Goal: Task Accomplishment & Management: Manage account settings

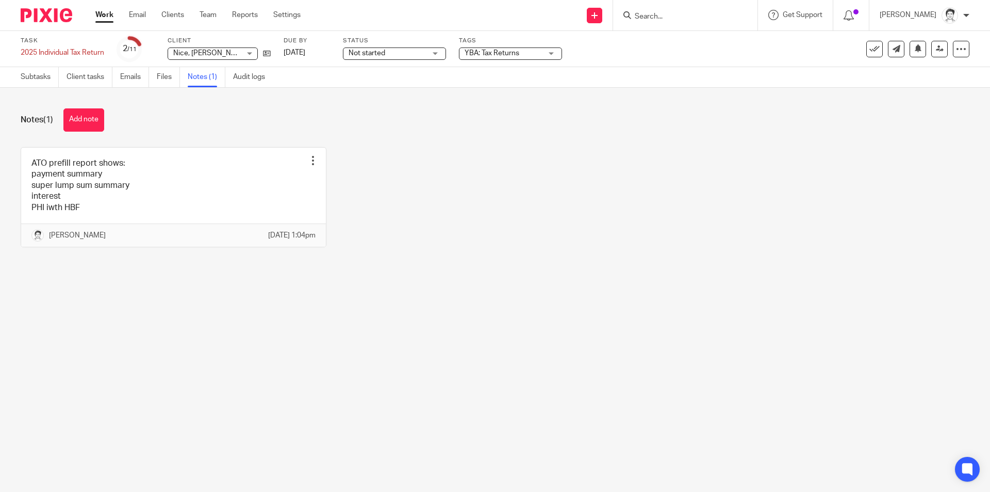
click at [659, 14] on input "Search" at bounding box center [680, 16] width 93 height 9
type input "wood"
click button "submit" at bounding box center [0, 0] width 0 height 0
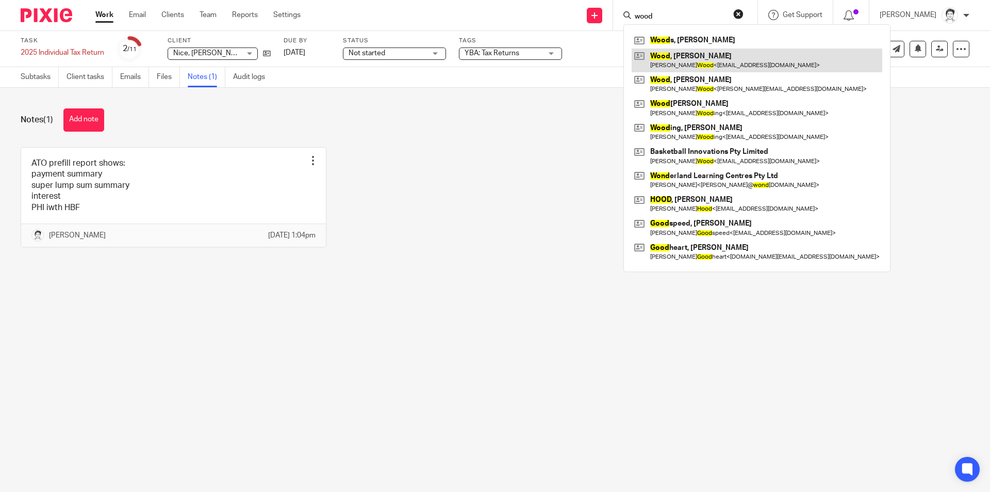
click at [714, 62] on link at bounding box center [757, 60] width 251 height 24
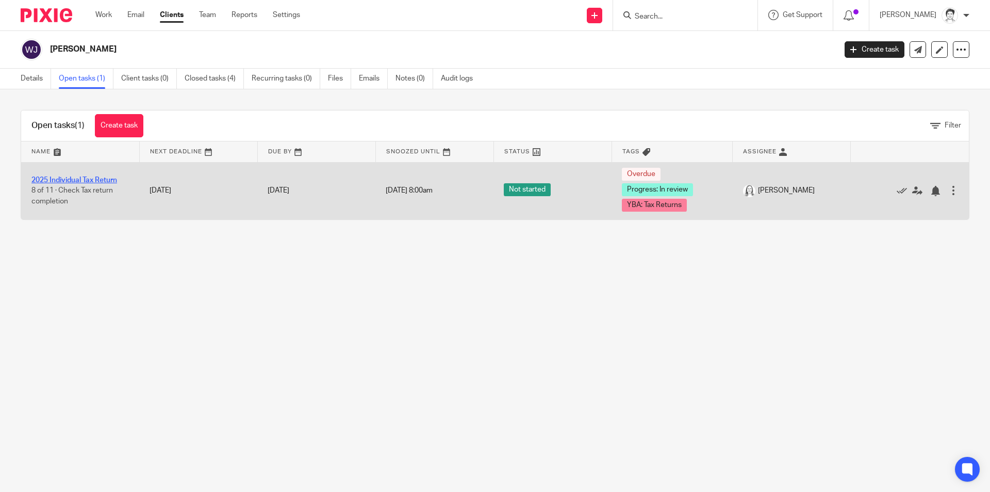
click at [99, 178] on link "2025 Individual Tax Return" at bounding box center [74, 179] width 86 height 7
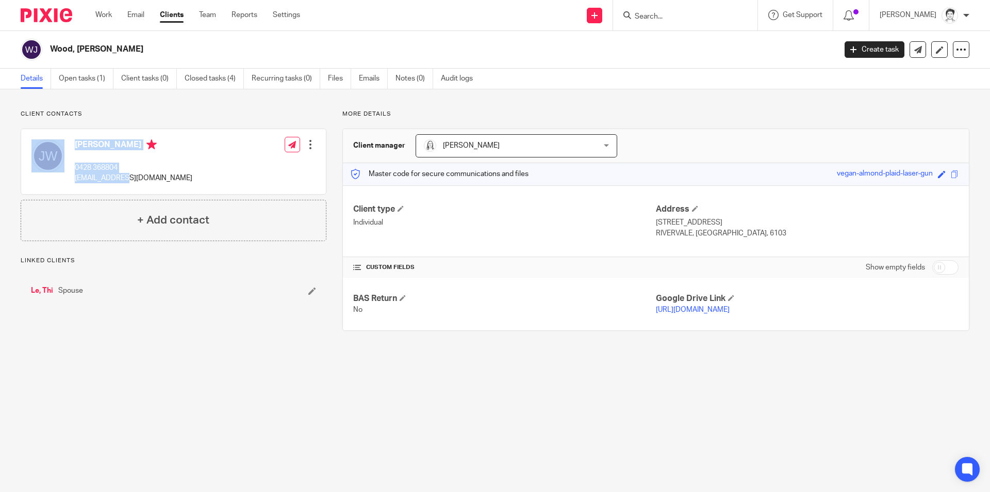
drag, startPoint x: 69, startPoint y: 182, endPoint x: 164, endPoint y: 161, distance: 97.6
click at [125, 190] on div "Jeffery Wood 0428 368804 rvball1@hotmail.com Edit contact Create client from co…" at bounding box center [173, 161] width 305 height 65
click at [167, 159] on div "Jeffery Wood 0428 368804 rvball1@hotmail.com Edit contact Create client from co…" at bounding box center [173, 161] width 305 height 65
drag, startPoint x: 143, startPoint y: 180, endPoint x: 70, endPoint y: 184, distance: 73.9
click at [70, 184] on div "Jeffery Wood 0428 368804 rvball1@hotmail.com" at bounding box center [111, 161] width 161 height 55
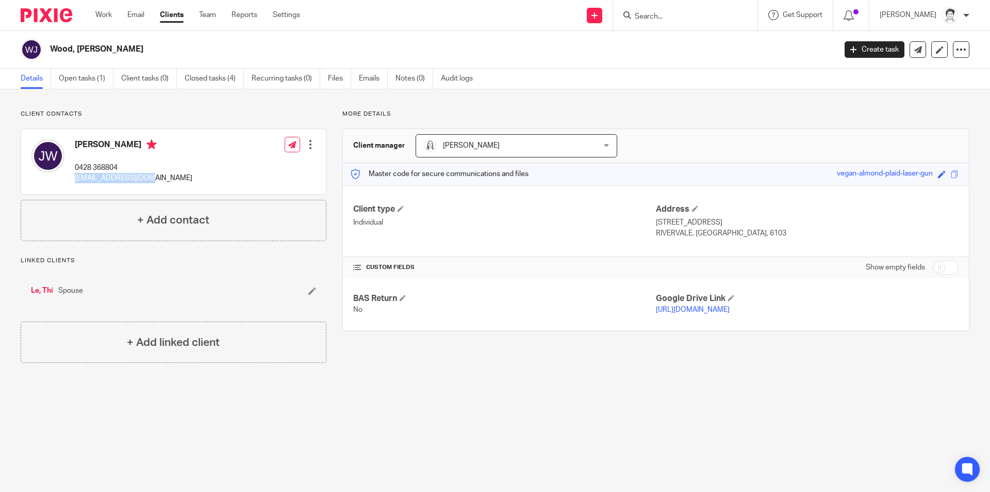
copy p "rvball1@hotmail.com"
click at [696, 15] on input "Search" at bounding box center [680, 16] width 93 height 9
type input "nice"
click button "submit" at bounding box center [0, 0] width 0 height 0
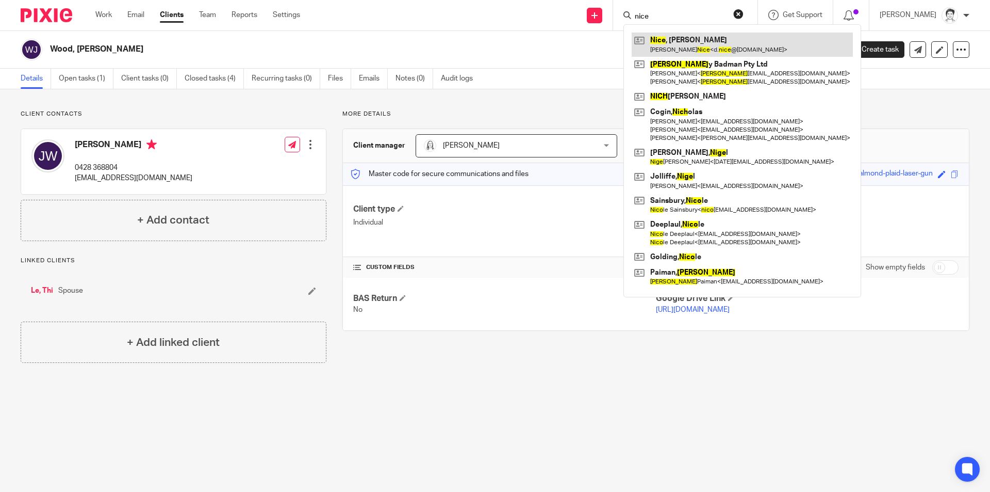
click at [697, 39] on link at bounding box center [742, 44] width 221 height 24
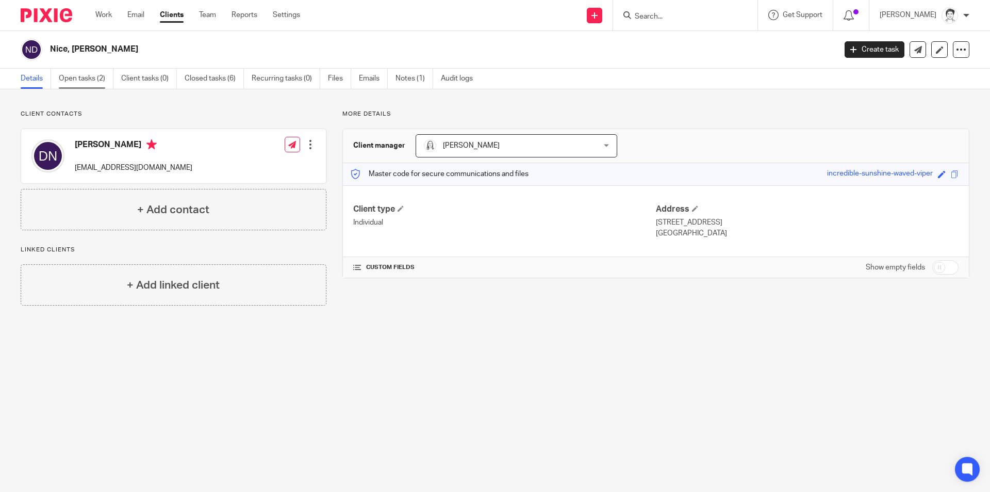
click at [88, 79] on link "Open tasks (2)" at bounding box center [86, 79] width 55 height 20
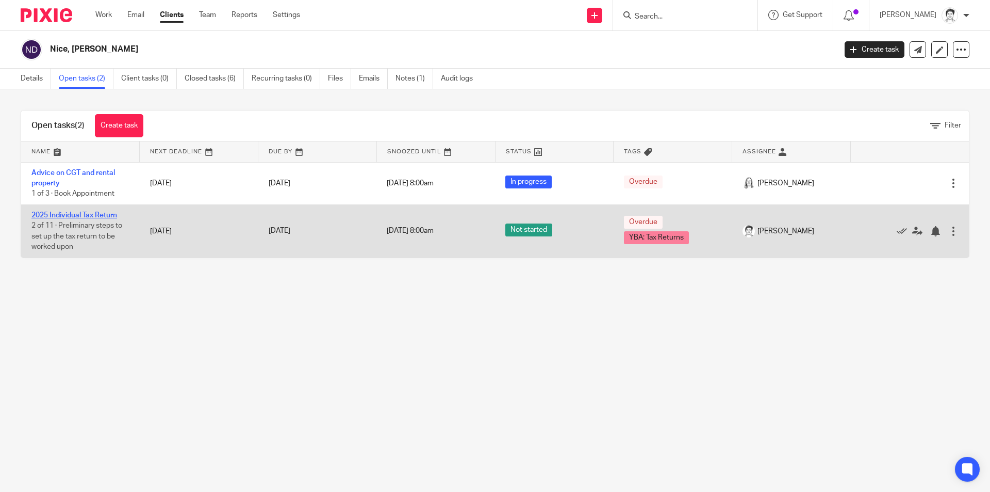
click at [83, 214] on link "2025 Individual Tax Return" at bounding box center [74, 214] width 86 height 7
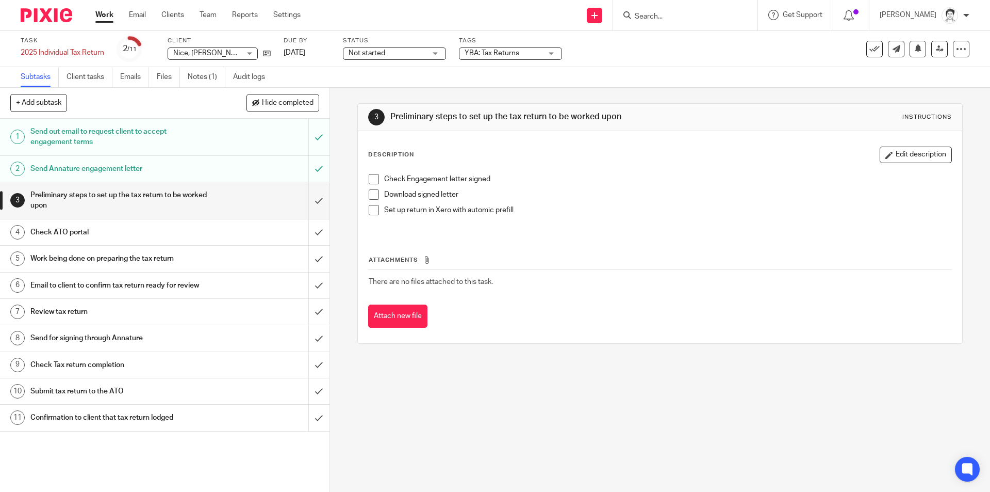
click at [374, 212] on span at bounding box center [374, 210] width 10 height 10
click at [135, 80] on link "Emails" at bounding box center [134, 77] width 29 height 20
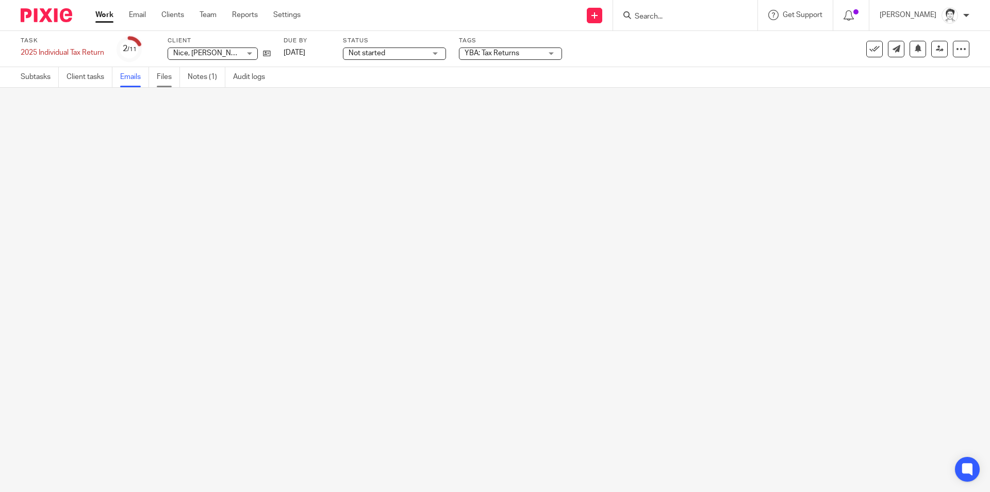
click at [169, 79] on link "Files" at bounding box center [168, 77] width 23 height 20
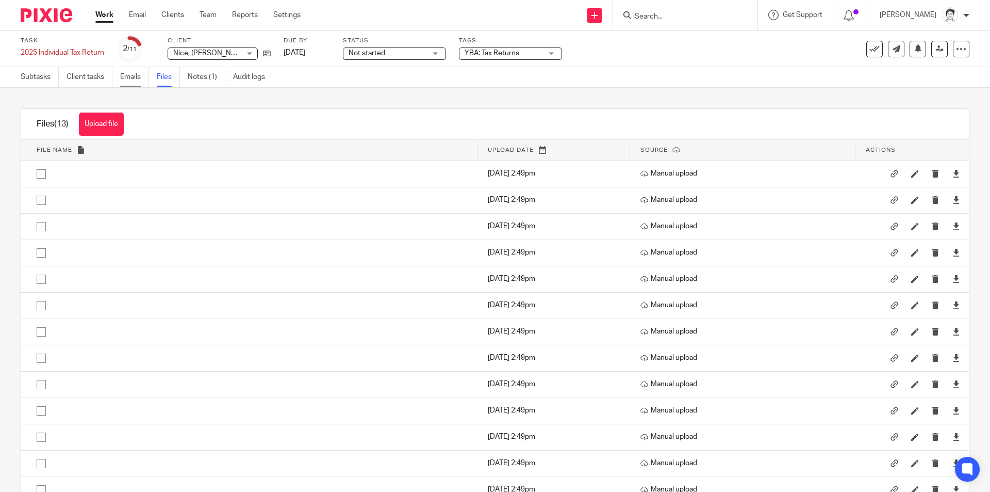
click at [136, 80] on link "Emails" at bounding box center [134, 77] width 29 height 20
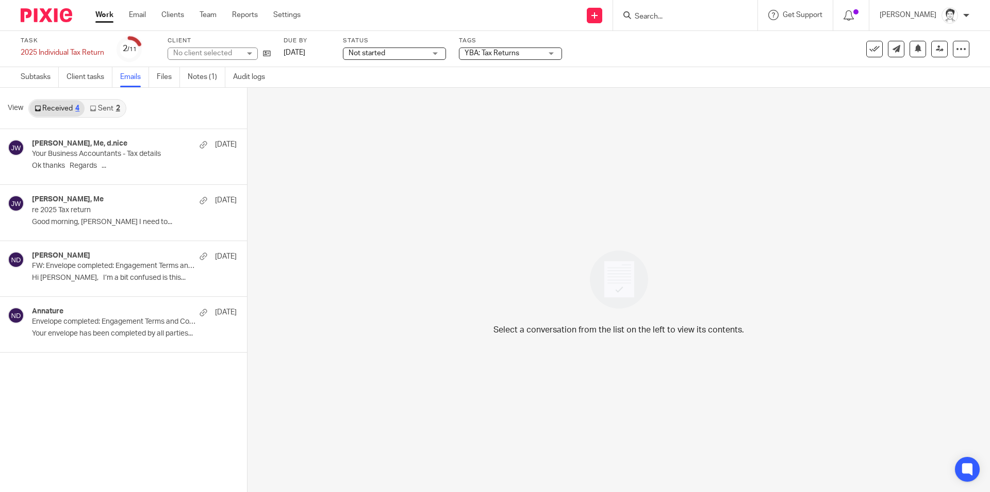
click at [46, 111] on link "Received 4" at bounding box center [56, 108] width 55 height 17
click at [72, 333] on p "Your envelope has been completed by all parties..." at bounding box center [119, 333] width 174 height 9
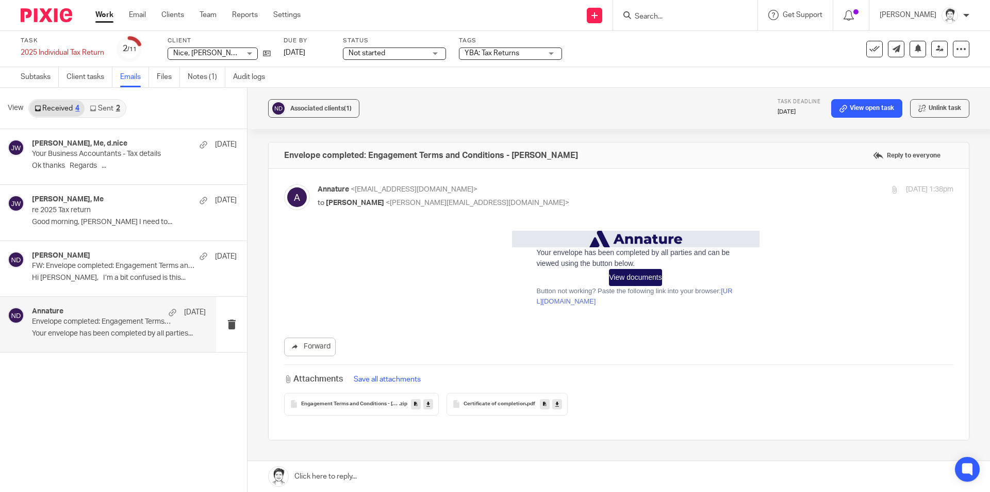
click at [406, 402] on div "Engagement Terms and Conditions - Damian Nice .zip" at bounding box center [361, 404] width 155 height 23
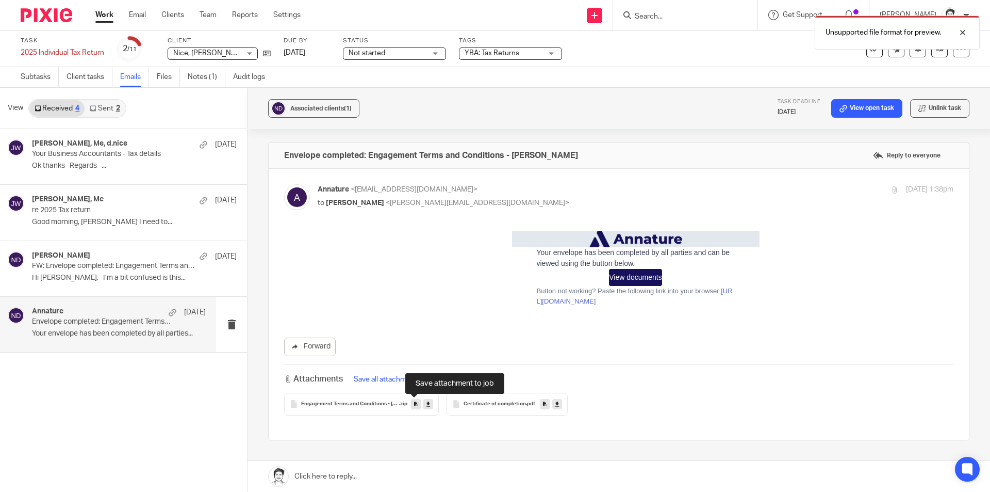
click at [414, 403] on icon at bounding box center [416, 404] width 4 height 8
click at [542, 409] on link at bounding box center [545, 404] width 10 height 10
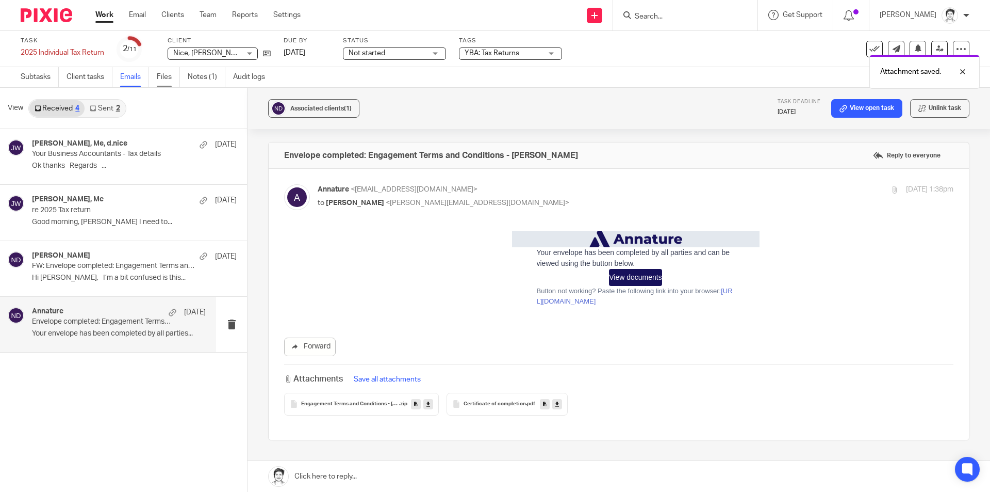
click at [165, 81] on link "Files" at bounding box center [168, 77] width 23 height 20
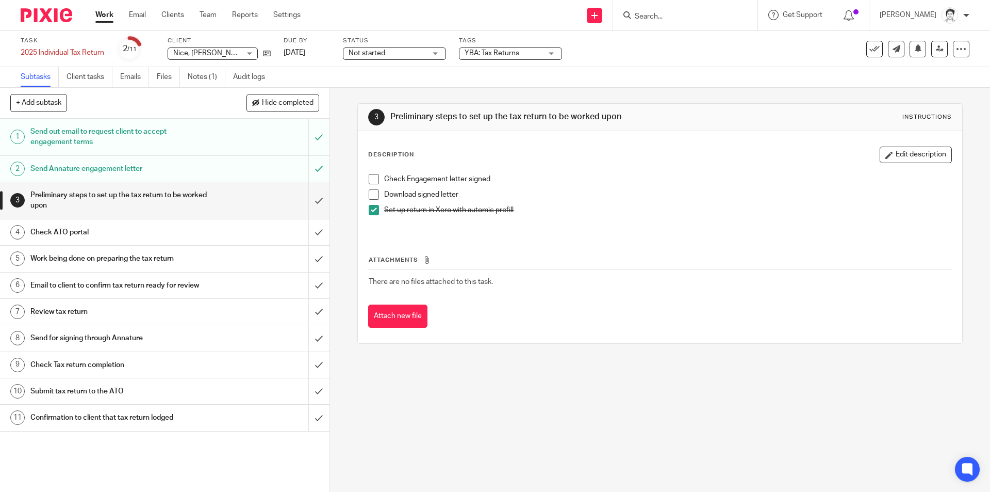
click at [371, 185] on li "Check Engagement letter signed" at bounding box center [660, 181] width 582 height 15
click at [373, 191] on span at bounding box center [374, 194] width 10 height 10
click at [375, 172] on div "Check Engagement letter signed Download signed letter Set up return in Xero wit…" at bounding box center [660, 201] width 593 height 65
click at [374, 179] on span at bounding box center [374, 179] width 10 height 10
click at [306, 203] on input "submit" at bounding box center [165, 200] width 330 height 37
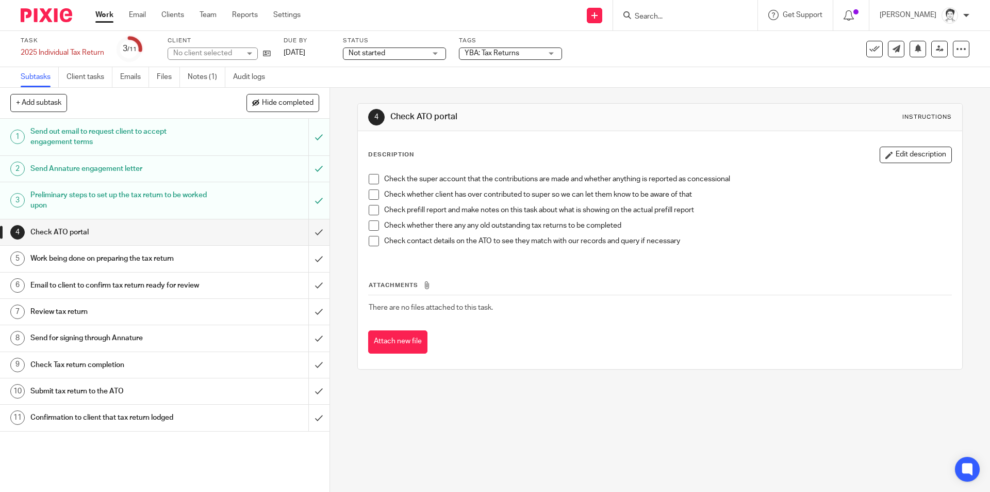
click at [371, 183] on span at bounding box center [374, 179] width 10 height 10
click at [375, 195] on span at bounding box center [374, 194] width 10 height 10
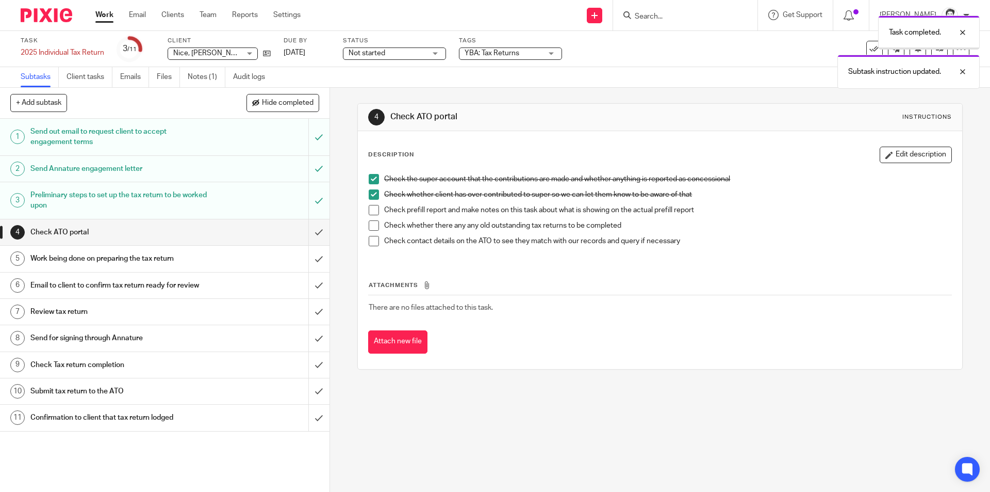
click at [376, 207] on span at bounding box center [374, 210] width 10 height 10
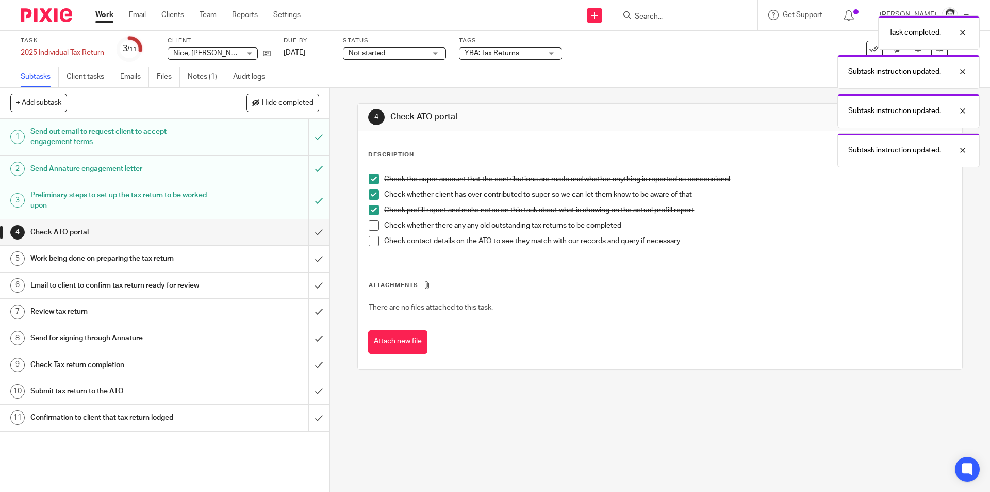
click at [373, 226] on span at bounding box center [374, 225] width 10 height 10
click at [373, 242] on span at bounding box center [374, 241] width 10 height 10
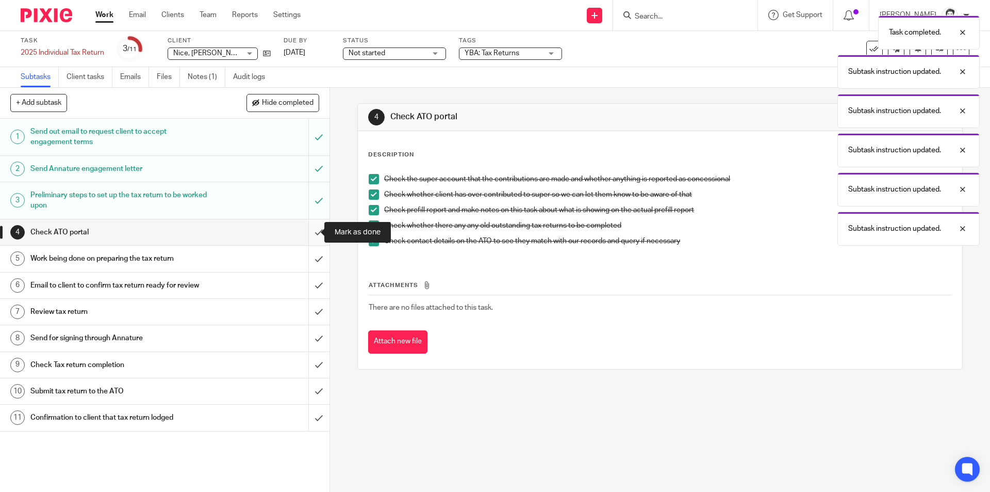
click at [305, 234] on input "submit" at bounding box center [165, 232] width 330 height 26
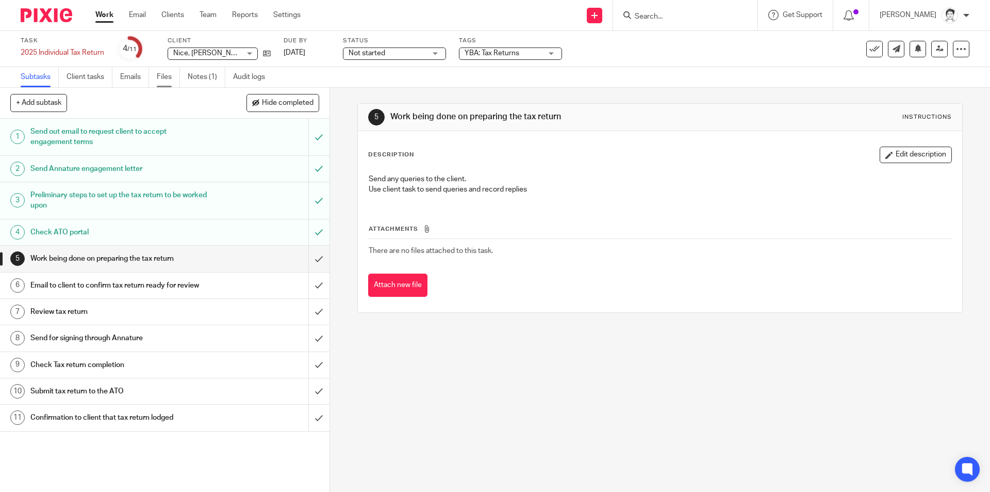
click at [170, 82] on link "Files" at bounding box center [168, 77] width 23 height 20
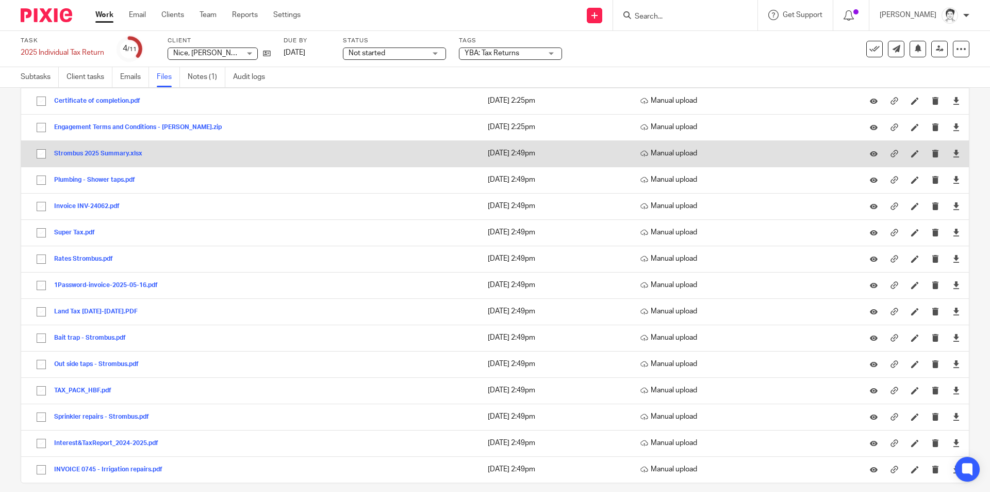
scroll to position [85, 0]
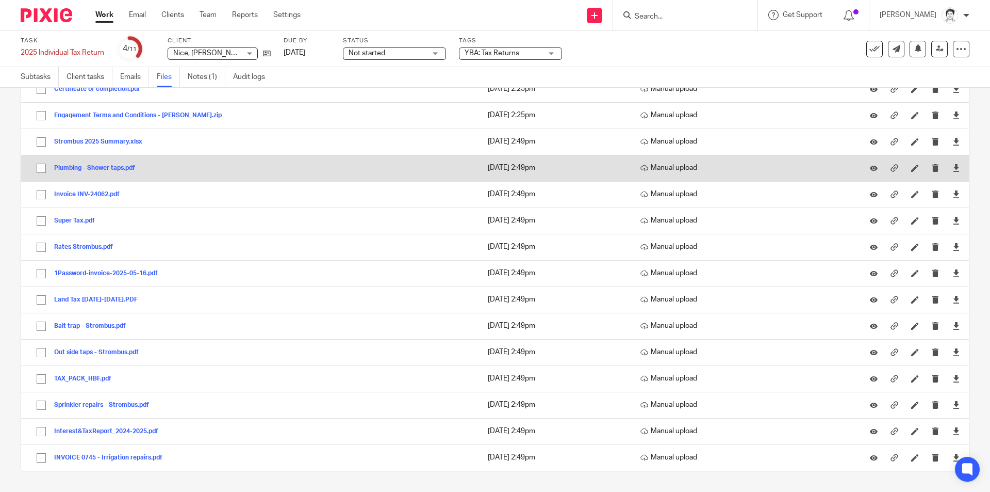
click at [78, 169] on button "Plumbing - Shower taps.pdf" at bounding box center [98, 168] width 89 height 7
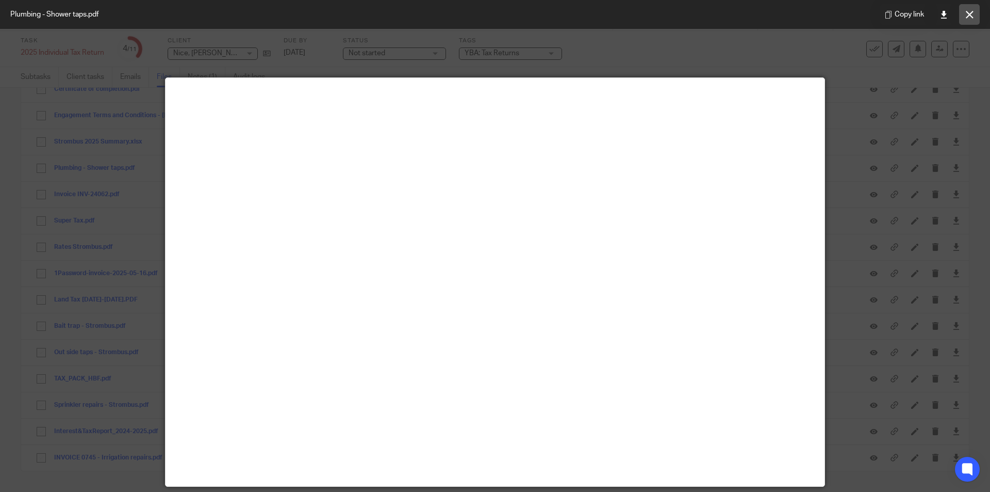
click at [979, 16] on button at bounding box center [969, 14] width 21 height 21
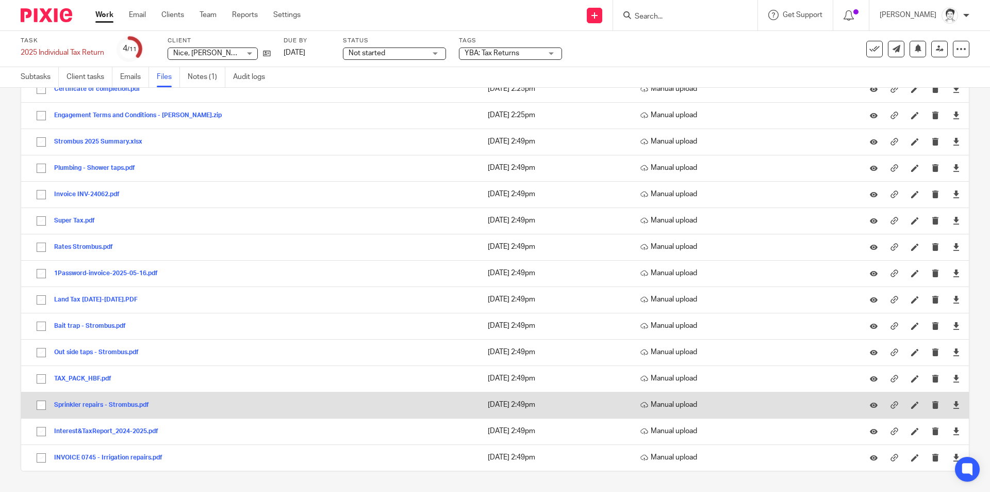
click at [101, 405] on button "Sprinkler repairs - Strombus.pdf" at bounding box center [105, 404] width 103 height 7
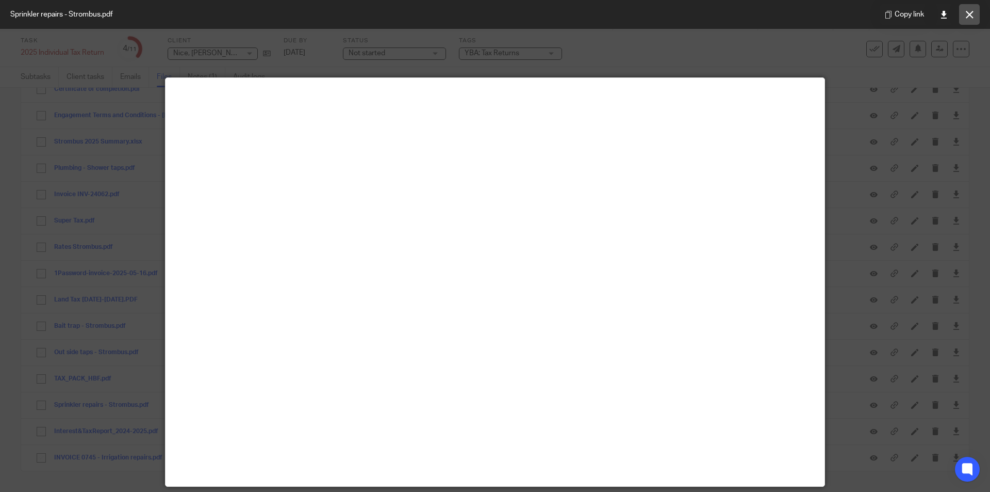
click at [966, 19] on button at bounding box center [969, 14] width 21 height 21
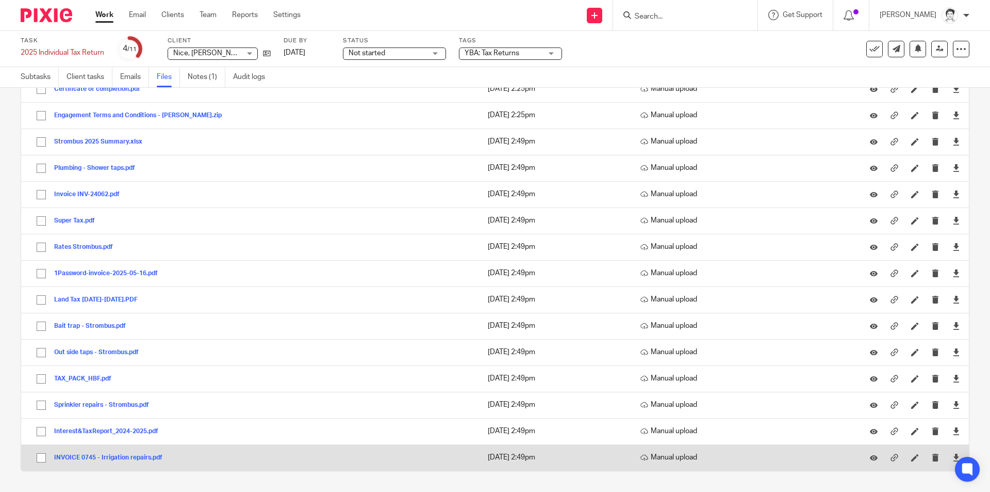
click at [119, 455] on button "INVOICE 0745 - Irrigation repairs.pdf" at bounding box center [112, 457] width 116 height 7
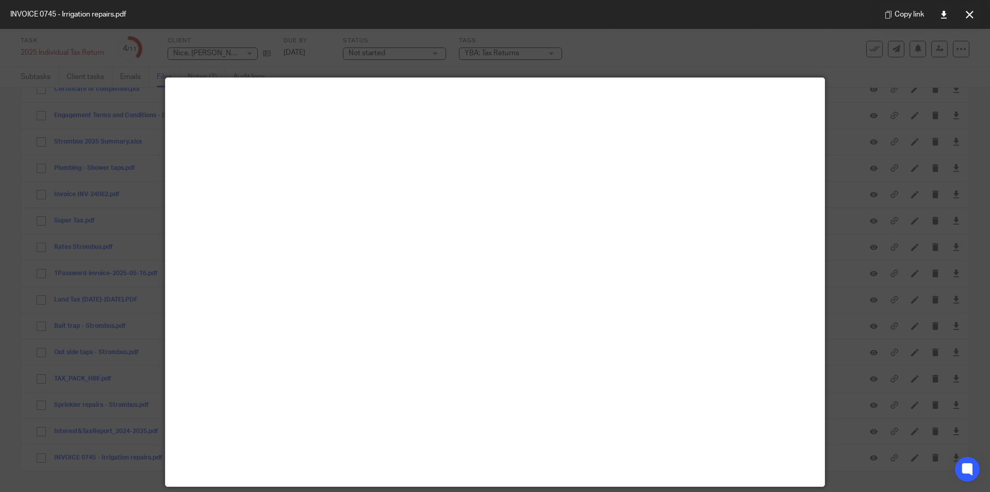
click at [973, 17] on icon at bounding box center [970, 15] width 8 height 8
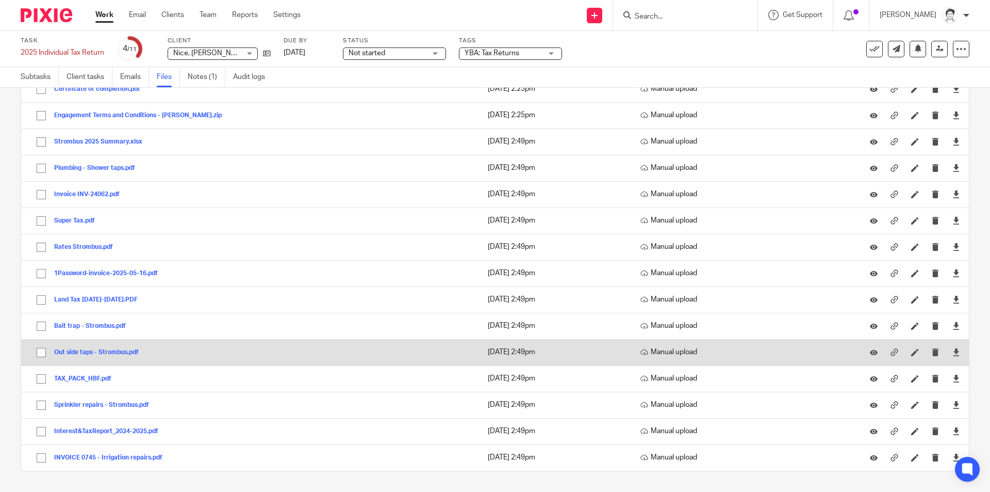
click at [99, 354] on button "Out side taps - Strombus.pdf" at bounding box center [100, 352] width 92 height 7
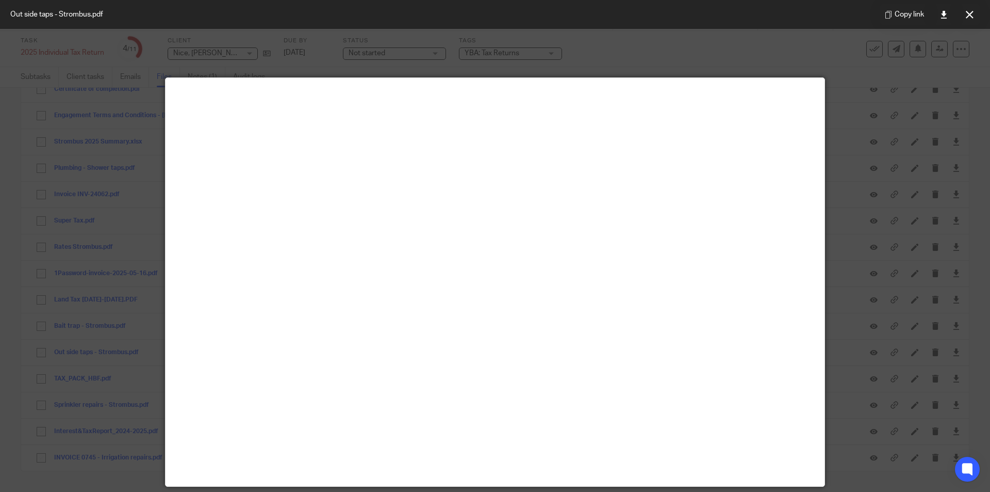
click at [970, 19] on button at bounding box center [969, 14] width 21 height 21
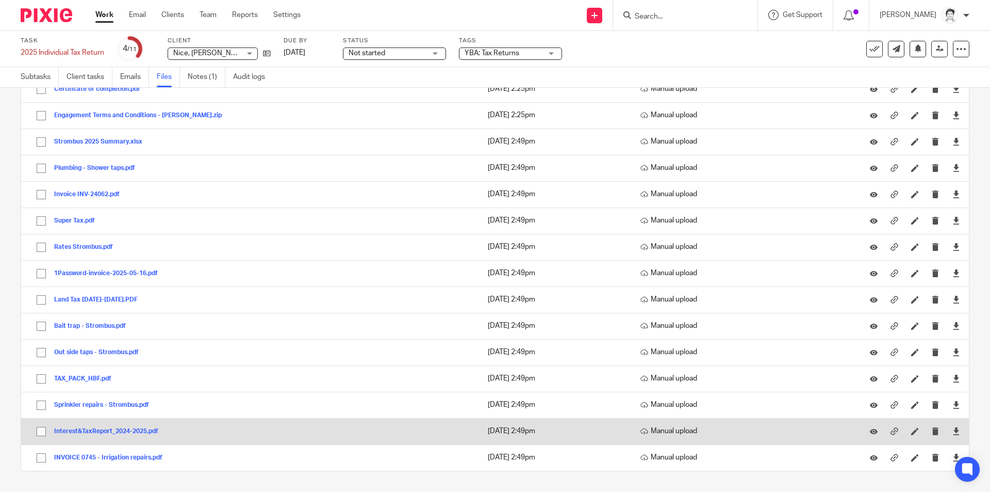
click at [111, 432] on button "Interest&TaxReport_2024-2025.pdf" at bounding box center [110, 431] width 112 height 7
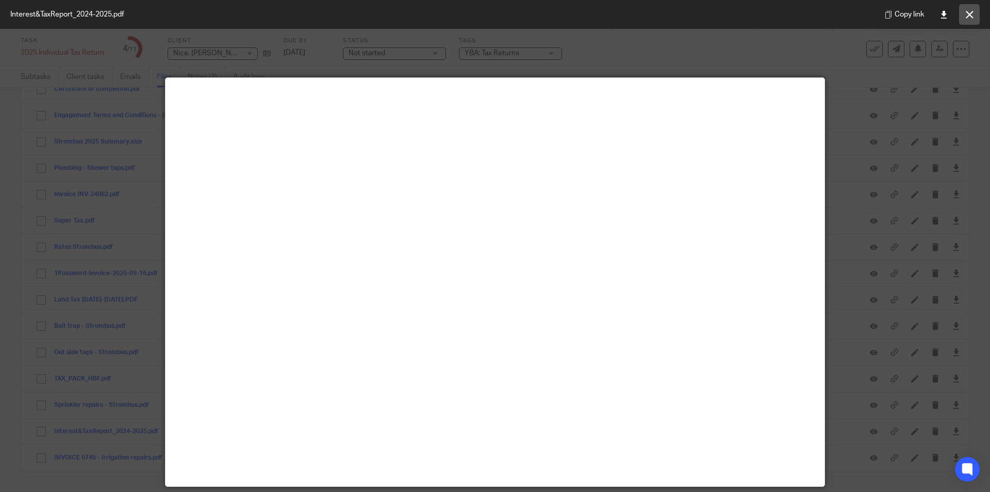
click at [969, 17] on icon at bounding box center [970, 15] width 8 height 8
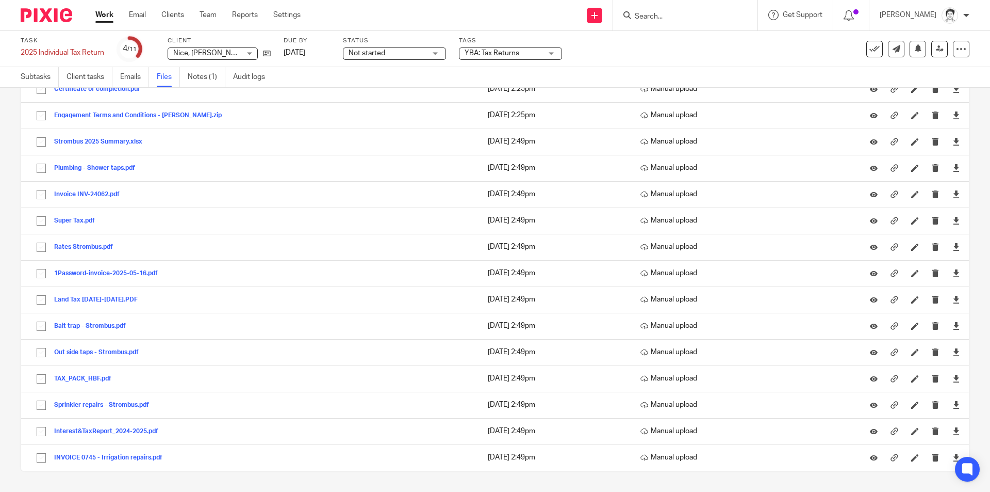
scroll to position [0, 0]
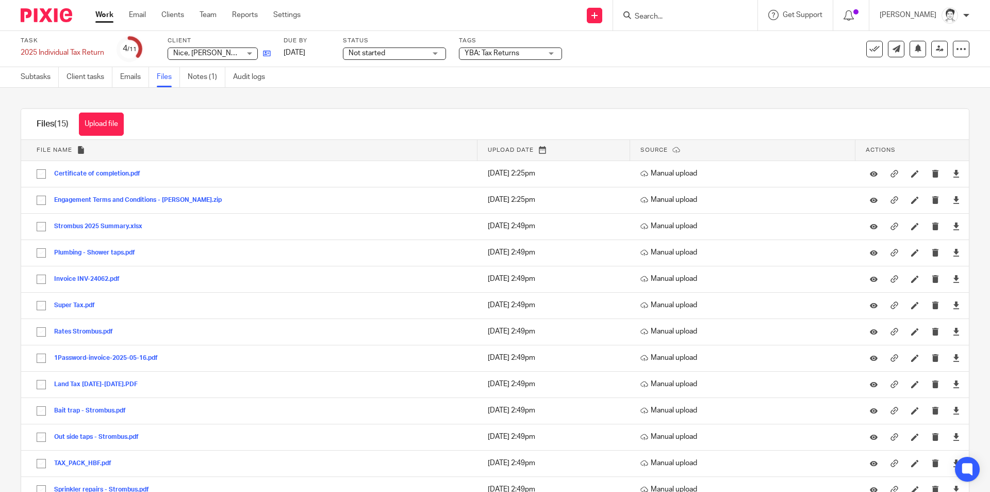
click at [264, 56] on link at bounding box center [264, 53] width 13 height 10
click at [272, 55] on div "Task 2025 Individual Tax Return Save 2025 Individual Tax Return 4 /11 Client Ni…" at bounding box center [416, 49] width 791 height 25
click at [269, 54] on icon at bounding box center [267, 54] width 8 height 8
click at [203, 75] on link "Notes (1)" at bounding box center [207, 77] width 38 height 20
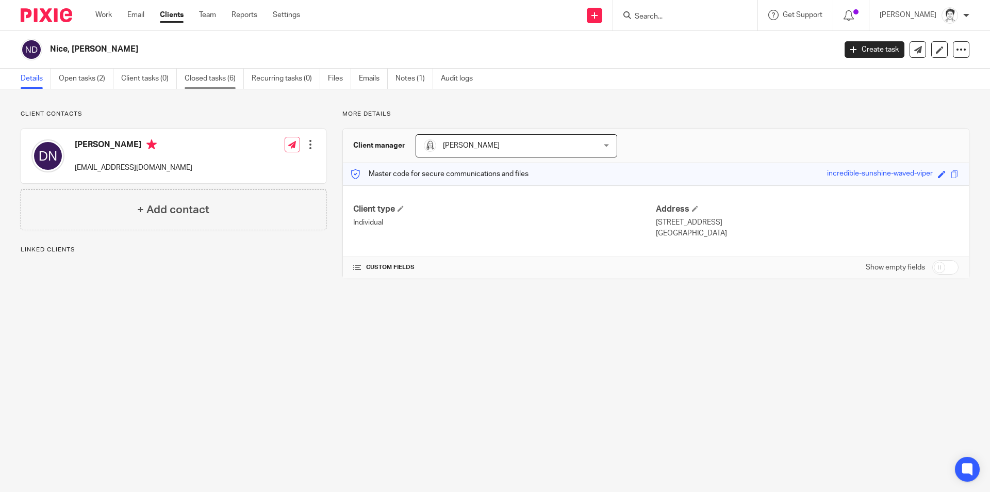
click at [214, 80] on link "Closed tasks (6)" at bounding box center [214, 79] width 59 height 20
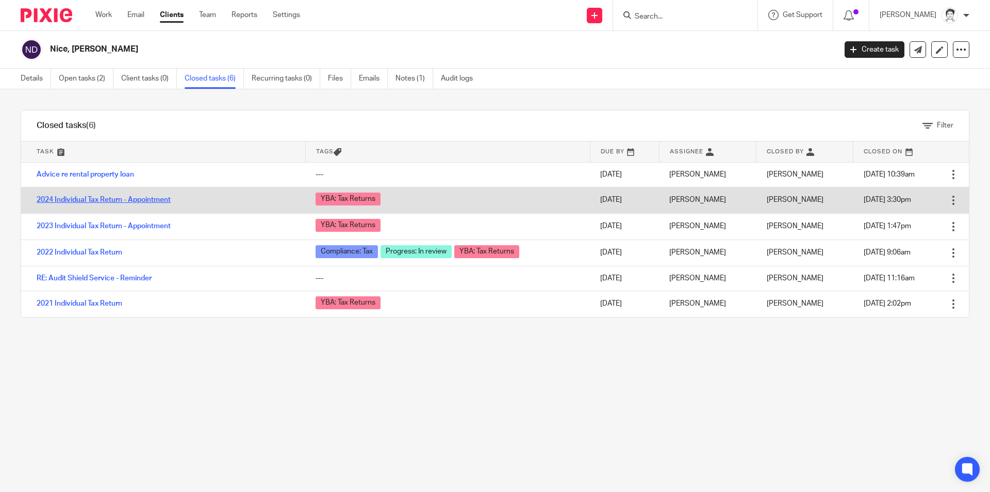
click at [87, 197] on link "2024 Individual Tax Return - Appointment" at bounding box center [104, 199] width 134 height 7
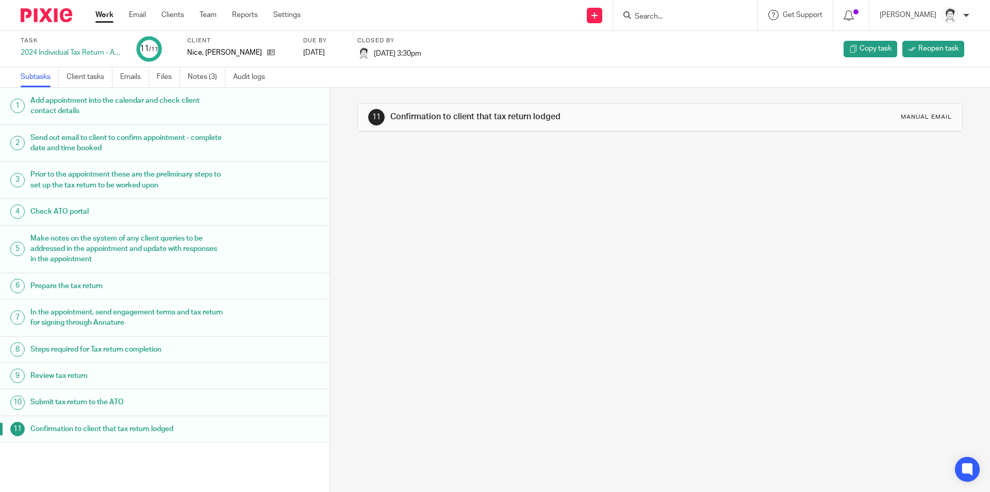
click at [170, 87] on div "Subtasks Client tasks Emails Files Notes (3) Audit logs" at bounding box center [495, 77] width 990 height 21
click at [170, 76] on link "Files" at bounding box center [168, 77] width 23 height 20
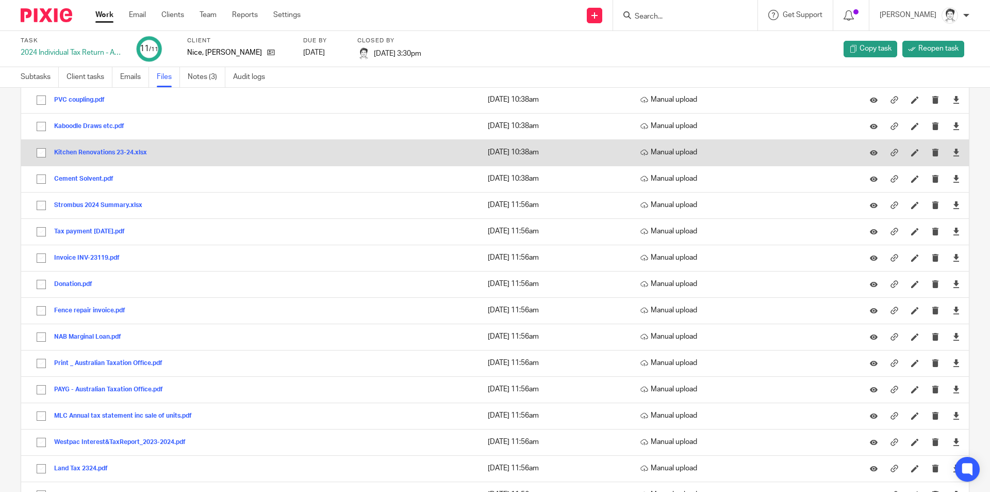
scroll to position [295, 0]
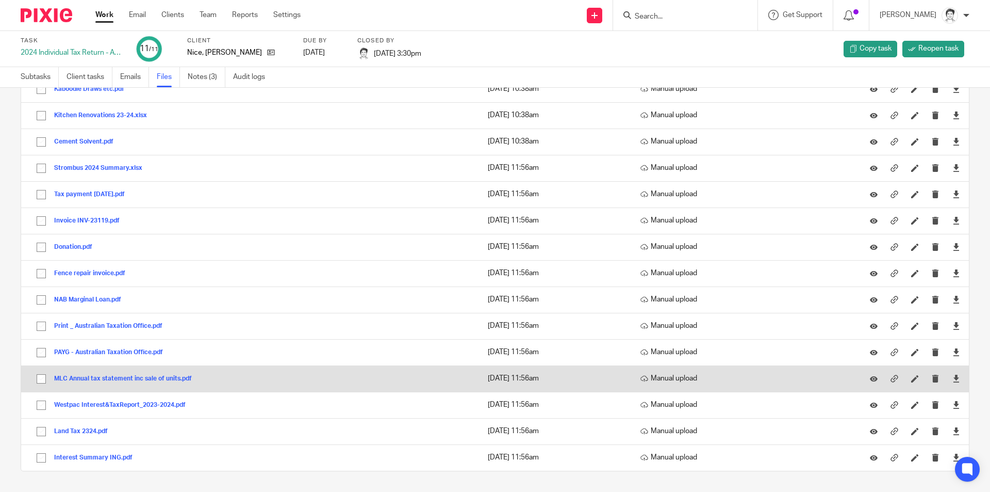
click at [110, 379] on button "MLC Annual tax statement inc sale of units.pdf" at bounding box center [126, 378] width 145 height 7
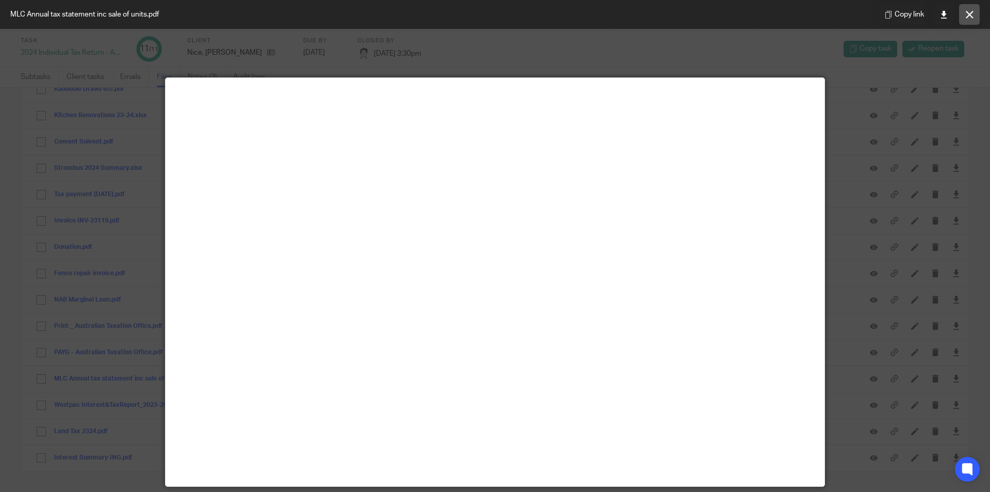
click at [974, 18] on button at bounding box center [969, 14] width 21 height 21
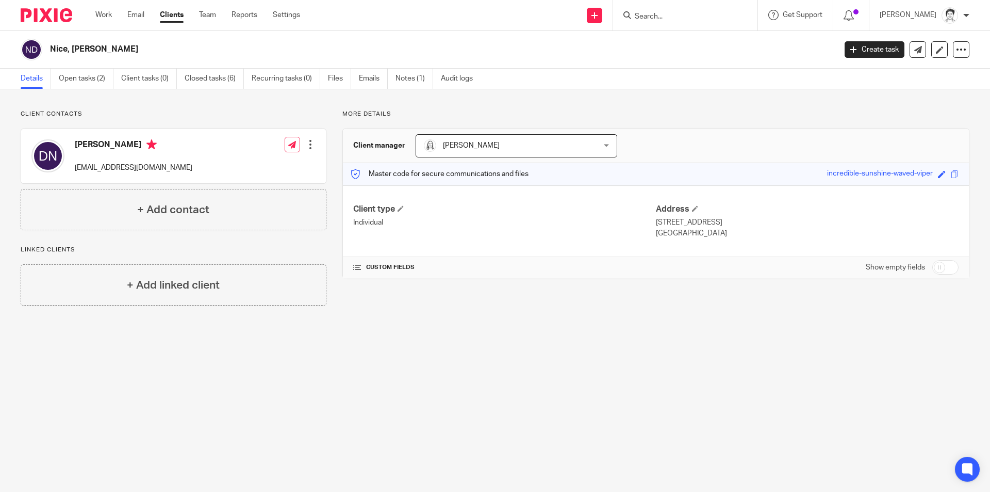
click at [311, 143] on div at bounding box center [310, 144] width 10 height 10
click at [259, 164] on link "Edit contact" at bounding box center [262, 167] width 99 height 15
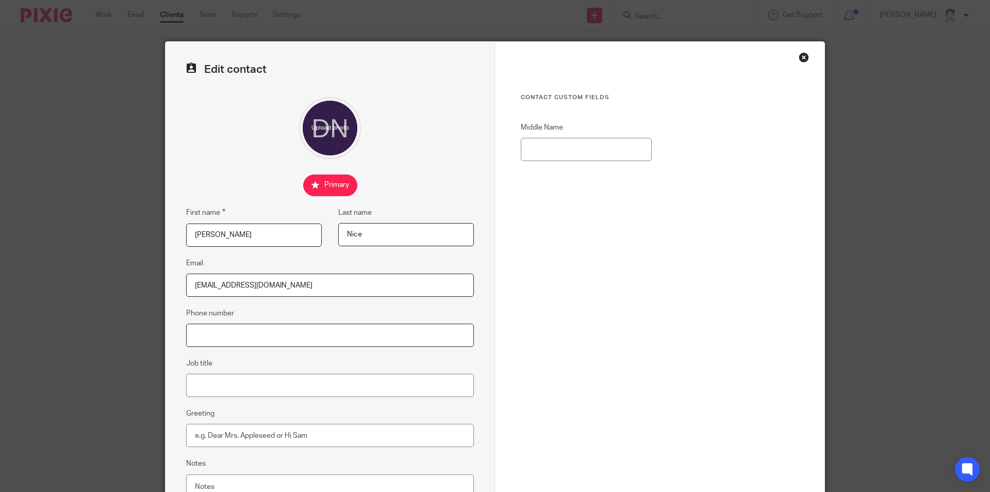
click at [220, 338] on input "Phone number" at bounding box center [330, 334] width 288 height 23
paste input "0429 883018"
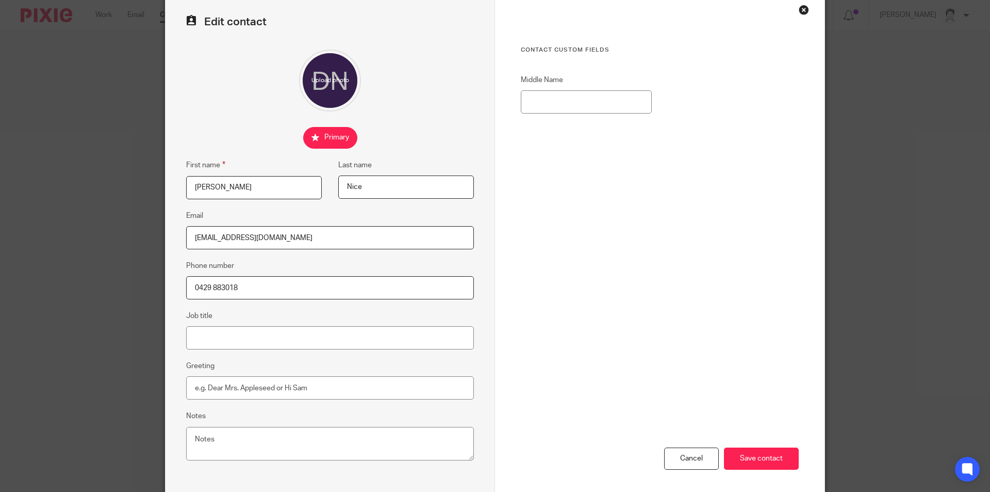
scroll to position [93, 0]
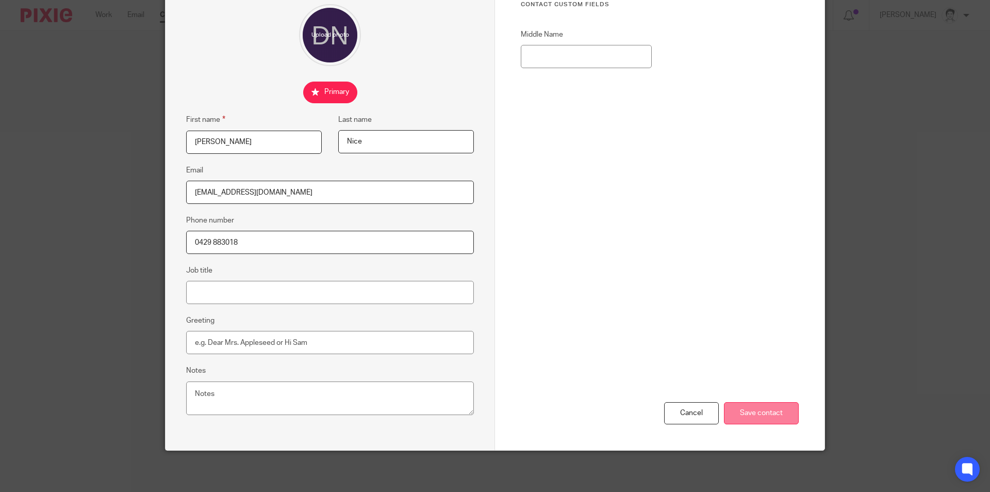
type input "0429 883018"
click at [787, 410] on input "Save contact" at bounding box center [761, 413] width 75 height 22
click at [775, 424] on div "Cancel Save contact" at bounding box center [660, 344] width 278 height 209
click at [772, 414] on input "Save contact" at bounding box center [761, 413] width 75 height 22
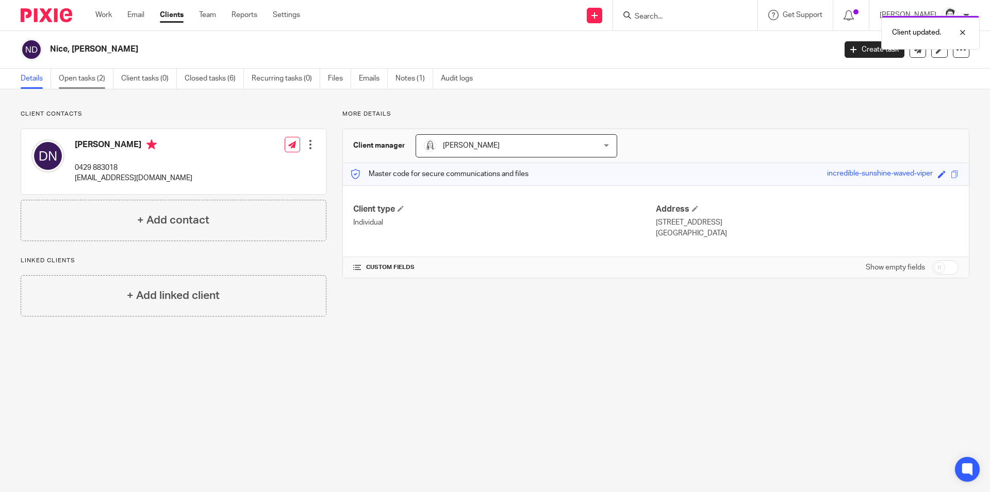
click at [103, 81] on link "Open tasks (2)" at bounding box center [86, 79] width 55 height 20
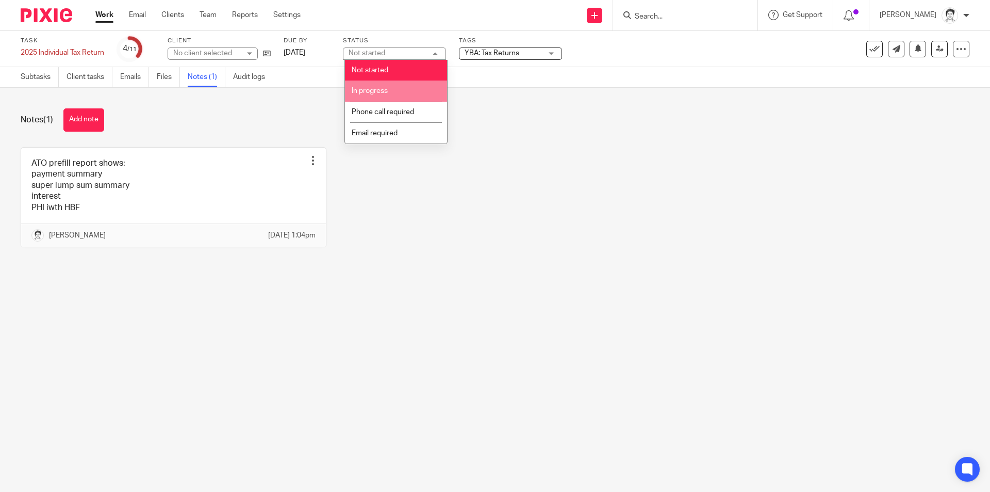
drag, startPoint x: 411, startPoint y: 88, endPoint x: 421, endPoint y: 86, distance: 10.9
click at [411, 88] on li "In progress" at bounding box center [396, 90] width 102 height 21
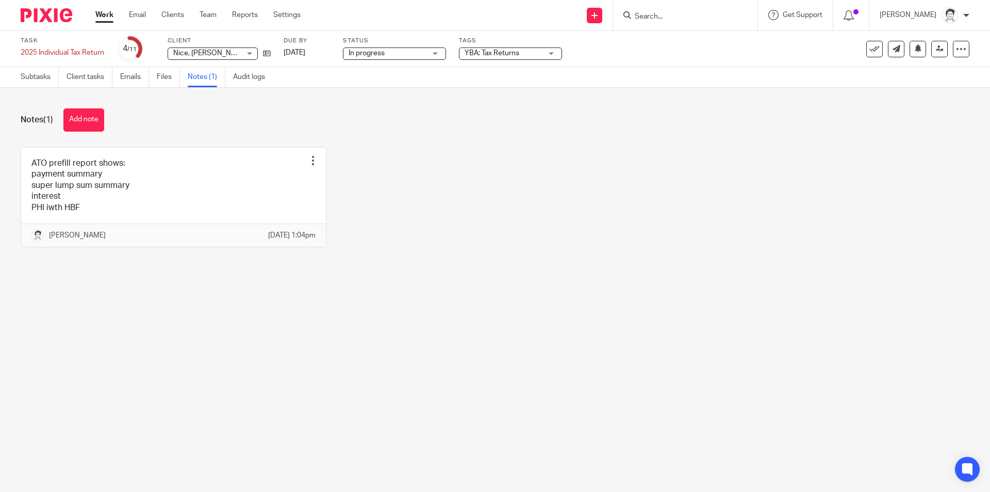
drag, startPoint x: 524, startPoint y: 54, endPoint x: 532, endPoint y: 55, distance: 8.8
click at [524, 54] on span "YBA: Tax Returns" at bounding box center [503, 53] width 77 height 11
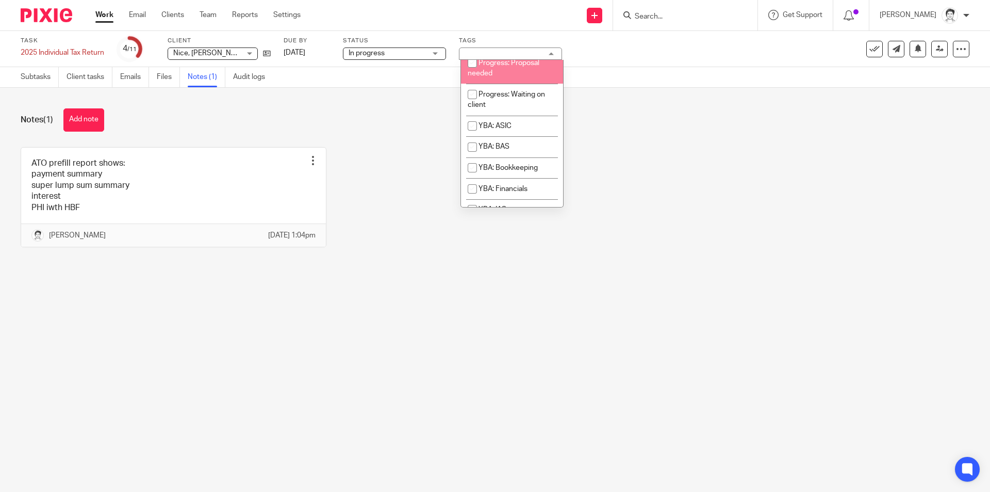
scroll to position [155, 0]
click at [527, 76] on span "Progress: In review" at bounding box center [509, 72] width 61 height 7
checkbox input "true"
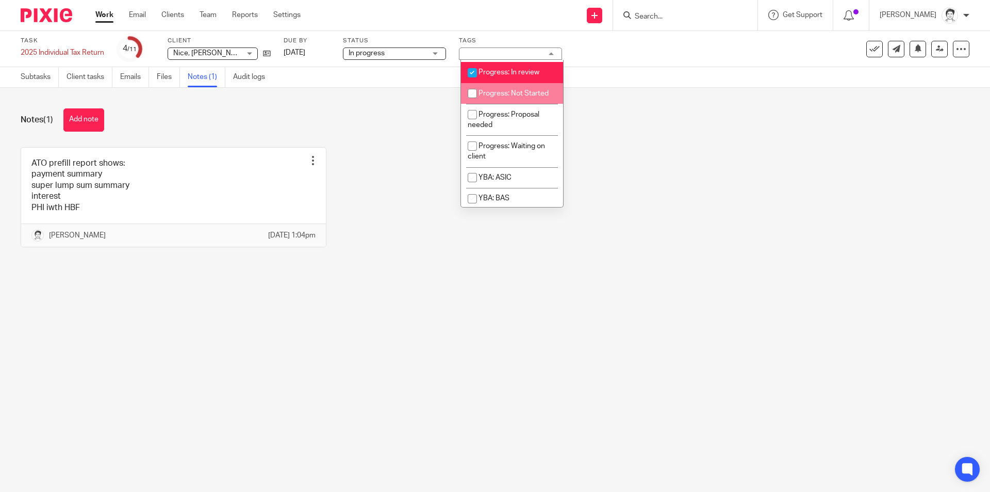
click at [412, 200] on div "ATO prefill report shows: payment summary super lump sum summary interest PHI i…" at bounding box center [487, 205] width 965 height 116
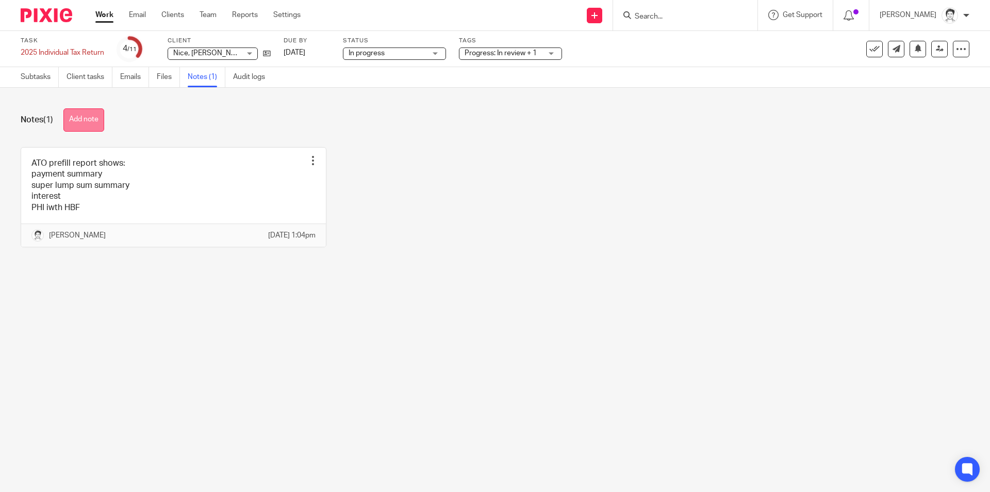
click at [82, 122] on button "Add note" at bounding box center [83, 119] width 41 height 23
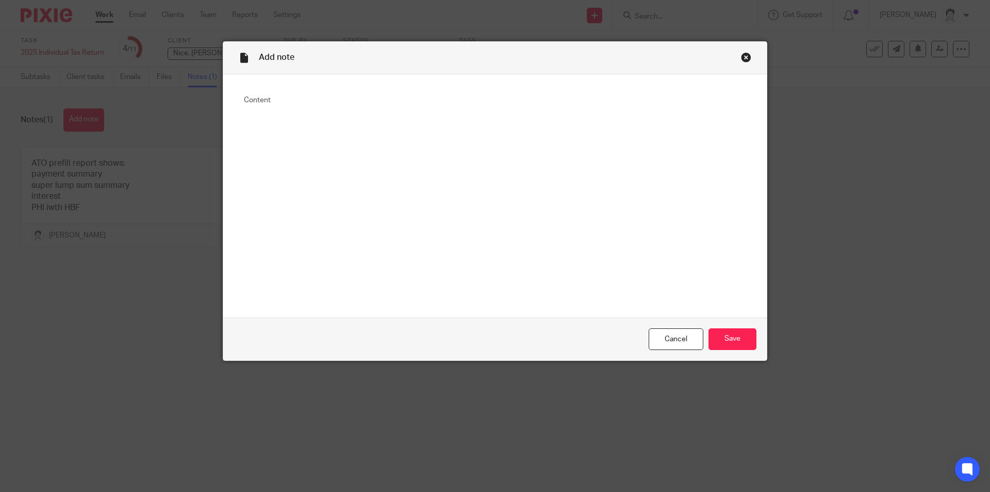
click at [280, 132] on fieldset "Content" at bounding box center [495, 196] width 502 height 202
click at [251, 102] on label "Content" at bounding box center [495, 100] width 502 height 10
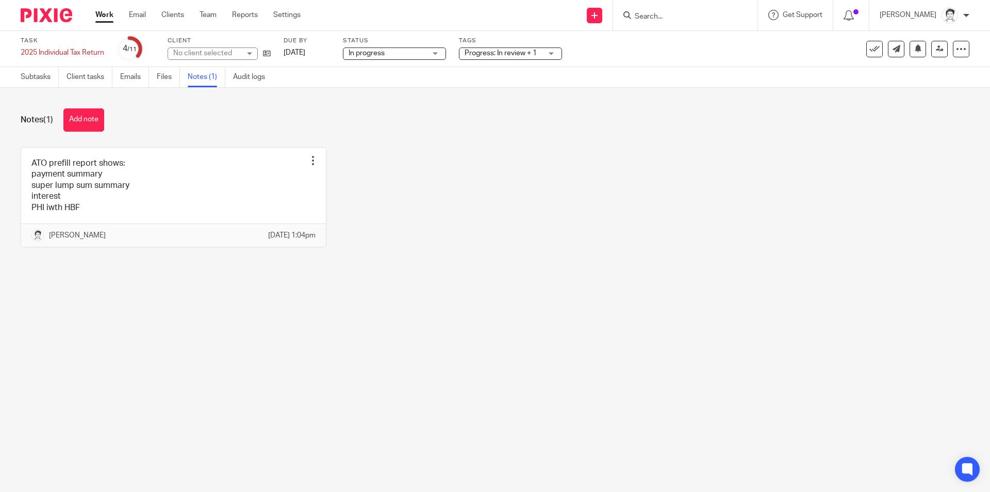
click at [92, 118] on button "Add note" at bounding box center [83, 119] width 41 height 23
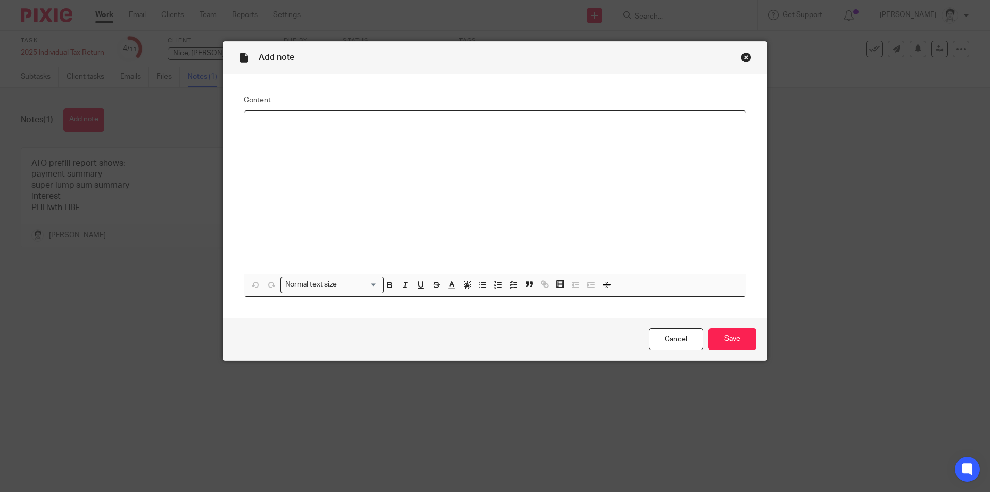
click at [262, 120] on p at bounding box center [495, 124] width 485 height 10
click at [332, 123] on p "Phoned [PERSON_NAME] to check that all the units in [GEOGRAPHIC_DATA] were sold…" at bounding box center [495, 124] width 485 height 10
click at [478, 287] on icon "button" at bounding box center [482, 284] width 9 height 9
drag, startPoint x: 282, startPoint y: 134, endPoint x: 266, endPoint y: 134, distance: 15.5
click at [266, 134] on ul "that all the units in MLC were sold in 2024 year," at bounding box center [495, 134] width 485 height 10
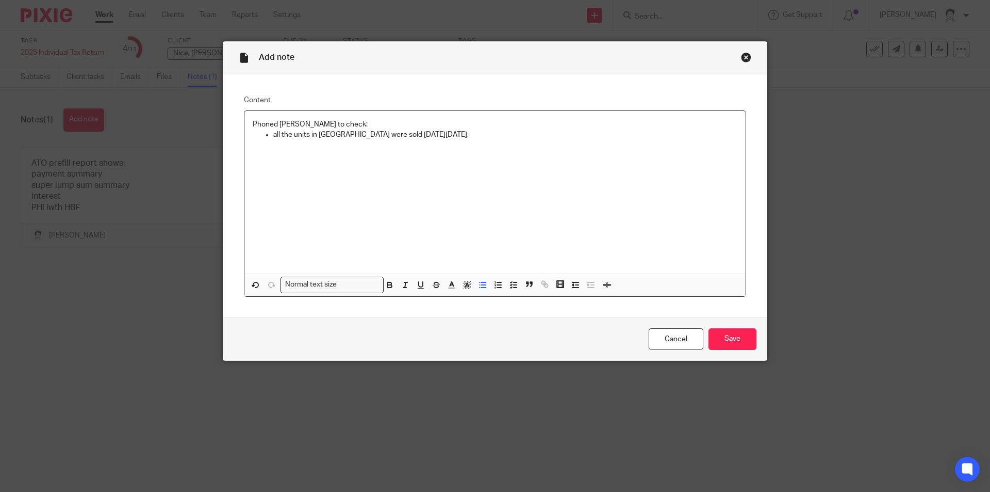
click at [423, 138] on p "all the units in MLC were sold in 2024 year," at bounding box center [505, 134] width 464 height 10
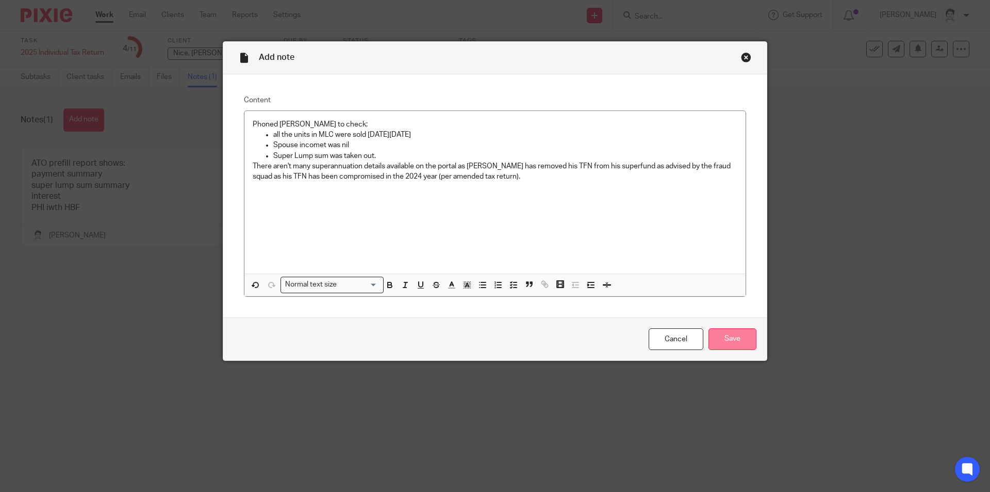
click at [730, 338] on input "Save" at bounding box center [733, 339] width 48 height 22
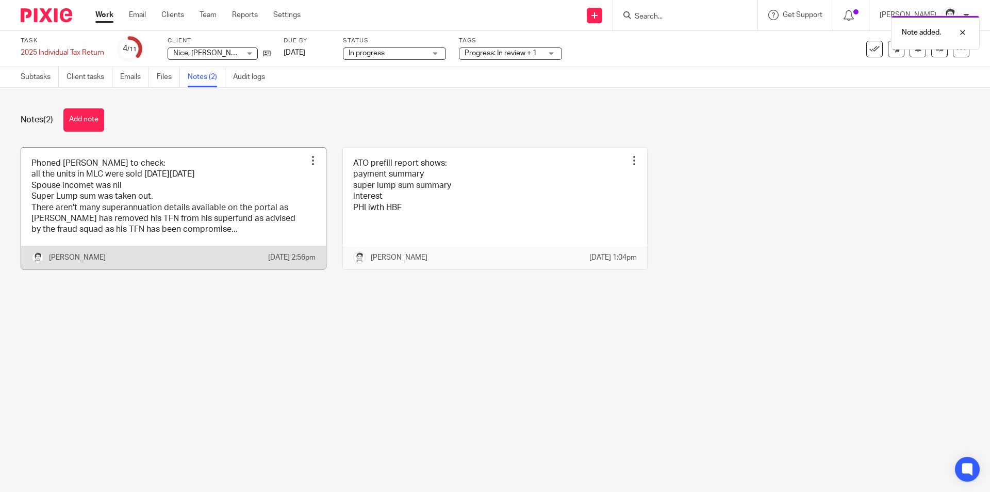
click at [290, 174] on link at bounding box center [173, 208] width 305 height 121
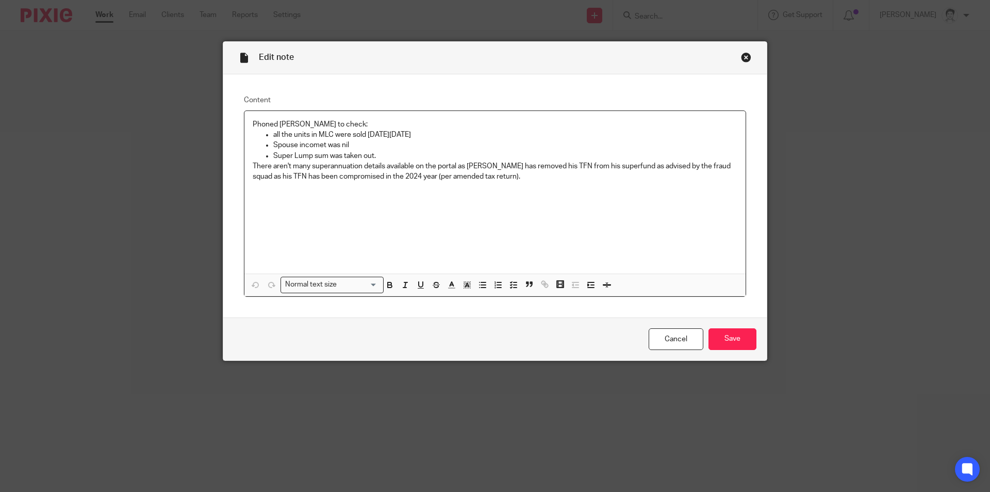
click at [512, 178] on p "There aren't many superannuation details available on the portal as [PERSON_NAM…" at bounding box center [495, 171] width 485 height 21
click at [728, 337] on input "Save" at bounding box center [733, 339] width 48 height 22
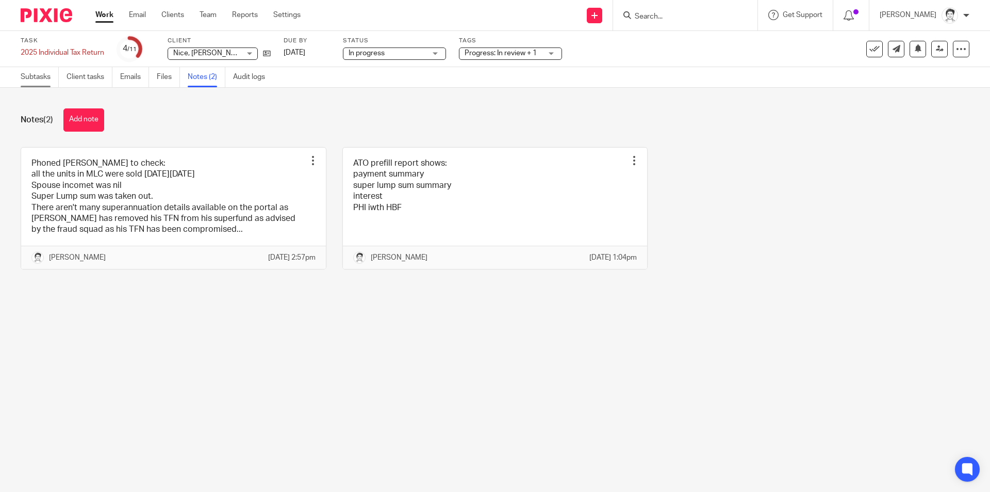
click at [43, 80] on link "Subtasks" at bounding box center [40, 77] width 38 height 20
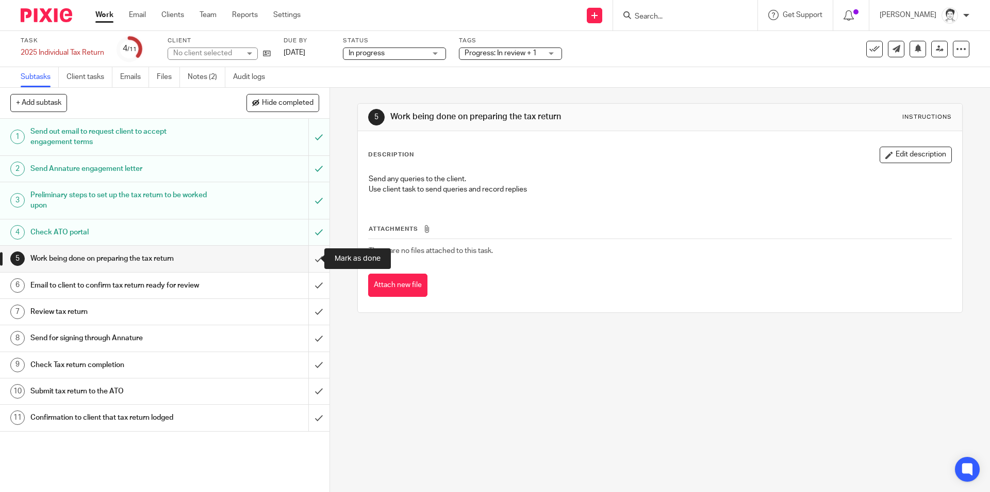
click at [309, 259] on input "submit" at bounding box center [165, 259] width 330 height 26
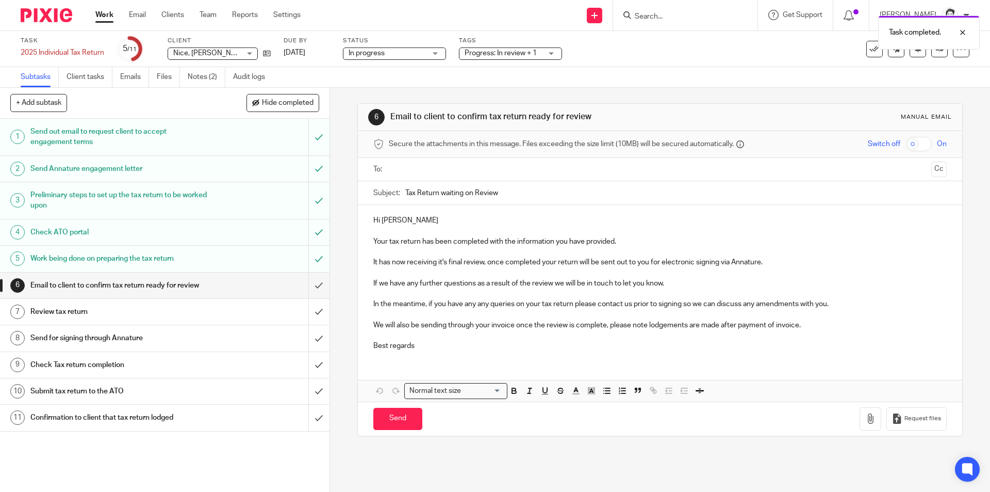
click at [167, 286] on h1 "Email to client to confirm tax return ready for review" at bounding box center [119, 285] width 178 height 15
click at [305, 287] on input "submit" at bounding box center [165, 285] width 330 height 26
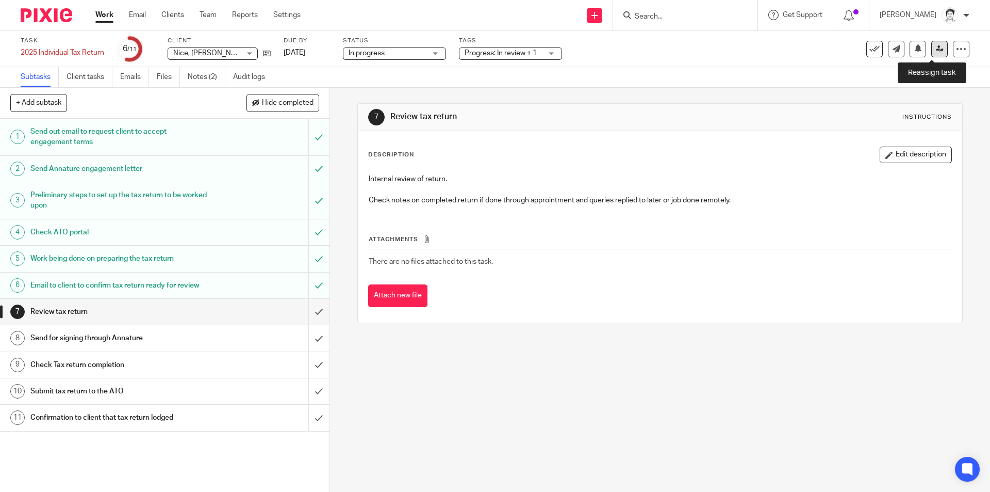
click at [932, 53] on link at bounding box center [940, 49] width 17 height 17
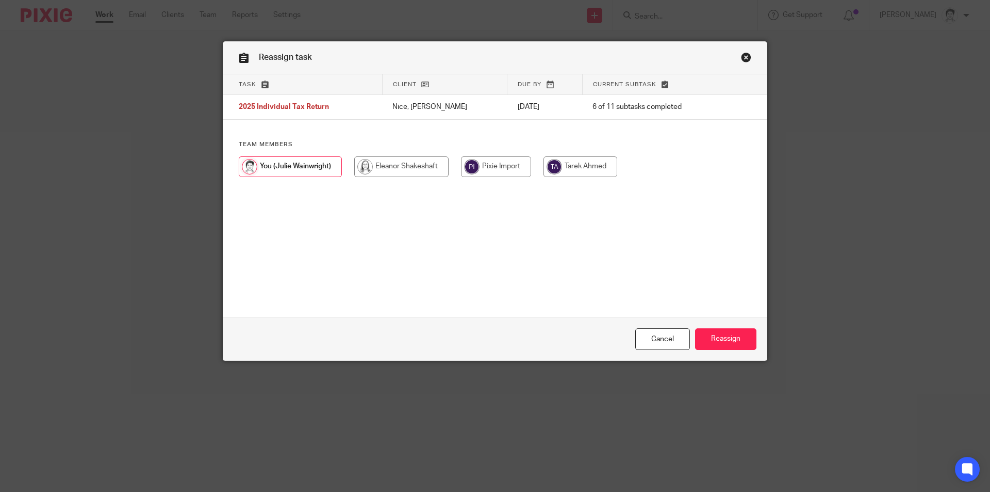
click at [412, 166] on input "radio" at bounding box center [401, 166] width 94 height 21
radio input "true"
click at [728, 344] on input "Reassign" at bounding box center [725, 339] width 61 height 22
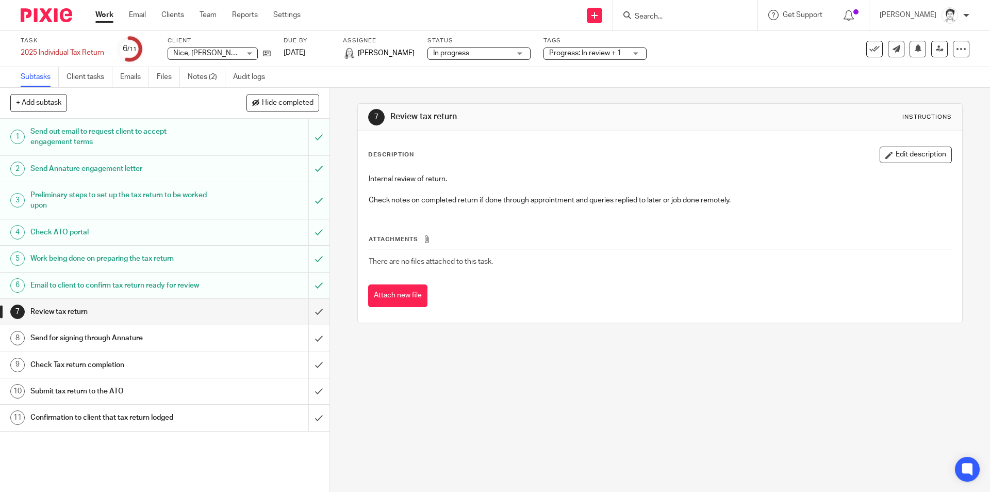
click at [650, 13] on input "Search" at bounding box center [680, 16] width 93 height 9
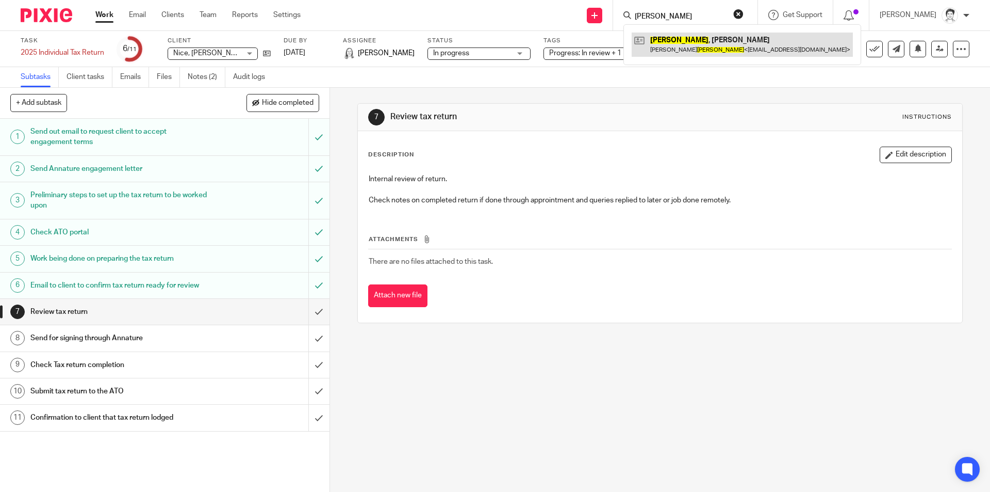
type input "[PERSON_NAME]"
click at [659, 55] on link at bounding box center [742, 44] width 221 height 24
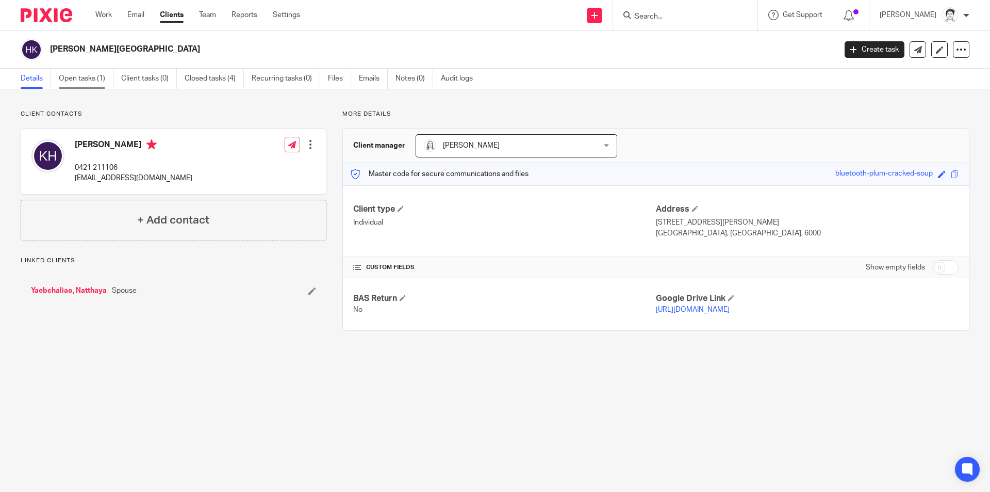
click at [86, 83] on link "Open tasks (1)" at bounding box center [86, 79] width 55 height 20
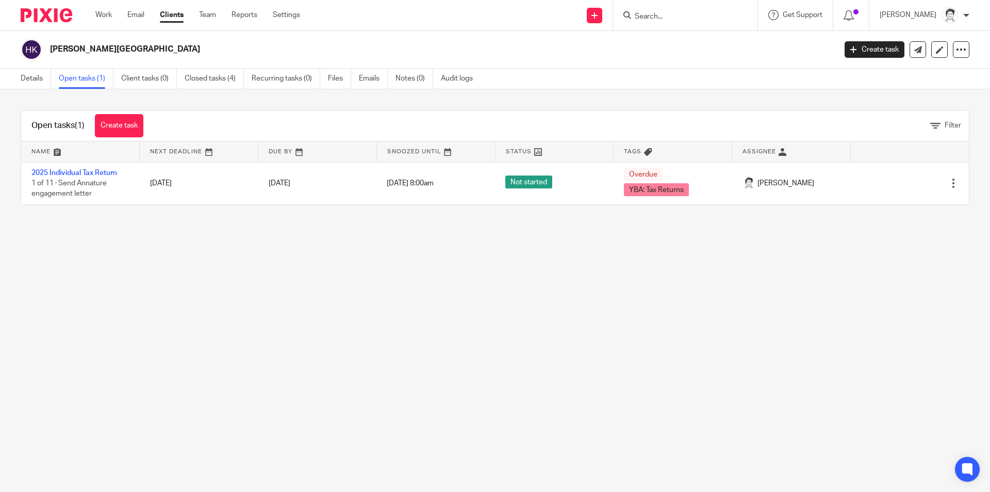
click at [105, 169] on link "2025 Individual Tax Return" at bounding box center [74, 172] width 86 height 7
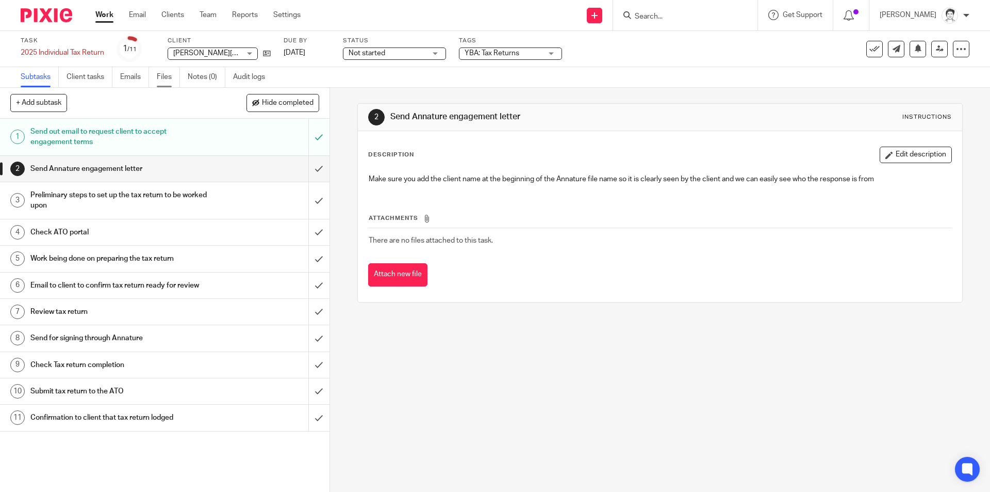
click at [162, 78] on link "Files" at bounding box center [168, 77] width 23 height 20
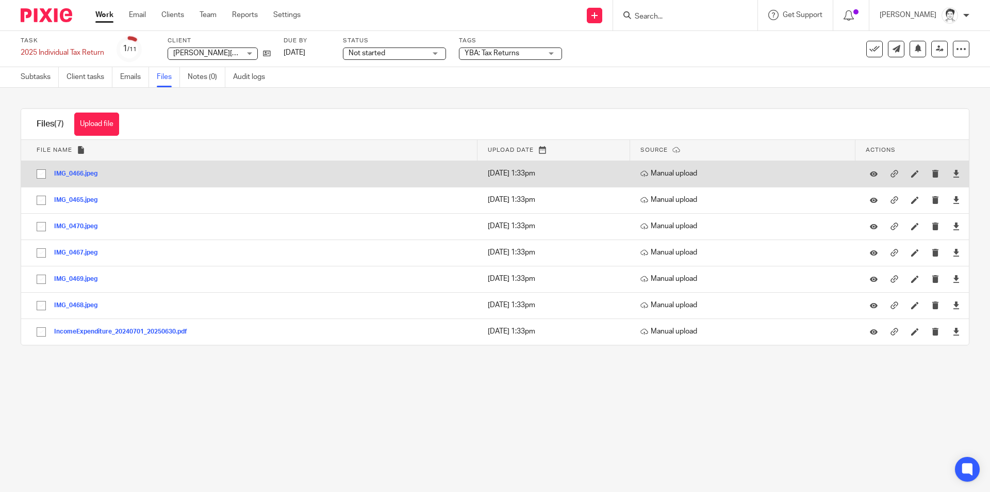
click at [86, 175] on button "IMG_0466.jpeg" at bounding box center [79, 173] width 51 height 7
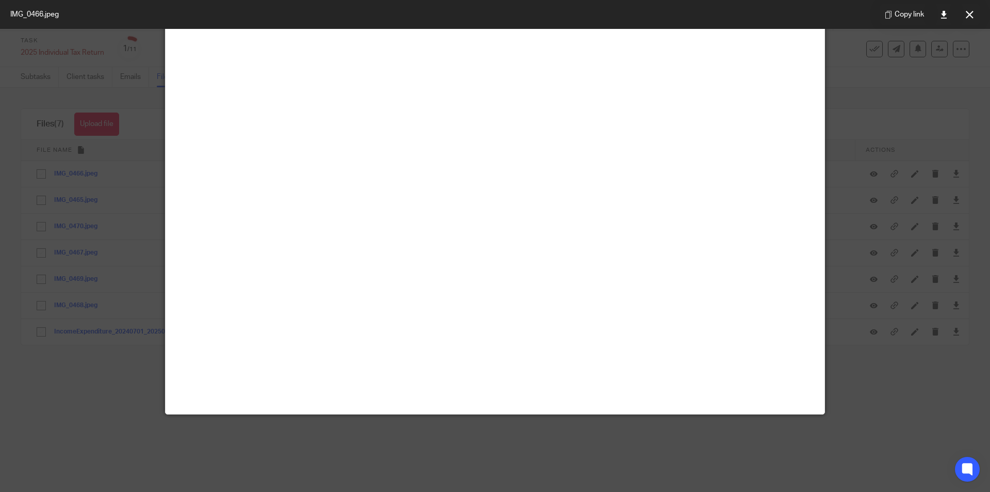
scroll to position [206, 0]
click at [972, 15] on button at bounding box center [969, 14] width 21 height 21
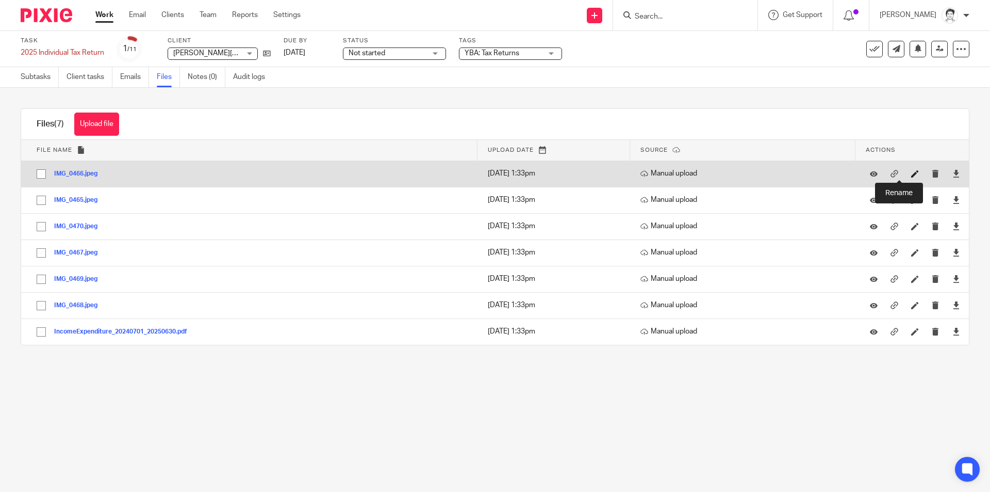
click at [911, 170] on icon at bounding box center [915, 174] width 8 height 8
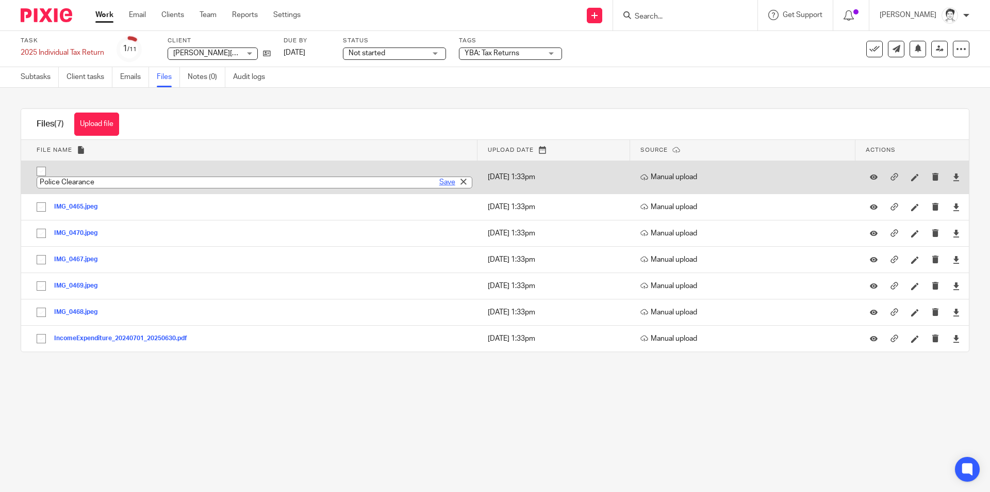
type input "Police Clearance"
click at [439, 184] on link "Save" at bounding box center [447, 182] width 16 height 10
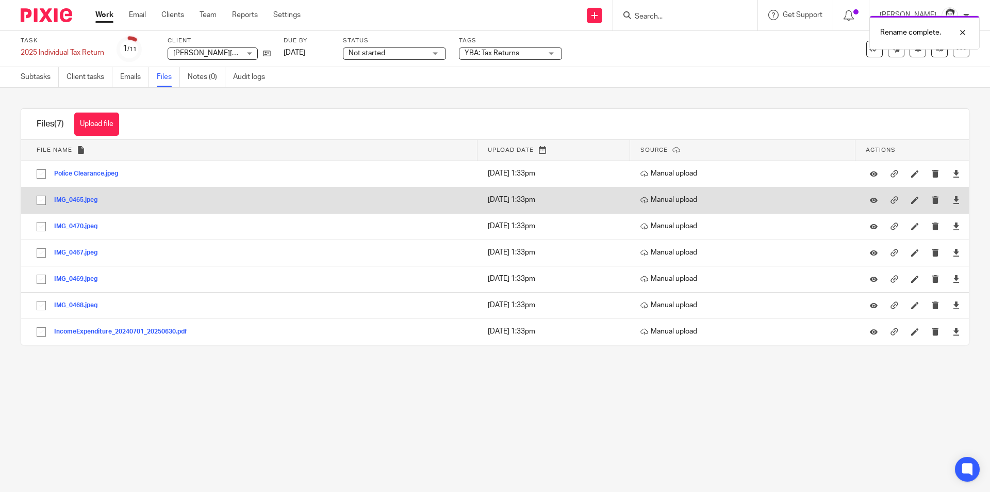
click at [90, 202] on button "IMG_0465.jpeg" at bounding box center [79, 200] width 51 height 7
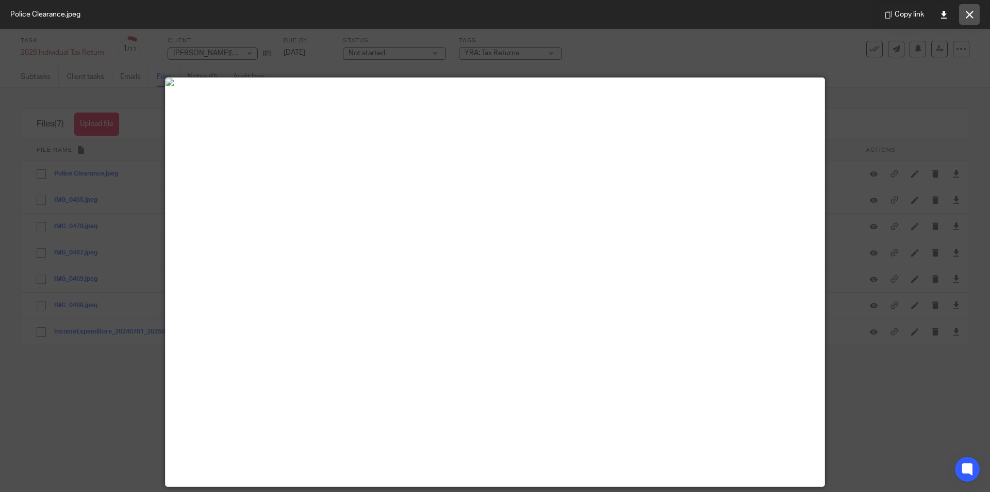
click at [973, 16] on icon at bounding box center [970, 15] width 8 height 8
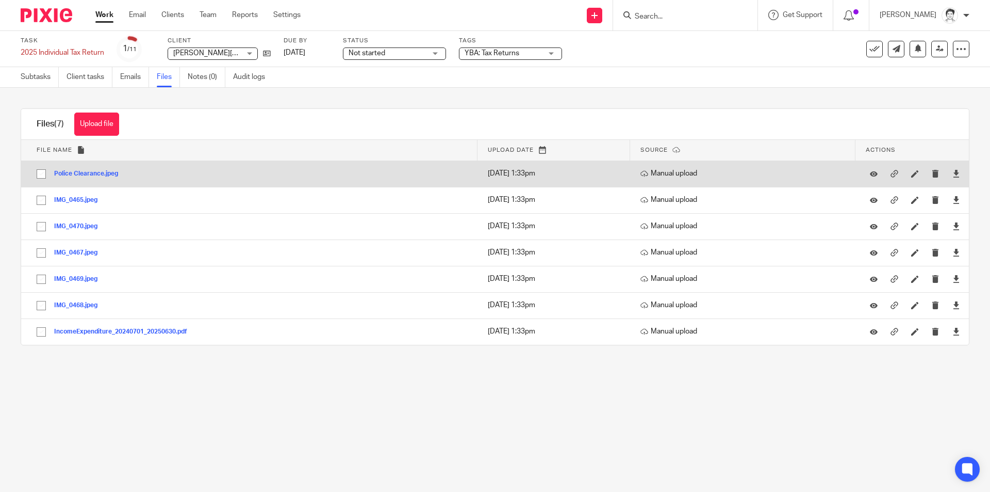
click at [98, 174] on button "Police Clearance.jpeg" at bounding box center [90, 173] width 72 height 7
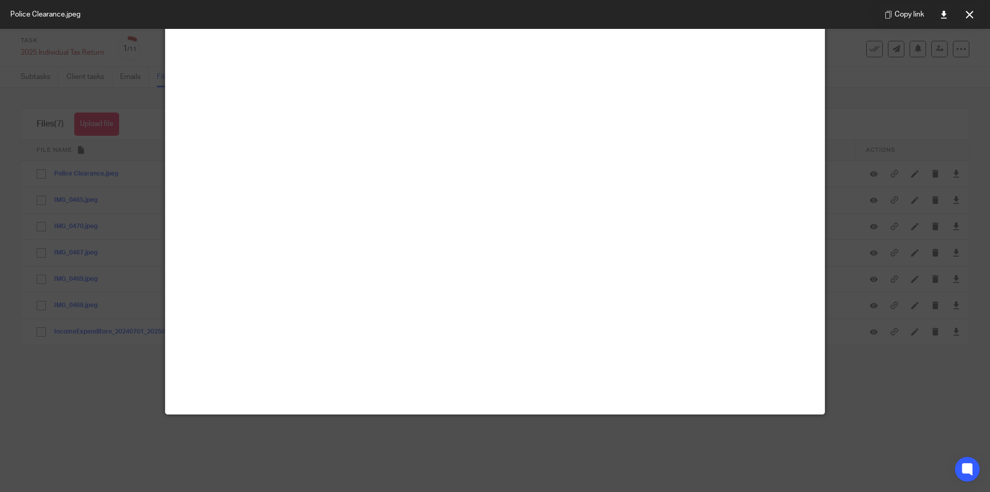
scroll to position [258, 0]
click at [971, 15] on icon at bounding box center [970, 15] width 8 height 8
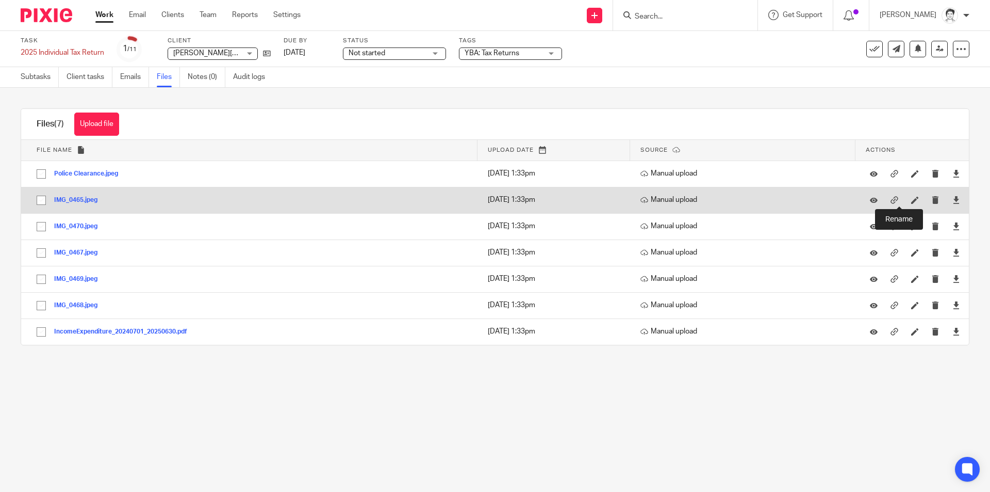
drag, startPoint x: 896, startPoint y: 199, endPoint x: 875, endPoint y: 196, distance: 21.3
click at [911, 199] on icon at bounding box center [915, 200] width 8 height 8
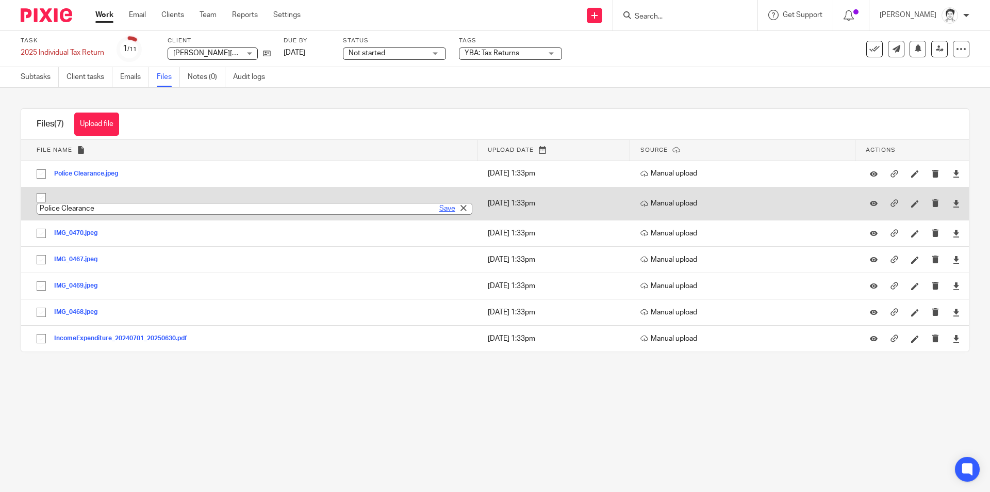
type input "Police Clearance"
click at [439, 211] on link "Save" at bounding box center [447, 208] width 16 height 10
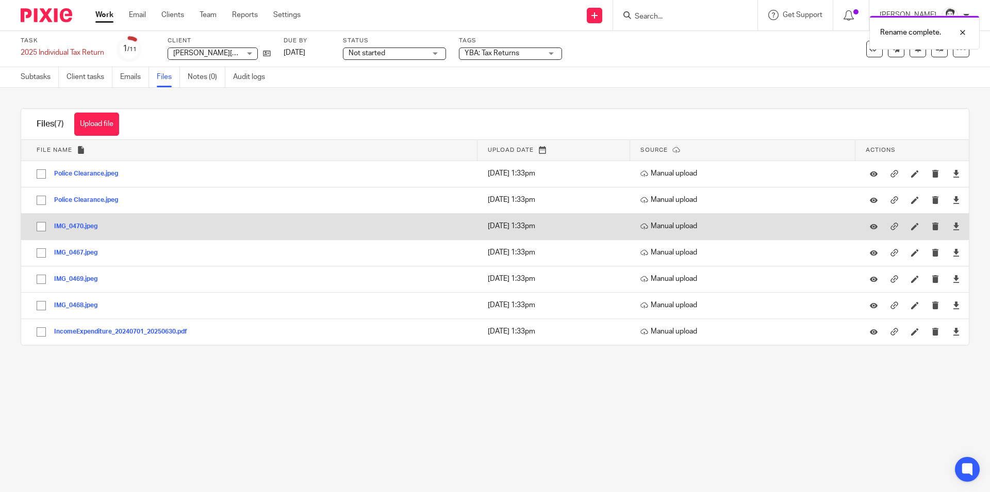
click at [69, 225] on button "IMG_0470.jpeg" at bounding box center [79, 226] width 51 height 7
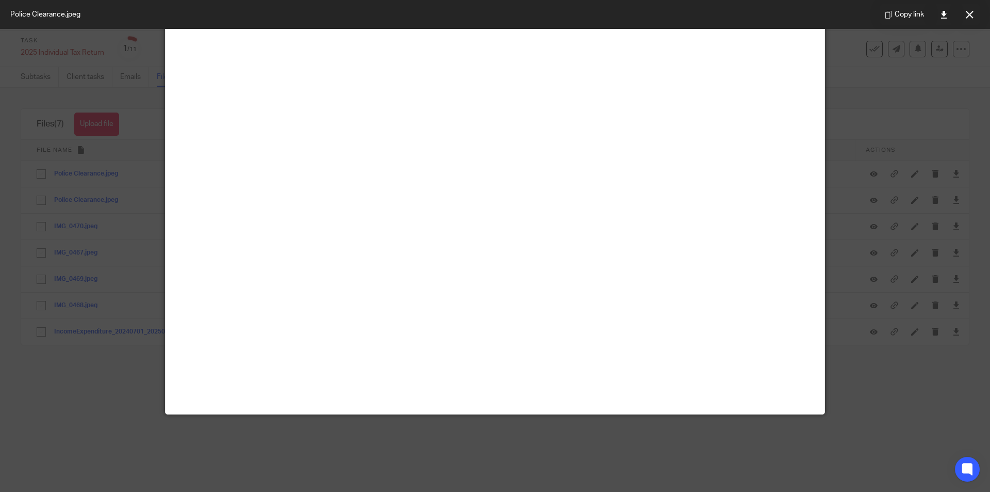
scroll to position [234, 0]
click at [973, 12] on icon at bounding box center [970, 15] width 8 height 8
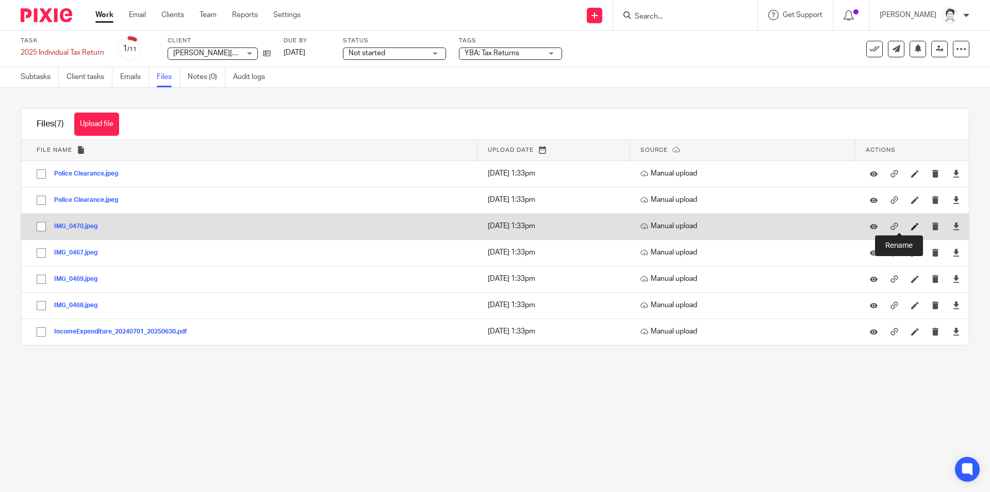
click at [911, 225] on icon at bounding box center [915, 226] width 8 height 8
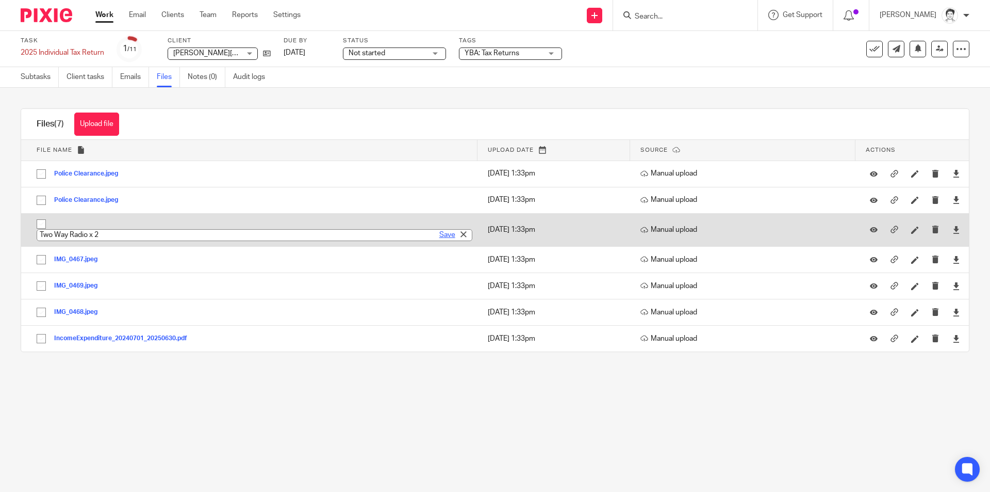
type input "Two Way Radio x 2"
click at [439, 232] on link "Save" at bounding box center [447, 235] width 16 height 10
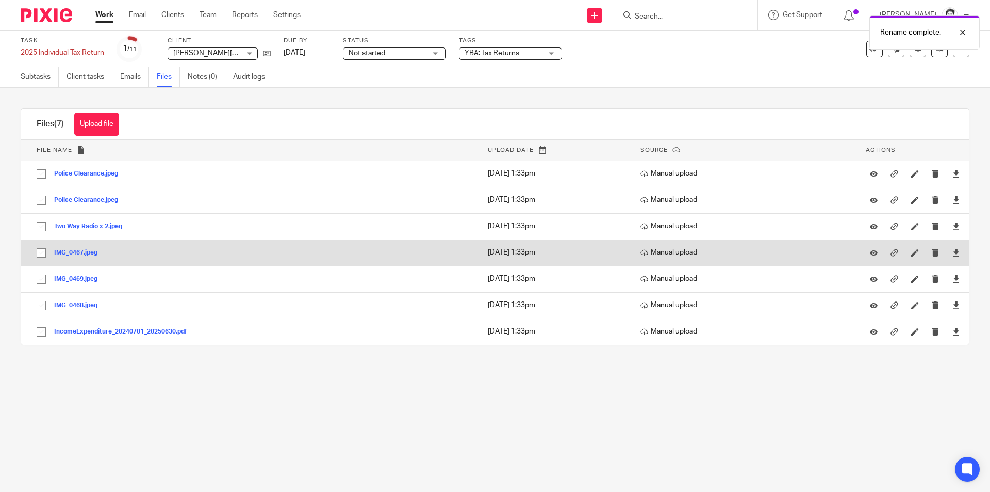
click at [70, 251] on button "IMG_0467.jpeg" at bounding box center [79, 252] width 51 height 7
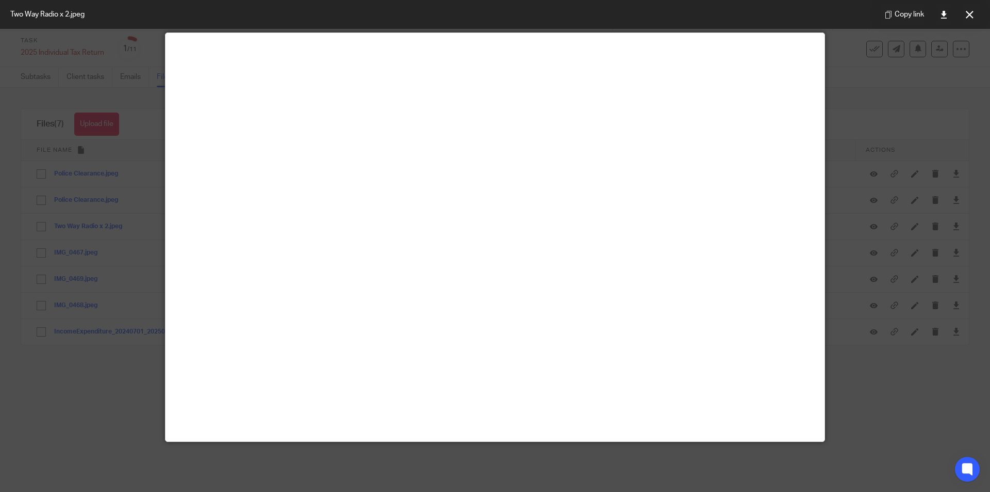
scroll to position [103, 0]
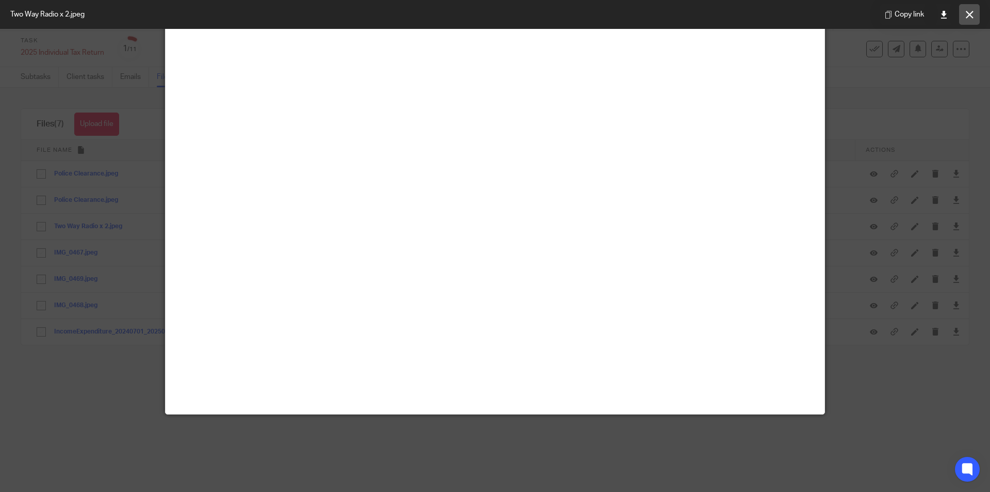
click at [969, 13] on icon at bounding box center [970, 15] width 8 height 8
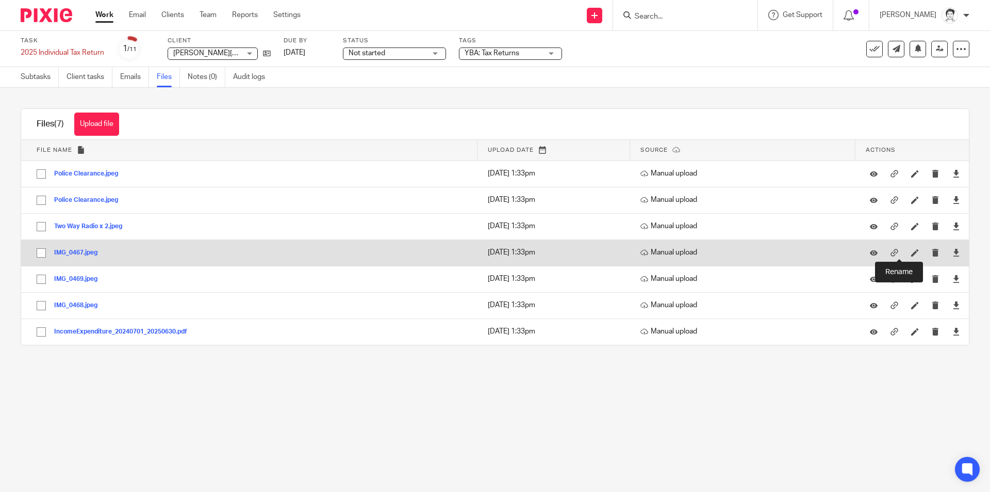
drag, startPoint x: 900, startPoint y: 253, endPoint x: 893, endPoint y: 254, distance: 6.4
click at [911, 254] on icon at bounding box center [915, 253] width 8 height 8
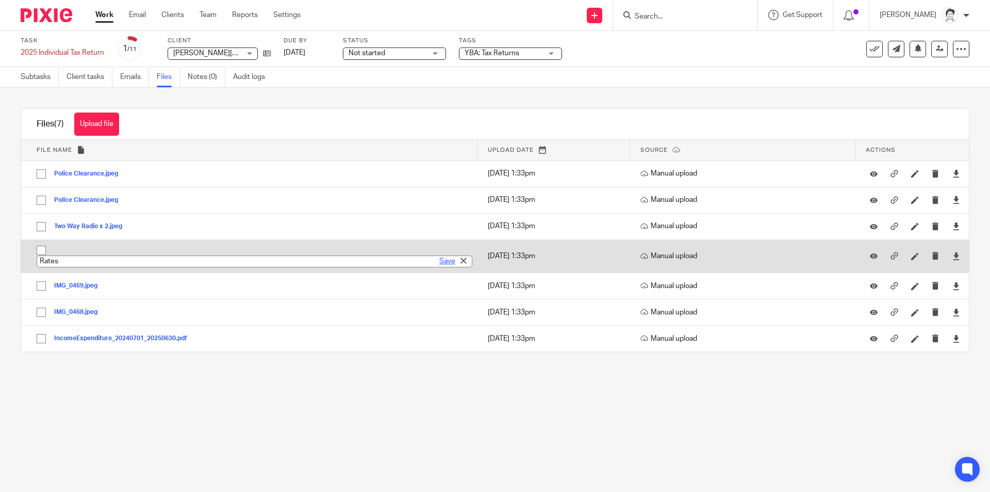
type input "Rates"
click at [442, 266] on link "Save" at bounding box center [447, 261] width 16 height 10
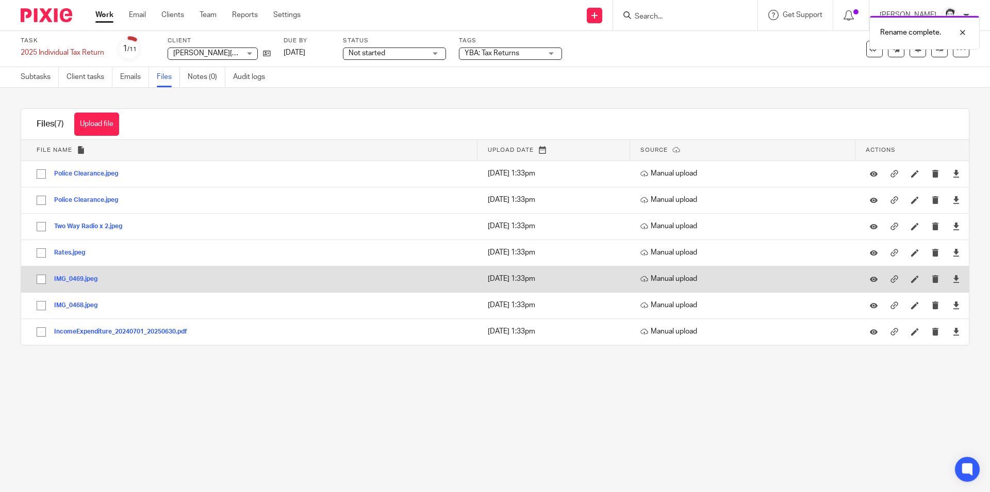
click at [79, 279] on button "IMG_0469.jpeg" at bounding box center [79, 278] width 51 height 7
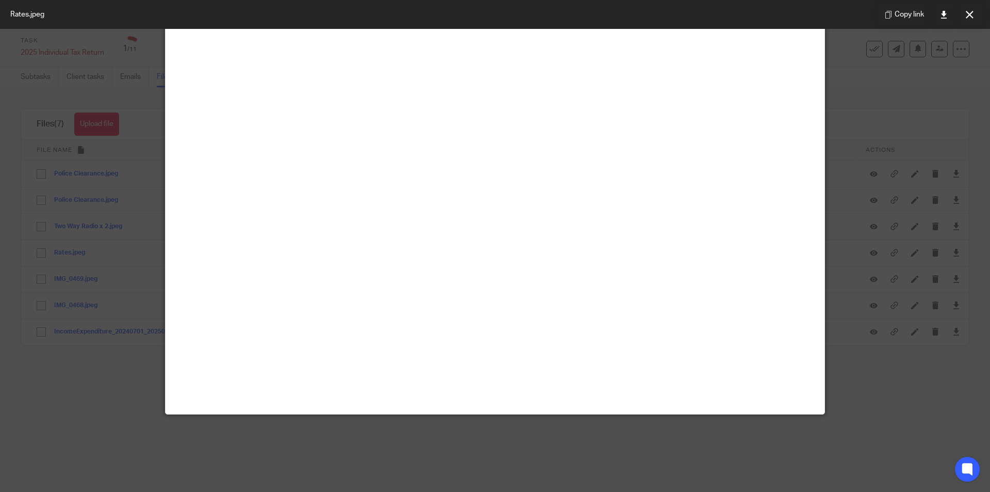
scroll to position [52, 0]
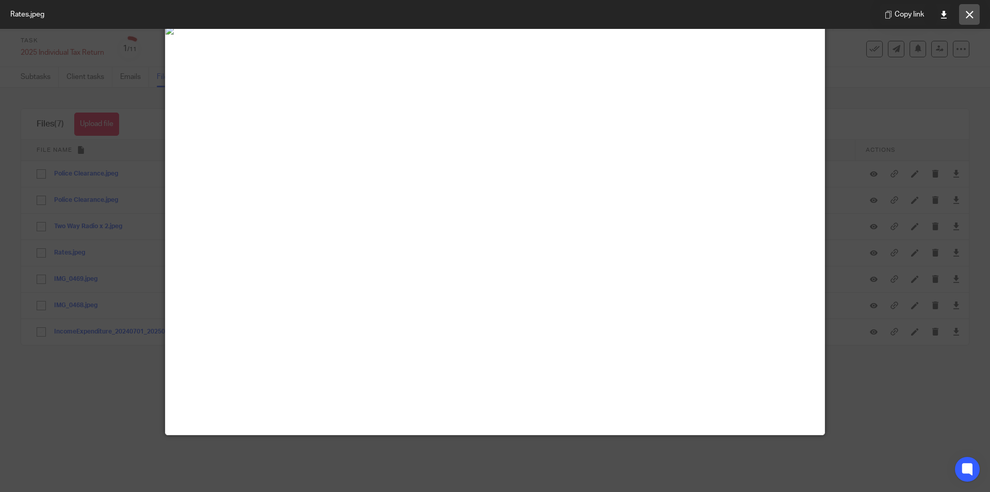
click at [973, 16] on button at bounding box center [969, 14] width 21 height 21
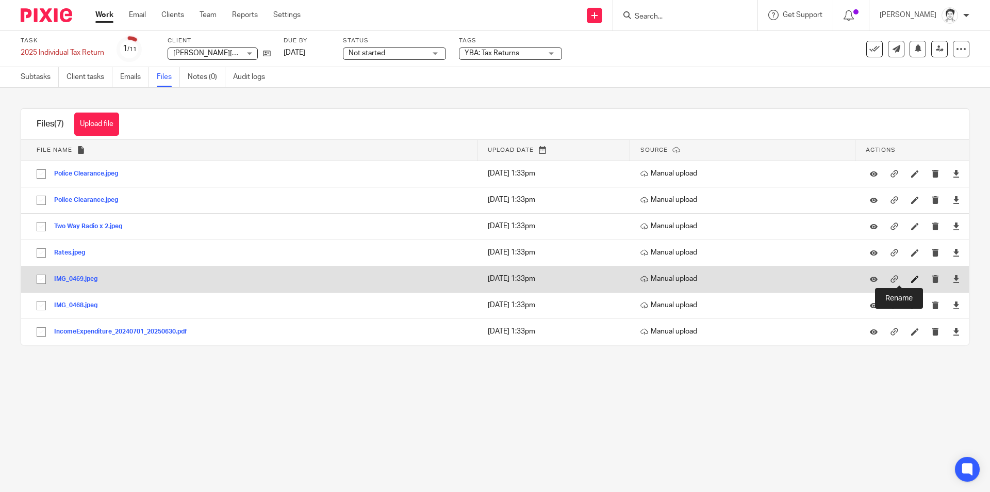
click at [911, 279] on icon at bounding box center [915, 279] width 8 height 8
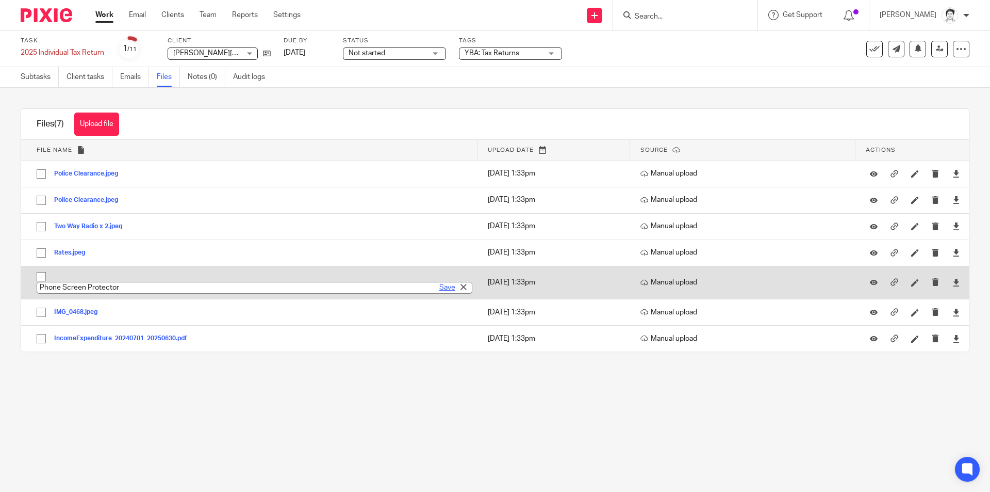
type input "Phone Screen Protector"
click at [439, 288] on link "Save" at bounding box center [447, 287] width 16 height 10
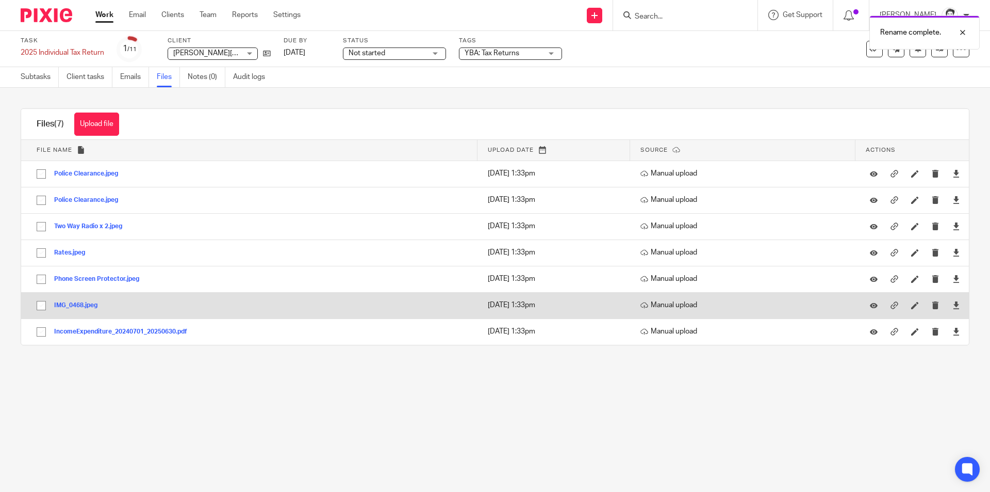
click at [73, 306] on button "IMG_0468.jpeg" at bounding box center [79, 305] width 51 height 7
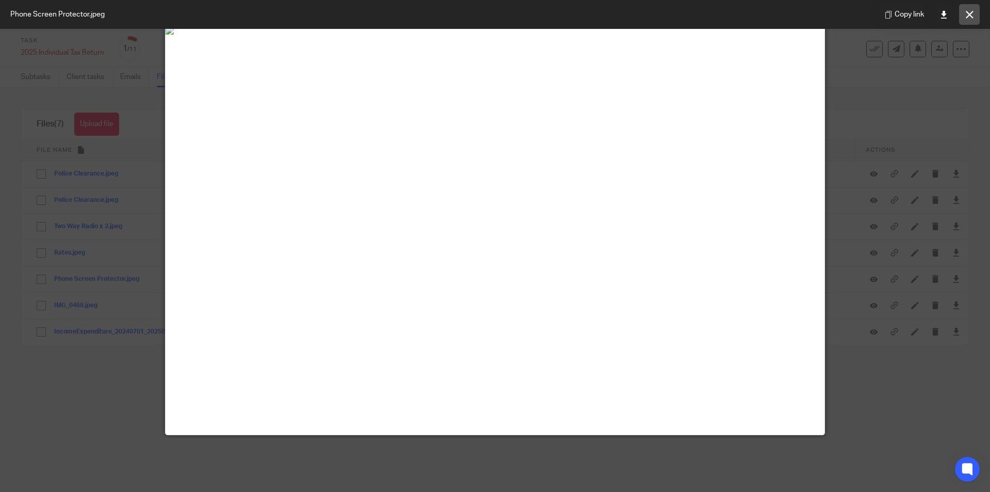
click at [969, 15] on icon at bounding box center [970, 15] width 8 height 8
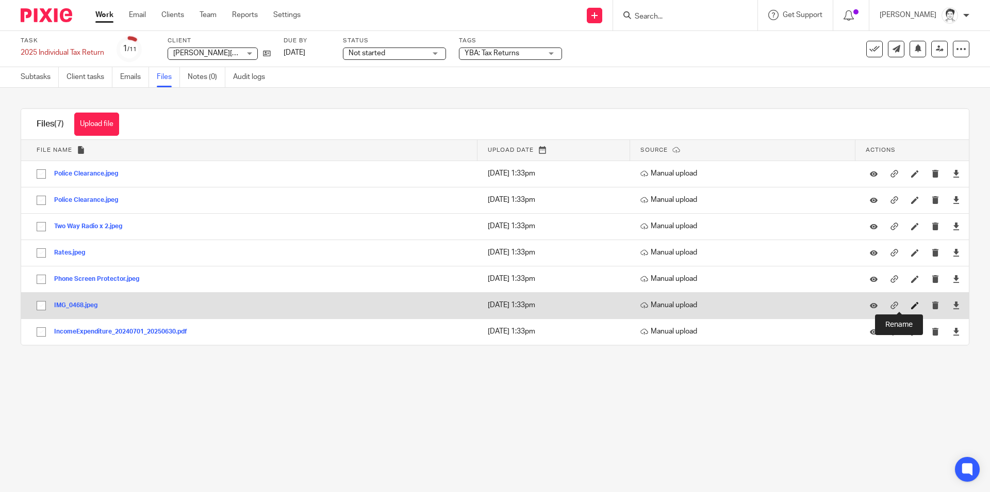
click at [911, 307] on icon at bounding box center [915, 305] width 8 height 8
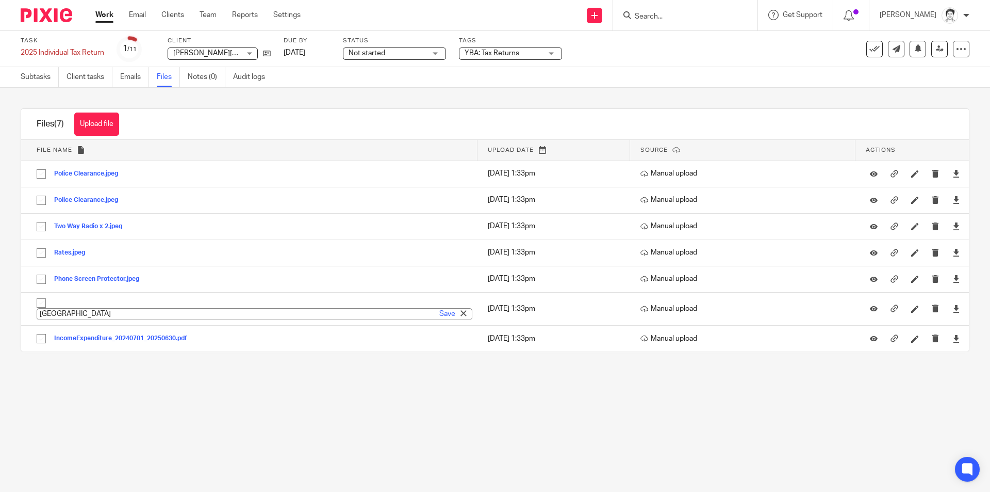
drag, startPoint x: 80, startPoint y: 313, endPoint x: -18, endPoint y: 324, distance: 98.7
click at [0, 324] on html "Work Email Clients Team Reports Settings Work Email Clients Team Reports Settin…" at bounding box center [495, 246] width 990 height 492
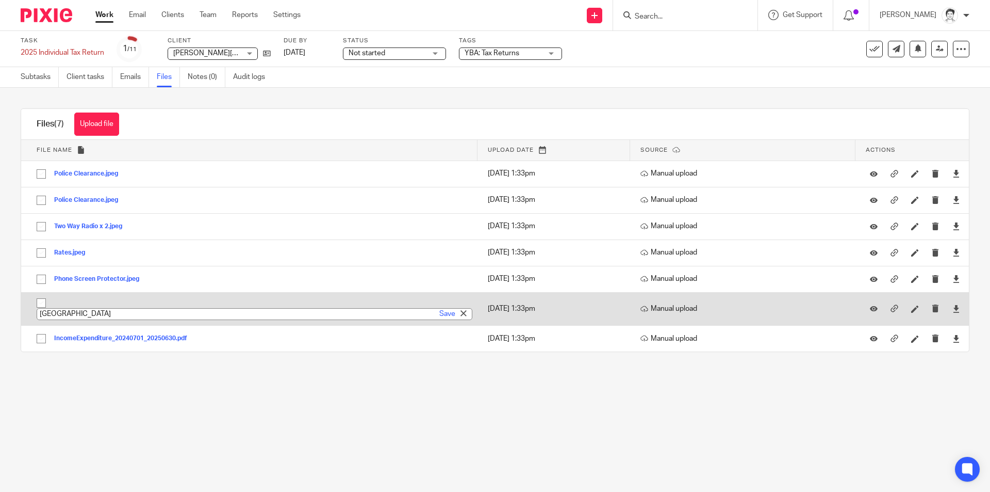
paste input "h"
click at [439, 315] on link "Save" at bounding box center [447, 313] width 16 height 10
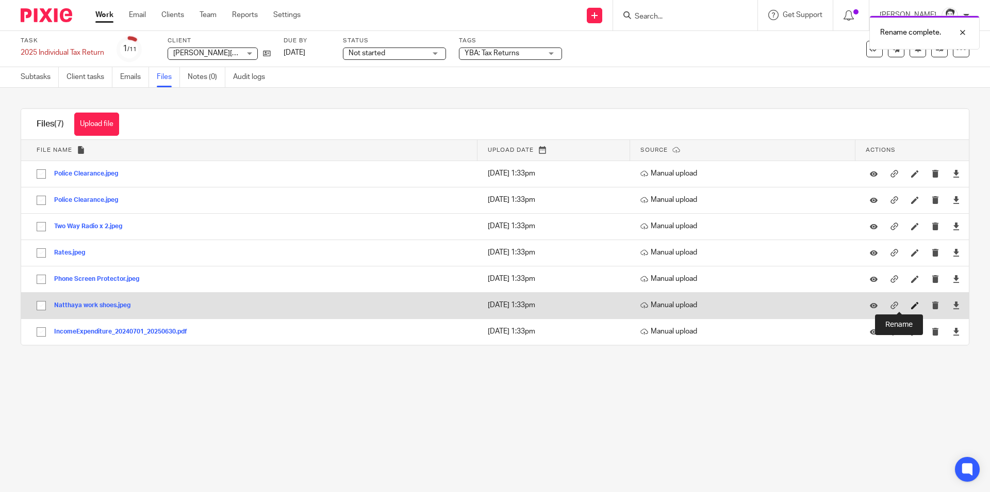
click at [911, 305] on icon at bounding box center [915, 305] width 8 height 8
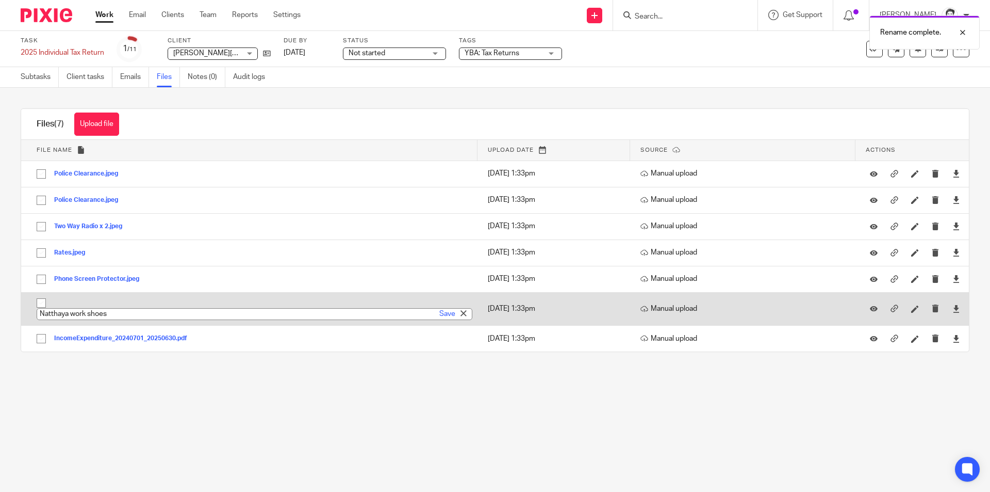
click at [140, 315] on input "Natthaya work shoes" at bounding box center [255, 314] width 436 height 12
drag, startPoint x: 71, startPoint y: 313, endPoint x: 321, endPoint y: 306, distance: 250.3
click at [321, 306] on td "Natthaya work shoes.jpeg Natthaya work shoes Save" at bounding box center [249, 308] width 457 height 33
type input "Natthaya uniform"
click at [439, 311] on link "Save" at bounding box center [447, 313] width 16 height 10
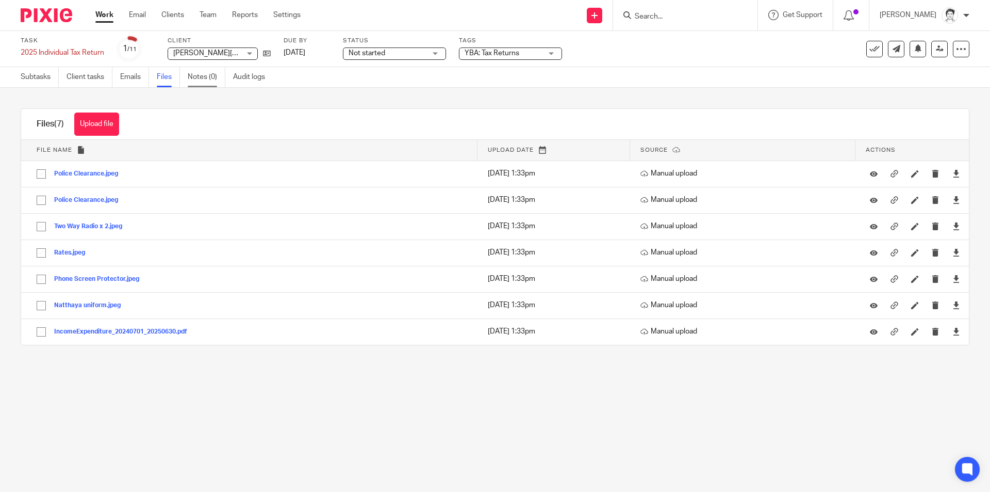
click at [208, 78] on link "Notes (0)" at bounding box center [207, 77] width 38 height 20
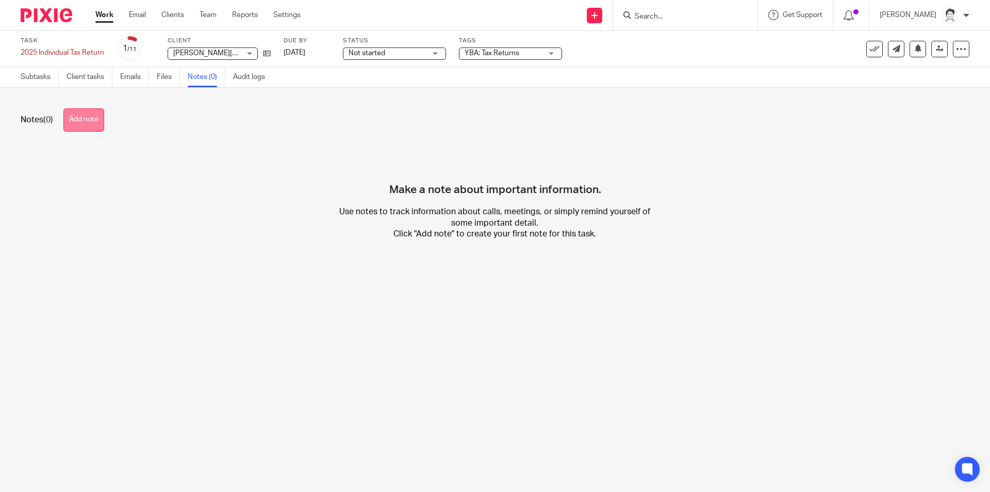
click at [70, 120] on button "Add note" at bounding box center [83, 119] width 41 height 23
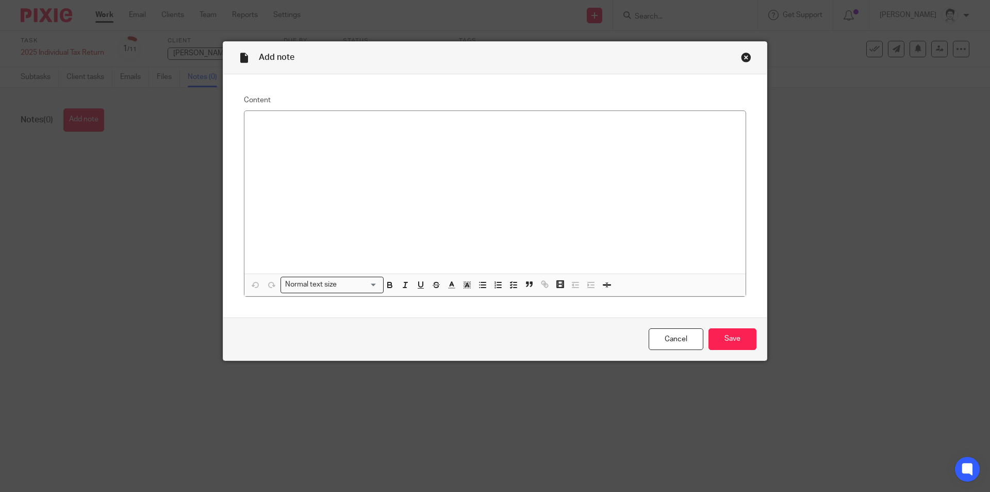
click at [341, 110] on div "Normal text size Loading... Remove Edit Insert new video Copy and paste the vid…" at bounding box center [495, 203] width 502 height 186
click at [320, 137] on div at bounding box center [495, 192] width 501 height 163
click at [253, 133] on p "payment summary" at bounding box center [495, 134] width 485 height 10
click at [247, 131] on div "ATO prefill shows: payment summary" at bounding box center [495, 192] width 501 height 163
click at [477, 290] on button "button" at bounding box center [483, 285] width 13 height 13
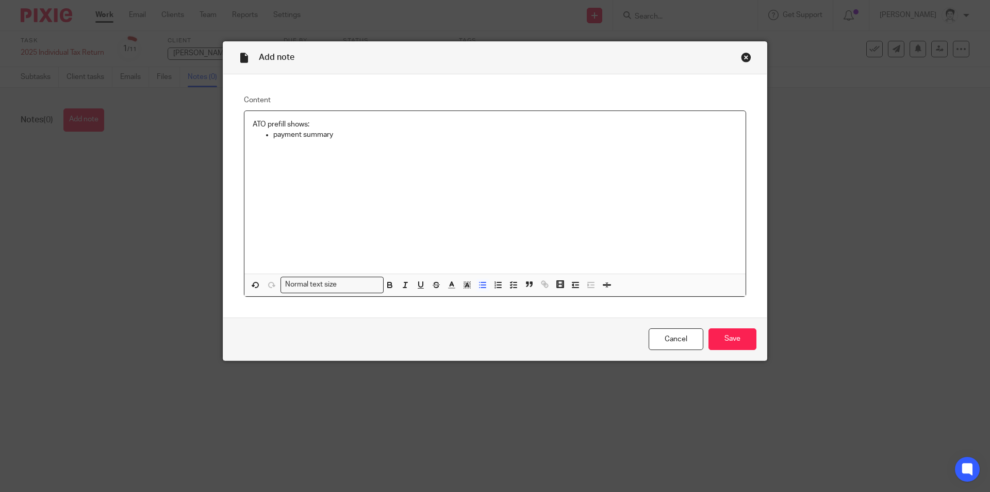
click at [354, 144] on div "ATO prefill shows: payment summary" at bounding box center [495, 192] width 501 height 163
click at [282, 176] on div "ATO prefill shows: payment summary PHI with AHM RESC" at bounding box center [495, 192] width 501 height 163
click at [732, 336] on input "Save" at bounding box center [733, 339] width 48 height 22
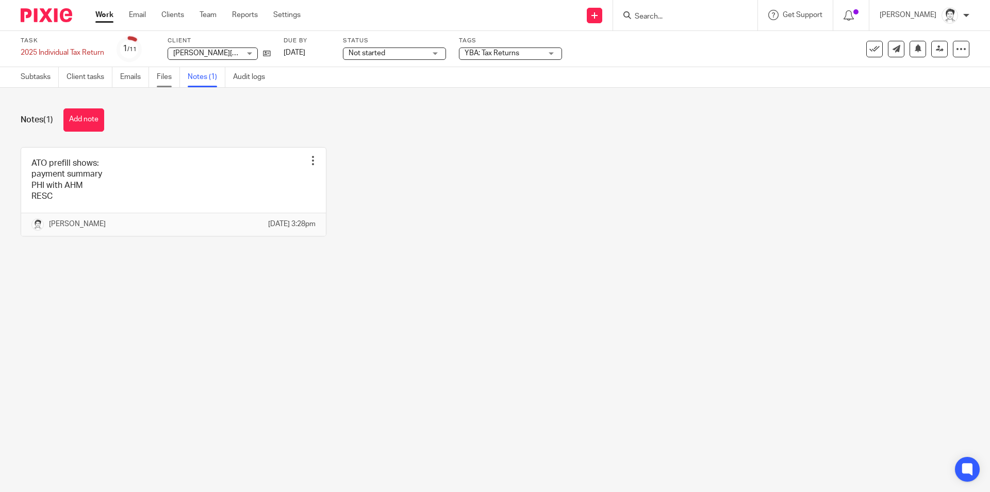
click at [165, 83] on link "Files" at bounding box center [168, 77] width 23 height 20
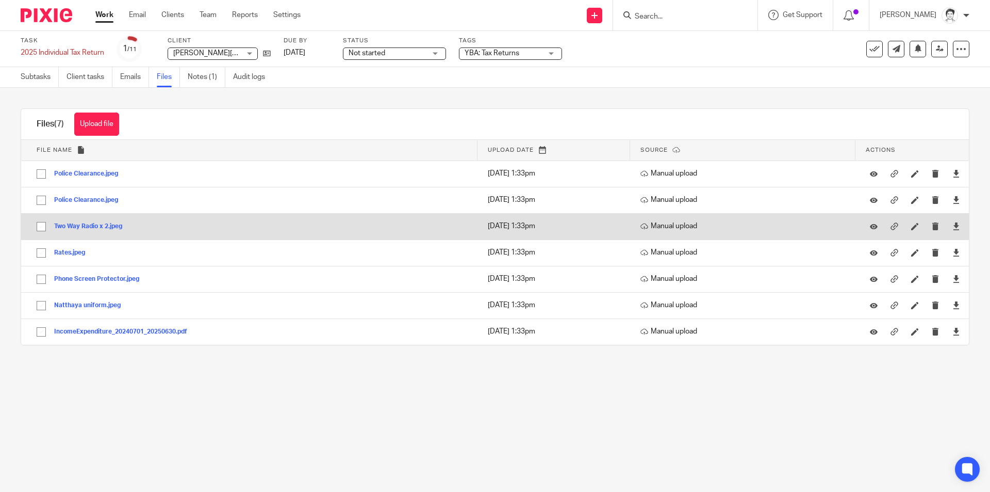
click at [92, 226] on button "Two Way Radio x 2.jpeg" at bounding box center [92, 226] width 76 height 7
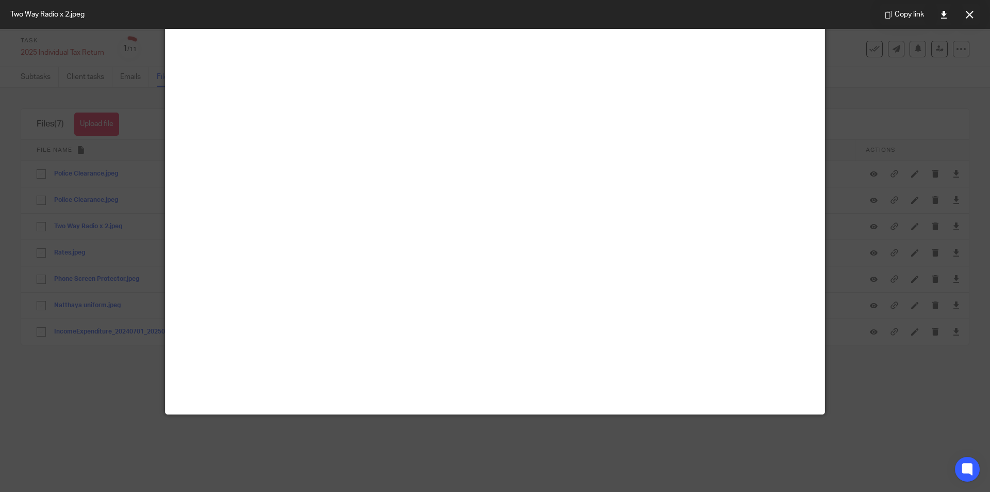
scroll to position [337, 0]
drag, startPoint x: 970, startPoint y: 15, endPoint x: 975, endPoint y: 22, distance: 8.9
click at [970, 15] on icon at bounding box center [970, 15] width 8 height 8
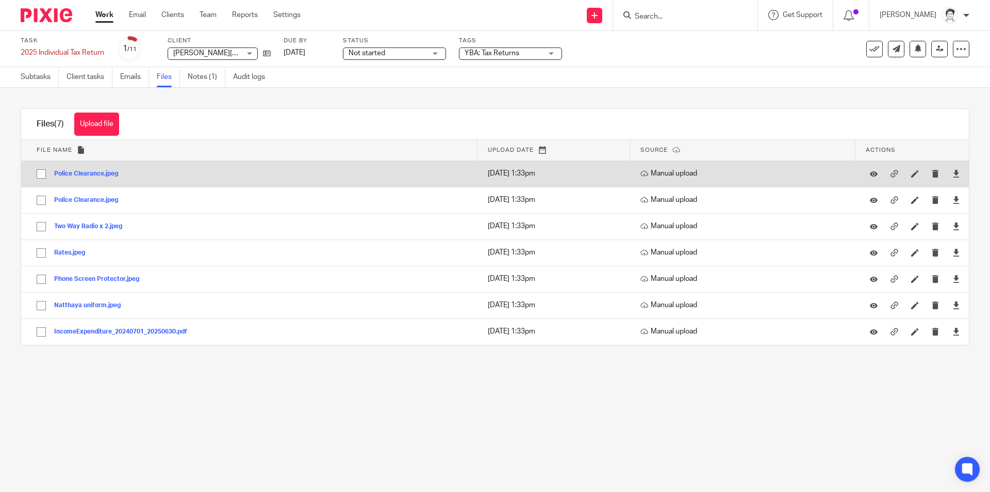
click at [95, 172] on button "Police Clearance.jpeg" at bounding box center [90, 173] width 72 height 7
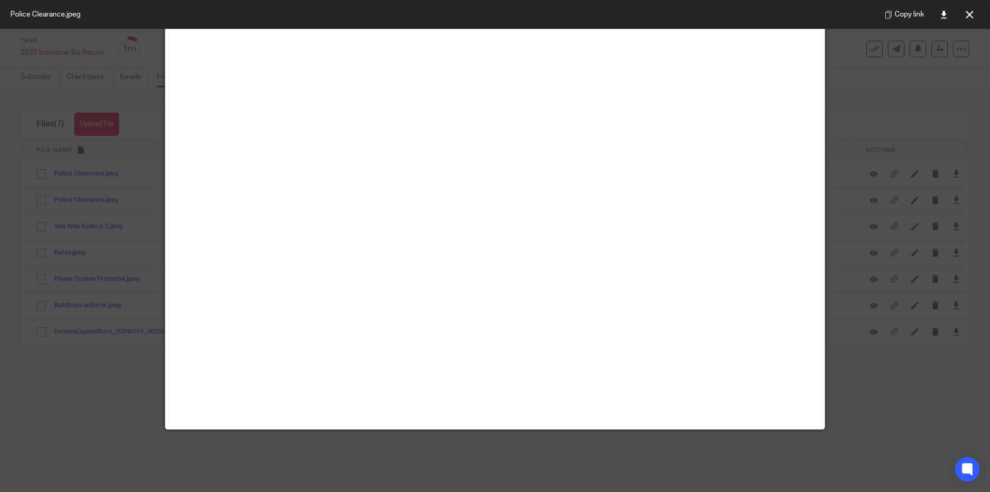
scroll to position [103, 0]
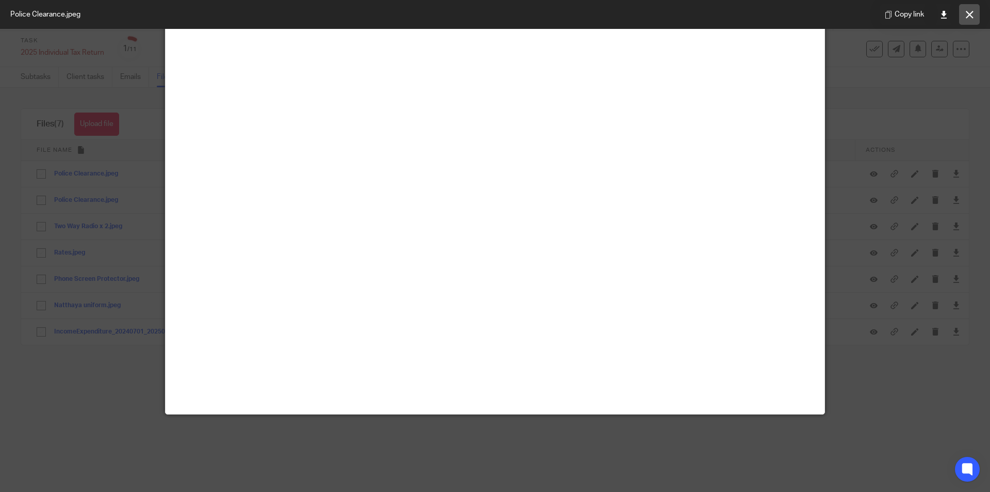
click at [966, 21] on button at bounding box center [969, 14] width 21 height 21
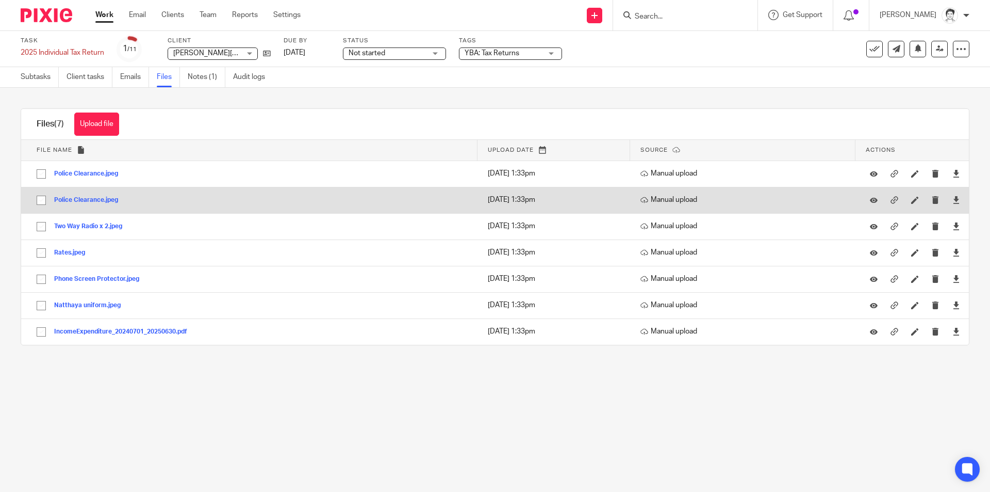
click at [105, 201] on button "Police Clearance.jpeg" at bounding box center [90, 200] width 72 height 7
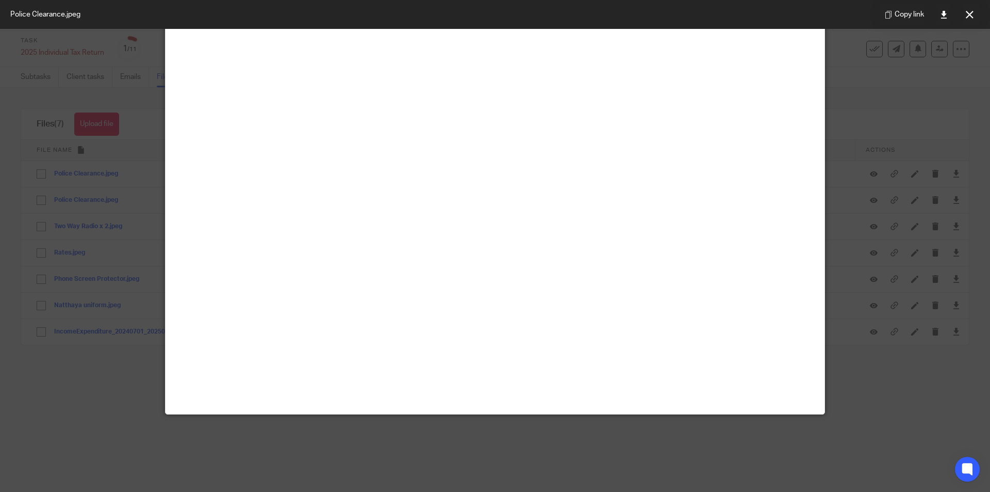
scroll to position [206, 0]
click at [976, 13] on button at bounding box center [969, 14] width 21 height 21
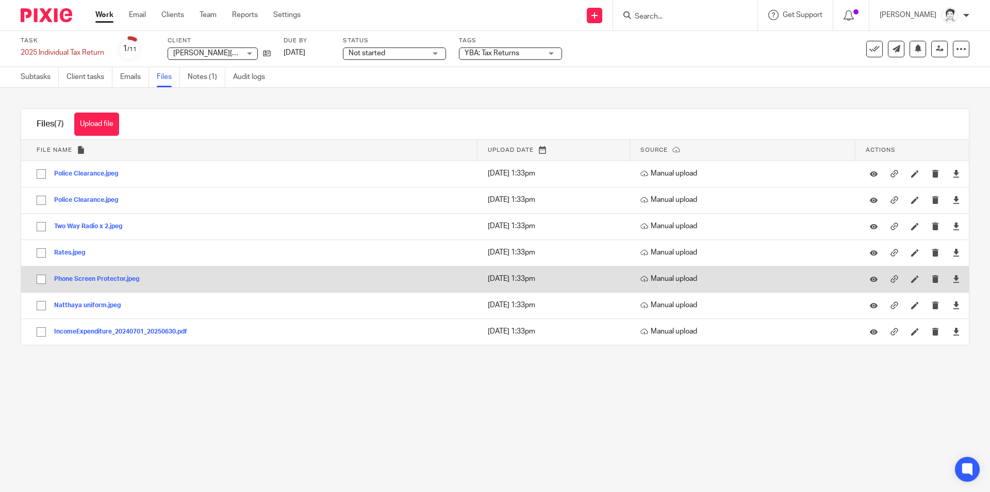
click at [87, 280] on button "Phone Screen Protector.jpeg" at bounding box center [100, 278] width 93 height 7
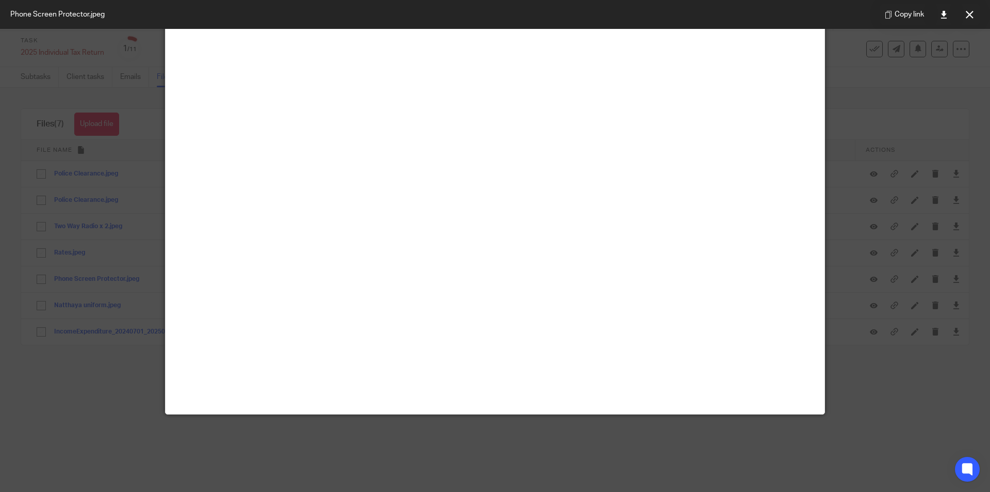
scroll to position [155, 0]
click at [967, 19] on button at bounding box center [969, 14] width 21 height 21
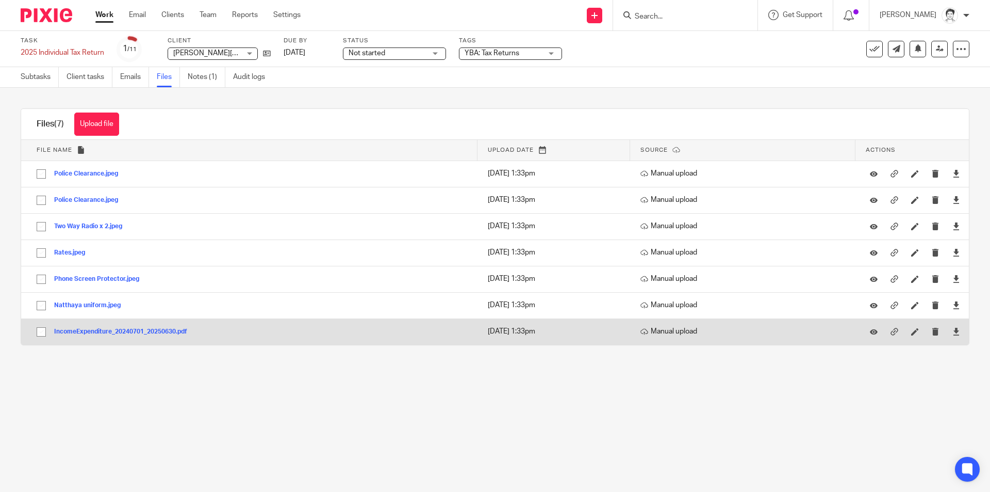
click at [95, 333] on button "IncomeExpenditure_20240701_20250630.pdf" at bounding box center [124, 331] width 141 height 7
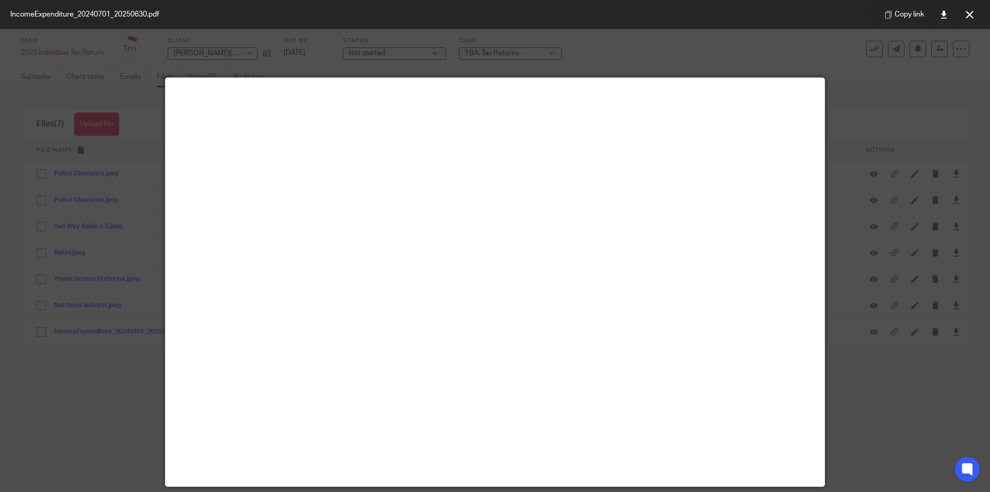
click at [979, 14] on button at bounding box center [969, 14] width 21 height 21
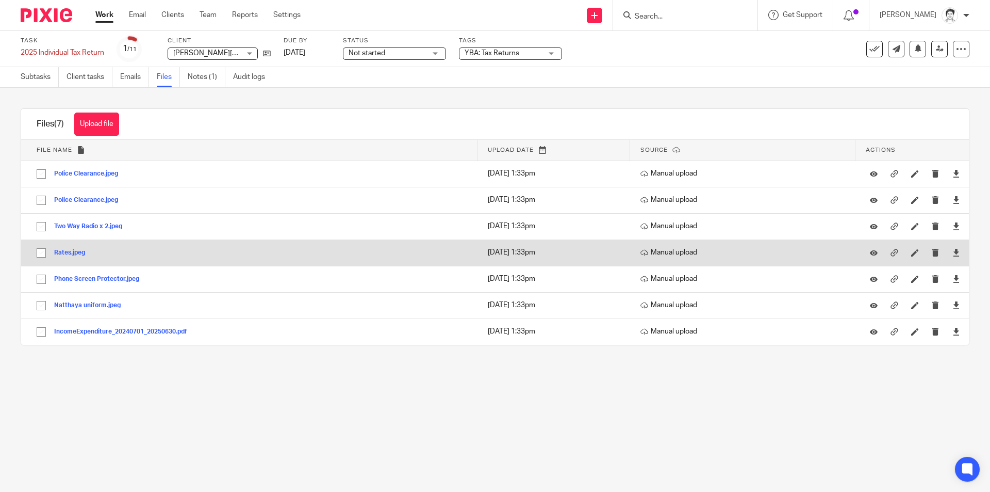
click at [78, 249] on button "Rates.jpeg" at bounding box center [73, 252] width 39 height 7
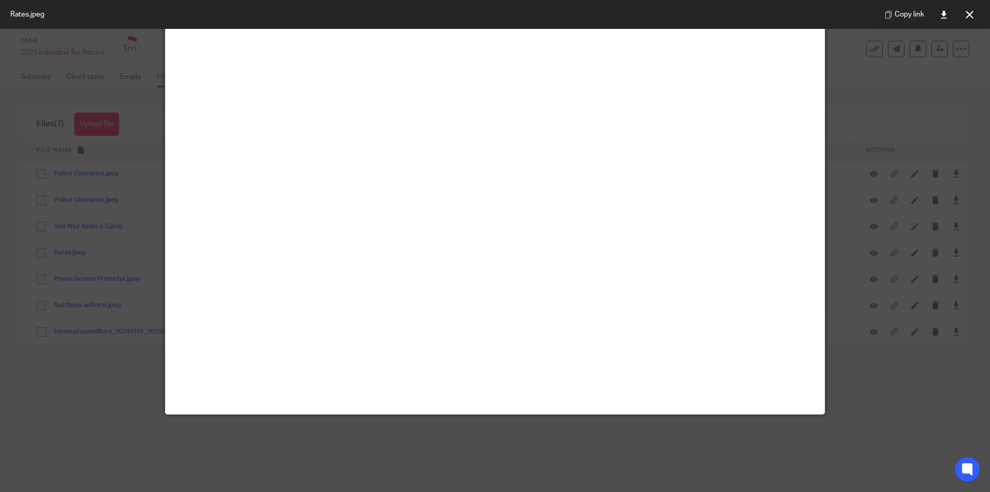
scroll to position [206, 0]
click at [967, 17] on icon at bounding box center [970, 15] width 8 height 8
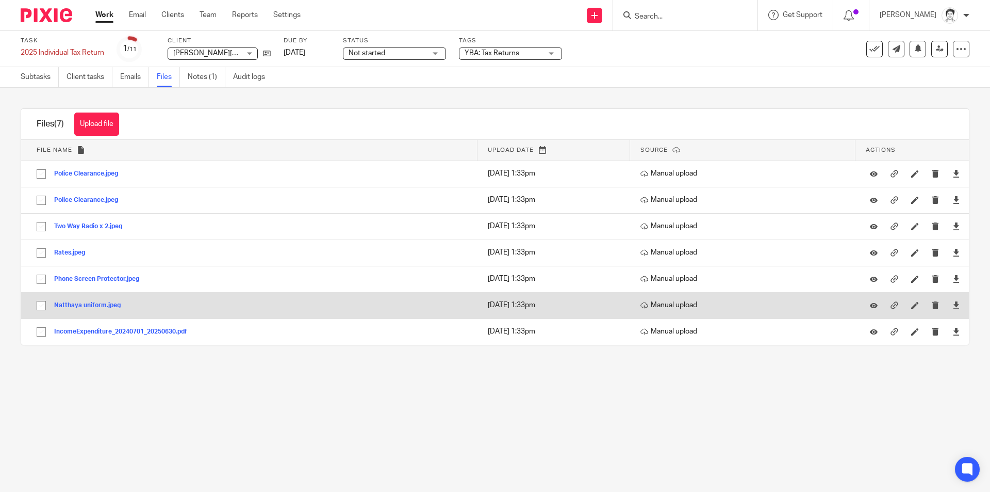
click at [949, 307] on div at bounding box center [956, 305] width 15 height 15
drag, startPoint x: 77, startPoint y: 308, endPoint x: 88, endPoint y: 305, distance: 10.8
click at [77, 308] on button "Natthaya uniform.jpeg" at bounding box center [91, 305] width 74 height 7
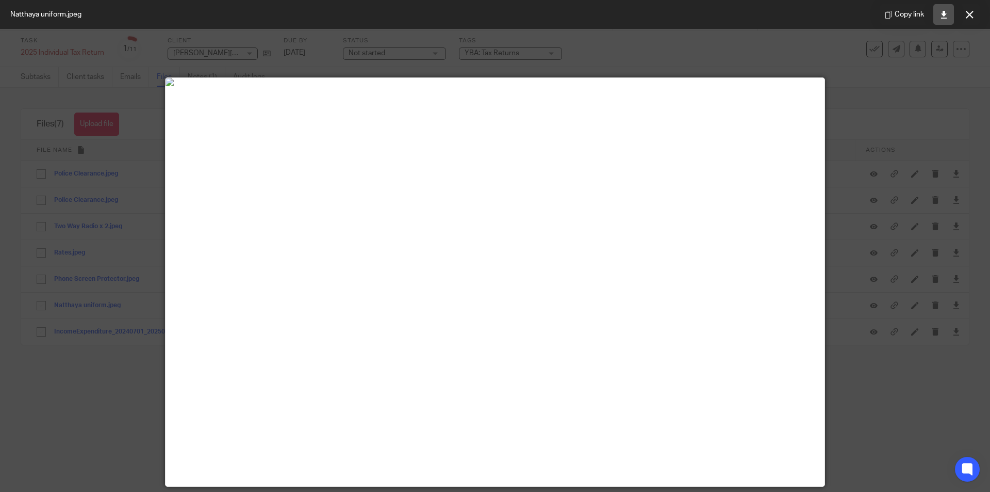
click at [948, 16] on icon at bounding box center [944, 15] width 8 height 8
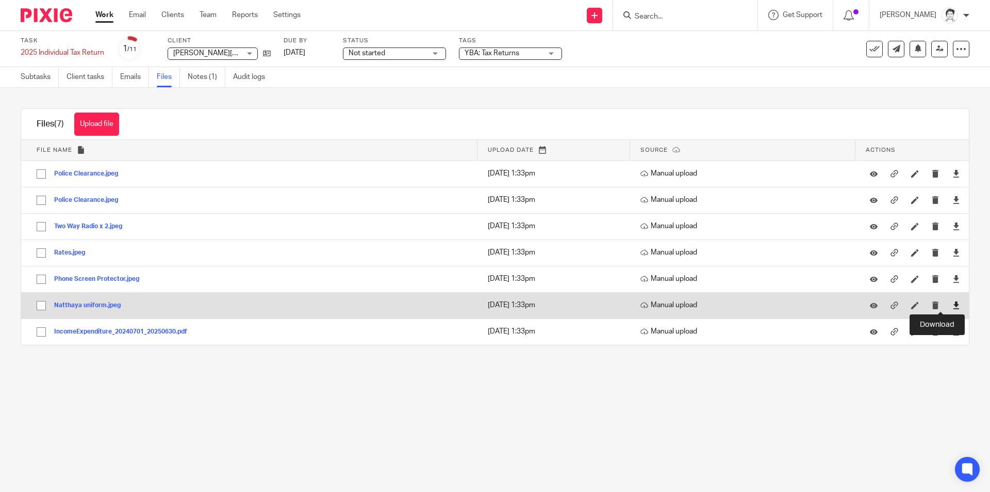
click at [953, 306] on icon at bounding box center [957, 305] width 8 height 8
click at [69, 303] on button "Natthaya uniform.jpeg" at bounding box center [91, 305] width 74 height 7
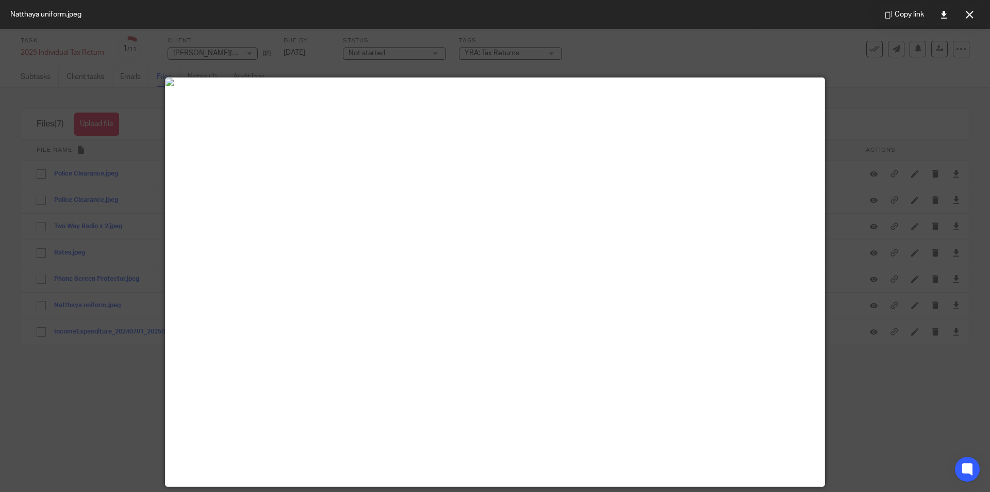
click at [983, 484] on div at bounding box center [983, 484] width 0 height 0
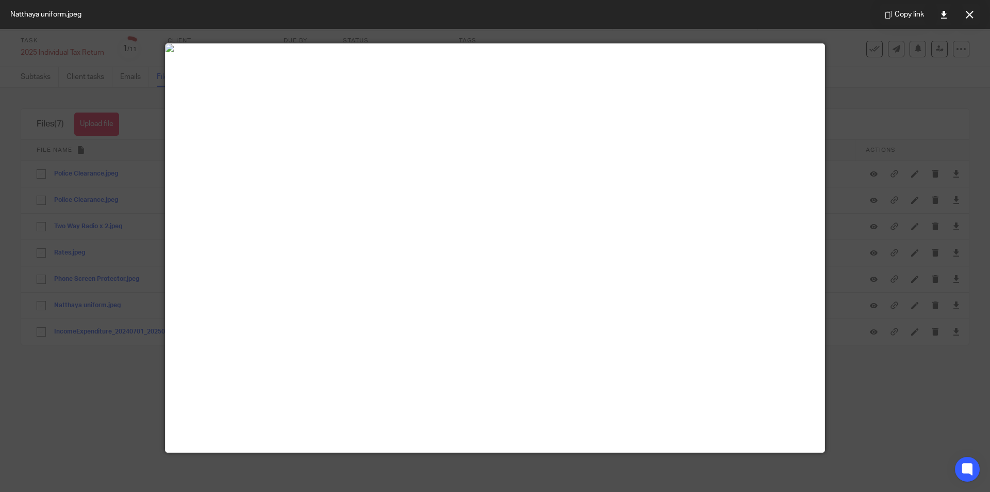
scroll to position [52, 0]
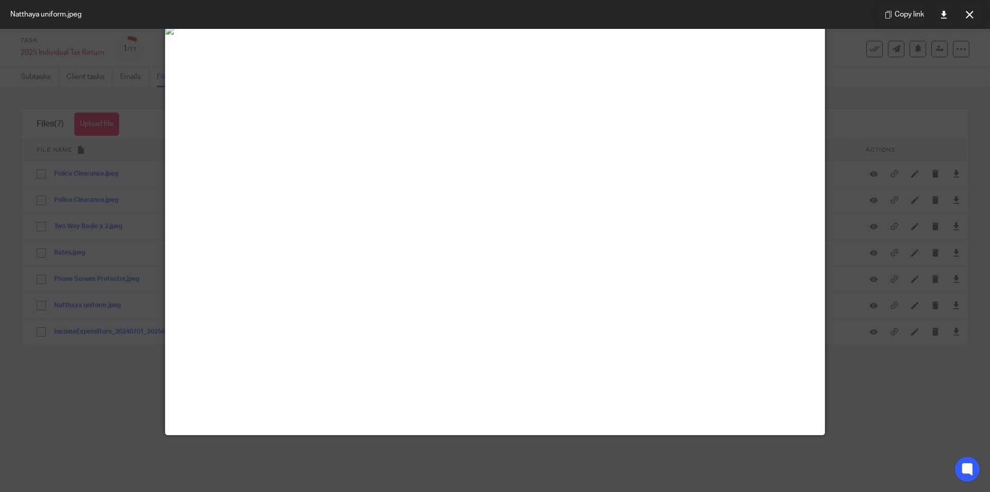
drag, startPoint x: 974, startPoint y: 15, endPoint x: 945, endPoint y: 15, distance: 29.4
click at [973, 15] on button at bounding box center [969, 14] width 21 height 21
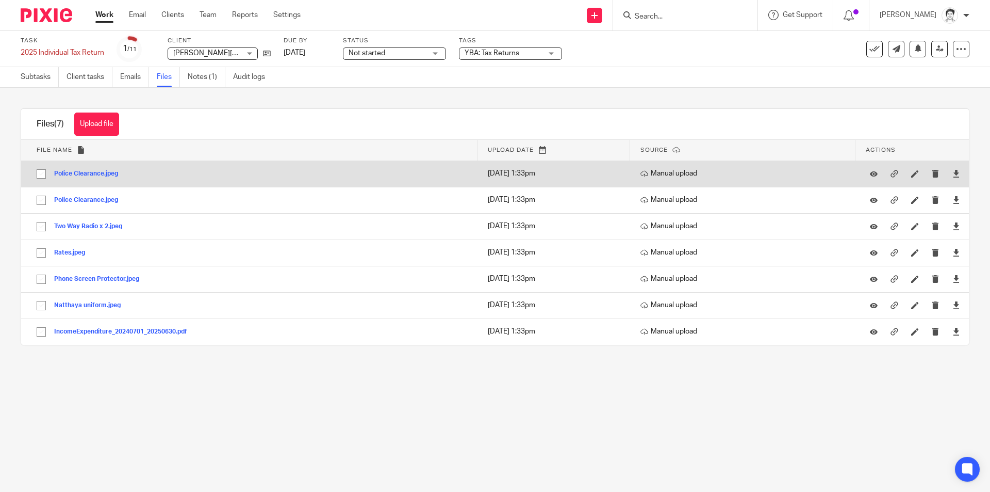
click at [84, 174] on button "Police Clearance.jpeg" at bounding box center [90, 173] width 72 height 7
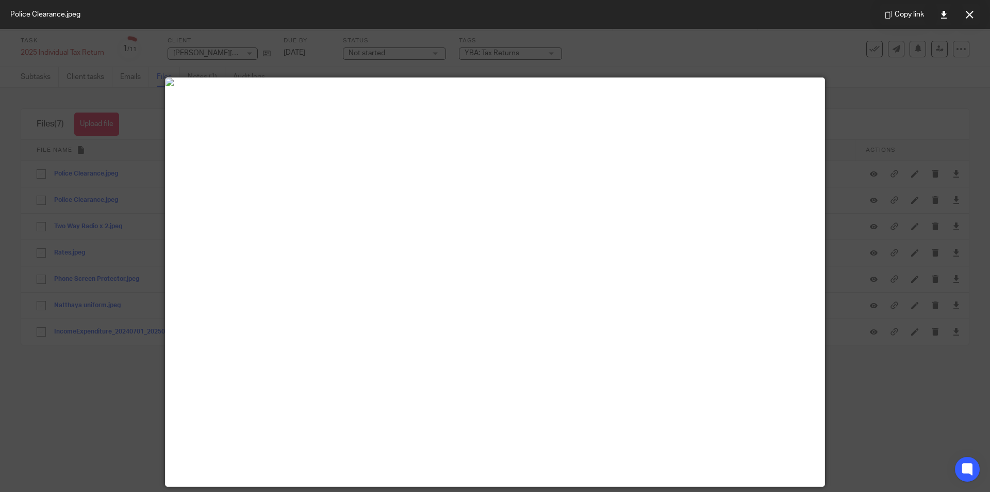
click at [971, 11] on icon at bounding box center [970, 15] width 8 height 8
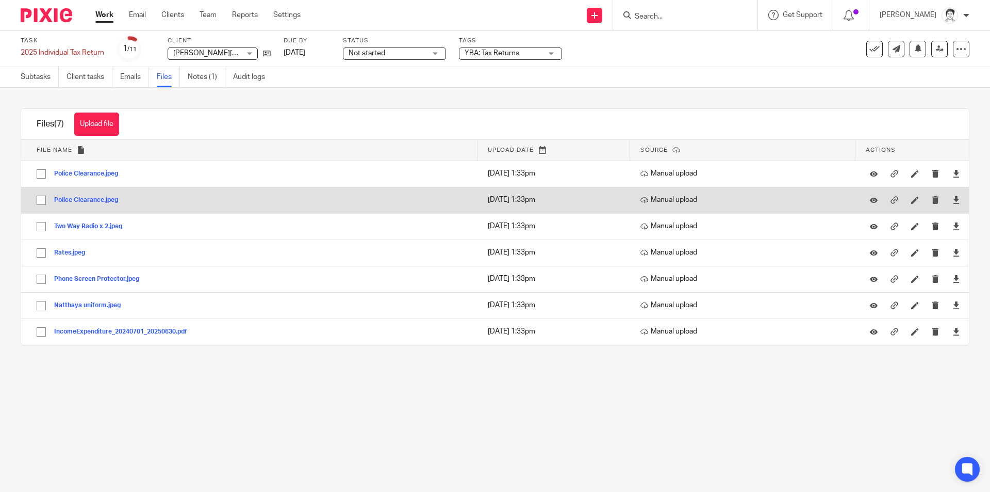
click at [92, 192] on td "Police Clearance.jpeg Police Clearance Save" at bounding box center [249, 200] width 457 height 26
click at [94, 201] on button "Police Clearance.jpeg" at bounding box center [90, 200] width 72 height 7
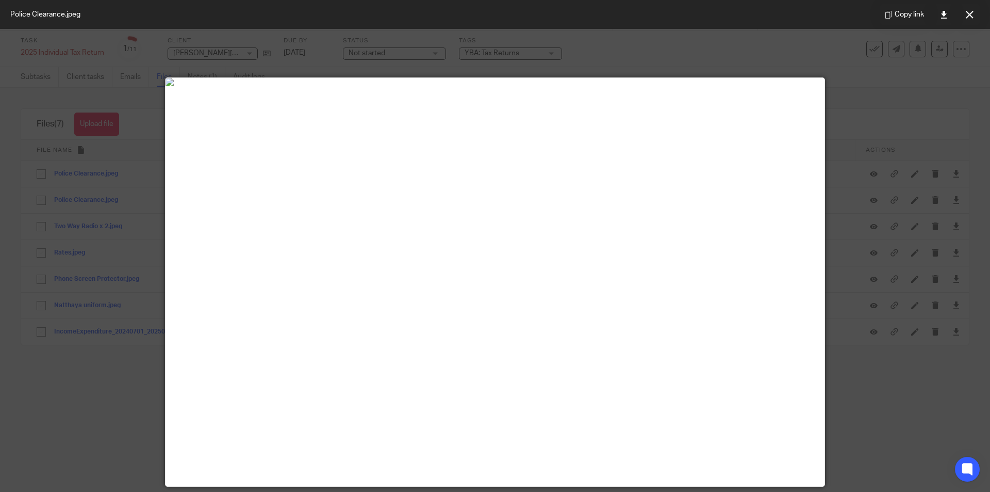
click at [967, 18] on icon at bounding box center [970, 15] width 8 height 8
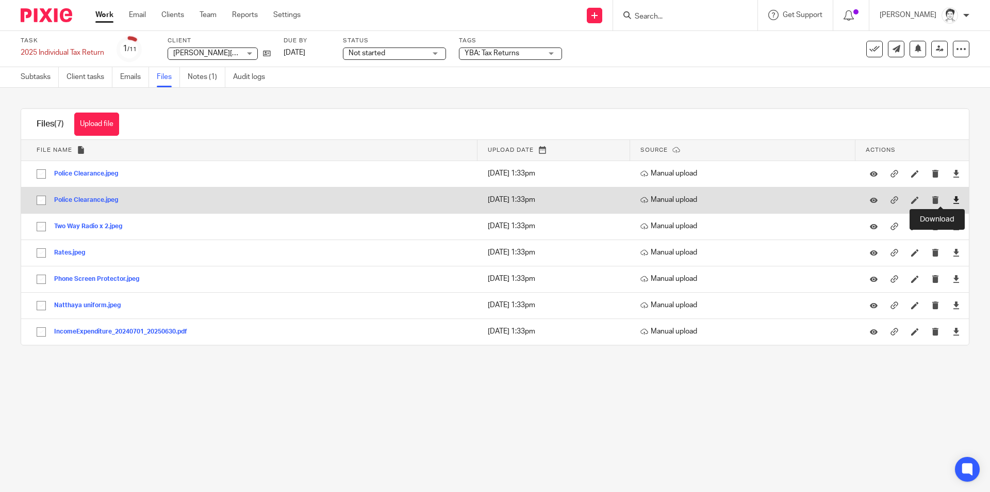
click at [953, 197] on icon at bounding box center [957, 200] width 8 height 8
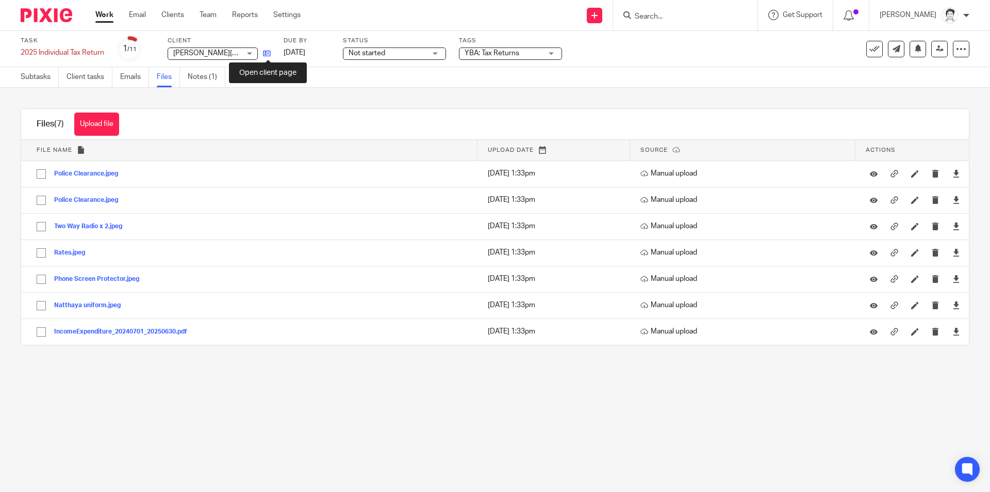
click at [271, 56] on icon at bounding box center [267, 54] width 8 height 8
click at [21, 78] on link "Subtasks" at bounding box center [40, 77] width 38 height 20
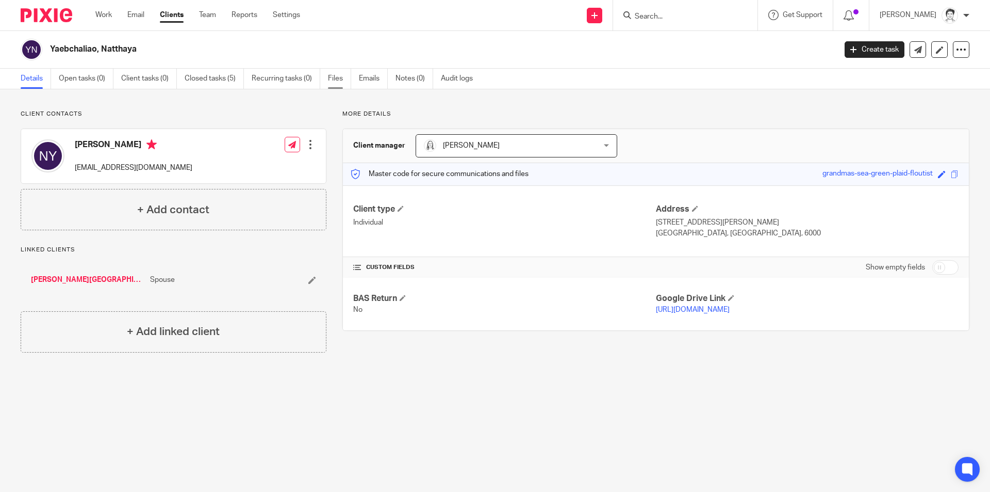
drag, startPoint x: 333, startPoint y: 78, endPoint x: 330, endPoint y: 84, distance: 6.5
click at [333, 78] on link "Files" at bounding box center [339, 79] width 23 height 20
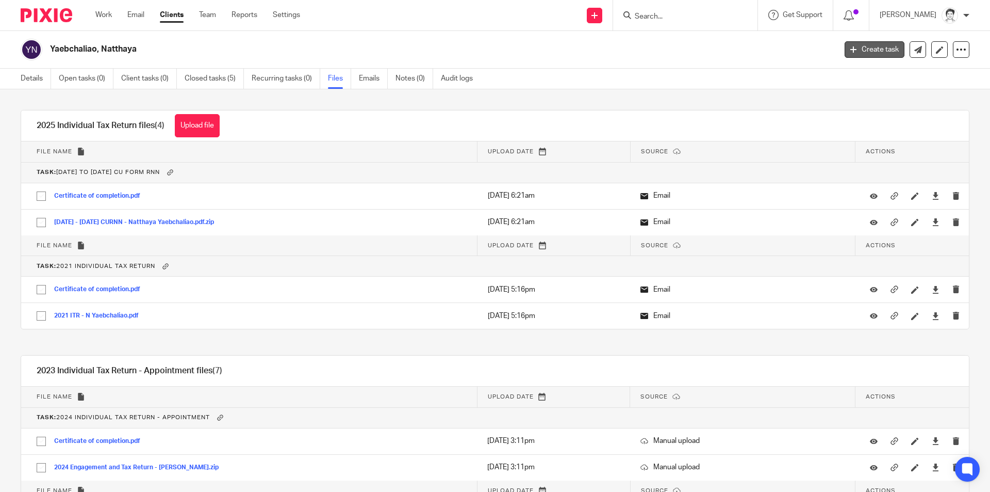
click at [877, 52] on link "Create task" at bounding box center [875, 49] width 60 height 17
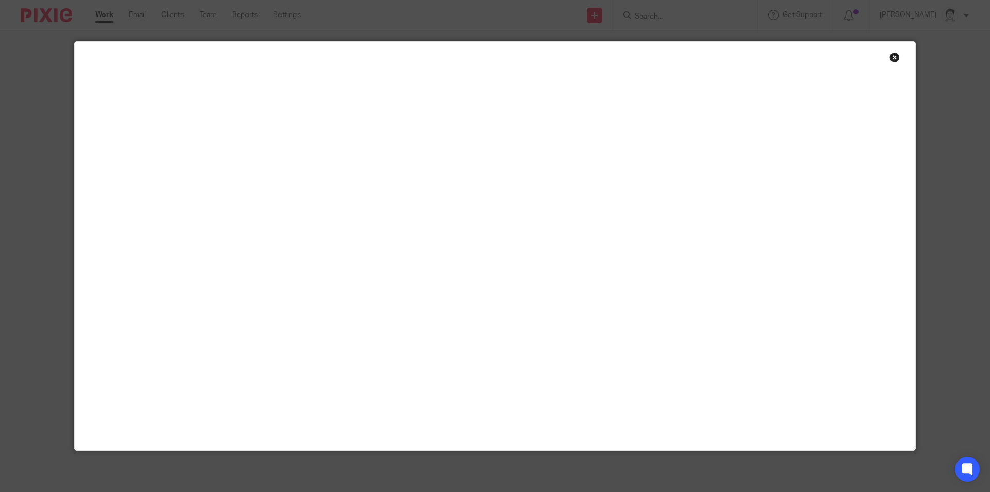
click at [891, 58] on div "Close this dialog window" at bounding box center [895, 57] width 10 height 10
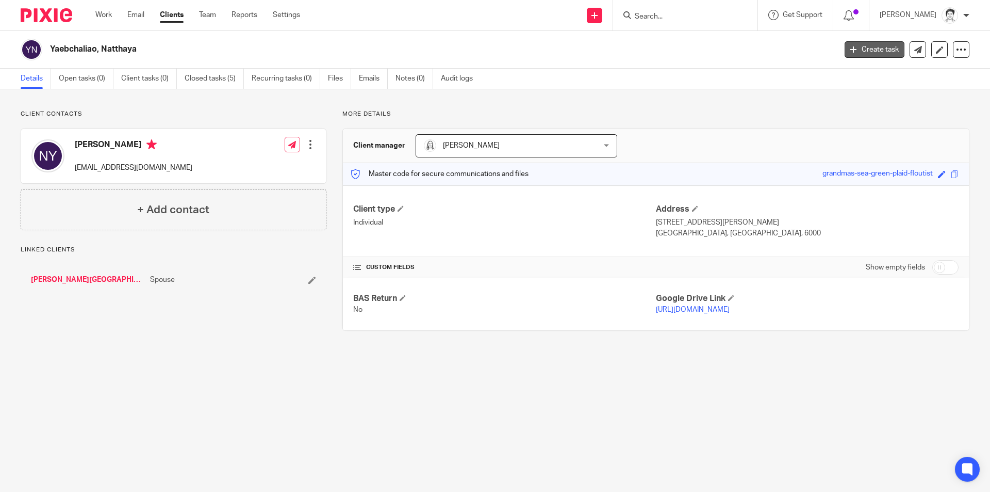
click at [887, 48] on link "Create task" at bounding box center [875, 49] width 60 height 17
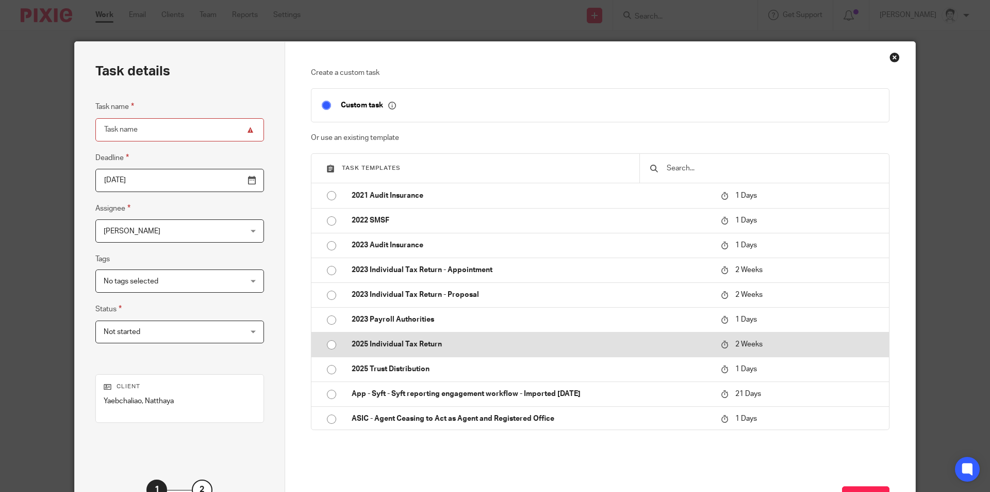
click at [405, 344] on p "2025 Individual Tax Return" at bounding box center [531, 344] width 359 height 10
type input "[DATE]"
type input "2025 Individual Tax Return"
checkbox input "false"
radio input "true"
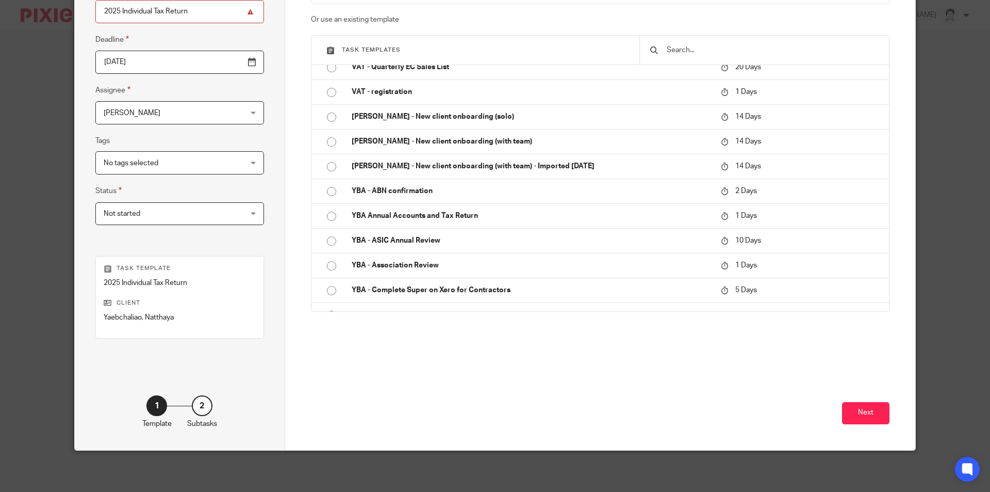
scroll to position [118, 0]
click at [865, 414] on button "Next" at bounding box center [865, 413] width 47 height 22
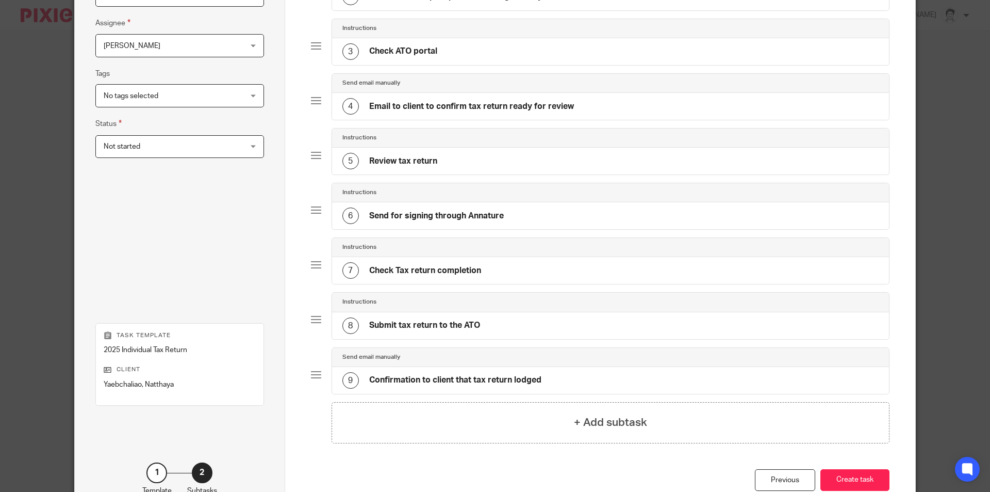
scroll to position [252, 0]
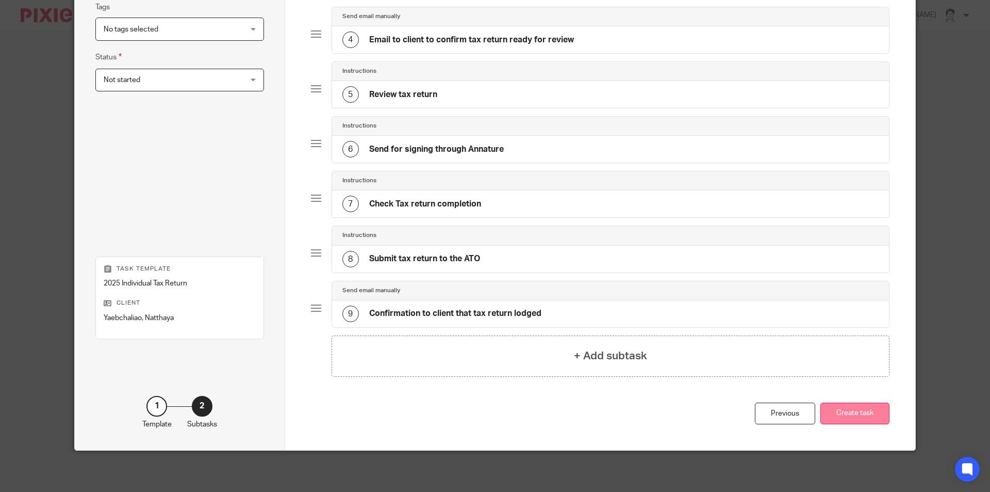
click at [852, 410] on button "Create task" at bounding box center [855, 413] width 69 height 22
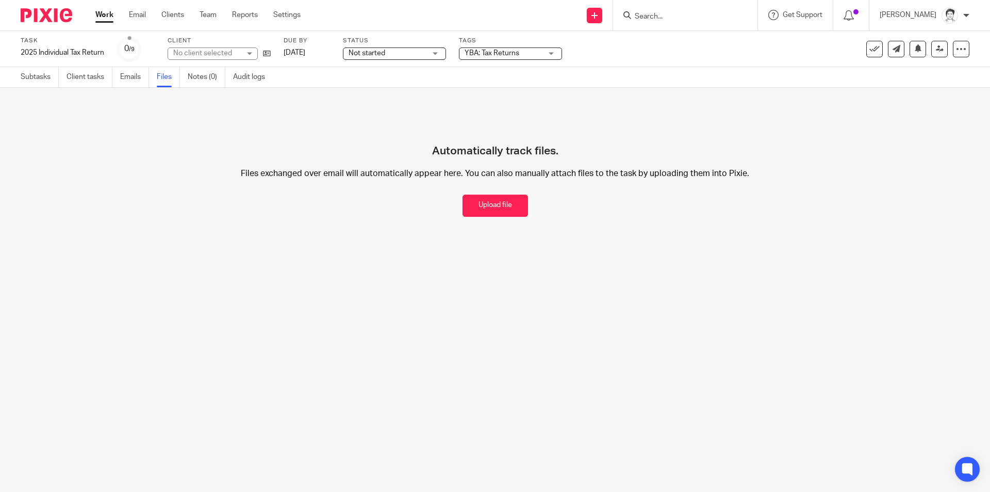
click at [484, 206] on button "Upload file" at bounding box center [496, 205] width 66 height 22
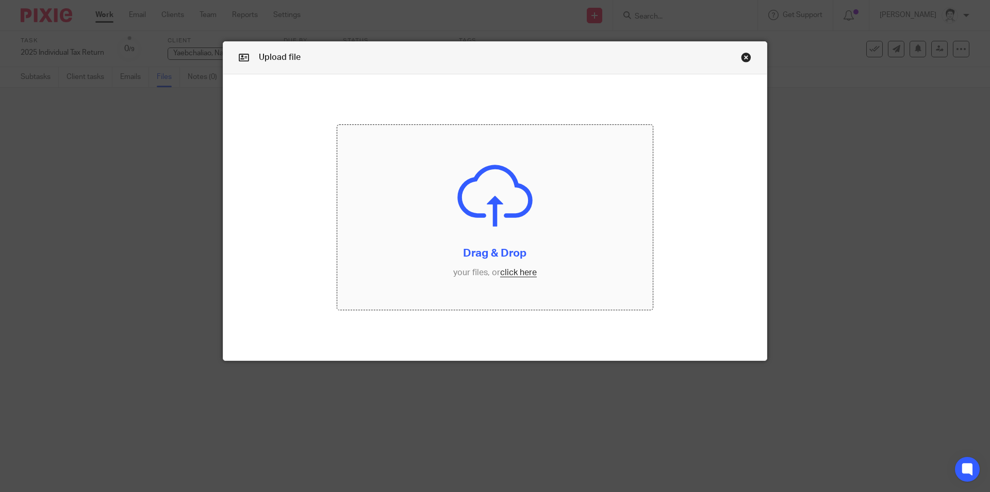
click at [518, 272] on input "file" at bounding box center [495, 217] width 316 height 185
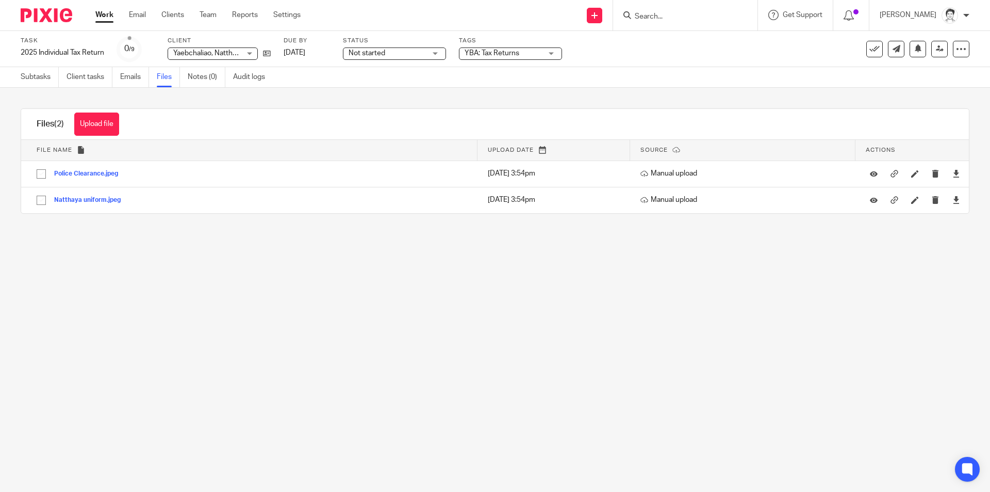
click at [441, 57] on div "Not started Not started" at bounding box center [394, 53] width 103 height 12
drag, startPoint x: 413, startPoint y: 88, endPoint x: 441, endPoint y: 76, distance: 31.0
click at [413, 87] on li "In progress" at bounding box center [396, 90] width 102 height 21
click at [514, 66] on div "Task 2025 Individual Tax Return Save 2025 Individual Tax Return 0 /9 Client [GE…" at bounding box center [495, 49] width 990 height 36
click at [515, 54] on span "YBA: Tax Returns" at bounding box center [492, 53] width 55 height 7
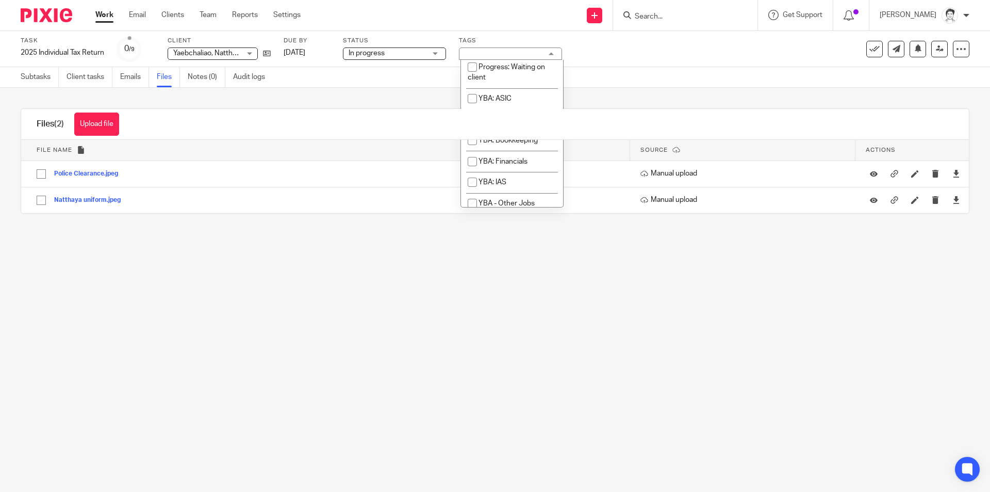
scroll to position [239, 0]
click at [526, 83] on li "Progress: Waiting on client" at bounding box center [512, 66] width 102 height 31
checkbox input "true"
click at [205, 78] on link "Notes (0)" at bounding box center [207, 77] width 38 height 20
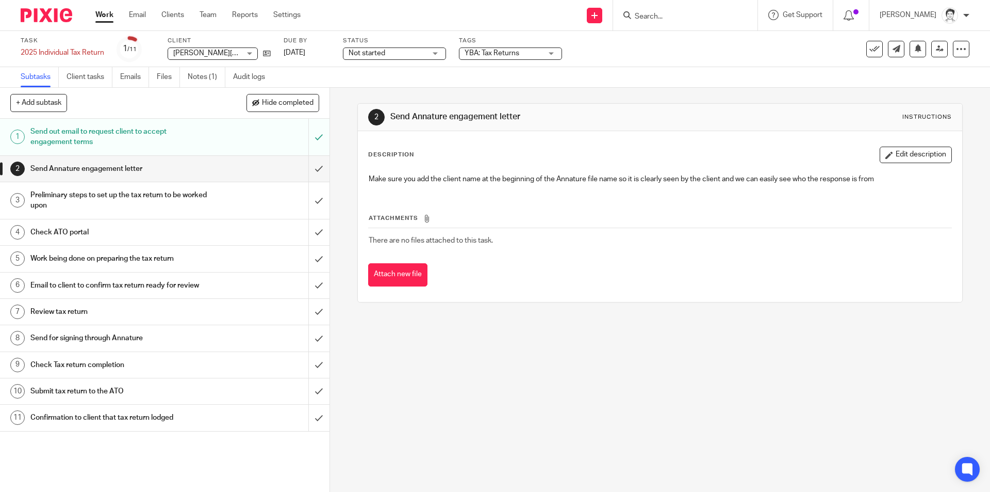
click at [99, 192] on h1 "Preliminary steps to set up the tax return to be worked upon" at bounding box center [119, 200] width 178 height 26
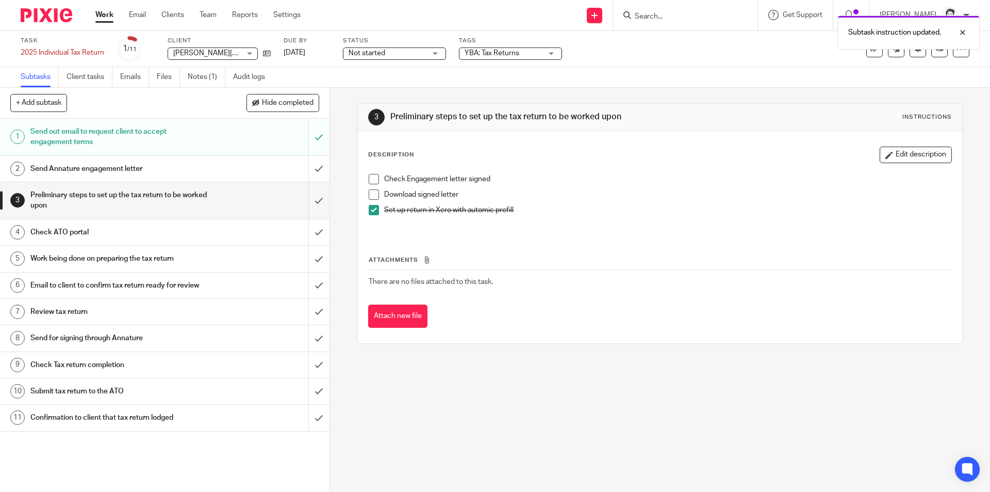
click at [55, 233] on h1 "Check ATO portal" at bounding box center [119, 231] width 178 height 15
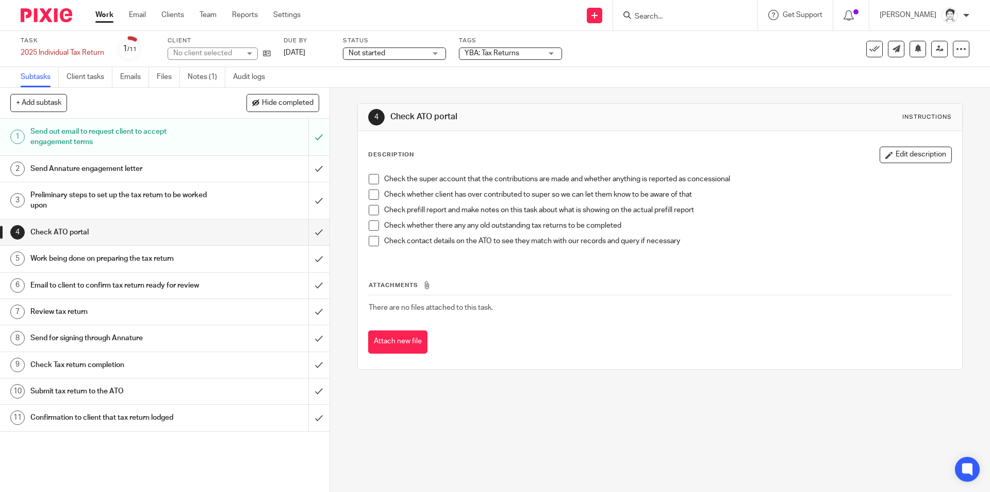
click at [369, 180] on span at bounding box center [374, 179] width 10 height 10
click at [372, 192] on span at bounding box center [374, 194] width 10 height 10
click at [372, 208] on span at bounding box center [374, 210] width 10 height 10
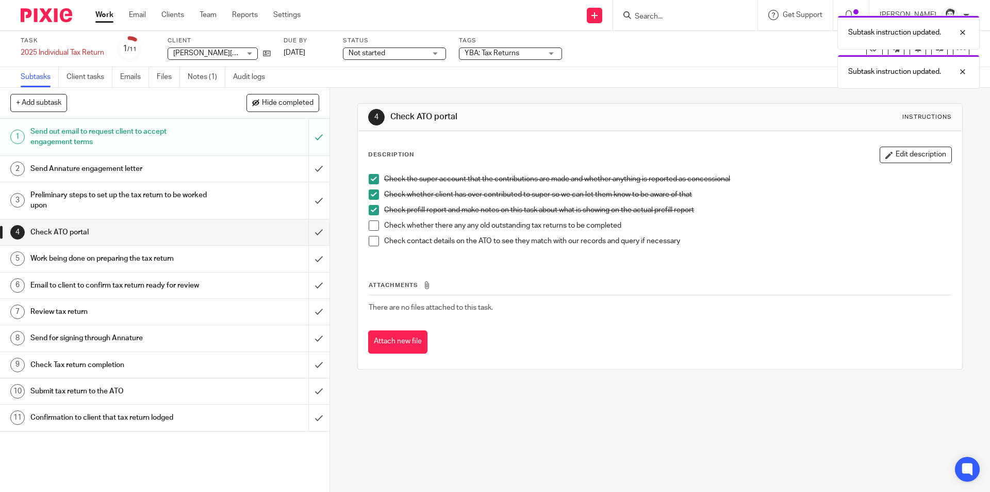
click at [369, 221] on span at bounding box center [374, 225] width 10 height 10
click at [369, 243] on span at bounding box center [374, 241] width 10 height 10
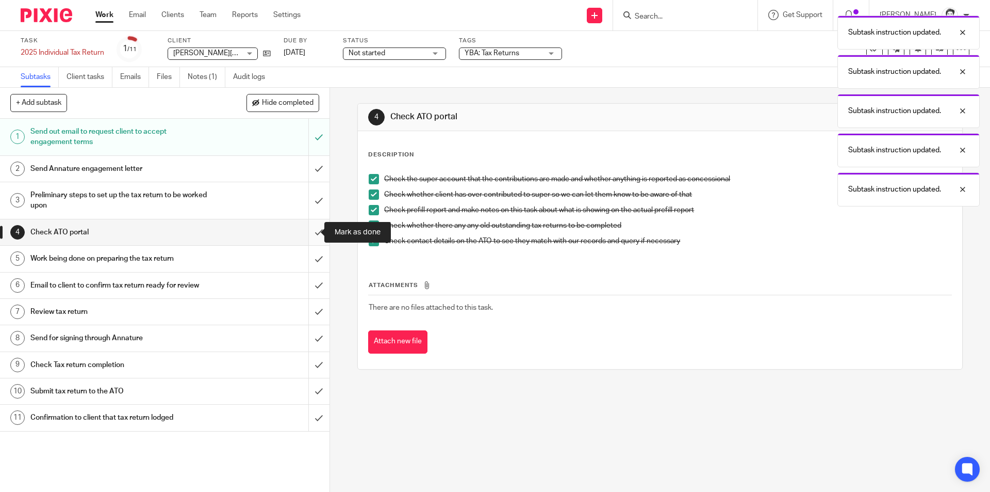
click at [303, 230] on input "submit" at bounding box center [165, 232] width 330 height 26
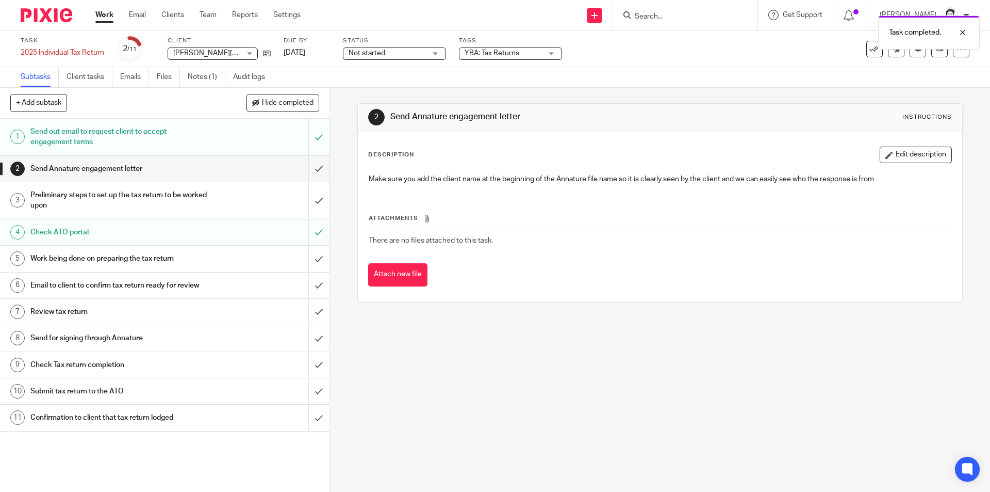
click at [363, 54] on span "Not started" at bounding box center [367, 53] width 37 height 7
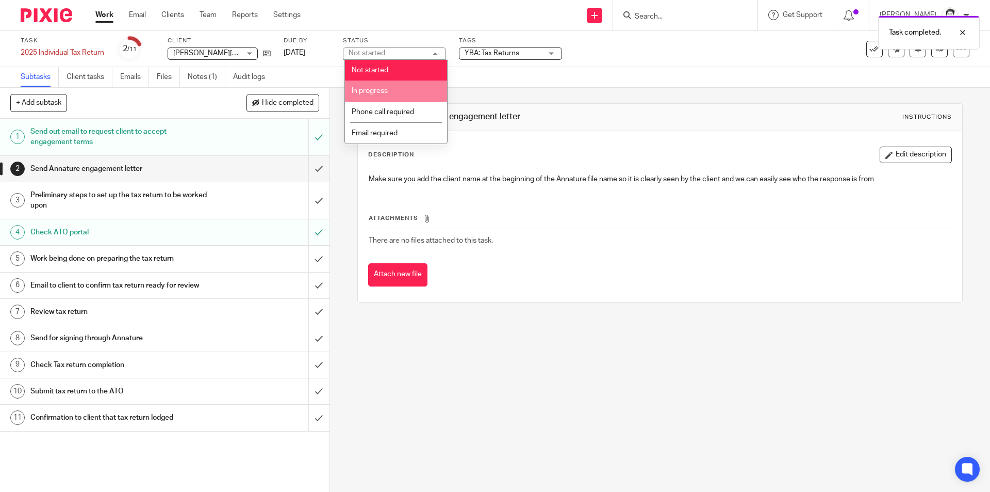
click at [387, 92] on span "In progress" at bounding box center [370, 90] width 36 height 7
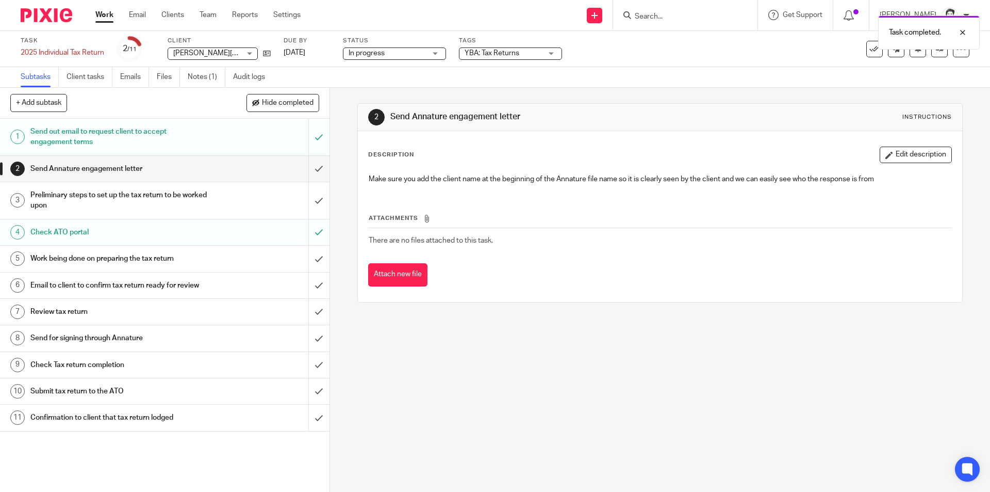
click at [514, 57] on span "YBA: Tax Returns" at bounding box center [503, 53] width 77 height 11
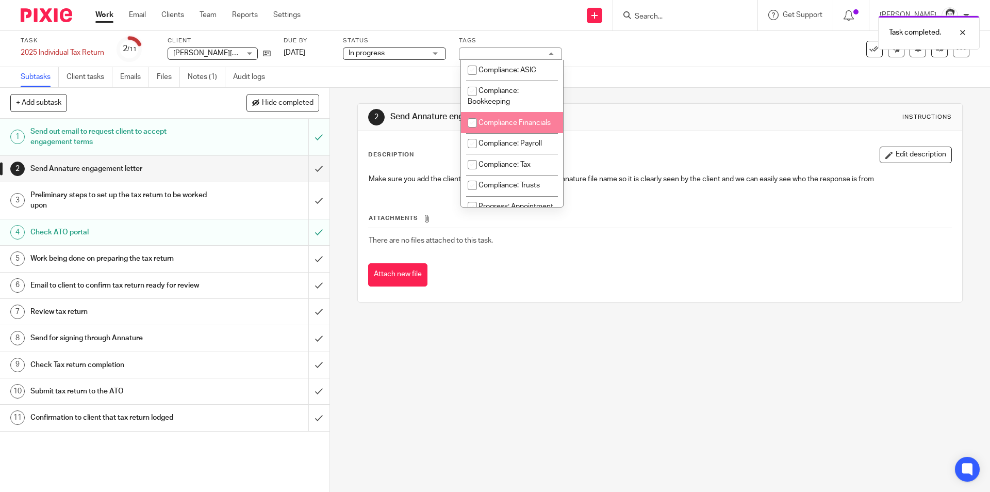
scroll to position [155, 0]
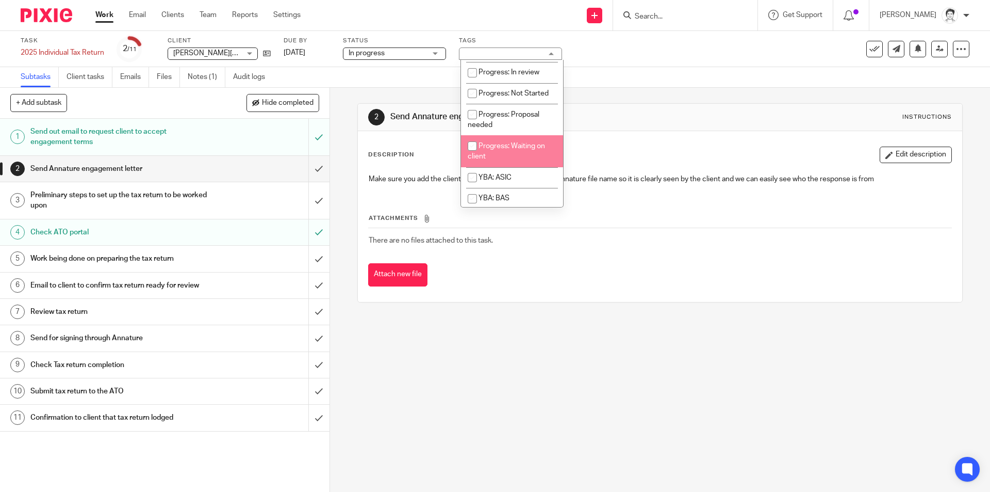
click at [531, 160] on span "Progress: Waiting on client" at bounding box center [506, 151] width 77 height 18
checkbox input "true"
click at [207, 77] on link "Notes (1)" at bounding box center [207, 77] width 38 height 20
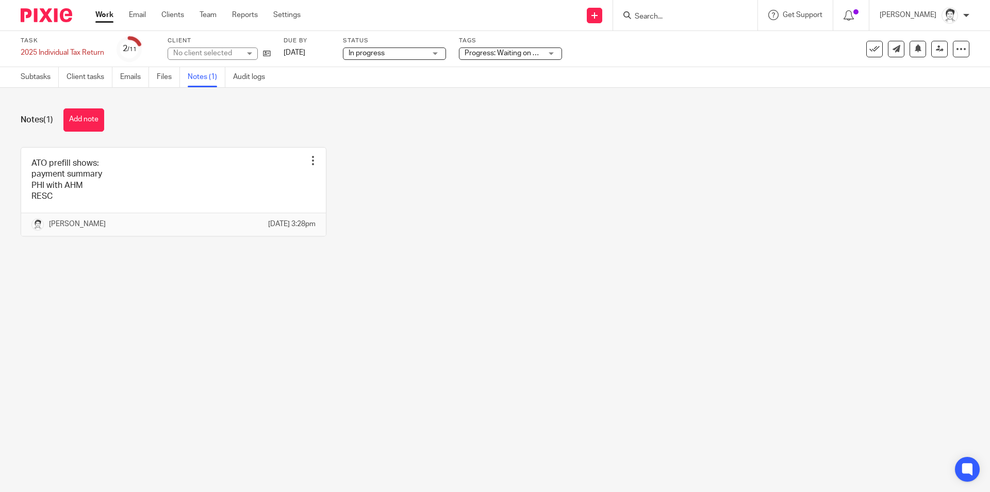
click at [84, 120] on button "Add note" at bounding box center [83, 119] width 41 height 23
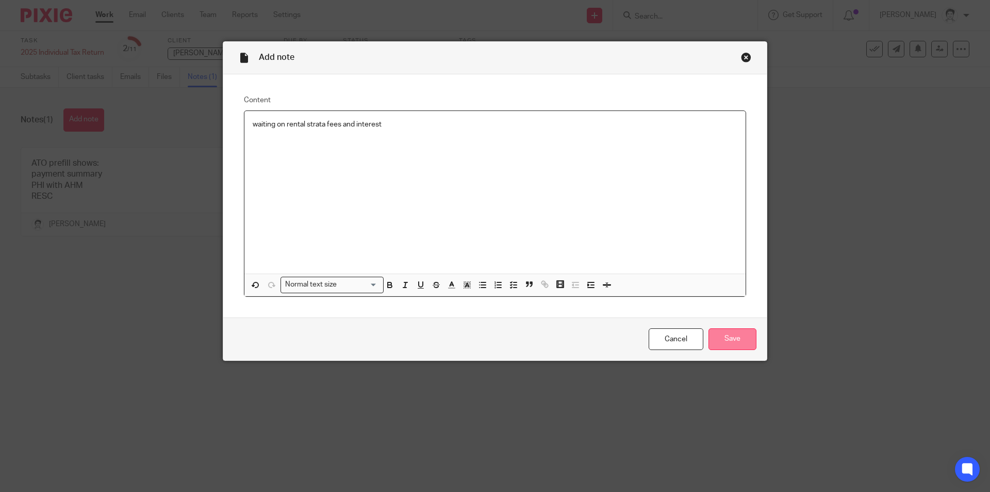
click at [747, 338] on input "Save" at bounding box center [733, 339] width 48 height 22
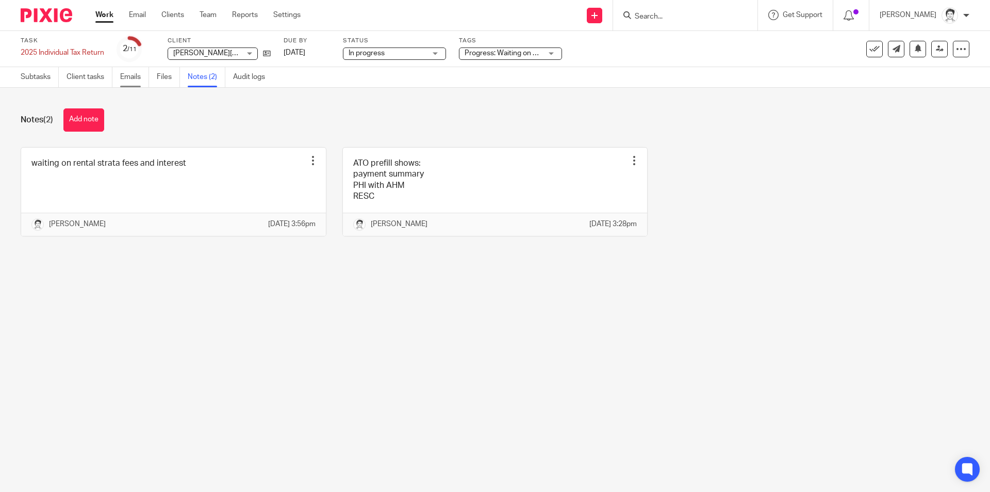
click at [135, 81] on link "Emails" at bounding box center [134, 77] width 29 height 20
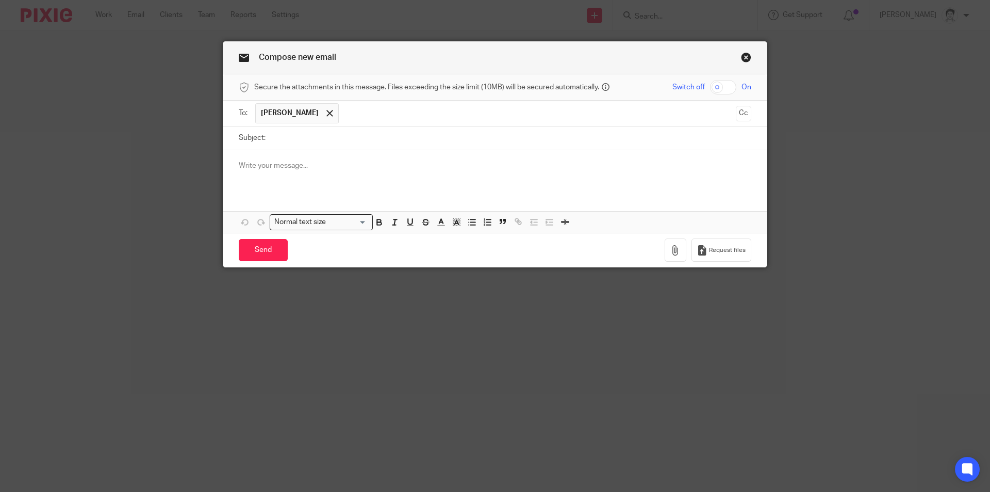
click at [313, 136] on input "Subject:" at bounding box center [511, 137] width 481 height 23
type input "2025 tax return"
click at [311, 159] on div at bounding box center [495, 170] width 544 height 40
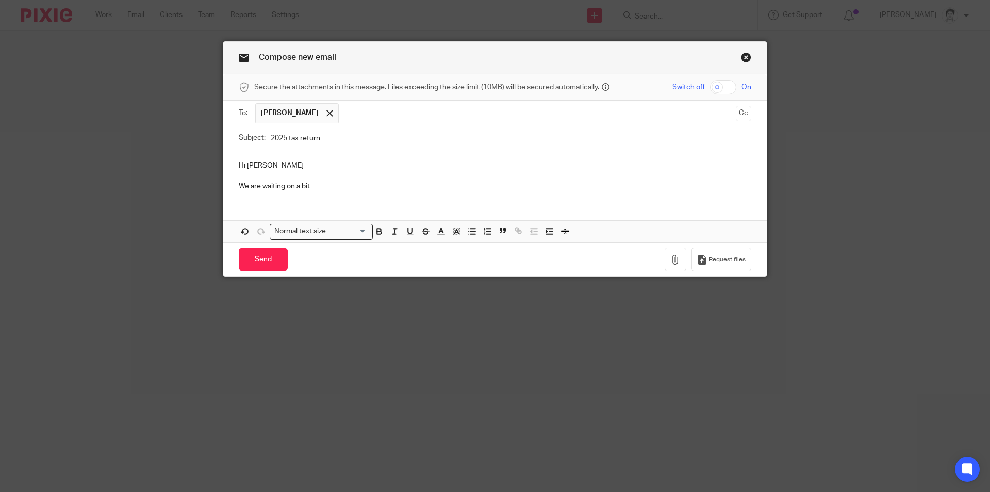
click at [318, 146] on input "2025 tax return" at bounding box center [511, 137] width 481 height 23
click at [325, 190] on p "We are waiting on a bit" at bounding box center [495, 186] width 513 height 10
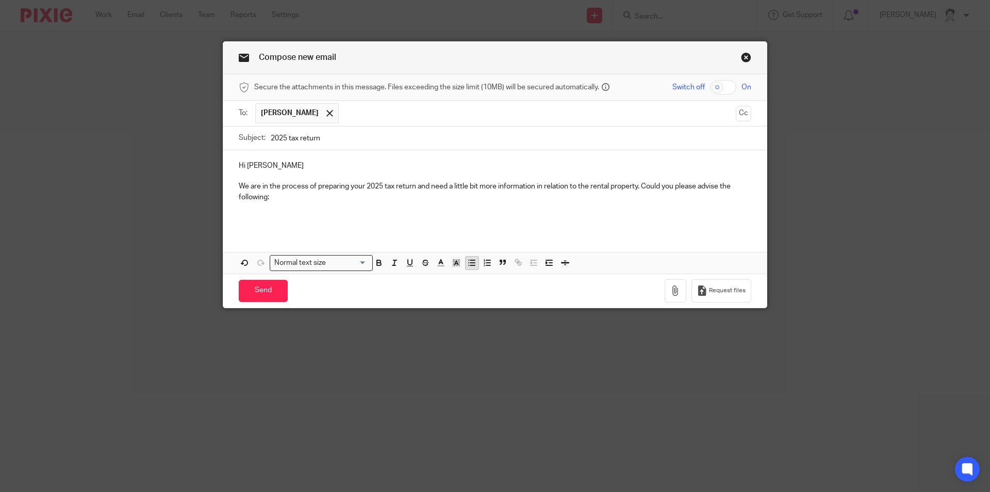
click at [470, 259] on icon "button" at bounding box center [471, 262] width 9 height 9
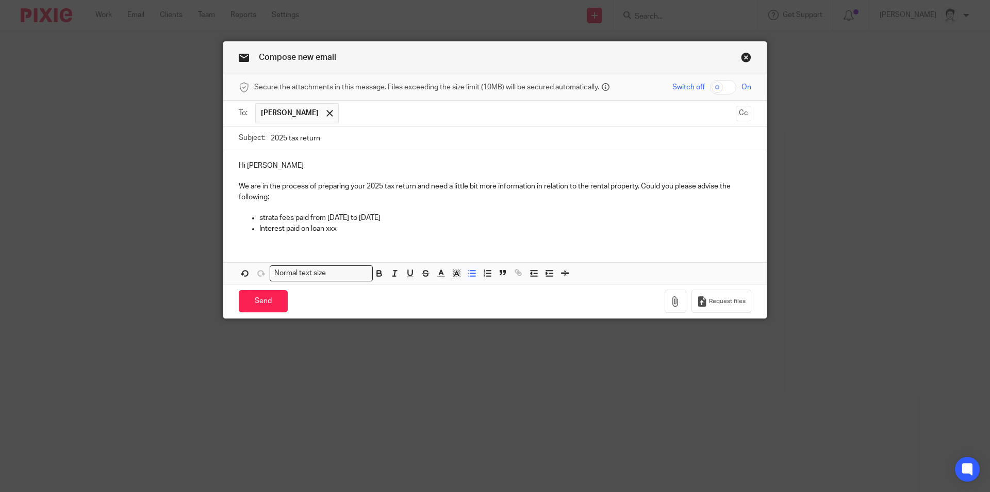
click at [336, 231] on p "Interest paid on loan xxx" at bounding box center [505, 228] width 492 height 10
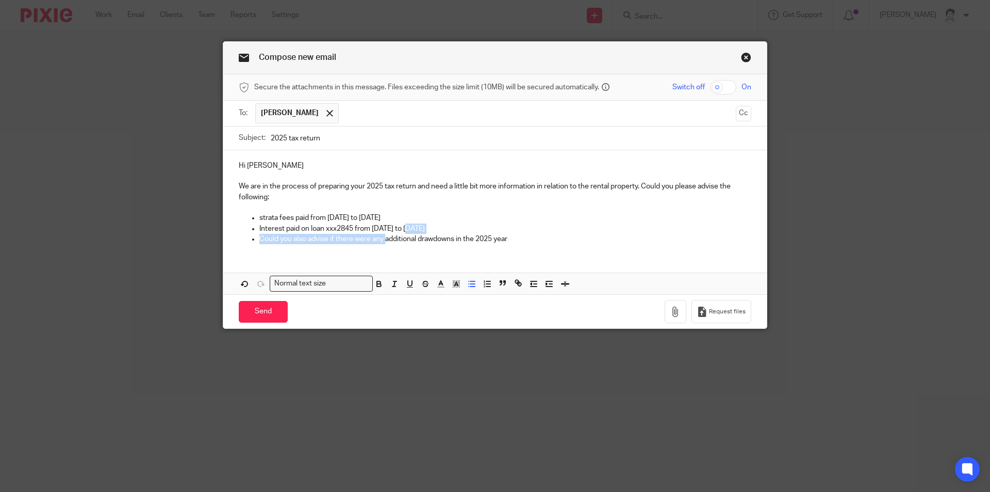
drag, startPoint x: 382, startPoint y: 237, endPoint x: 357, endPoint y: 256, distance: 31.7
click at [403, 232] on ul "strata fees paid from [DATE] to [DATE] Interest paid on loan xxx2845 from [DATE…" at bounding box center [495, 228] width 513 height 31
click at [405, 239] on p "Could you also advise if there were any additional drawdowns in the 2025 year" at bounding box center [505, 239] width 492 height 10
click at [451, 242] on p "Could you also advise if there were any additional drawdowns in the 2025 year" at bounding box center [505, 239] width 492 height 10
click at [421, 241] on p "Could you also advise if there were any additional drawdowns on the loan in the…" at bounding box center [505, 239] width 492 height 10
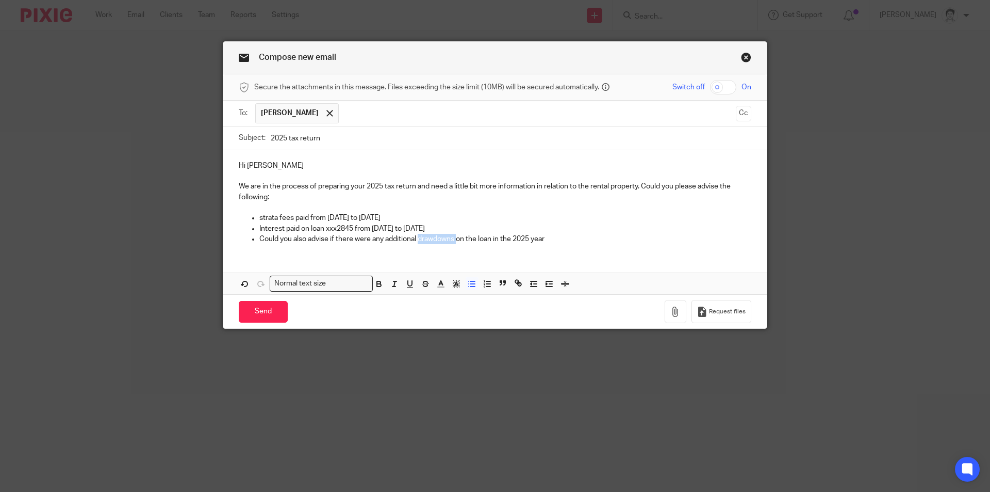
click at [421, 241] on p "Could you also advise if there were any additional drawdowns on the loan in the…" at bounding box center [505, 239] width 492 height 10
click at [557, 240] on p "Could you also advise if there were any additional drawdowns on the loan in the…" at bounding box center [505, 239] width 492 height 10
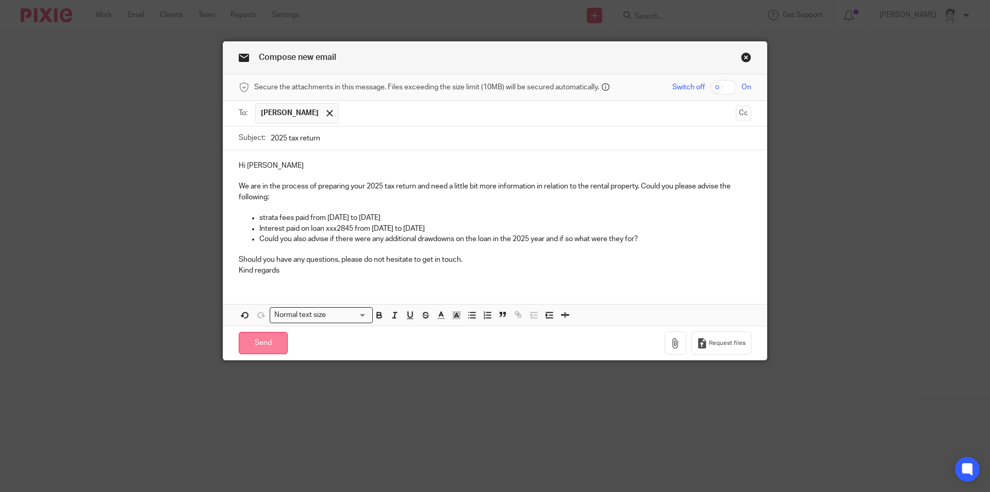
click at [263, 345] on input "Send" at bounding box center [263, 343] width 49 height 22
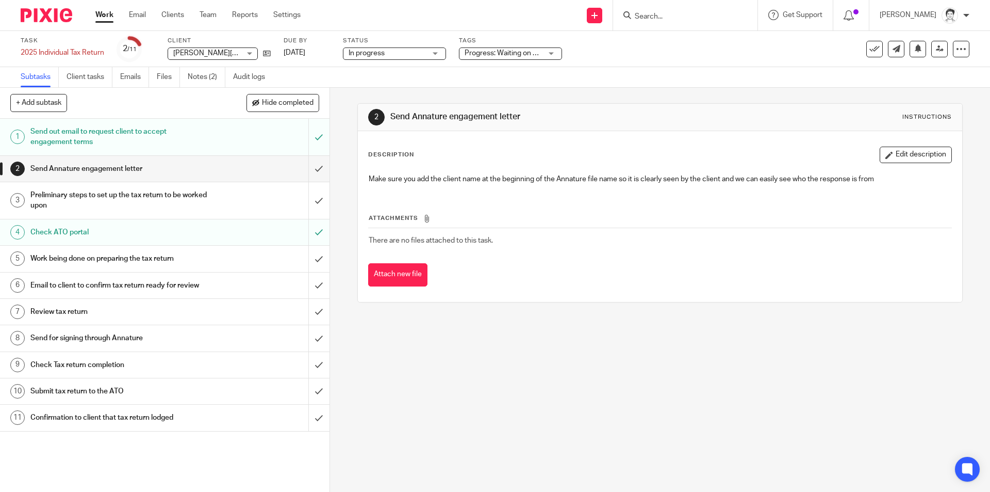
click at [664, 13] on input "Search" at bounding box center [680, 16] width 93 height 9
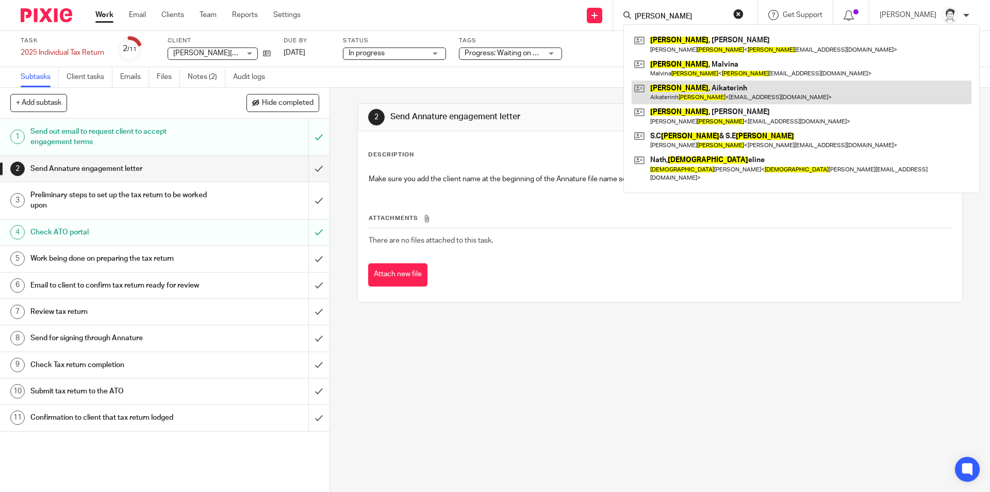
type input "evans"
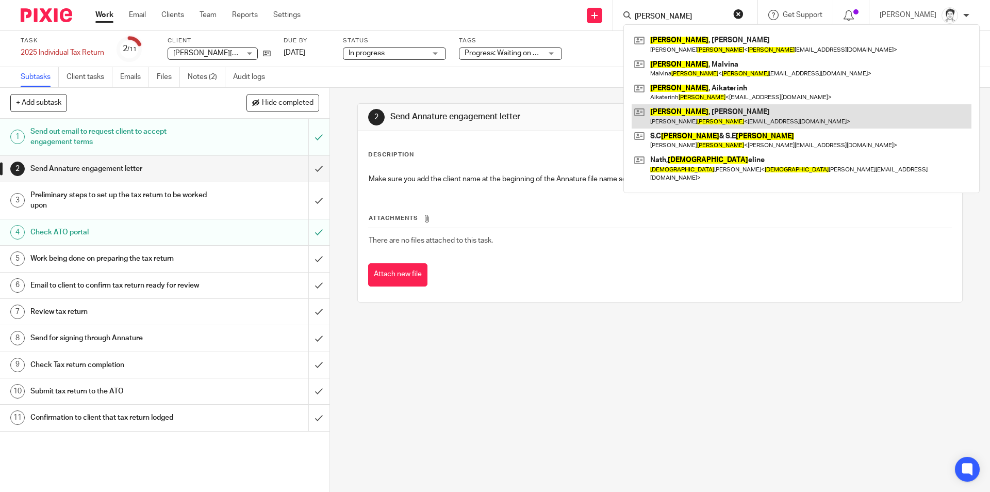
click at [672, 117] on link at bounding box center [802, 116] width 340 height 24
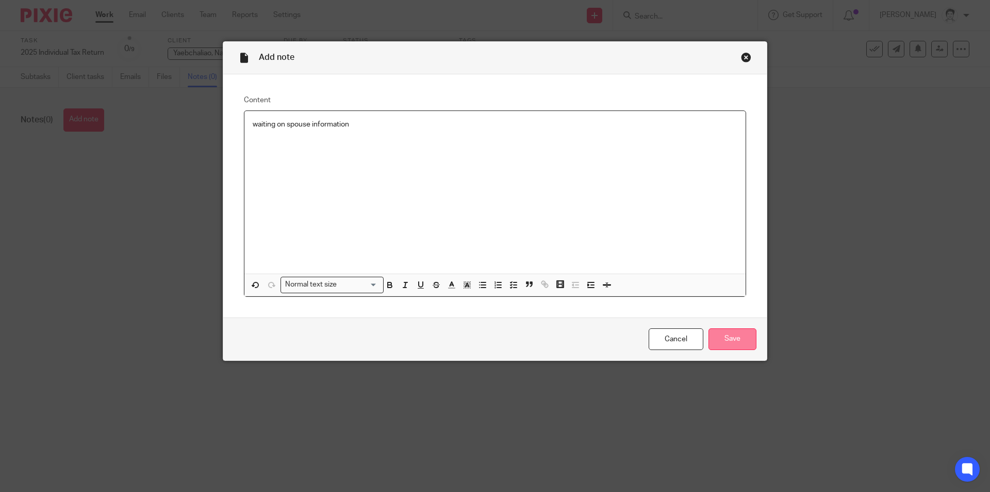
click at [748, 344] on input "Save" at bounding box center [733, 339] width 48 height 22
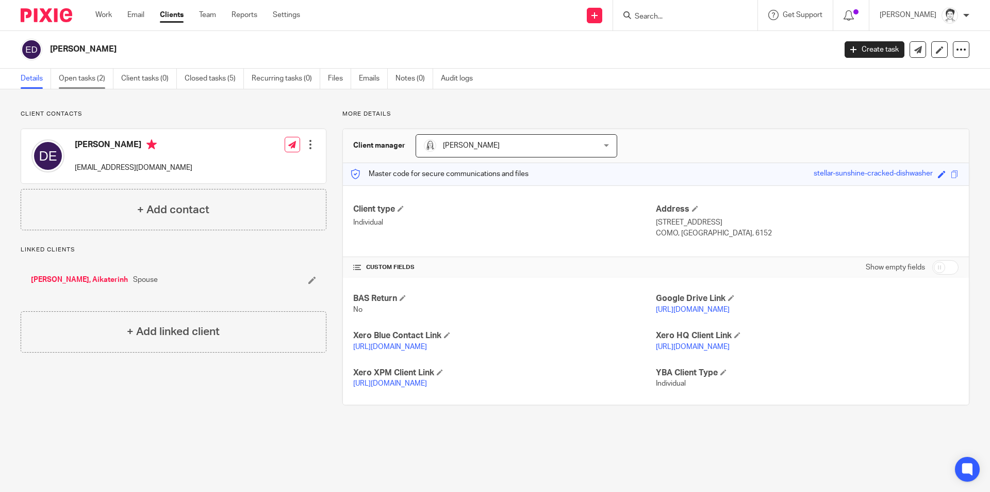
click at [85, 79] on link "Open tasks (2)" at bounding box center [86, 79] width 55 height 20
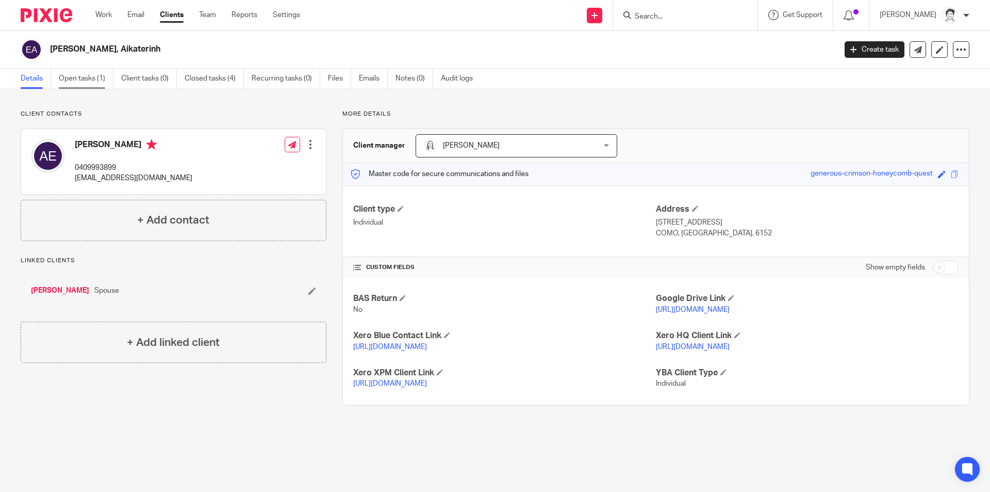
click at [106, 81] on link "Open tasks (1)" at bounding box center [86, 79] width 55 height 20
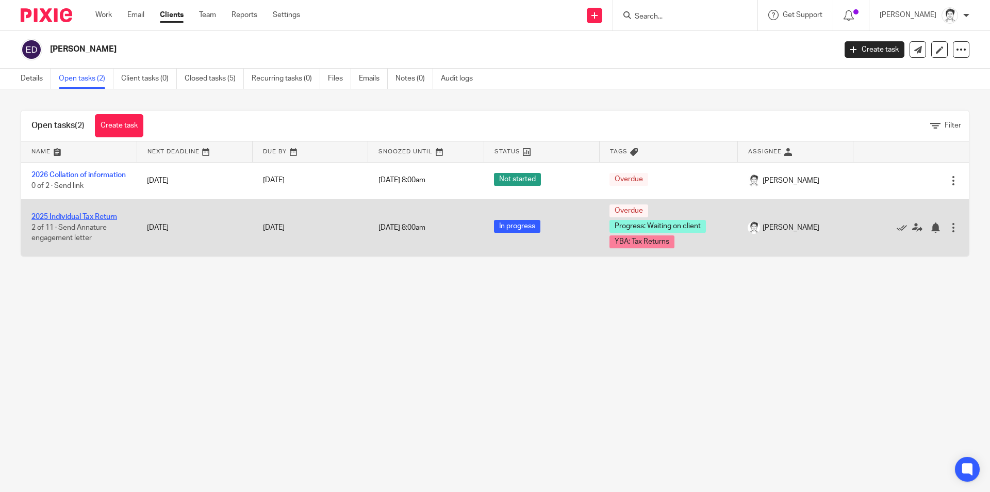
click at [94, 218] on link "2025 Individual Tax Return" at bounding box center [74, 216] width 86 height 7
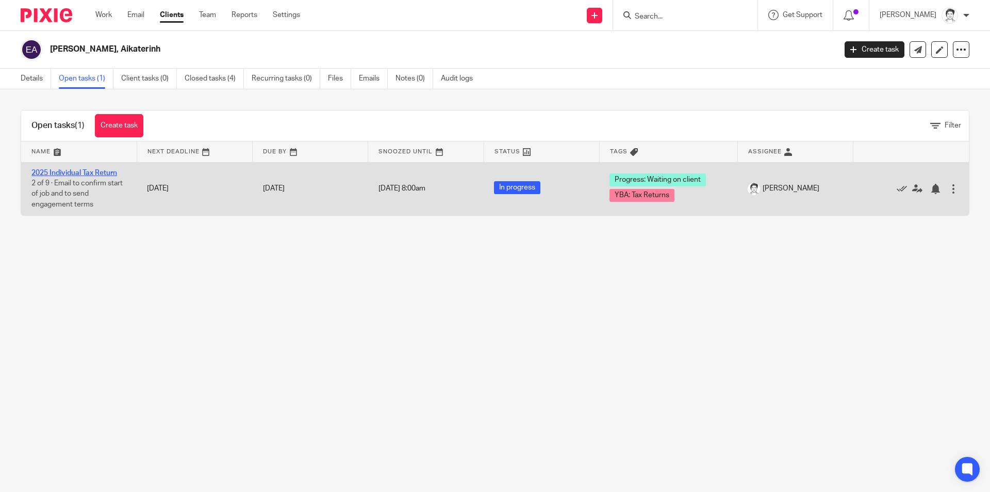
click at [100, 174] on link "2025 Individual Tax Return" at bounding box center [74, 172] width 86 height 7
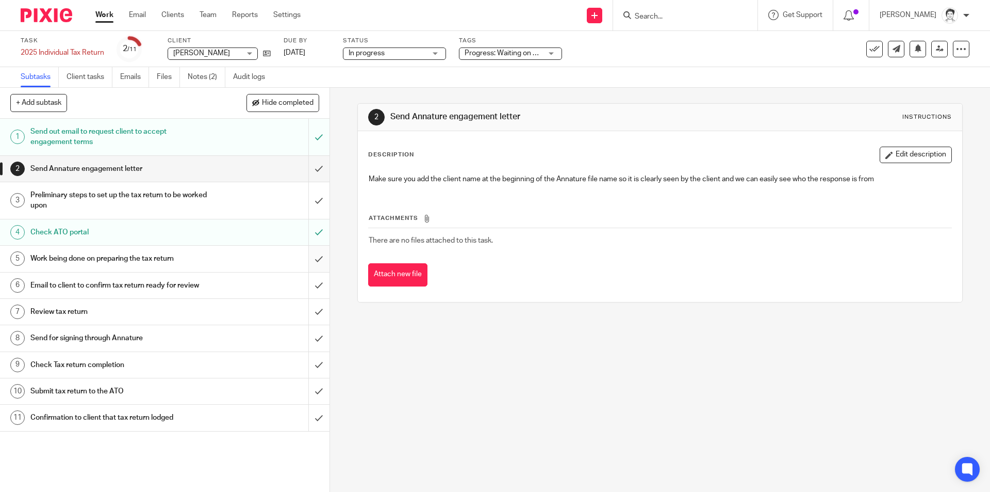
click at [301, 260] on input "submit" at bounding box center [165, 259] width 330 height 26
click at [532, 54] on span "Progress: Waiting on client + 1" at bounding box center [513, 53] width 97 height 7
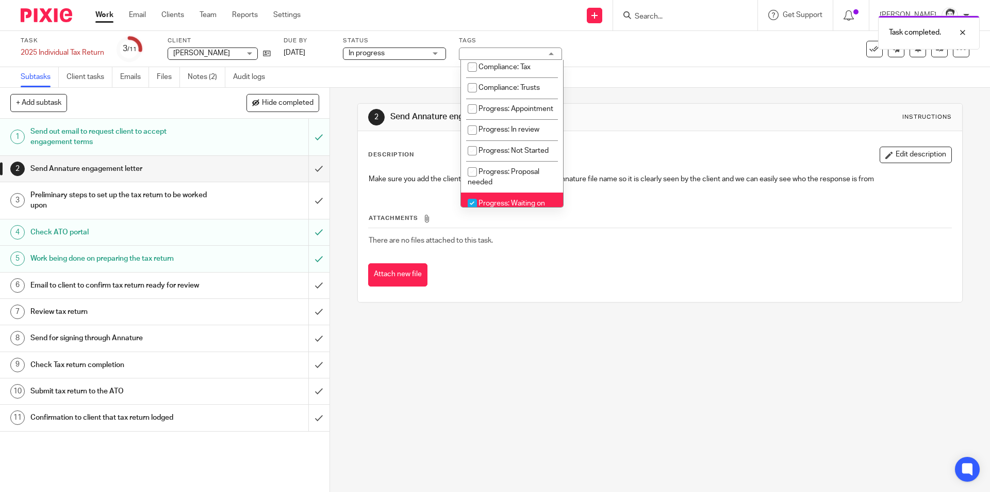
scroll to position [103, 0]
click at [533, 128] on span "Progress: In review" at bounding box center [509, 124] width 61 height 7
checkbox input "true"
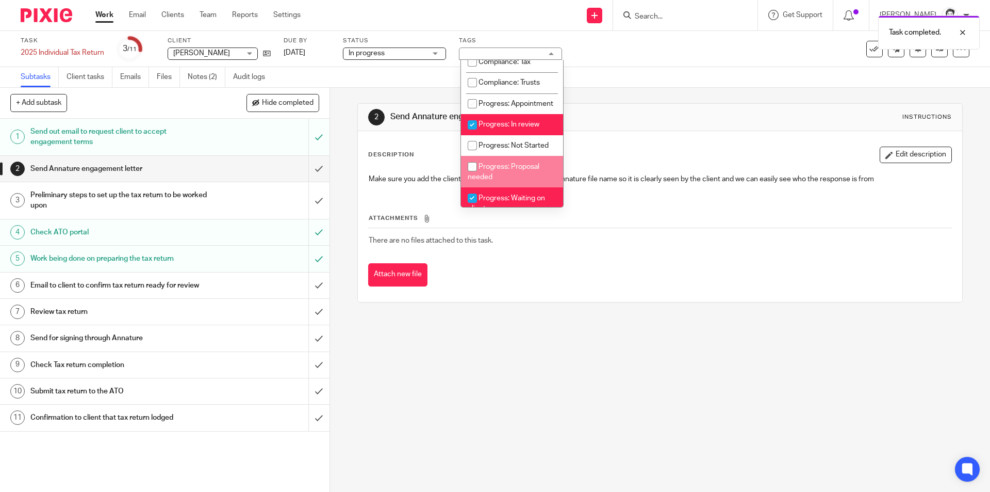
click at [528, 315] on div "2 Send Annature engagement letter Instructions Description Edit description Mak…" at bounding box center [659, 203] width 605 height 230
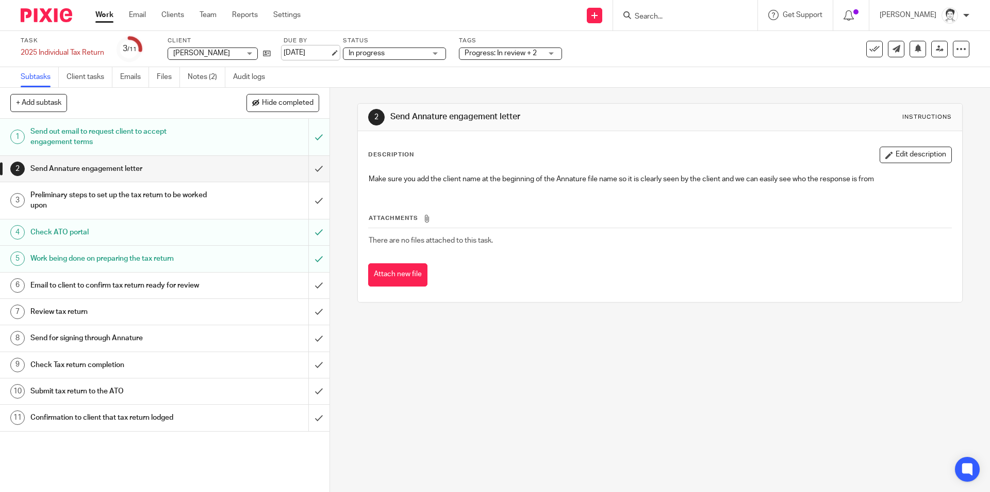
click at [312, 57] on link "[DATE]" at bounding box center [307, 52] width 46 height 11
click at [125, 193] on h1 "Preliminary steps to set up the tax return to be worked upon" at bounding box center [119, 200] width 178 height 26
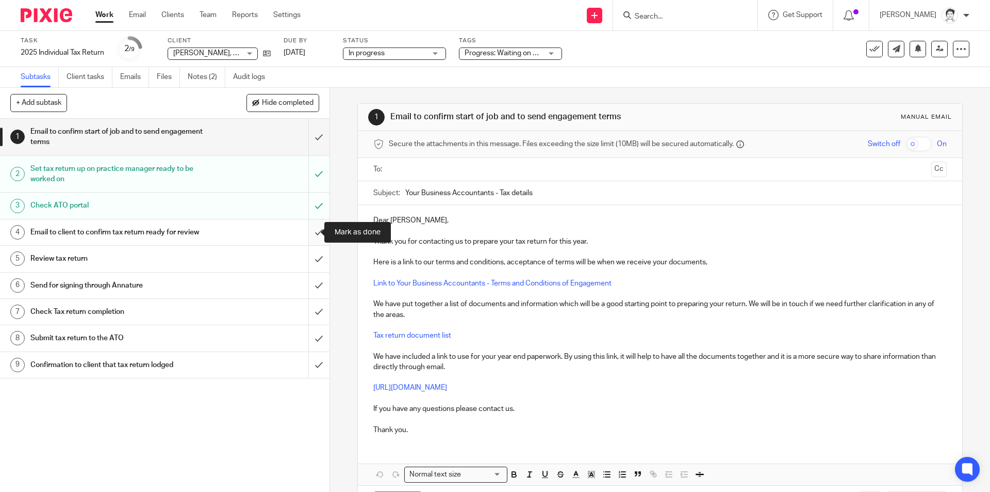
click at [309, 234] on input "submit" at bounding box center [165, 232] width 330 height 26
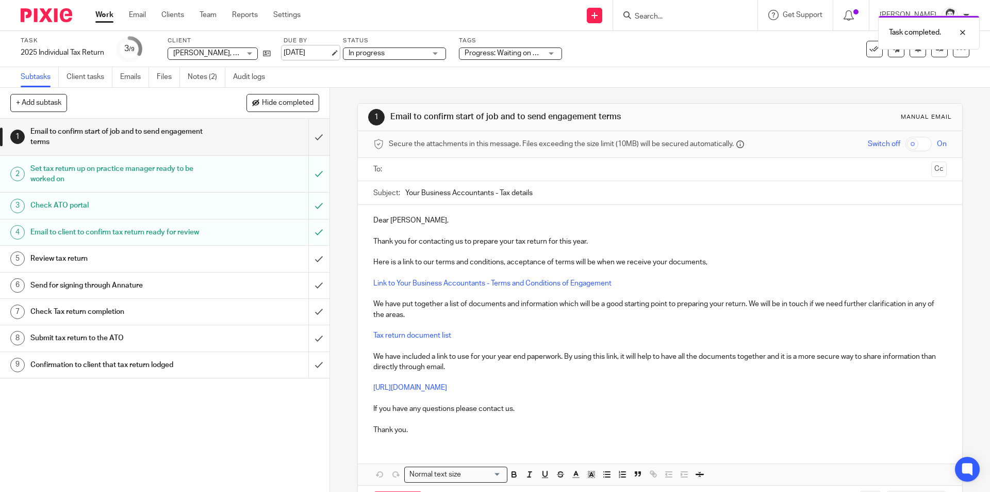
click at [304, 54] on link "28 Aug 2025" at bounding box center [307, 52] width 46 height 11
click at [411, 59] on div "In progress In progress" at bounding box center [394, 53] width 103 height 12
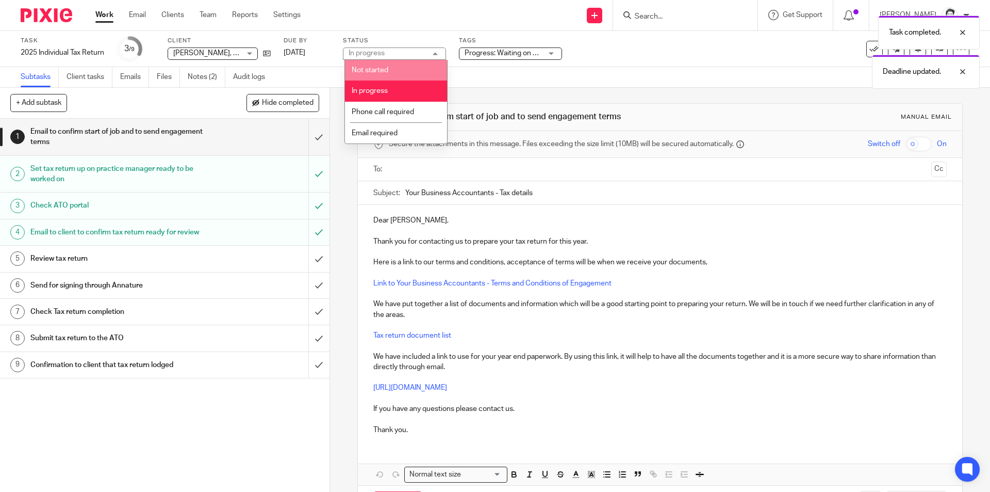
click at [541, 53] on div "Task completed. Deadline updated." at bounding box center [737, 49] width 485 height 78
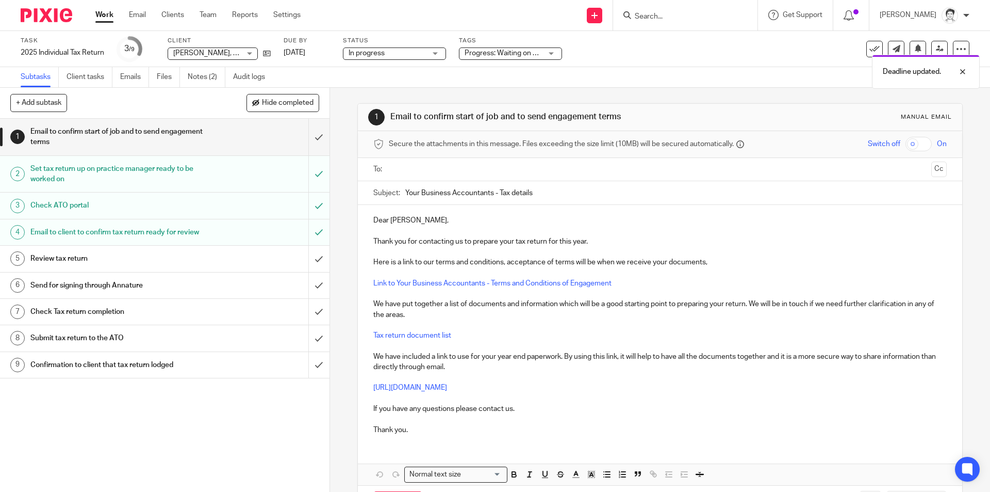
click at [554, 54] on body "Work Email Clients Team Reports Settings Work Email Clients Team Reports Settin…" at bounding box center [495, 246] width 990 height 492
click at [548, 56] on div "Progress: Waiting on client + 1" at bounding box center [510, 53] width 103 height 12
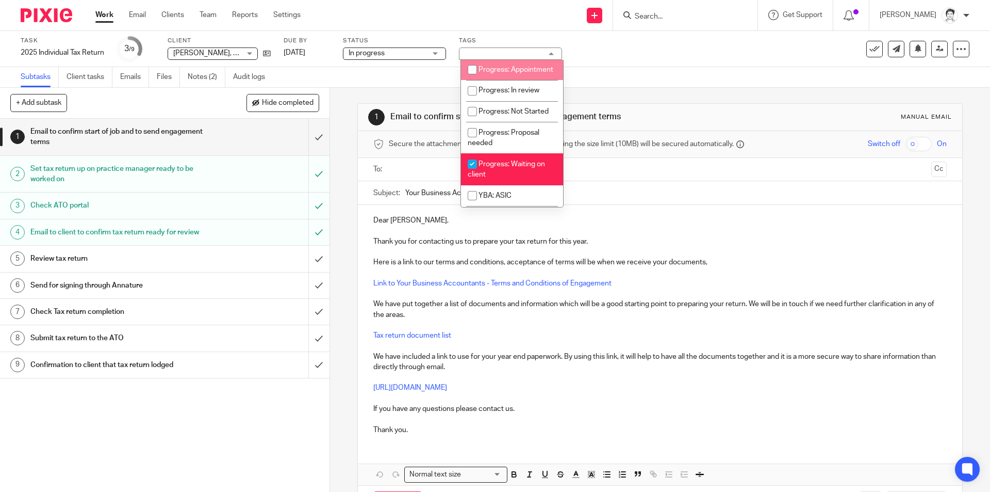
scroll to position [155, 0]
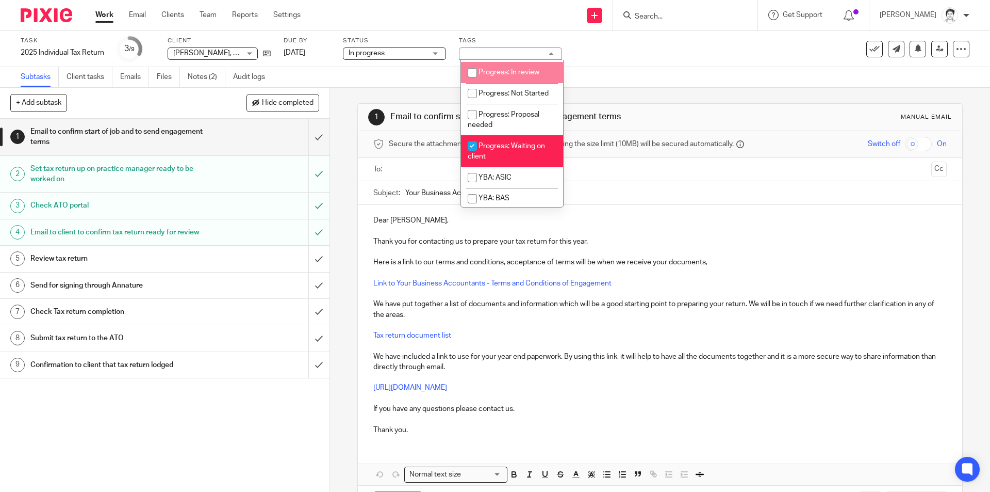
click at [523, 76] on span "Progress: In review" at bounding box center [509, 72] width 61 height 7
checkbox input "true"
click at [168, 112] on div "+ Add subtask Hide completed Cancel + Add" at bounding box center [165, 103] width 330 height 31
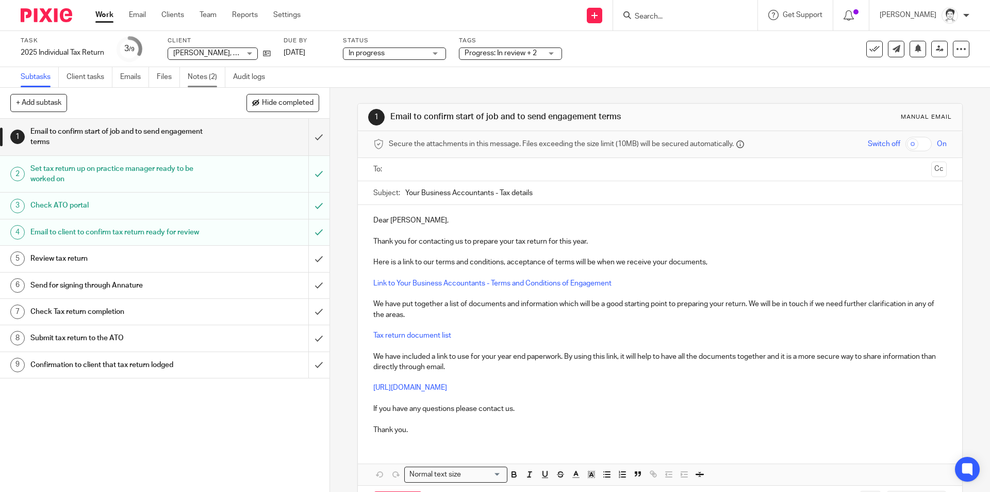
click at [202, 74] on link "Notes (2)" at bounding box center [207, 77] width 38 height 20
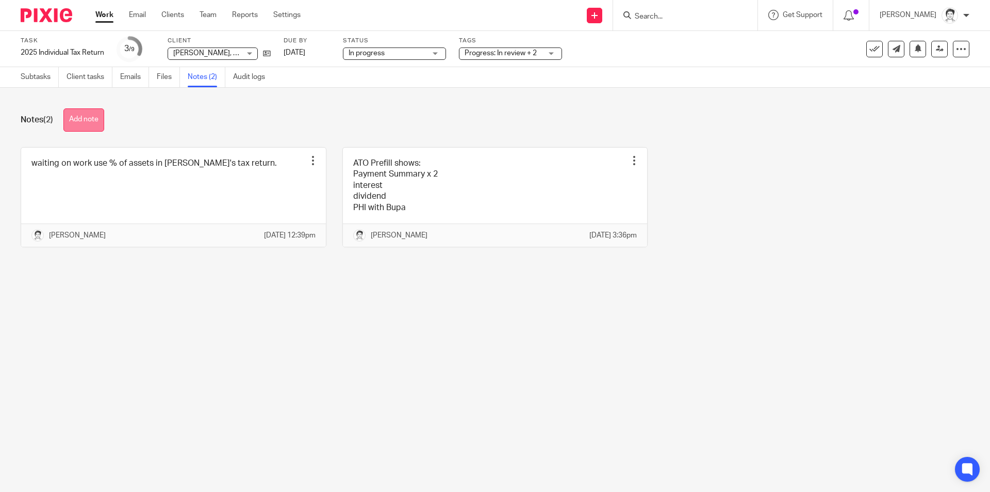
click at [91, 131] on button "Add note" at bounding box center [83, 119] width 41 height 23
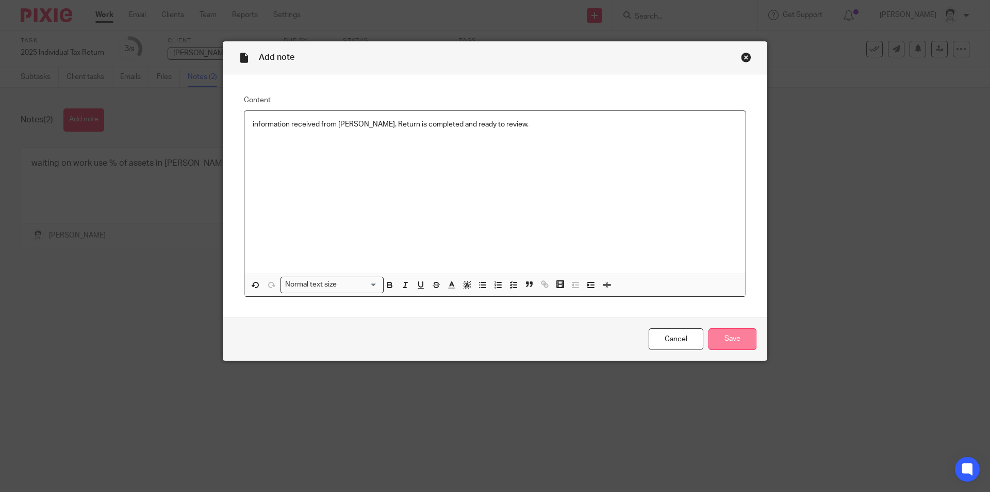
drag, startPoint x: 762, startPoint y: 341, endPoint x: 737, endPoint y: 347, distance: 25.9
click at [762, 341] on div "Cancel Save" at bounding box center [495, 338] width 544 height 43
click at [738, 345] on input "Save" at bounding box center [733, 339] width 48 height 22
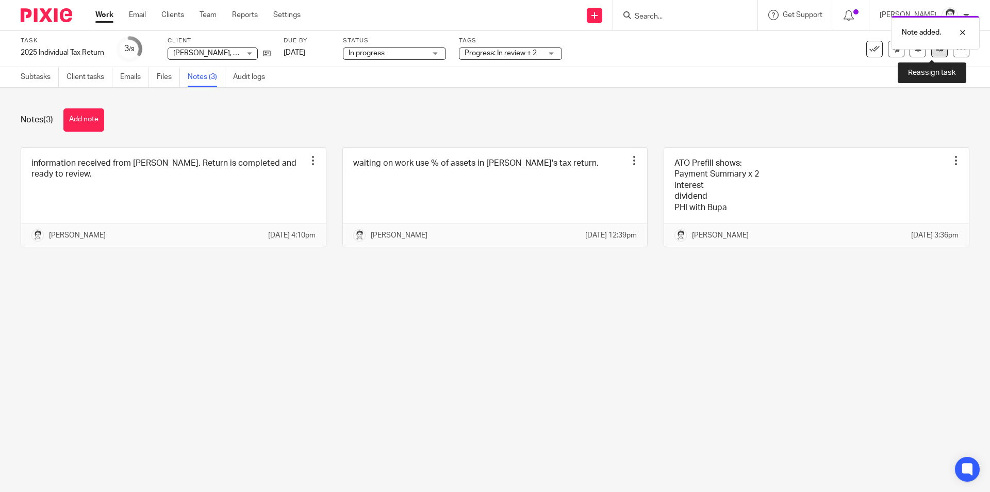
click at [932, 52] on link at bounding box center [940, 49] width 17 height 17
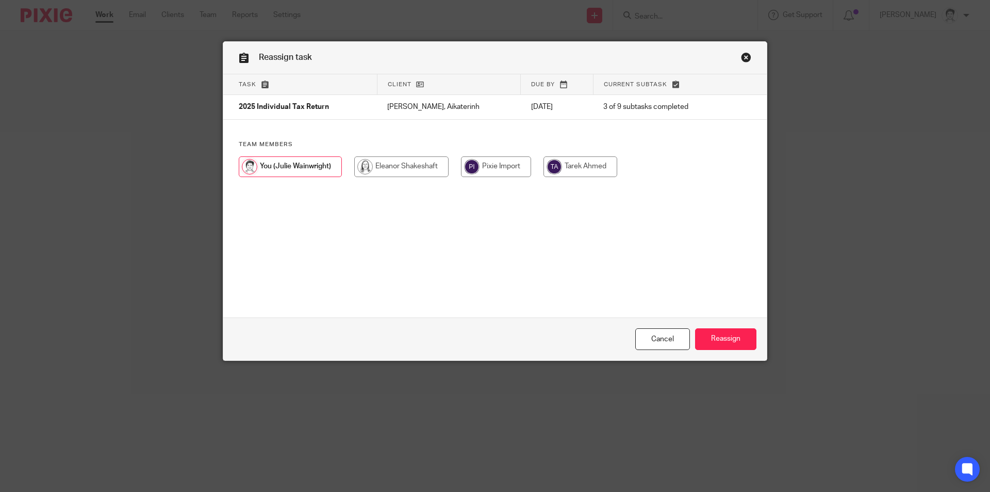
click at [364, 170] on input "radio" at bounding box center [401, 166] width 94 height 21
radio input "true"
drag, startPoint x: 720, startPoint y: 339, endPoint x: 720, endPoint y: 332, distance: 7.2
click at [720, 338] on input "Reassign" at bounding box center [725, 339] width 61 height 22
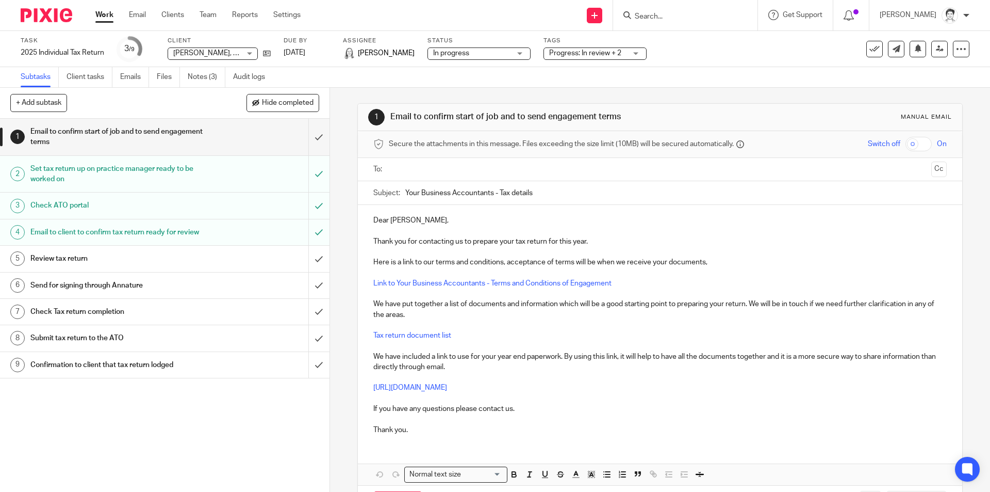
click at [664, 22] on div at bounding box center [685, 15] width 144 height 30
click at [659, 18] on input "Search" at bounding box center [680, 16] width 93 height 9
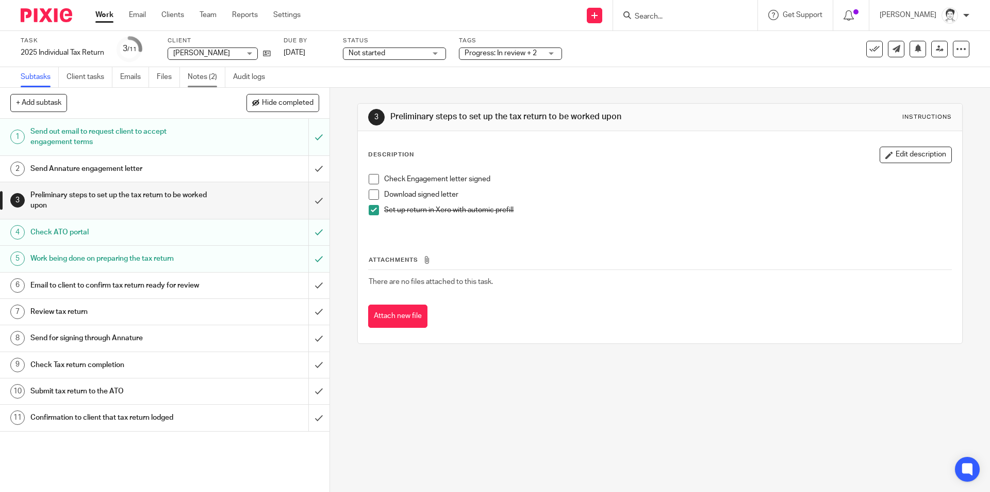
click at [194, 76] on link "Notes (2)" at bounding box center [207, 77] width 38 height 20
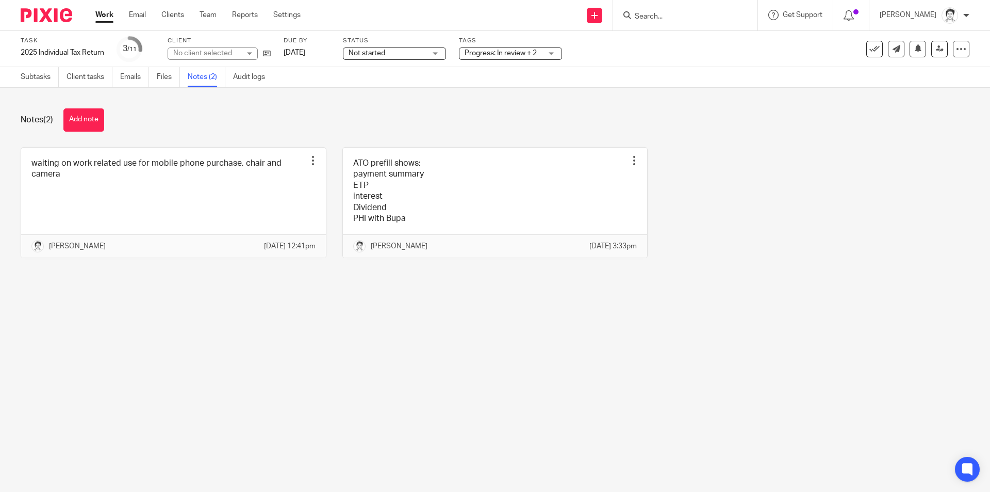
drag, startPoint x: 89, startPoint y: 116, endPoint x: 135, endPoint y: 120, distance: 45.6
click at [89, 116] on button "Add note" at bounding box center [83, 119] width 41 height 23
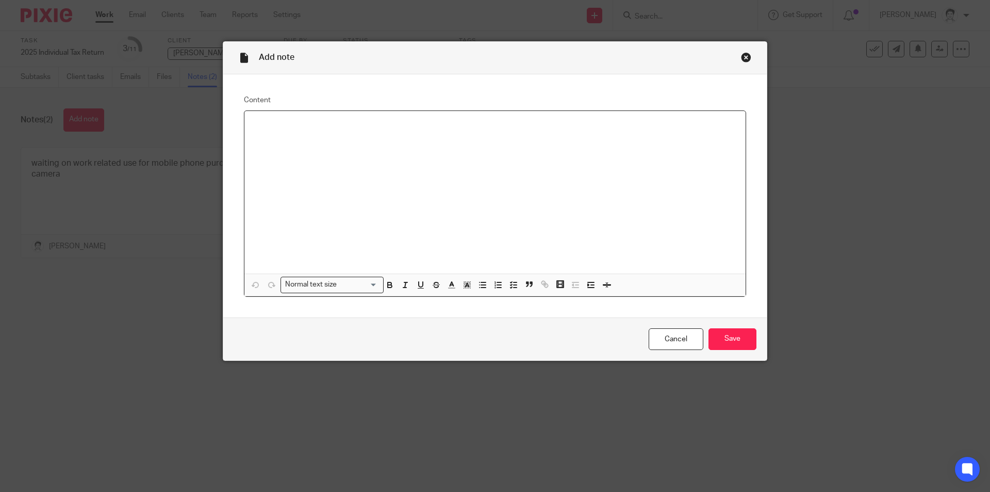
click at [291, 131] on div at bounding box center [495, 192] width 501 height 163
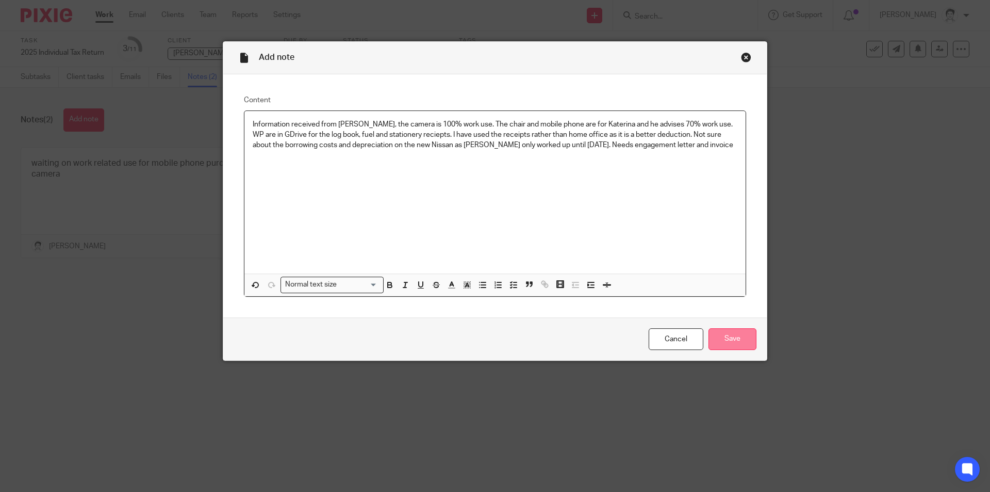
click at [737, 341] on input "Save" at bounding box center [733, 339] width 48 height 22
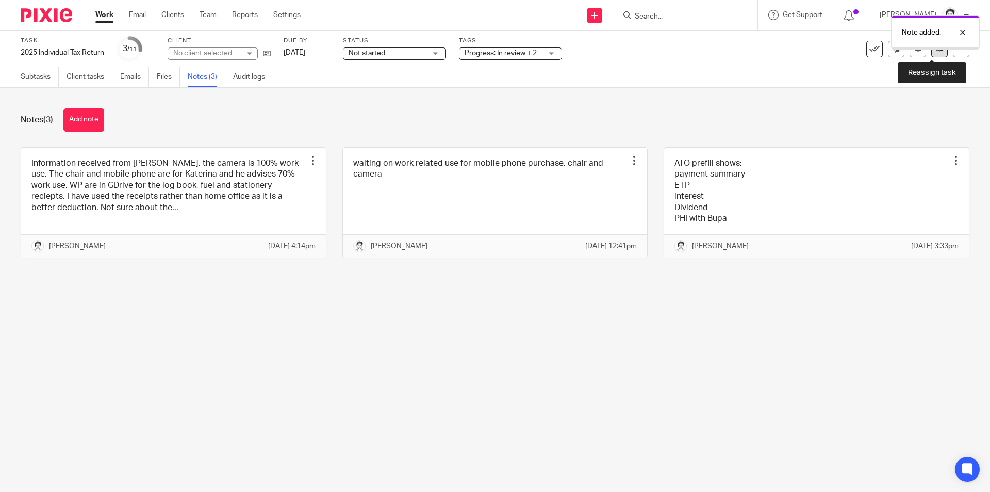
click at [936, 50] on icon at bounding box center [940, 49] width 8 height 8
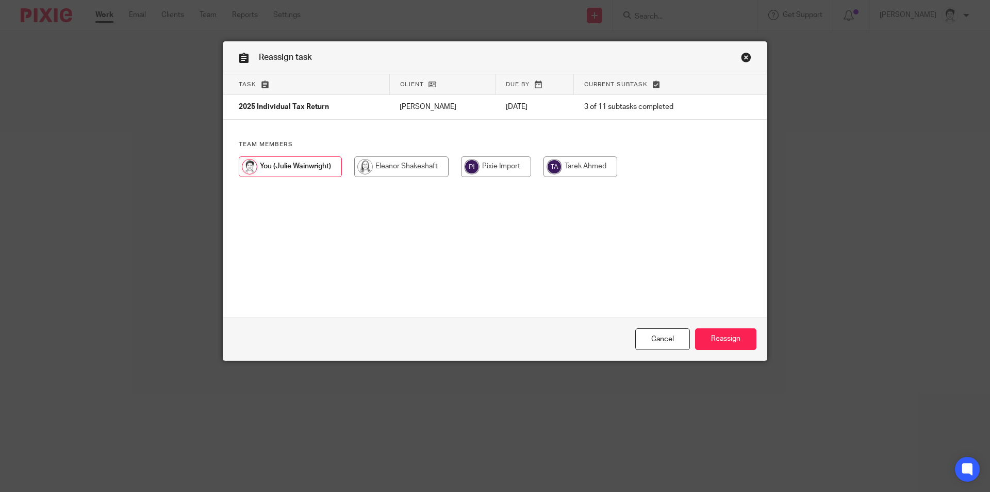
click at [384, 174] on input "radio" at bounding box center [401, 166] width 94 height 21
radio input "true"
click at [731, 336] on input "Reassign" at bounding box center [725, 339] width 61 height 22
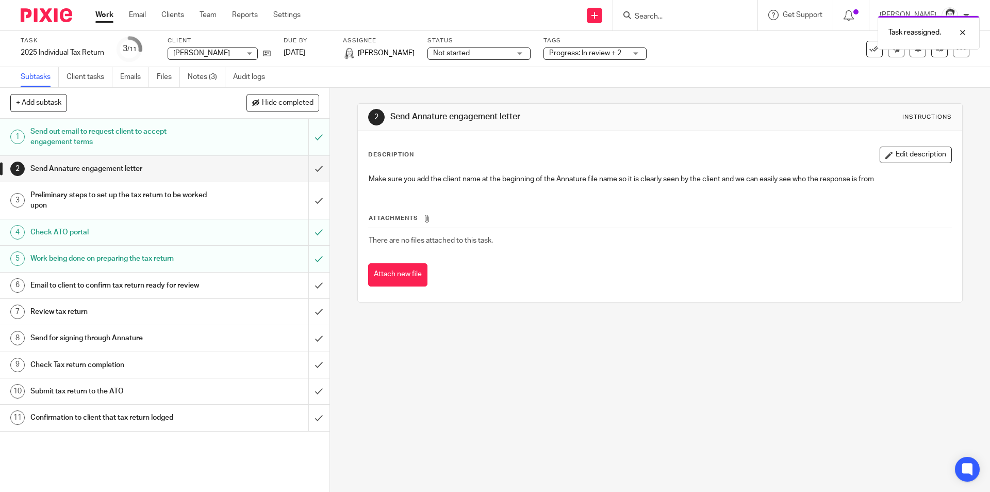
click at [508, 53] on span "Not started" at bounding box center [471, 53] width 77 height 11
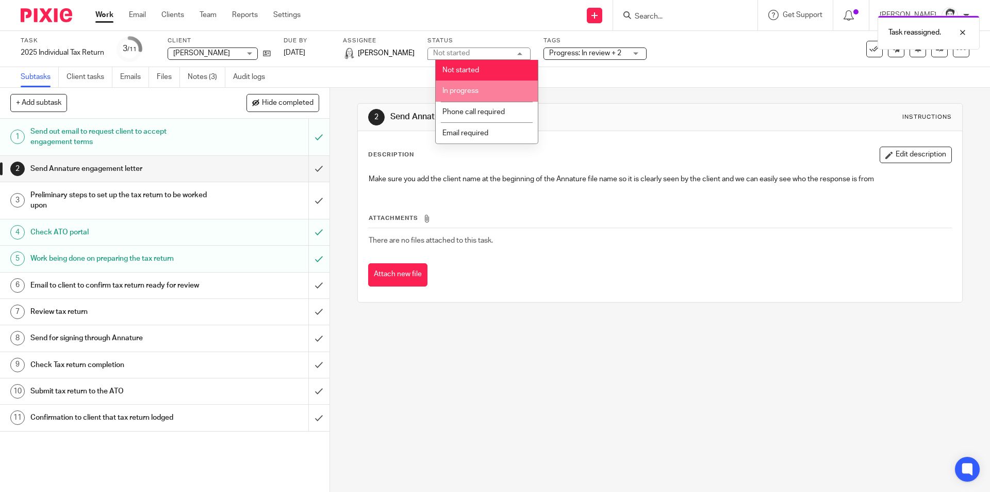
click at [496, 87] on li "In progress" at bounding box center [487, 90] width 102 height 21
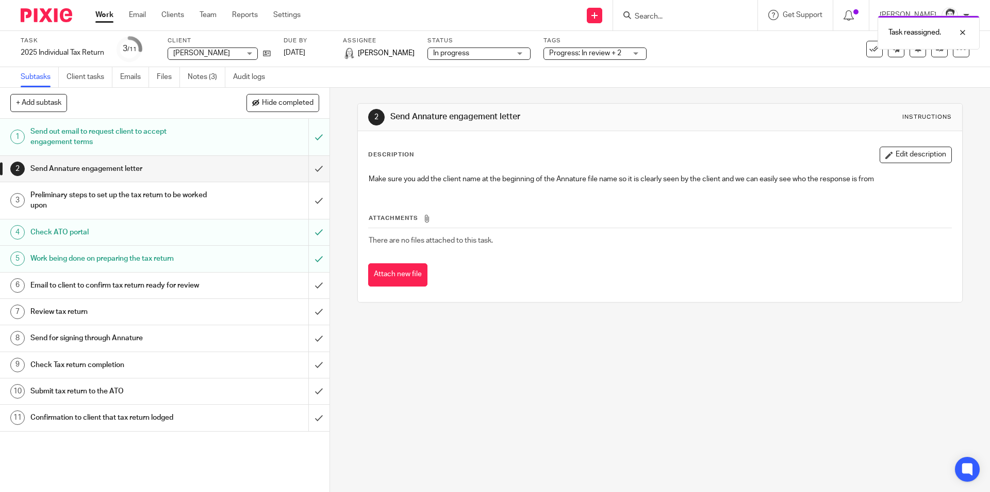
click at [598, 271] on div "Attach new file" at bounding box center [659, 274] width 583 height 23
click at [657, 17] on input "Search" at bounding box center [680, 16] width 93 height 9
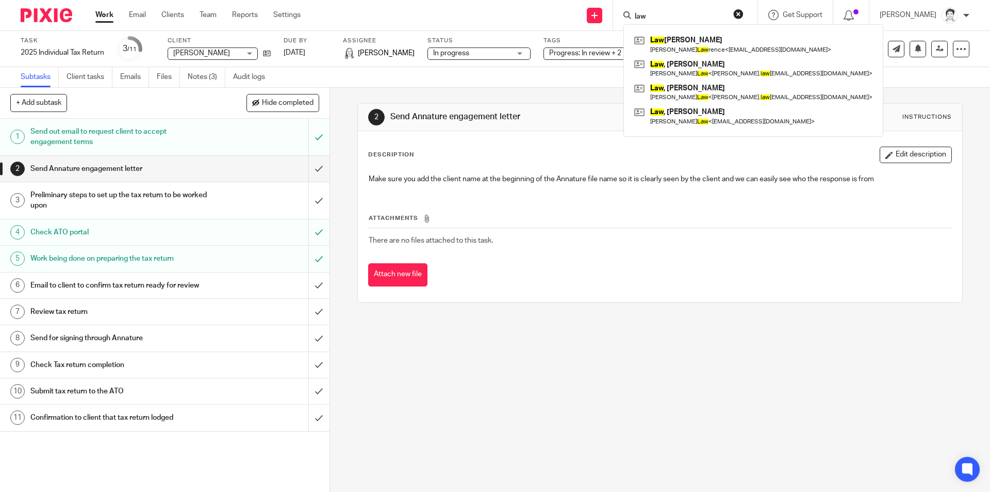
type input "law"
click at [672, 129] on div "Law rence, Chris Chris Law rence < allseasonsairandheating@gmail.com > Law , Tr…" at bounding box center [754, 80] width 260 height 112
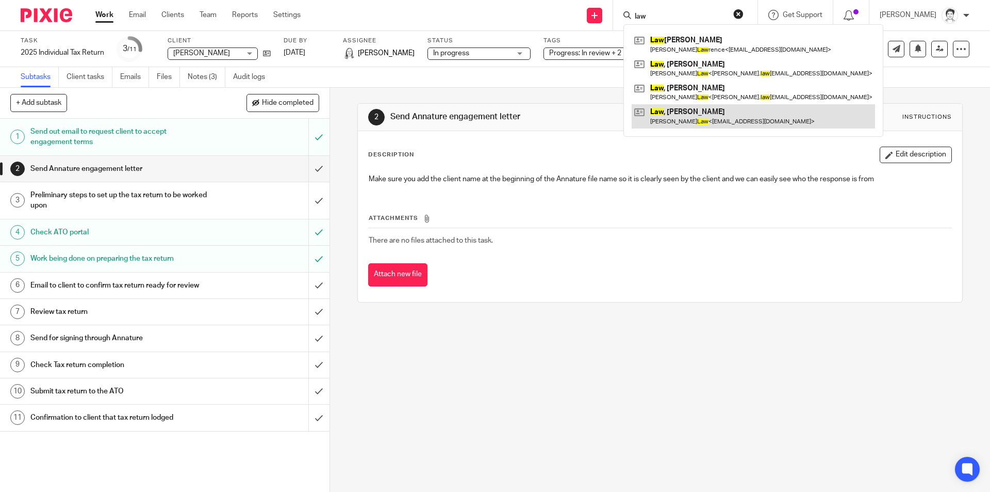
click at [668, 120] on link at bounding box center [753, 116] width 243 height 24
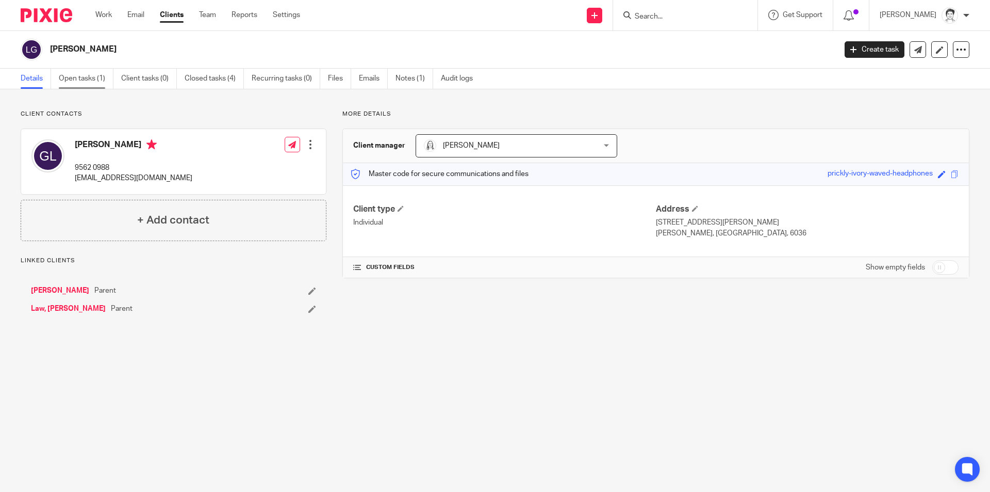
click at [89, 79] on link "Open tasks (1)" at bounding box center [86, 79] width 55 height 20
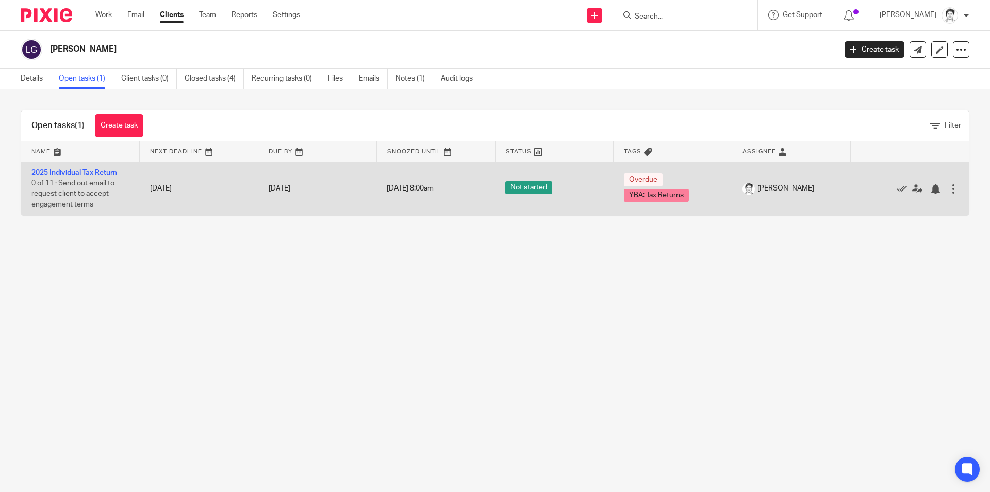
click at [109, 172] on link "2025 Individual Tax Return" at bounding box center [74, 172] width 86 height 7
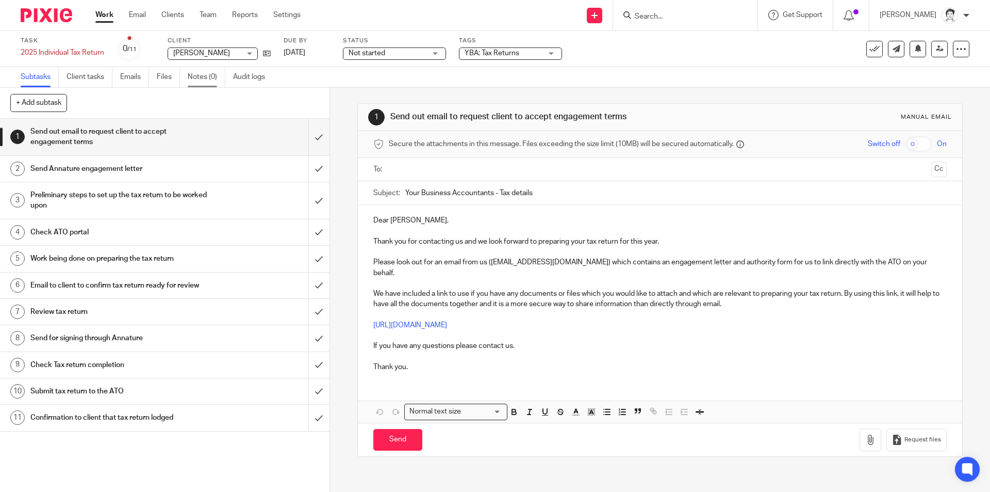
click at [203, 79] on link "Notes (0)" at bounding box center [207, 77] width 38 height 20
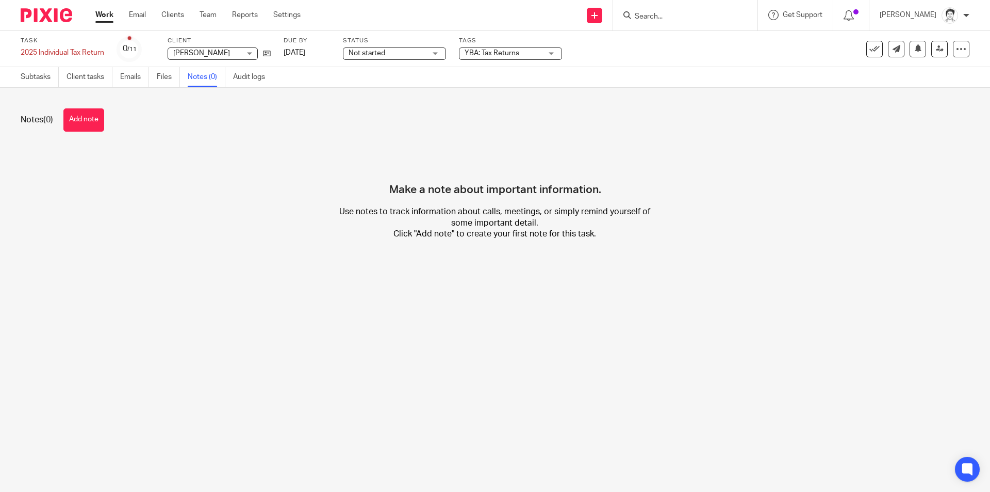
click at [90, 113] on button "Add note" at bounding box center [83, 119] width 41 height 23
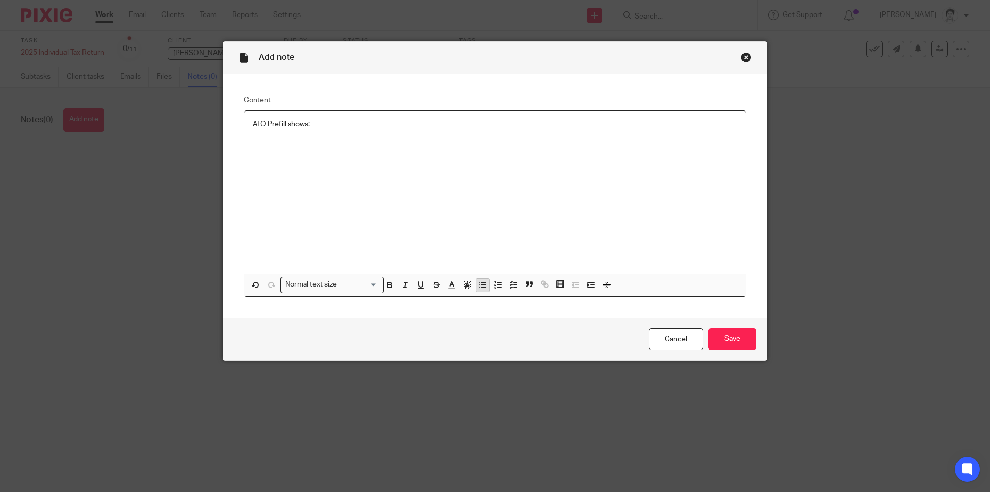
click at [482, 289] on icon "button" at bounding box center [482, 284] width 9 height 9
click at [281, 136] on p at bounding box center [505, 134] width 464 height 10
click at [283, 149] on div "ATO Prefill shows:" at bounding box center [495, 192] width 501 height 163
drag, startPoint x: 735, startPoint y: 336, endPoint x: 778, endPoint y: 361, distance: 49.7
click at [736, 336] on input "Save" at bounding box center [733, 339] width 48 height 22
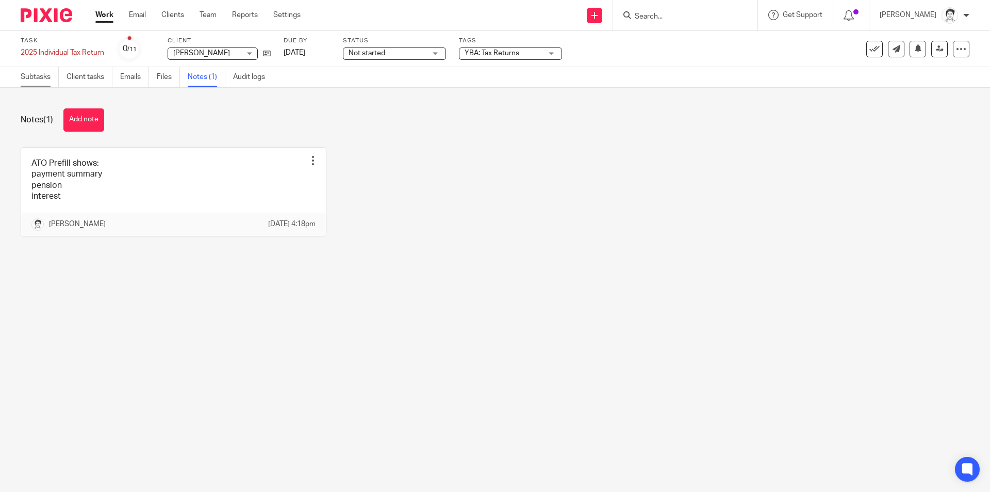
click at [42, 79] on link "Subtasks" at bounding box center [40, 77] width 38 height 20
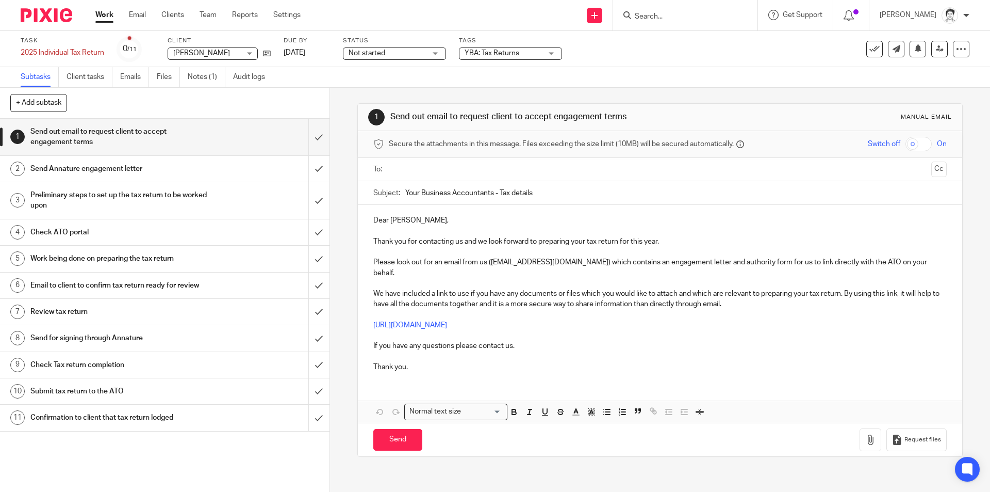
click at [125, 192] on h1 "Preliminary steps to set up the tax return to be worked upon" at bounding box center [119, 200] width 178 height 26
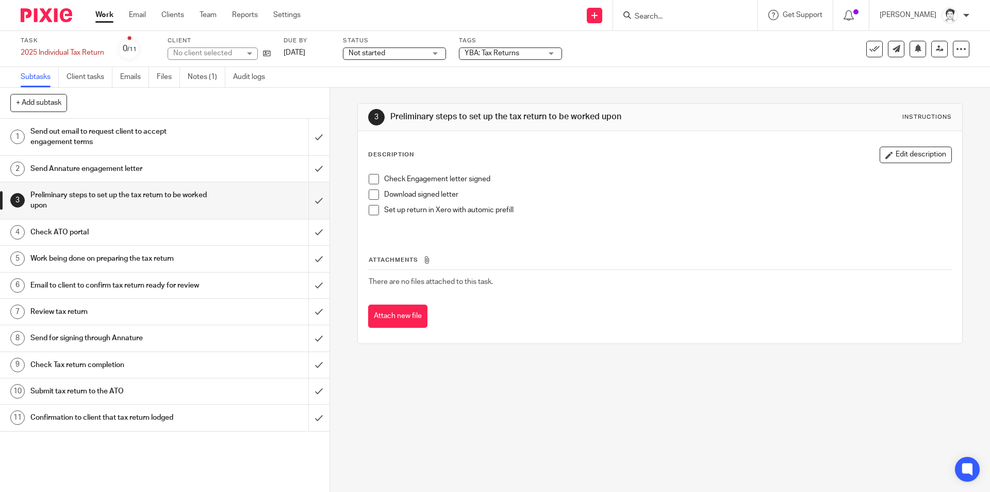
click at [371, 215] on span at bounding box center [374, 210] width 10 height 10
click at [44, 231] on h1 "Check ATO portal" at bounding box center [119, 231] width 178 height 15
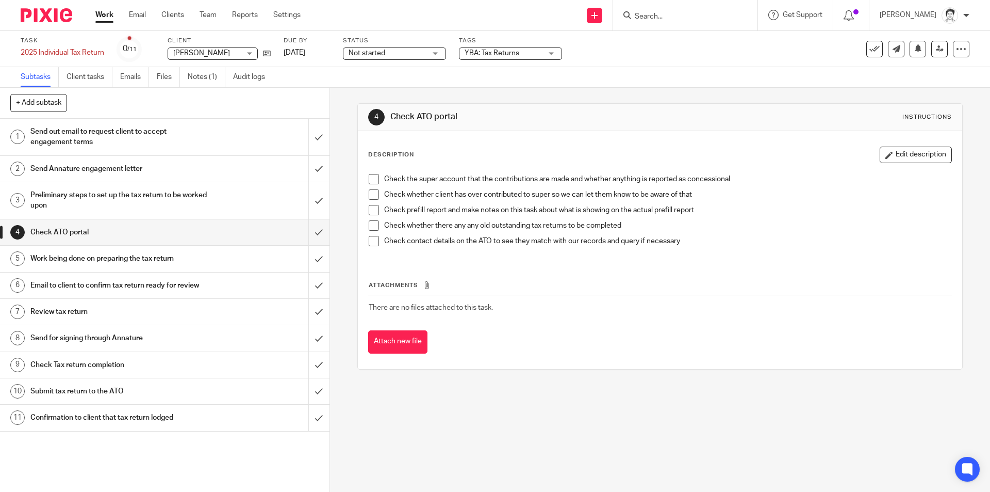
click at [377, 181] on li "Check the super account that the contributions are made and whether anything is…" at bounding box center [660, 181] width 582 height 15
click at [372, 182] on span at bounding box center [374, 179] width 10 height 10
drag, startPoint x: 377, startPoint y: 198, endPoint x: 376, endPoint y: 207, distance: 9.3
click at [377, 198] on li "Check whether client has over contributed to super so we can let them know to b…" at bounding box center [660, 196] width 582 height 15
click at [369, 213] on span at bounding box center [374, 210] width 10 height 10
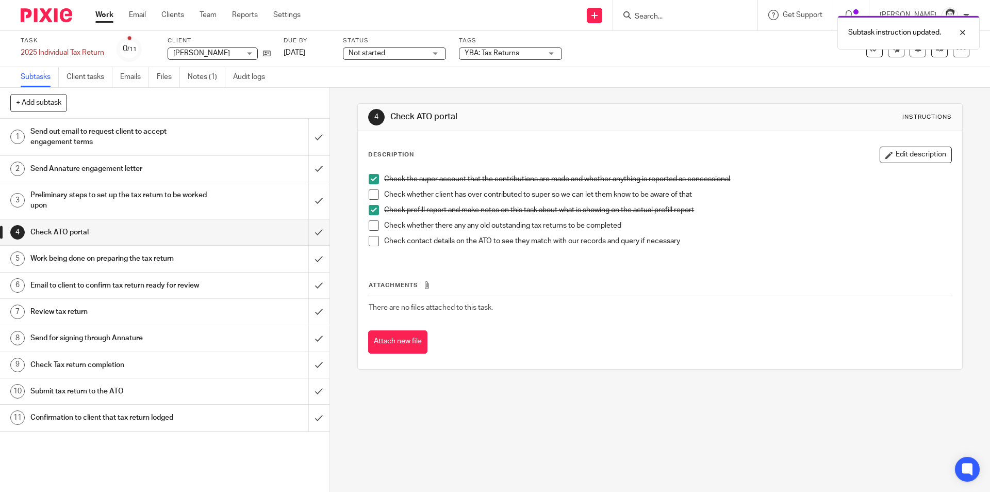
click at [370, 231] on li "Check whether there any any old outstanding tax returns to be completed" at bounding box center [660, 227] width 582 height 15
click at [372, 243] on span at bounding box center [374, 241] width 10 height 10
click at [375, 222] on span at bounding box center [374, 225] width 10 height 10
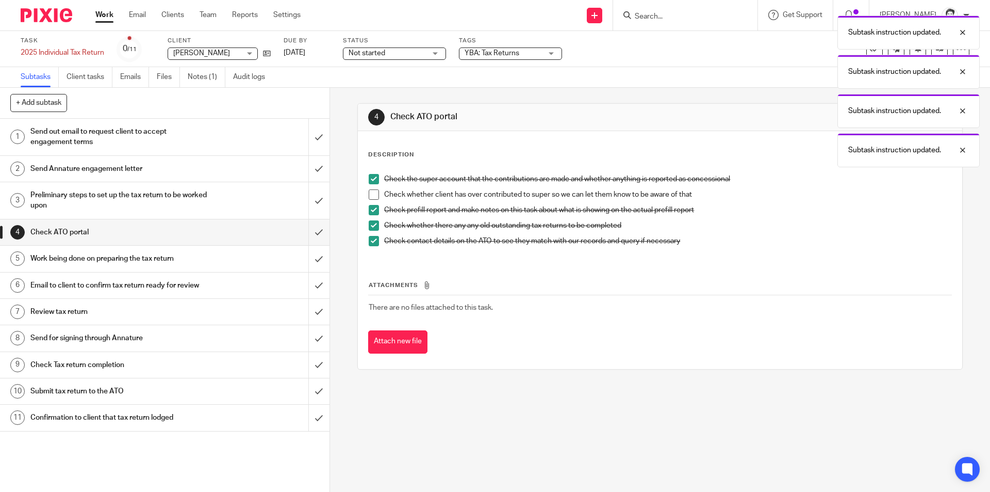
click at [369, 194] on span at bounding box center [374, 194] width 10 height 10
click at [304, 232] on input "submit" at bounding box center [165, 232] width 330 height 26
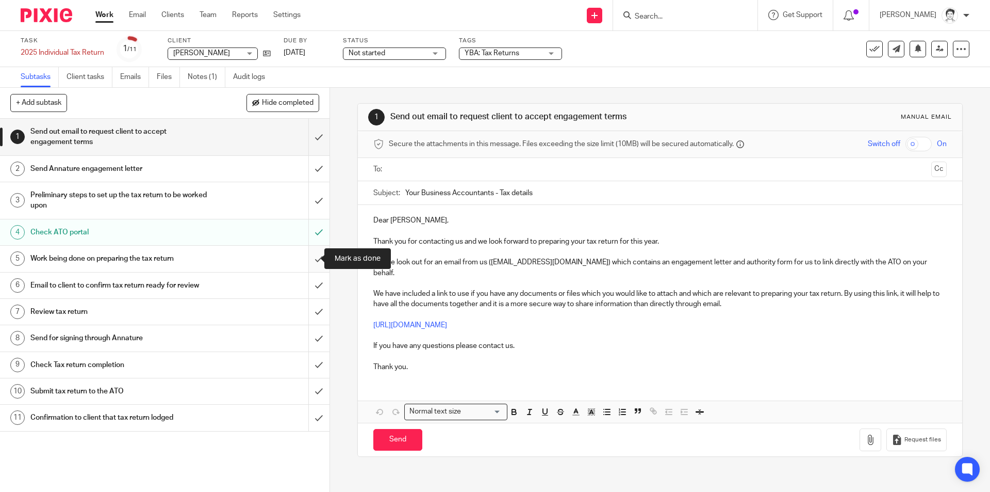
click at [310, 259] on input "submit" at bounding box center [165, 259] width 330 height 26
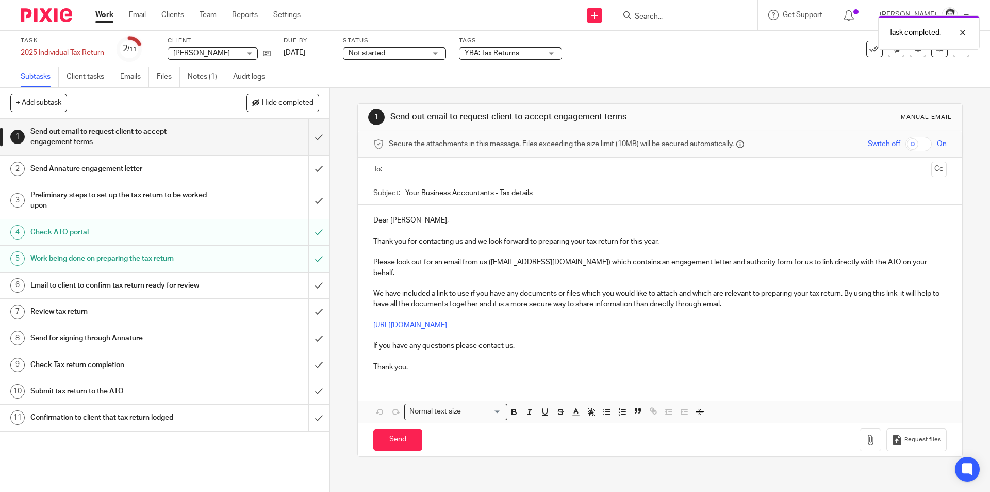
click at [437, 173] on input "text" at bounding box center [660, 170] width 534 height 12
click at [61, 312] on h1 "Review tax return" at bounding box center [119, 311] width 178 height 15
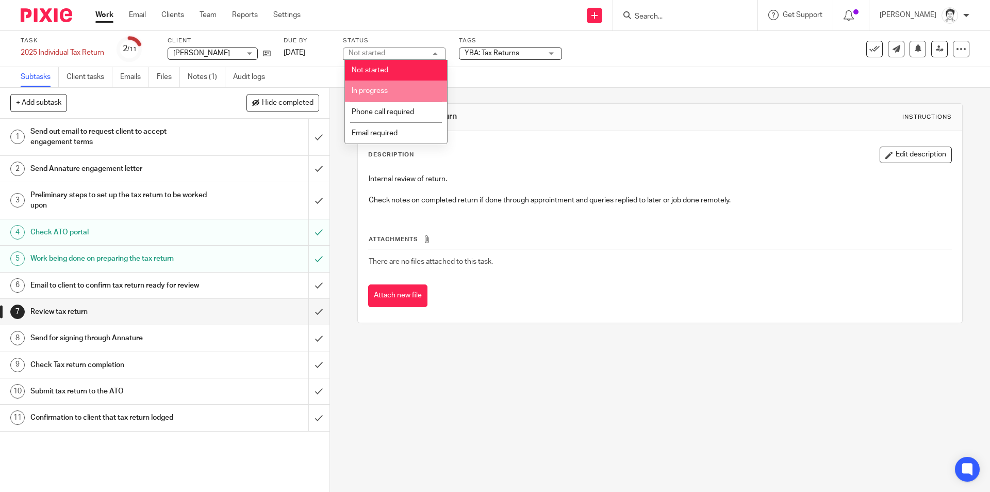
click at [418, 84] on li "In progress" at bounding box center [396, 90] width 102 height 21
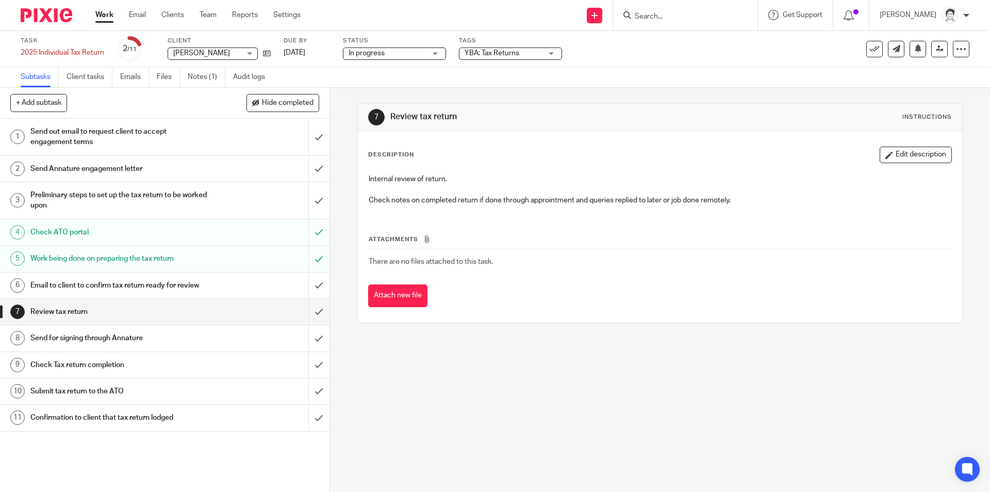
click at [532, 55] on span "YBA: Tax Returns" at bounding box center [503, 53] width 77 height 11
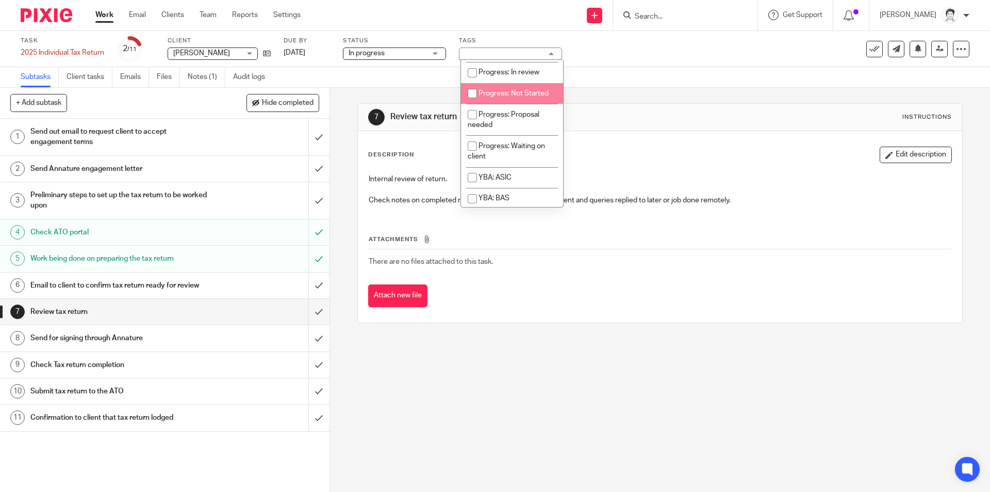
scroll to position [103, 0]
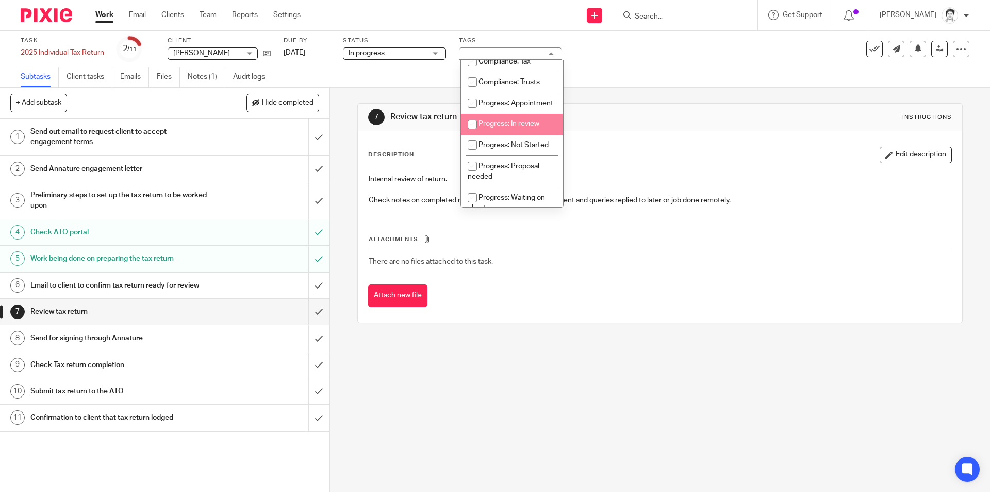
click at [513, 135] on li "Progress: In review" at bounding box center [512, 123] width 102 height 21
checkbox input "true"
click at [507, 281] on div "Attachments There are no files attached to this task. Attach new file" at bounding box center [659, 261] width 583 height 94
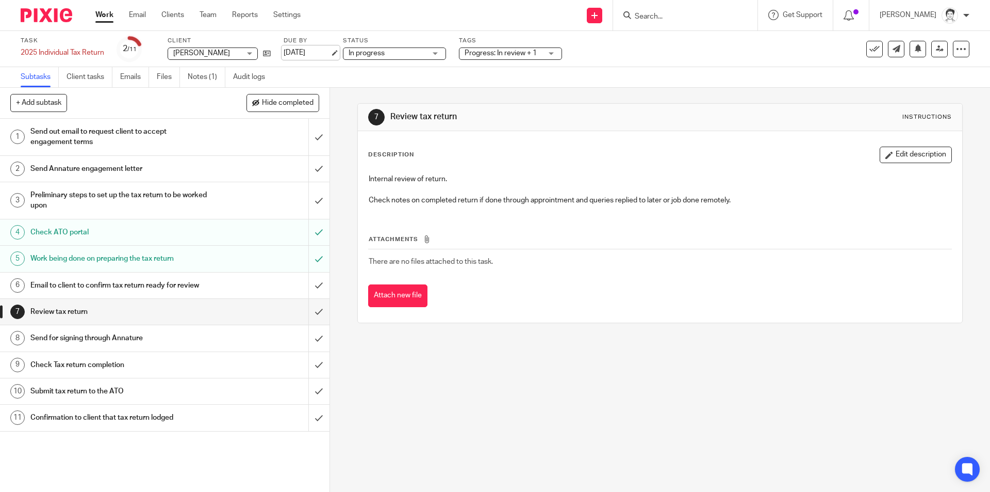
click at [315, 54] on link "[DATE]" at bounding box center [307, 52] width 46 height 11
drag, startPoint x: 930, startPoint y: 51, endPoint x: 919, endPoint y: 52, distance: 10.4
click at [936, 51] on icon at bounding box center [940, 49] width 8 height 8
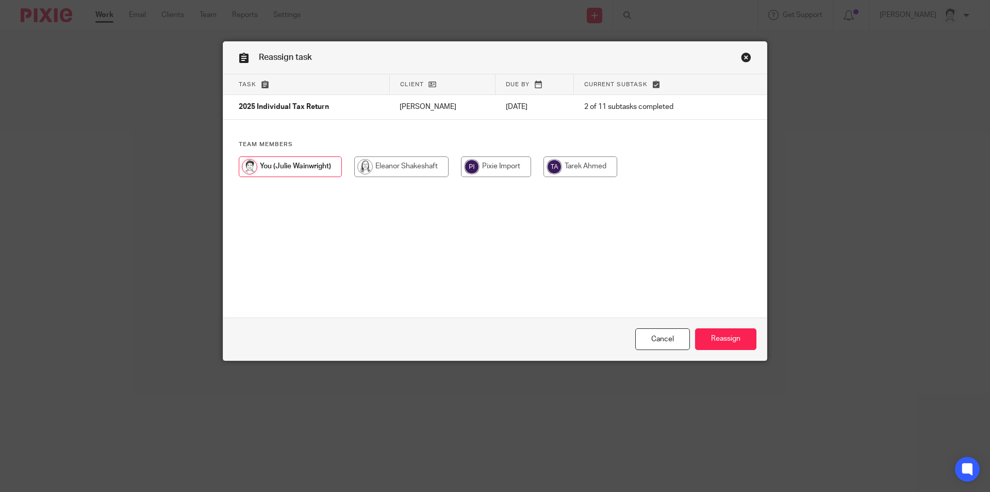
click at [405, 170] on input "radio" at bounding box center [401, 166] width 94 height 21
radio input "true"
click at [719, 336] on input "Reassign" at bounding box center [725, 339] width 61 height 22
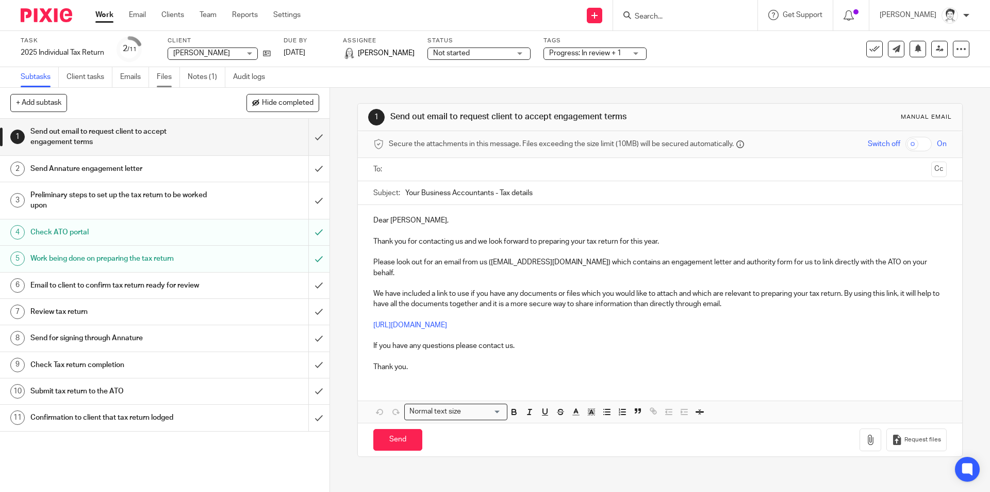
click at [166, 78] on link "Files" at bounding box center [168, 77] width 23 height 20
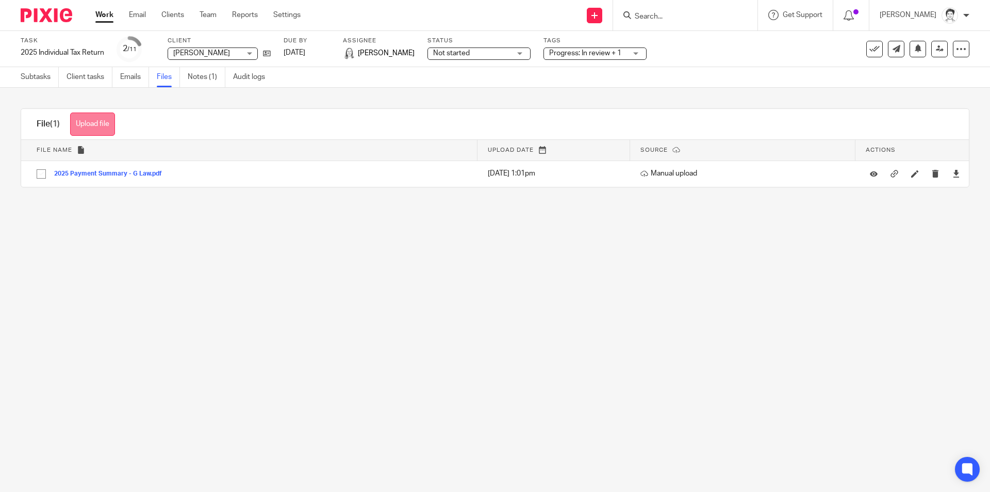
click at [105, 120] on button "Upload file" at bounding box center [92, 123] width 45 height 23
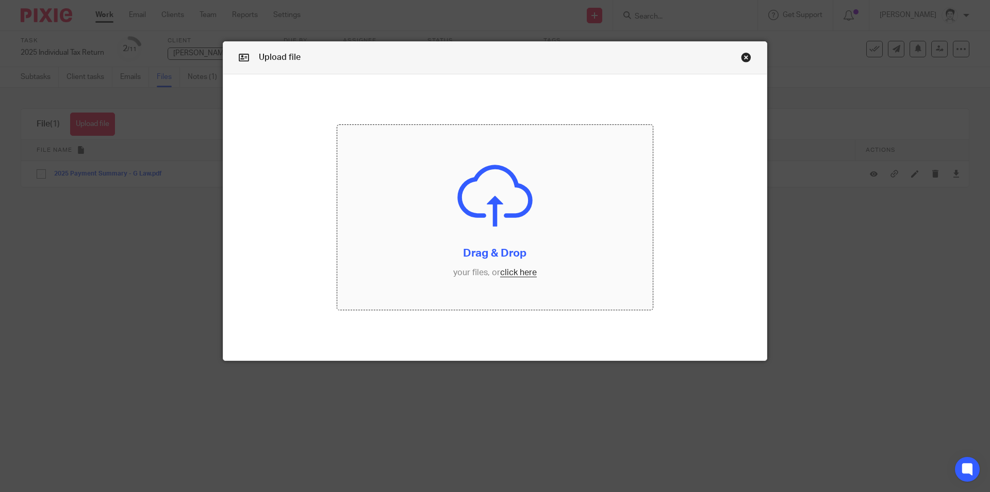
click at [506, 271] on input "file" at bounding box center [495, 217] width 316 height 185
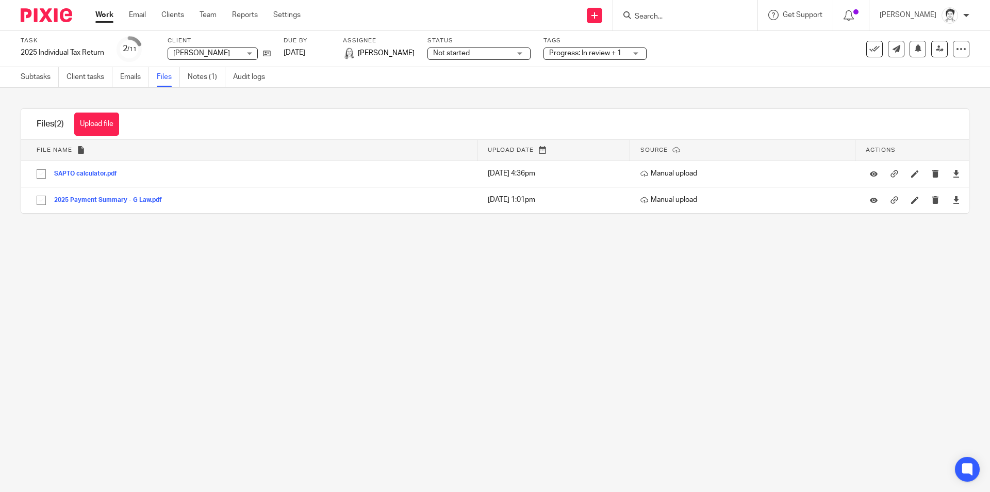
click at [649, 15] on input "Search" at bounding box center [680, 16] width 93 height 9
drag, startPoint x: 199, startPoint y: 86, endPoint x: 200, endPoint y: 92, distance: 6.2
click at [200, 86] on link "Notes (1)" at bounding box center [207, 77] width 38 height 20
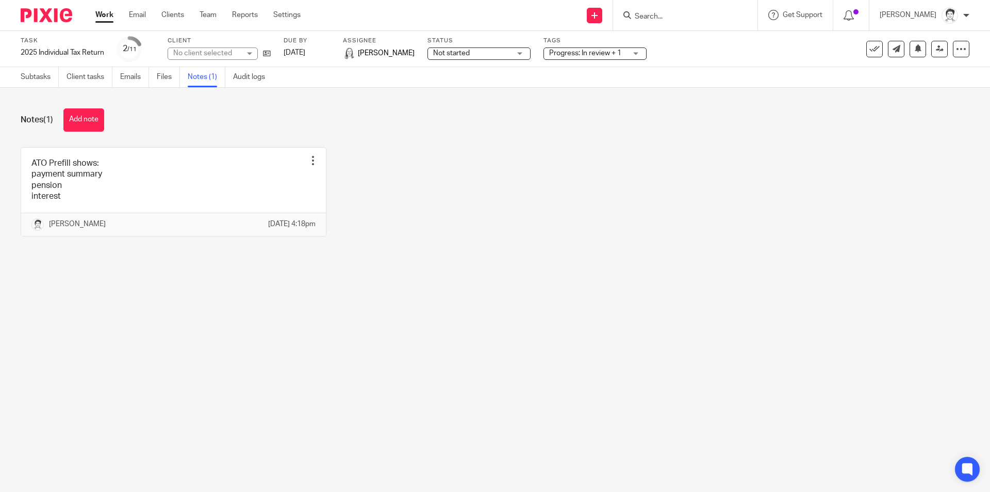
click at [93, 133] on div "Notes (1) Add note ATO Prefill shows: payment summary pension interest Edit not…" at bounding box center [495, 180] width 990 height 185
click at [82, 122] on button "Add note" at bounding box center [83, 119] width 41 height 23
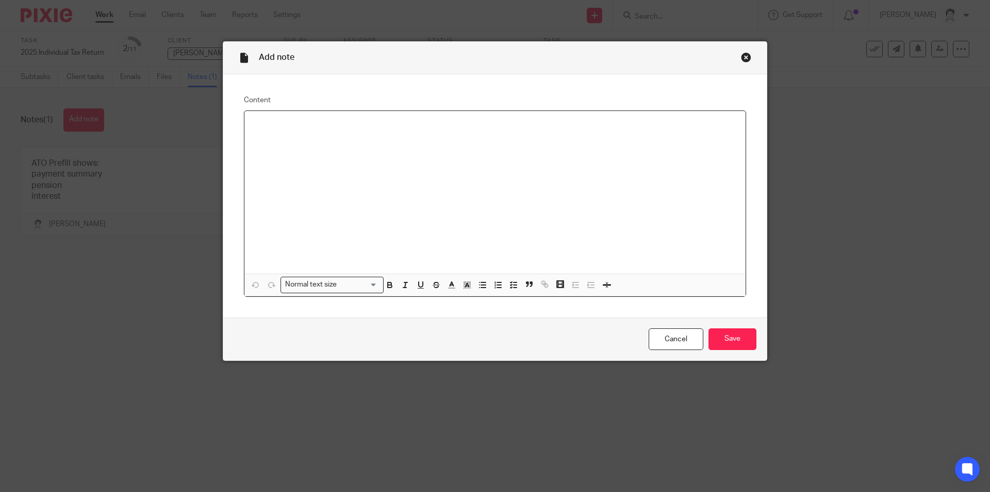
click at [282, 138] on div at bounding box center [495, 192] width 501 height 163
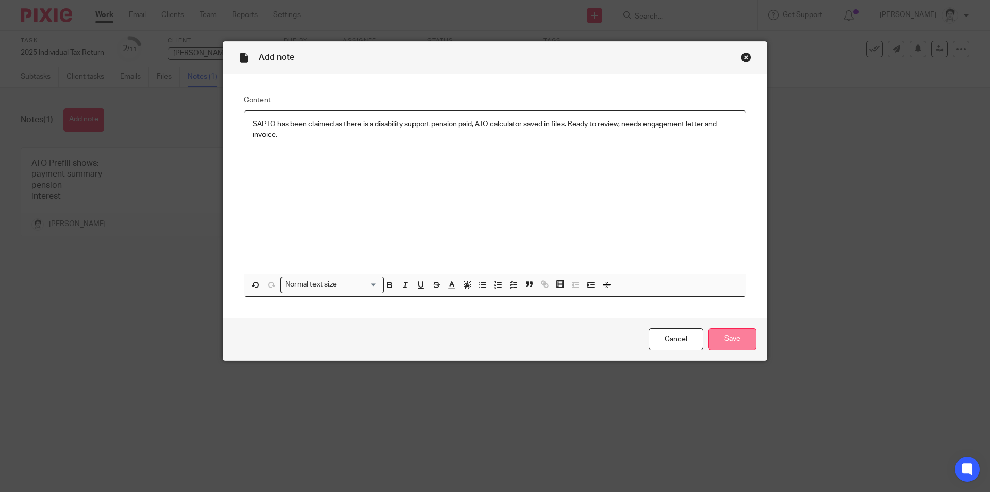
click at [734, 338] on input "Save" at bounding box center [733, 339] width 48 height 22
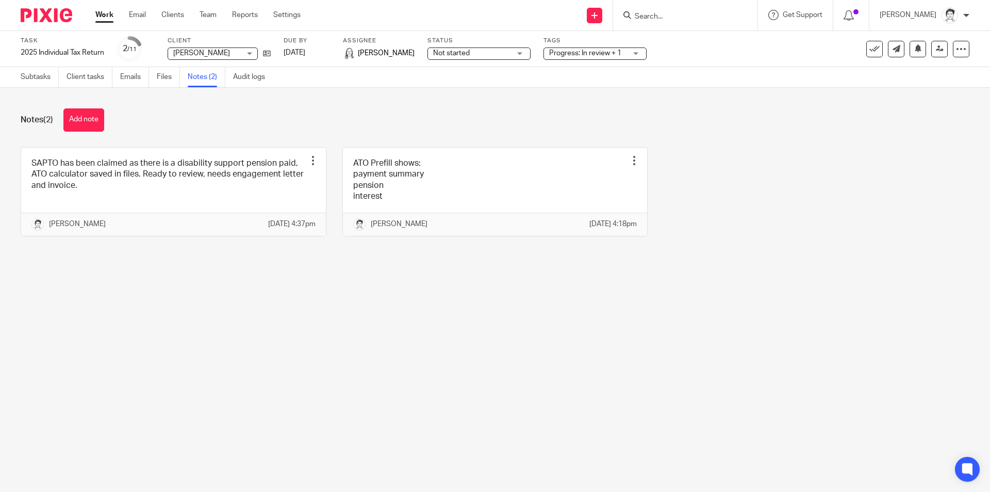
click at [657, 17] on input "Search" at bounding box center [680, 16] width 93 height 9
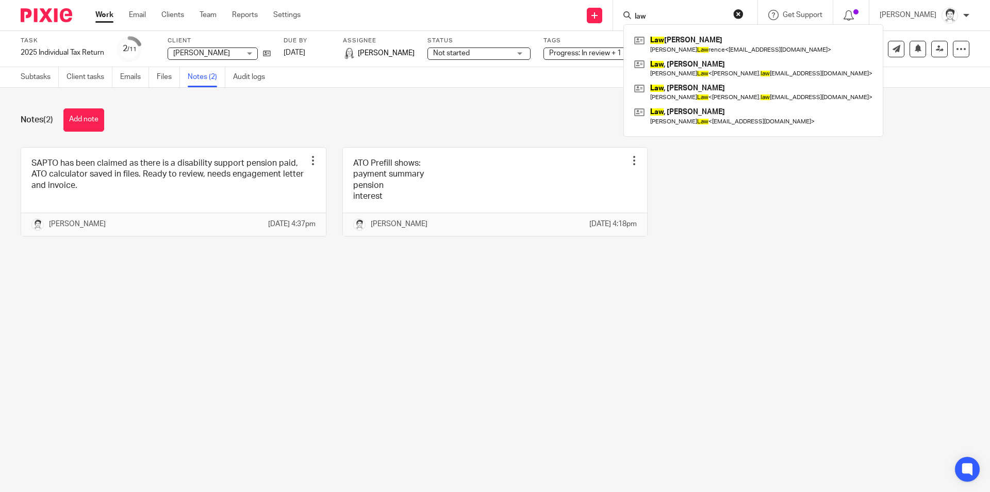
type input "law"
click button "submit" at bounding box center [0, 0] width 0 height 0
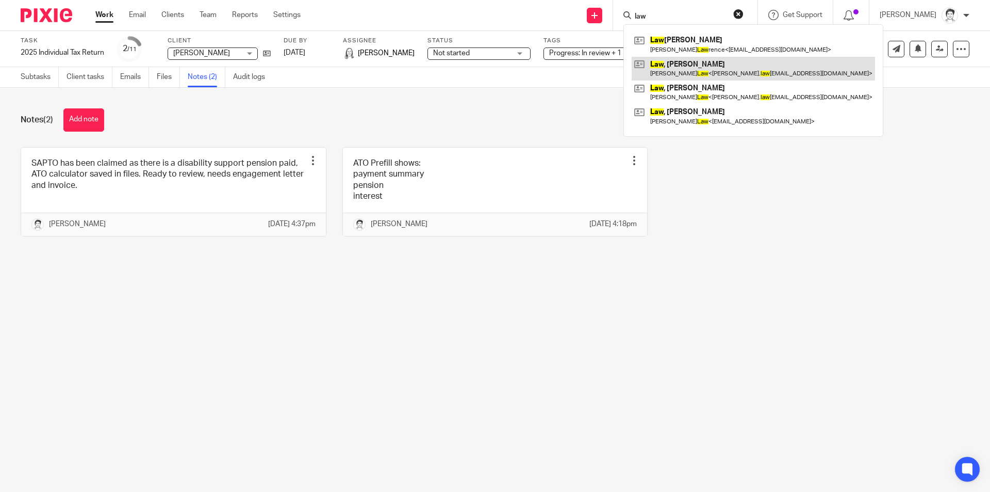
click at [683, 70] on link at bounding box center [753, 69] width 243 height 24
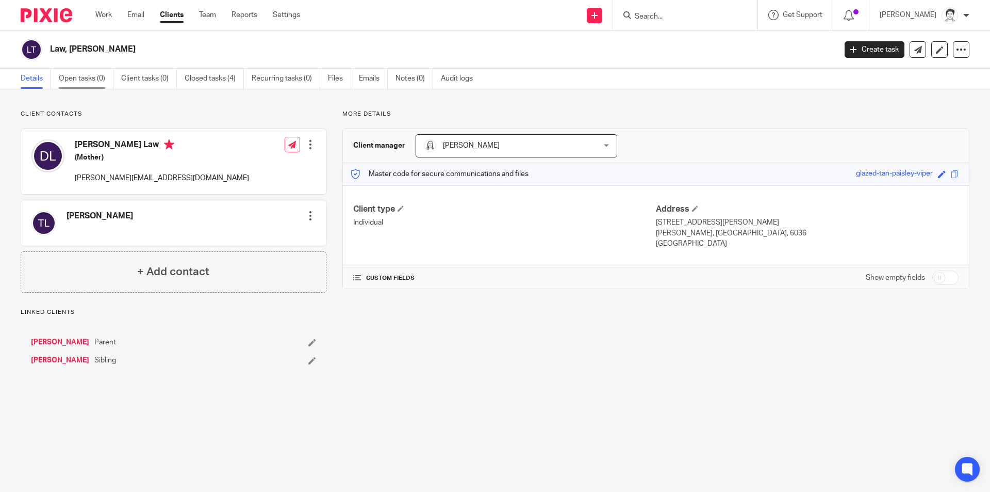
click at [70, 77] on link "Open tasks (0)" at bounding box center [86, 79] width 55 height 20
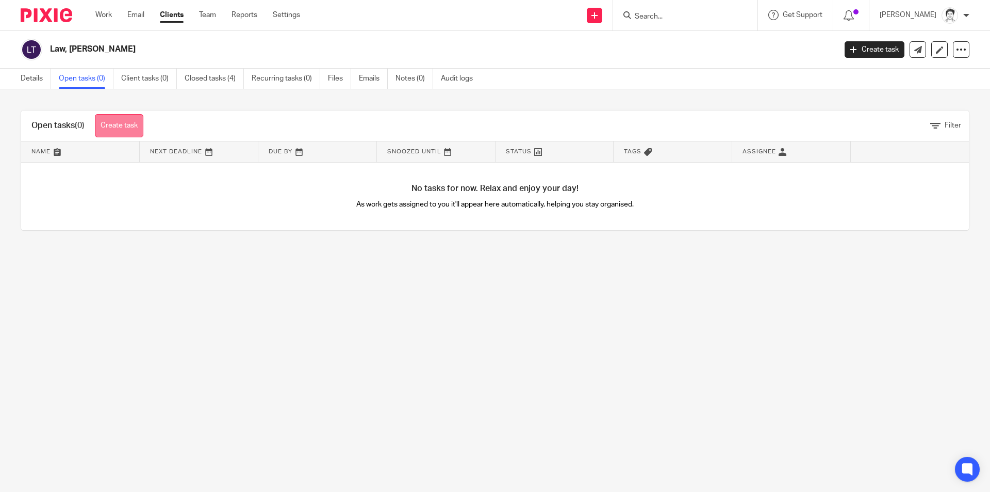
click at [130, 123] on link "Create task" at bounding box center [119, 125] width 48 height 23
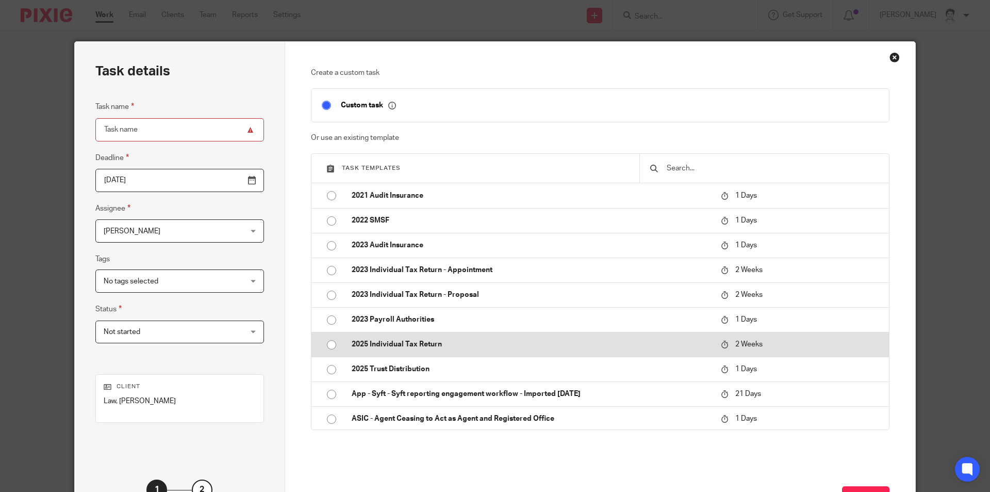
click at [415, 341] on p "2025 Individual Tax Return" at bounding box center [531, 344] width 359 height 10
type input "2025-08-29"
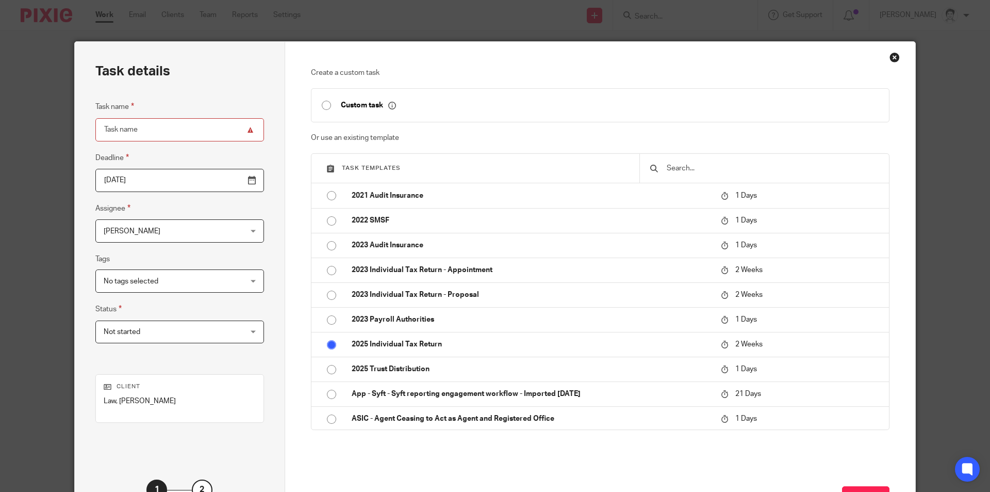
type input "2025 Individual Tax Return"
checkbox input "false"
radio input "true"
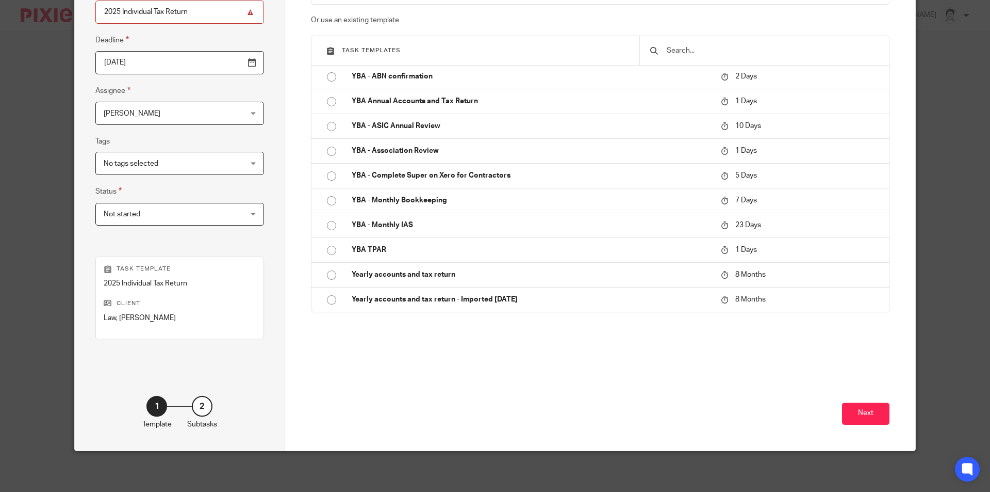
scroll to position [118, 0]
click at [855, 426] on div "Next" at bounding box center [600, 406] width 579 height 88
click at [863, 416] on button "Next" at bounding box center [865, 413] width 47 height 22
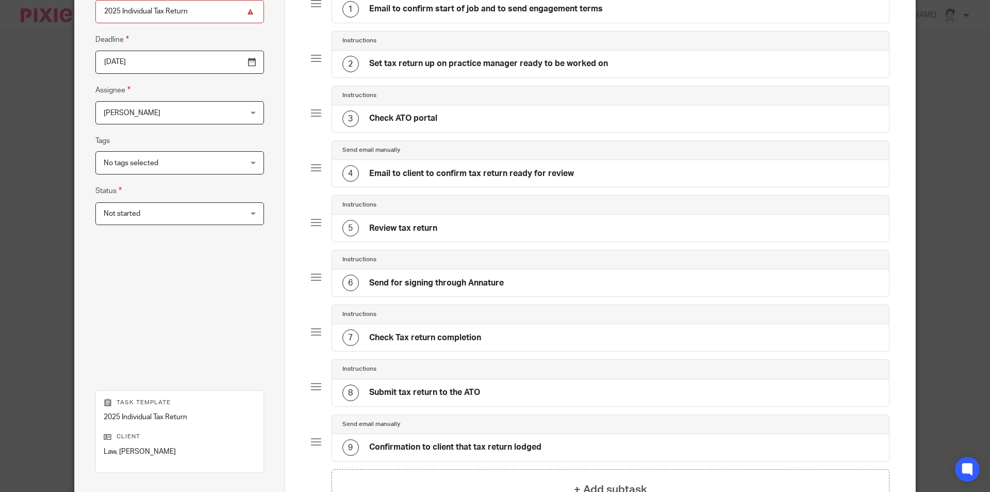
scroll to position [252, 0]
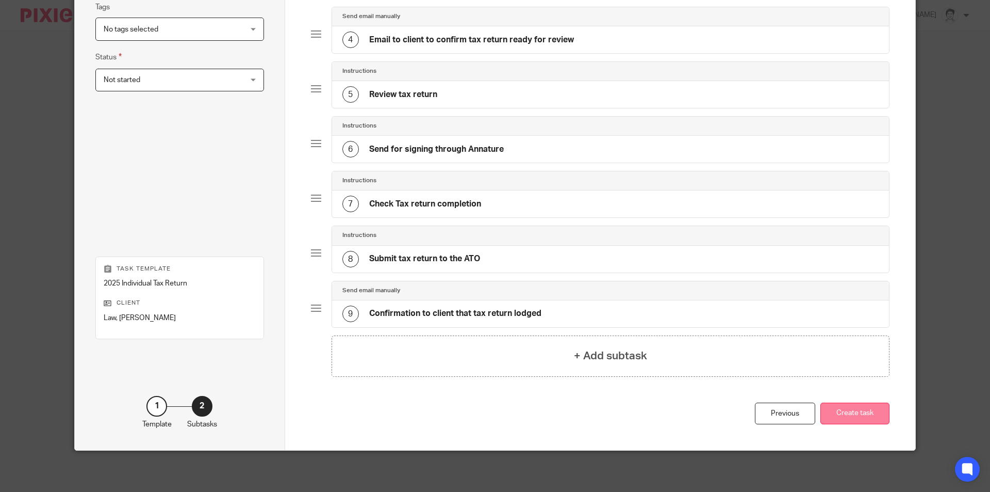
click at [847, 410] on button "Create task" at bounding box center [855, 413] width 69 height 22
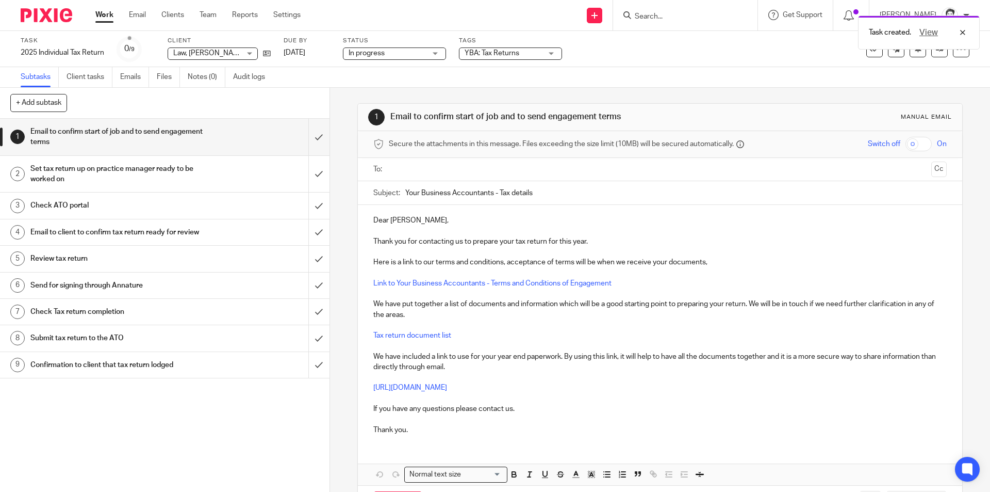
click at [162, 171] on h1 "Set tax return up on practice manager ready to be worked on" at bounding box center [119, 174] width 178 height 26
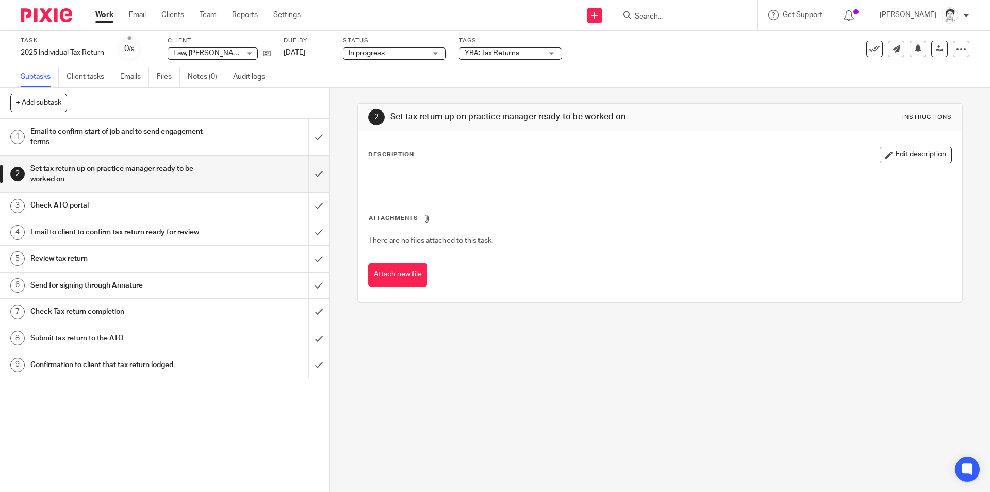
click at [134, 169] on h1 "Set tax return up on practice manager ready to be worked on" at bounding box center [119, 174] width 178 height 26
drag, startPoint x: 308, startPoint y: 173, endPoint x: 302, endPoint y: 171, distance: 6.5
click at [308, 173] on input "submit" at bounding box center [165, 174] width 330 height 37
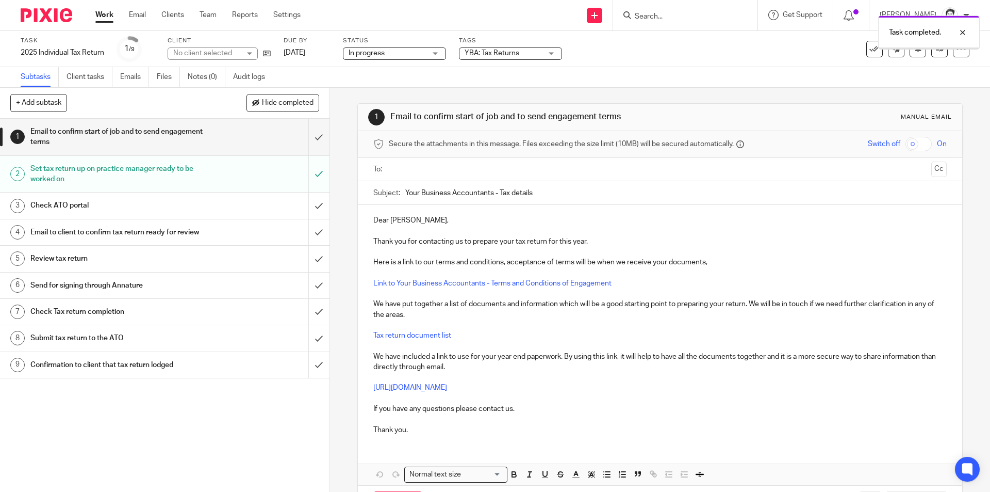
click at [68, 203] on h1 "Check ATO portal" at bounding box center [119, 205] width 178 height 15
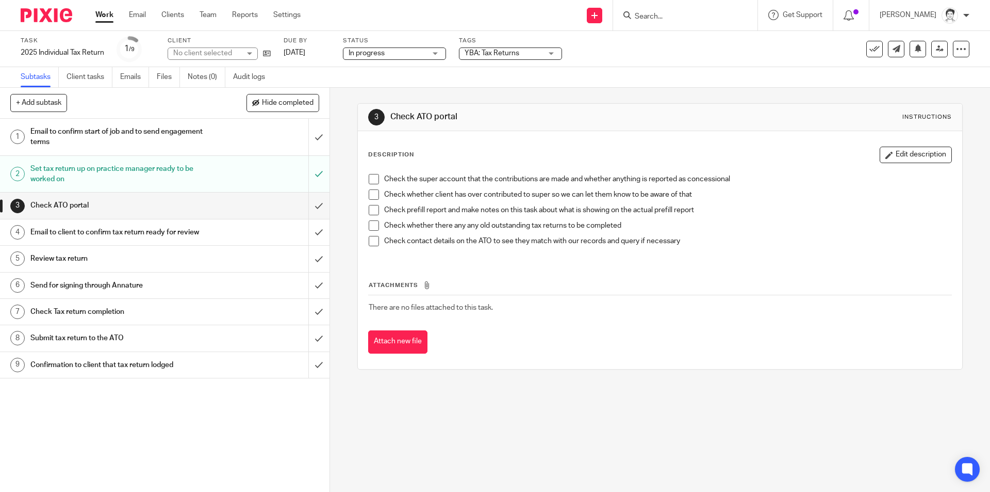
click at [370, 176] on span at bounding box center [374, 179] width 10 height 10
click at [373, 193] on span at bounding box center [374, 194] width 10 height 10
click at [371, 207] on span at bounding box center [374, 210] width 10 height 10
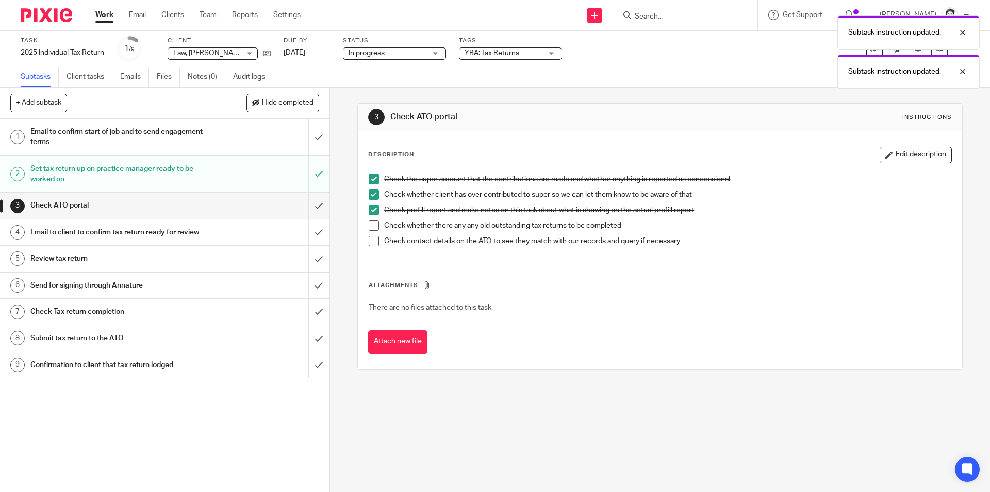
click at [373, 222] on span at bounding box center [374, 225] width 10 height 10
click at [372, 241] on span at bounding box center [374, 241] width 10 height 10
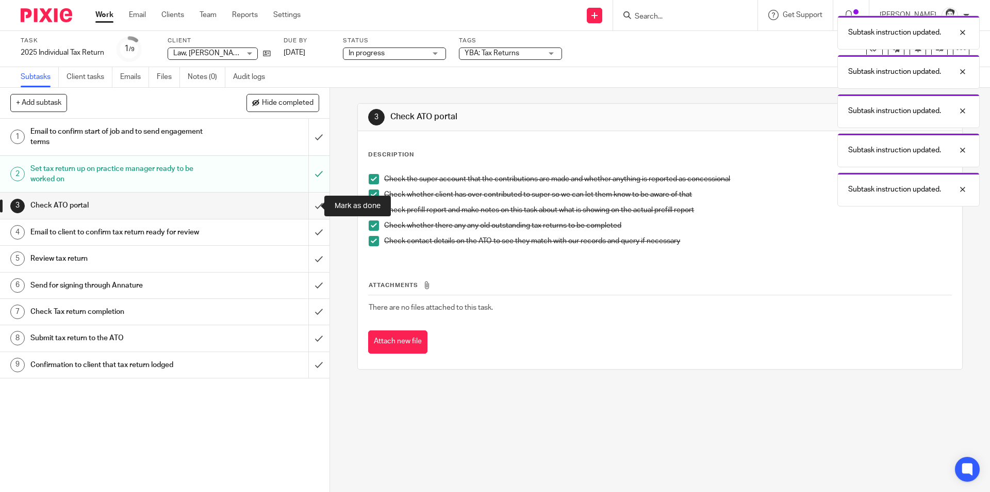
click at [307, 205] on input "submit" at bounding box center [165, 205] width 330 height 26
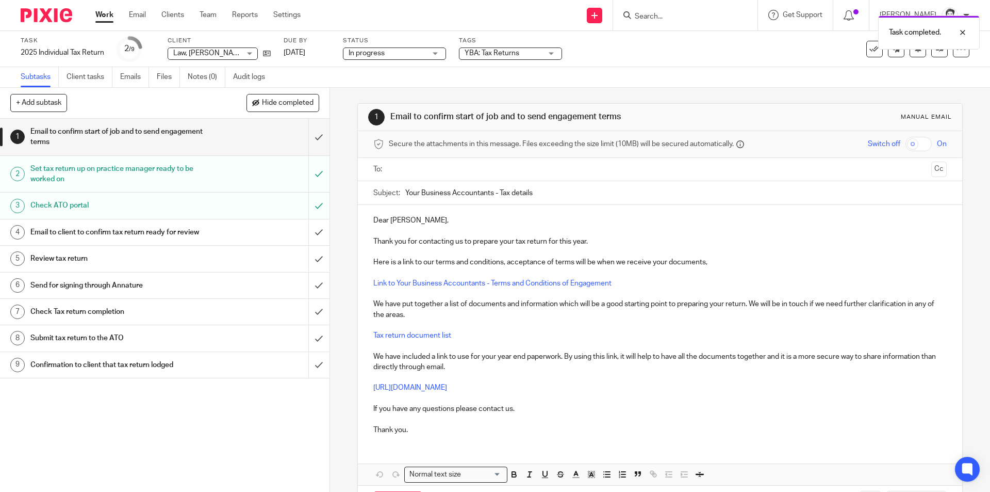
drag, startPoint x: 207, startPoint y: 74, endPoint x: 210, endPoint y: 97, distance: 23.4
click at [207, 73] on link "Notes (0)" at bounding box center [207, 77] width 38 height 20
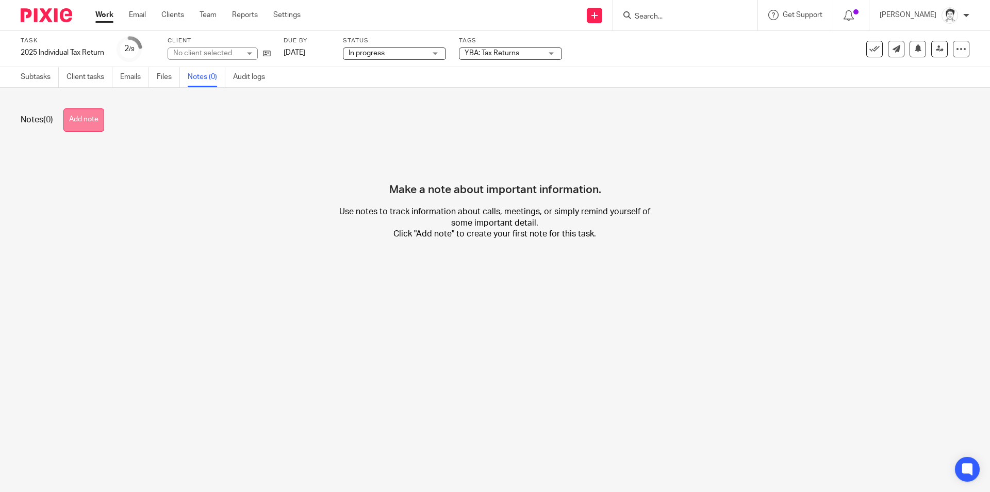
click at [90, 109] on button "Add note" at bounding box center [83, 119] width 41 height 23
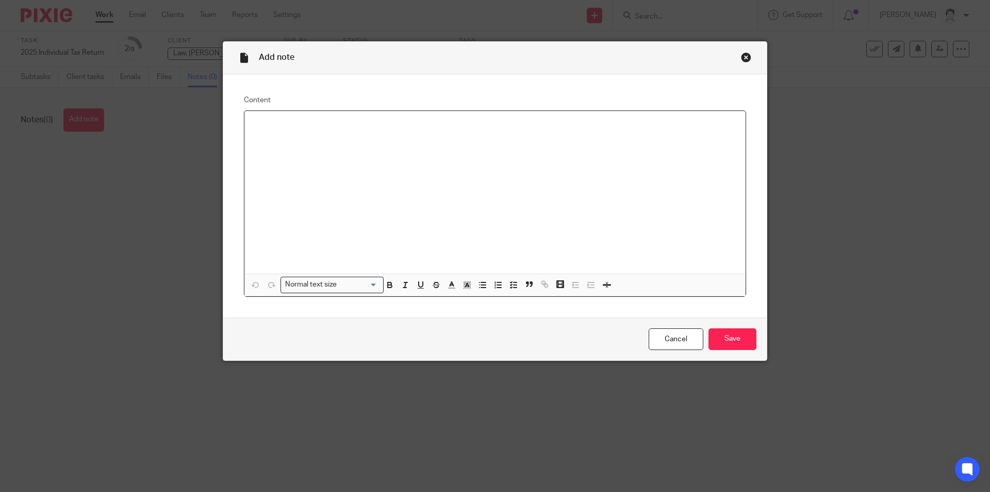
click at [285, 124] on p at bounding box center [495, 124] width 485 height 10
click at [478, 288] on icon "button" at bounding box center [482, 284] width 9 height 9
click at [732, 351] on div "Cancel Save" at bounding box center [495, 338] width 544 height 43
click at [744, 339] on input "Save" at bounding box center [733, 339] width 48 height 22
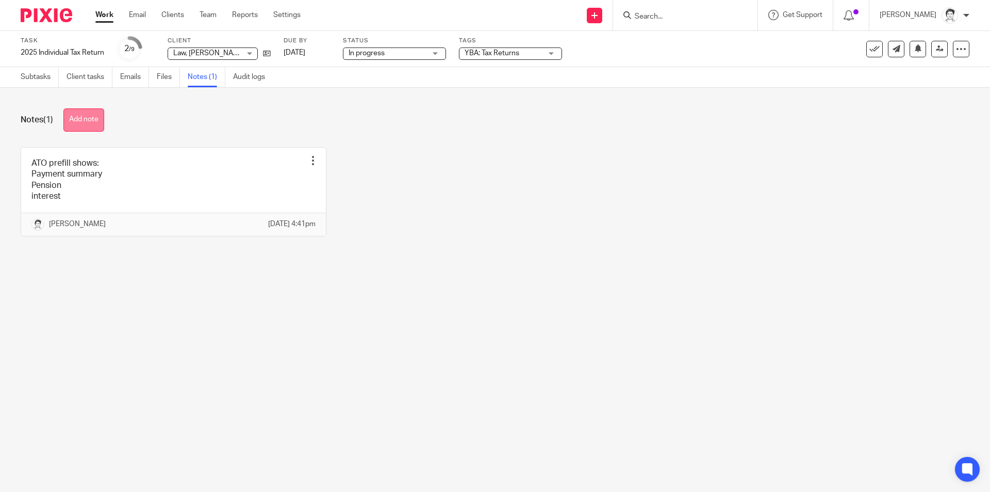
click at [99, 121] on button "Add note" at bounding box center [83, 119] width 41 height 23
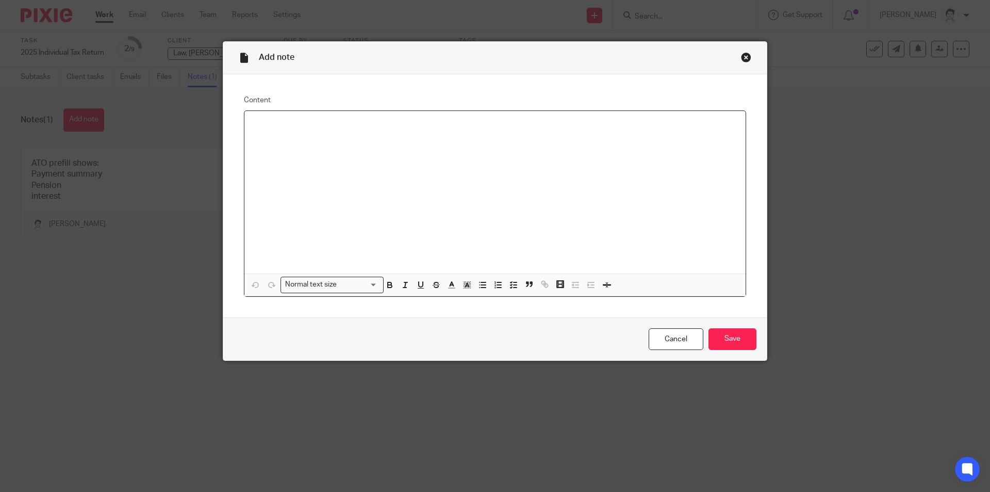
click at [428, 146] on div at bounding box center [495, 192] width 501 height 163
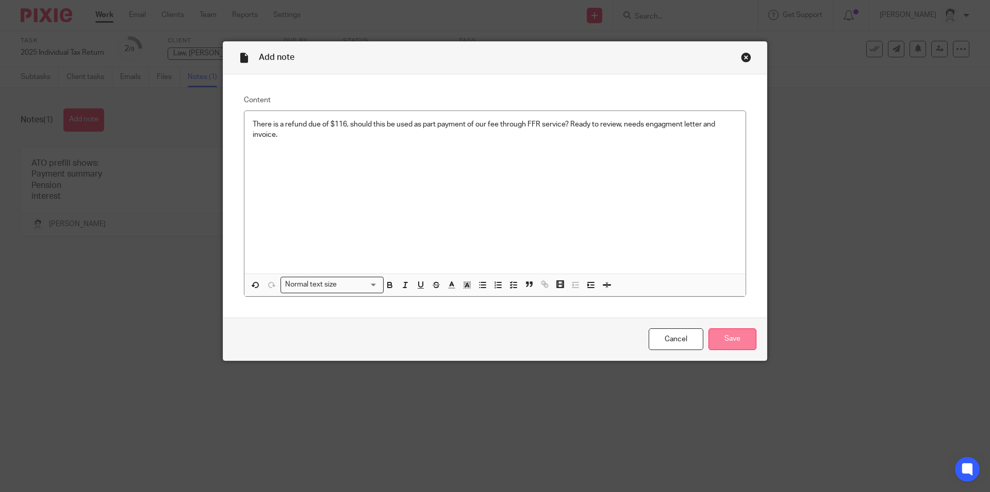
click at [720, 345] on input "Save" at bounding box center [733, 339] width 48 height 22
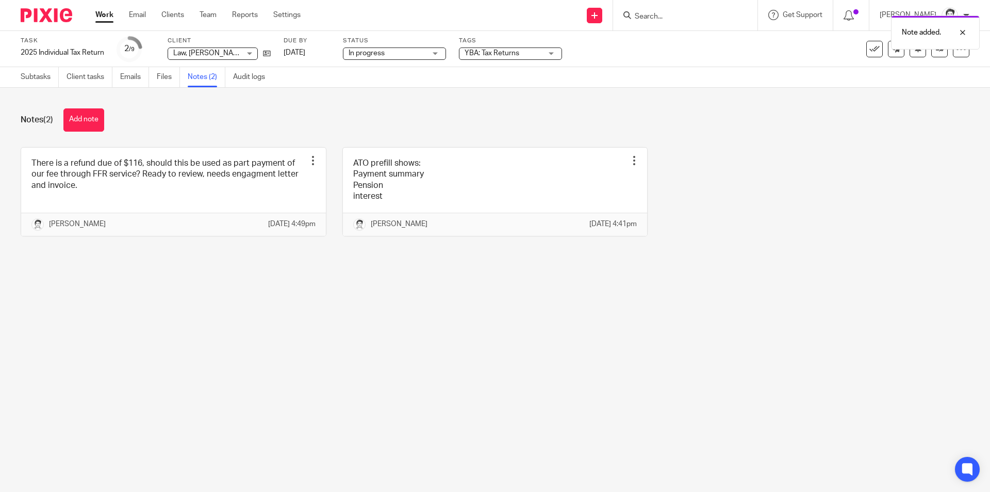
click at [555, 53] on div "YBA: Tax Returns" at bounding box center [510, 53] width 103 height 12
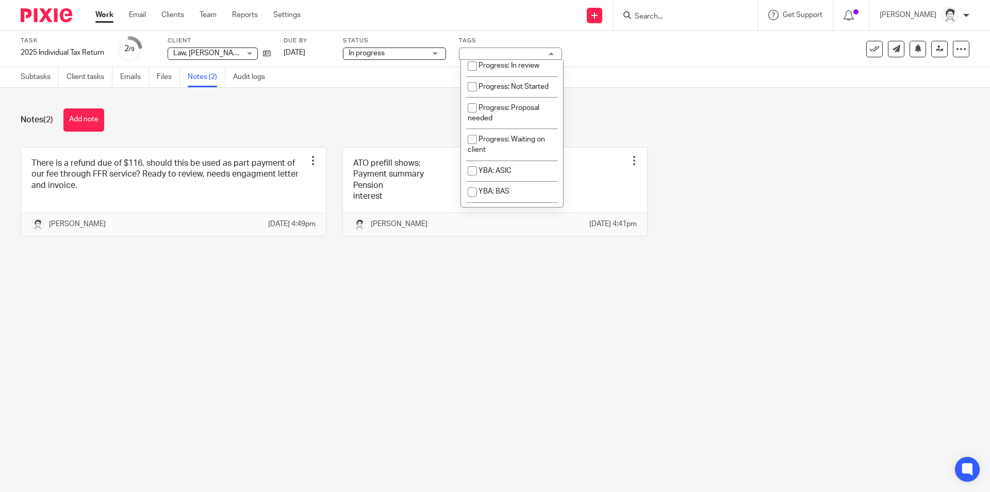
scroll to position [149, 0]
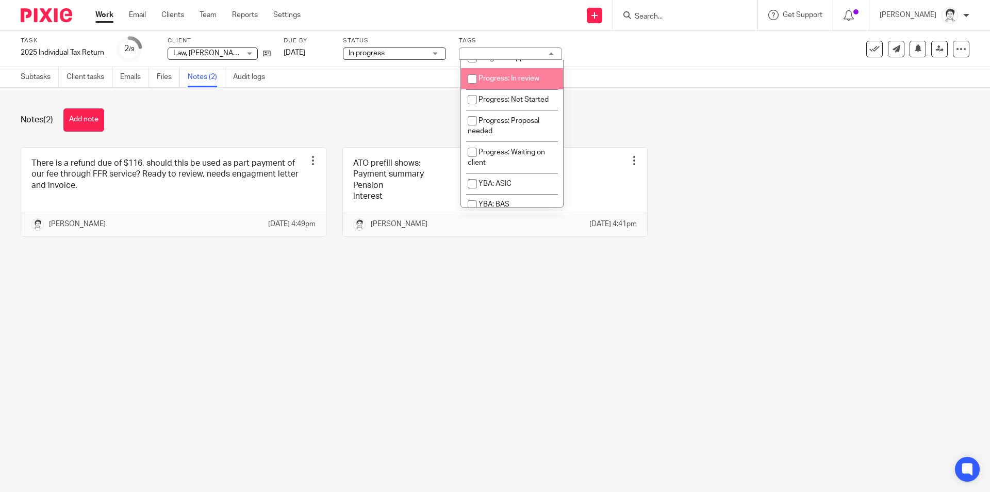
click at [540, 89] on li "Progress: In review" at bounding box center [512, 78] width 102 height 21
checkbox input "true"
click at [343, 117] on div "Notes (2) Add note" at bounding box center [495, 119] width 949 height 23
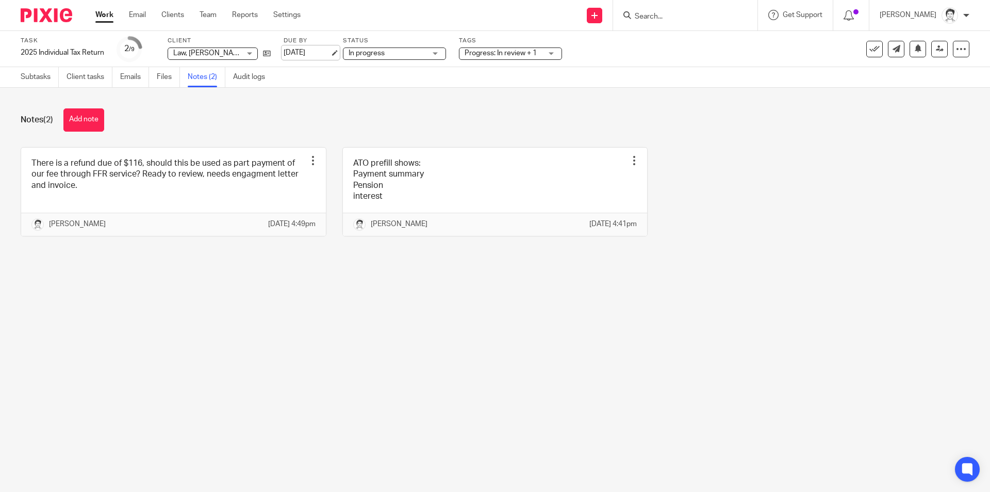
click at [310, 53] on link "29 Aug 2025" at bounding box center [307, 52] width 46 height 11
click at [936, 50] on icon at bounding box center [940, 49] width 8 height 8
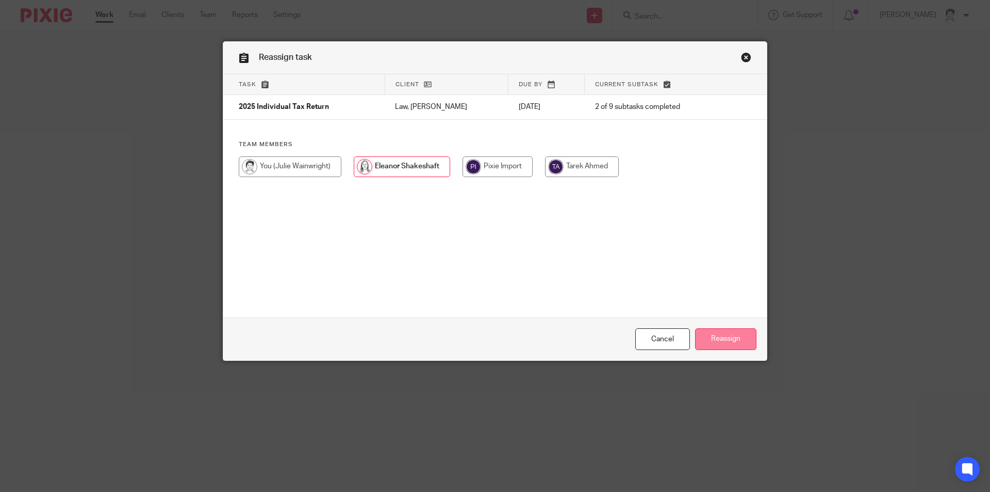
click at [729, 338] on input "Reassign" at bounding box center [725, 339] width 61 height 22
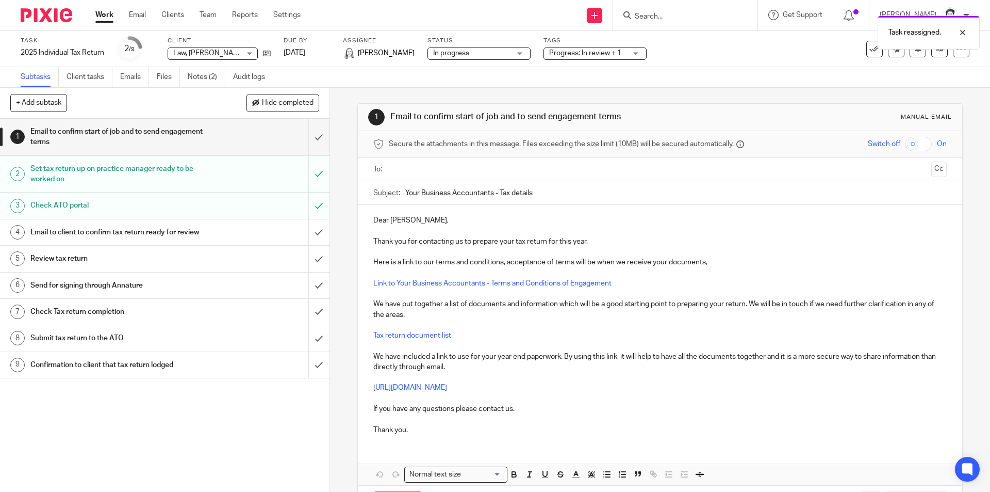
click at [657, 15] on div "Task reassigned." at bounding box center [737, 29] width 485 height 39
click at [673, 18] on div "Task reassigned." at bounding box center [737, 29] width 485 height 39
click at [650, 15] on input "Search" at bounding box center [680, 16] width 93 height 9
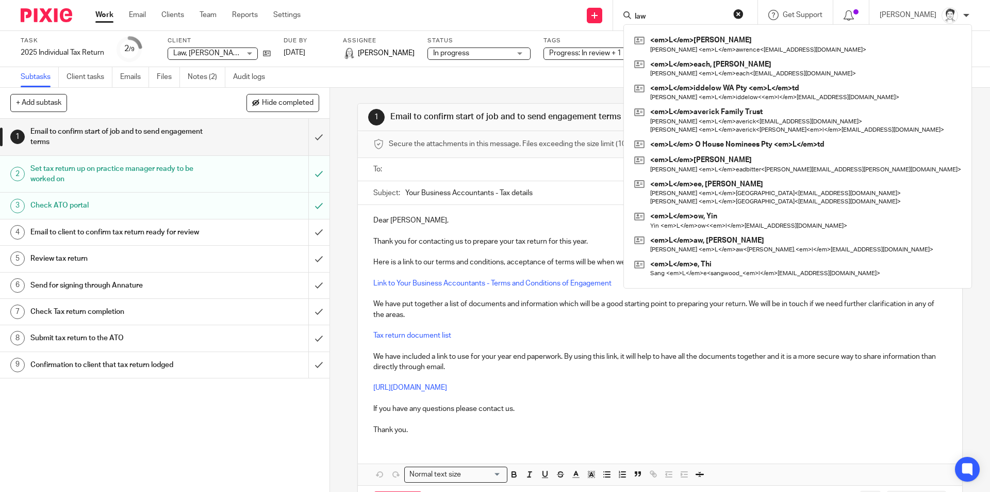
type input "law"
click button "submit" at bounding box center [0, 0] width 0 height 0
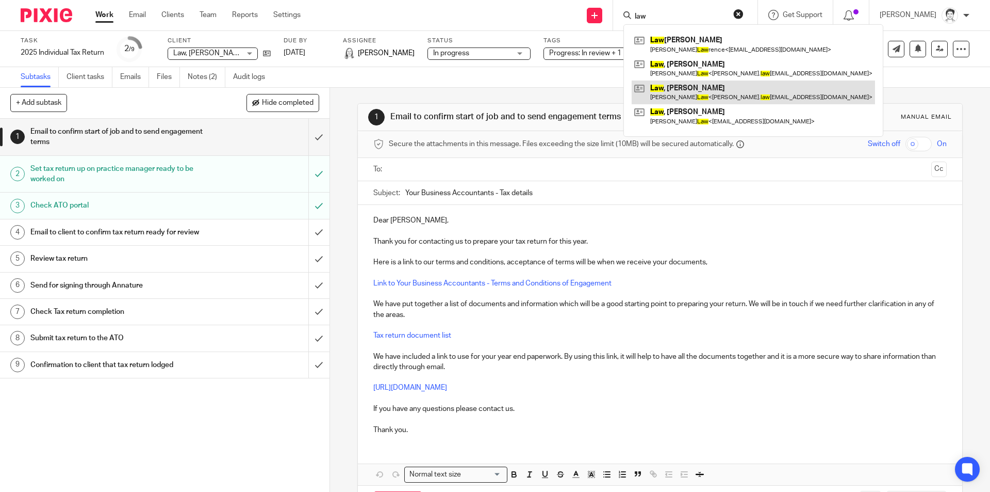
click at [685, 91] on link at bounding box center [753, 92] width 243 height 24
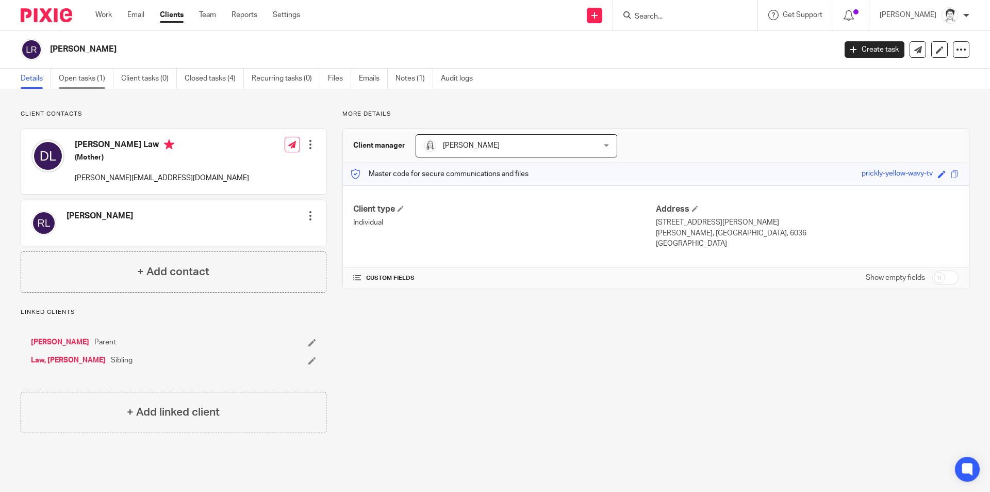
click at [86, 77] on link "Open tasks (1)" at bounding box center [86, 79] width 55 height 20
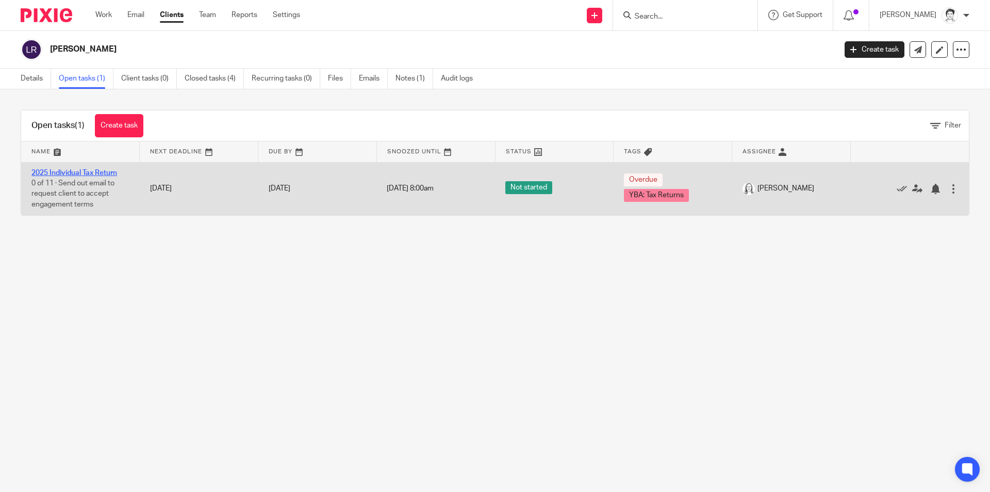
click at [99, 171] on link "2025 Individual Tax Return" at bounding box center [74, 172] width 86 height 7
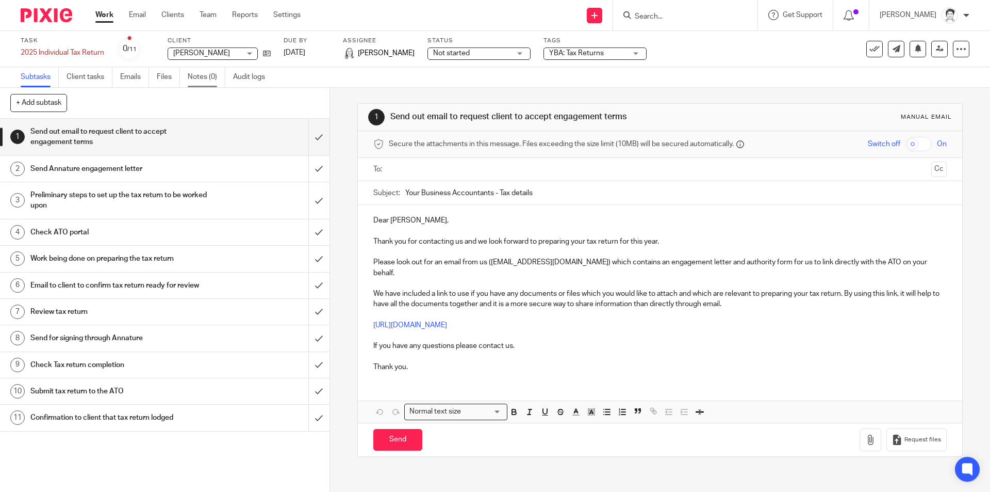
click at [202, 79] on link "Notes (0)" at bounding box center [207, 77] width 38 height 20
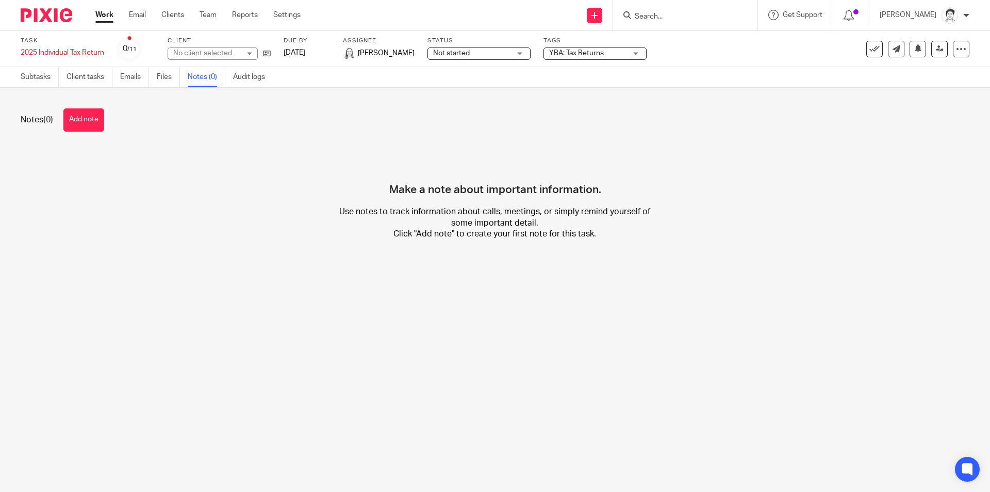
click at [98, 120] on button "Add note" at bounding box center [83, 119] width 41 height 23
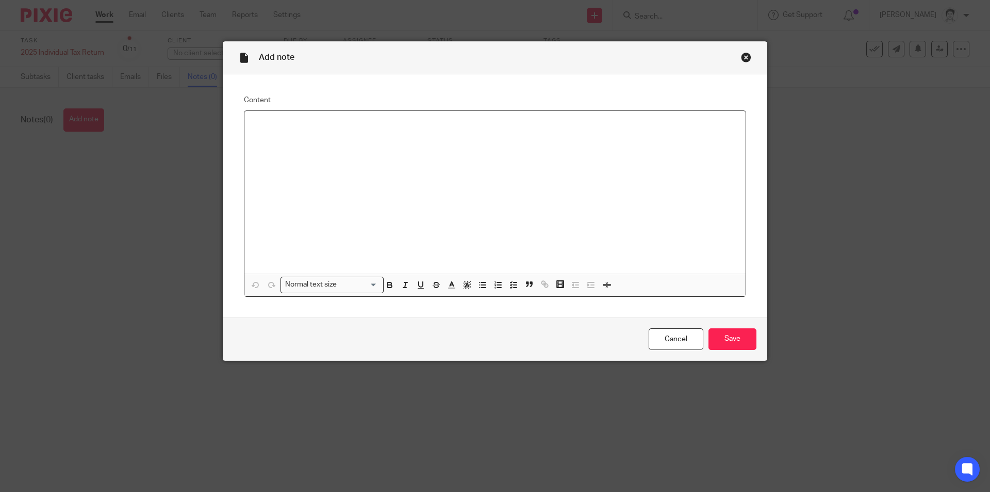
click at [268, 126] on p at bounding box center [495, 124] width 485 height 10
click at [482, 286] on icon "button" at bounding box center [482, 284] width 9 height 9
click at [283, 133] on p at bounding box center [505, 134] width 464 height 10
click at [721, 346] on input "Save" at bounding box center [733, 339] width 48 height 22
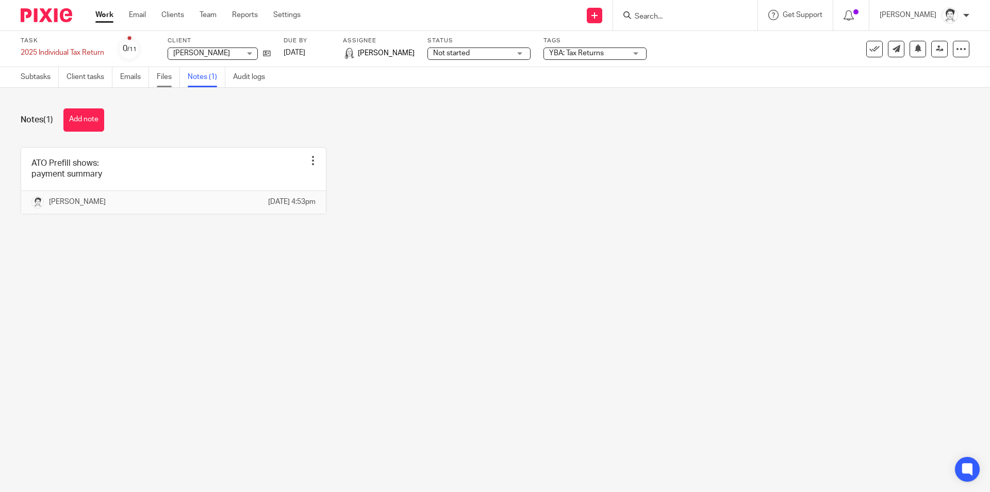
drag, startPoint x: 164, startPoint y: 78, endPoint x: 204, endPoint y: 103, distance: 47.7
click at [164, 78] on link "Files" at bounding box center [168, 77] width 23 height 20
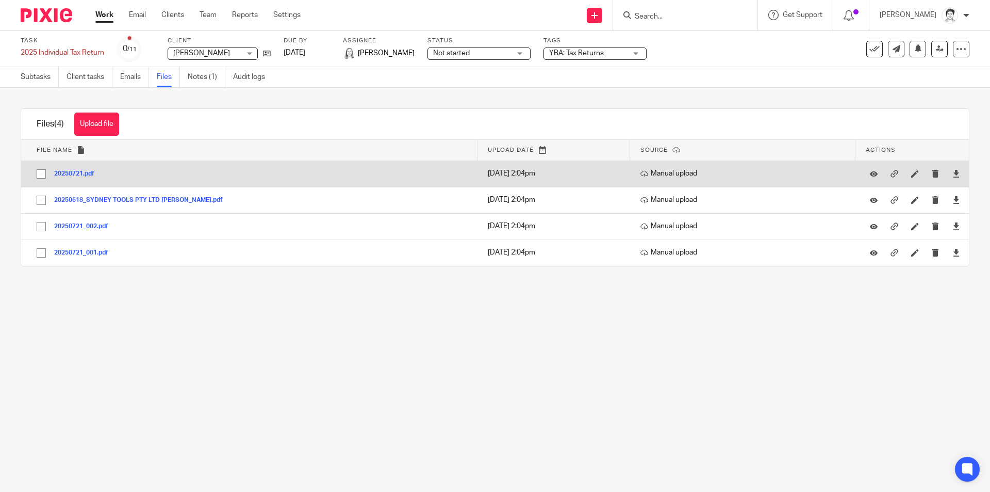
click at [74, 174] on button "20250721.pdf" at bounding box center [78, 173] width 48 height 7
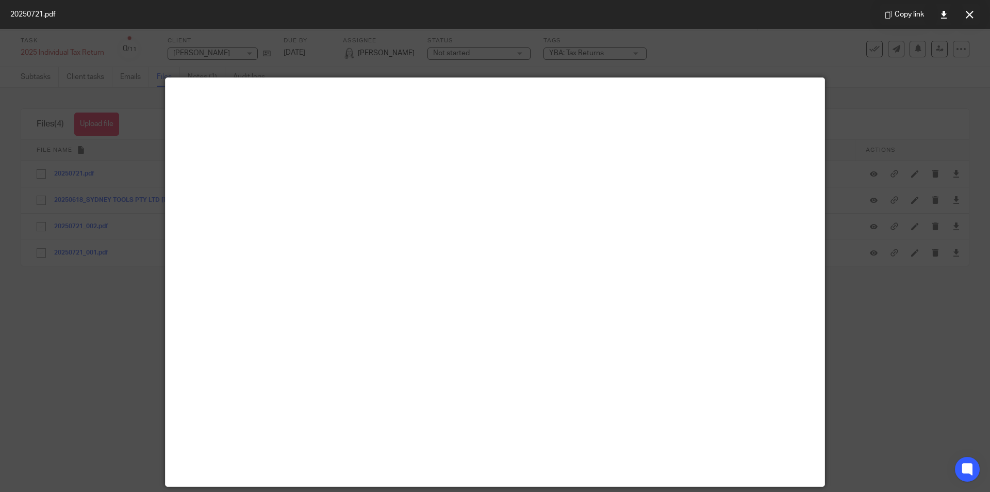
click at [969, 16] on icon at bounding box center [970, 15] width 8 height 8
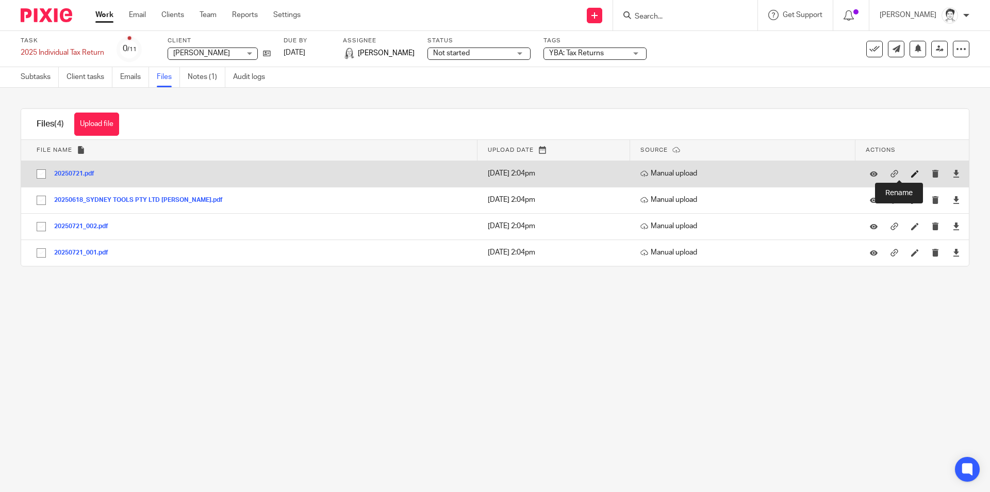
click at [911, 172] on icon at bounding box center [915, 174] width 8 height 8
drag, startPoint x: 900, startPoint y: 174, endPoint x: 894, endPoint y: 171, distance: 6.2
click at [911, 174] on icon at bounding box center [915, 174] width 8 height 8
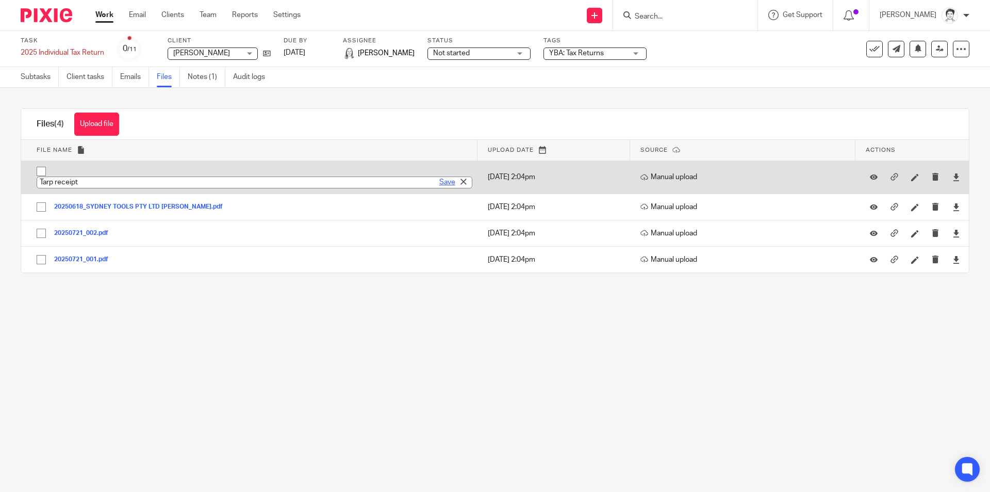
type input "Tarp receipt"
click at [439, 181] on link "Save" at bounding box center [447, 182] width 16 height 10
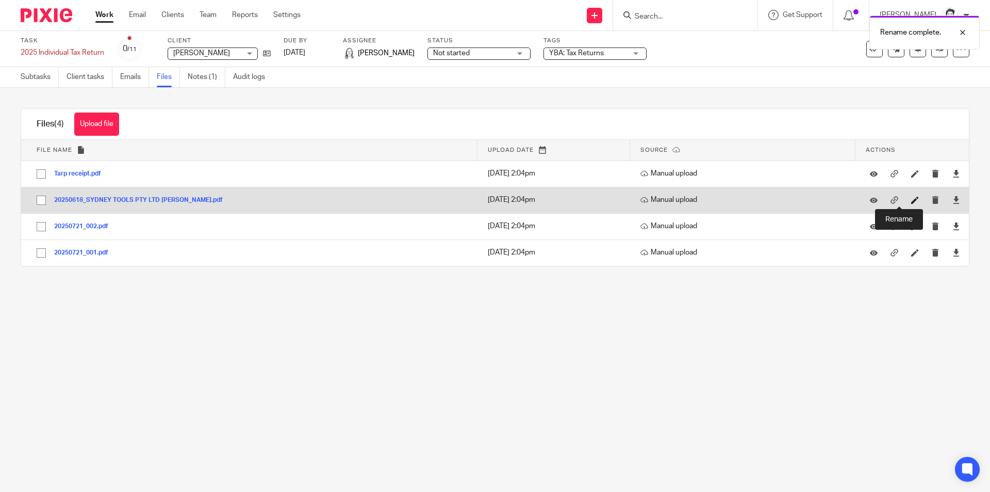
click at [911, 200] on icon at bounding box center [915, 200] width 8 height 8
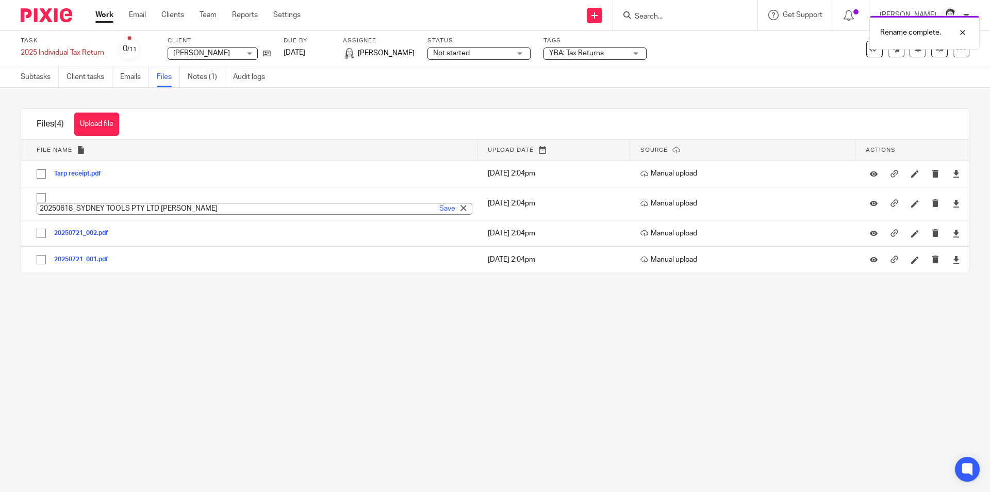
click at [286, 339] on main "Task 2025 Individual Tax Return Save 2025 Individual Tax Return 0 /11 Client La…" at bounding box center [495, 246] width 990 height 492
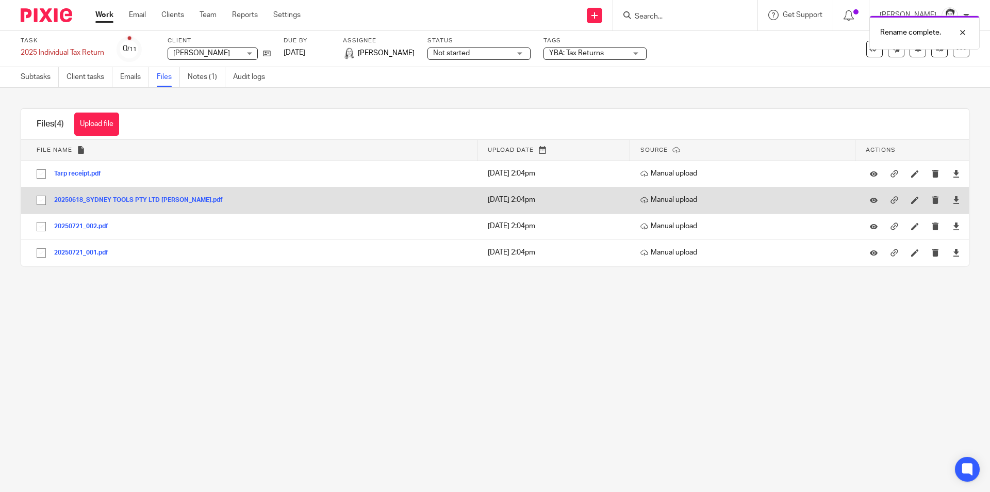
click at [162, 197] on button "20250618_SYDNEY TOOLS PTY LTD BUTLER.pdf" at bounding box center [142, 200] width 176 height 7
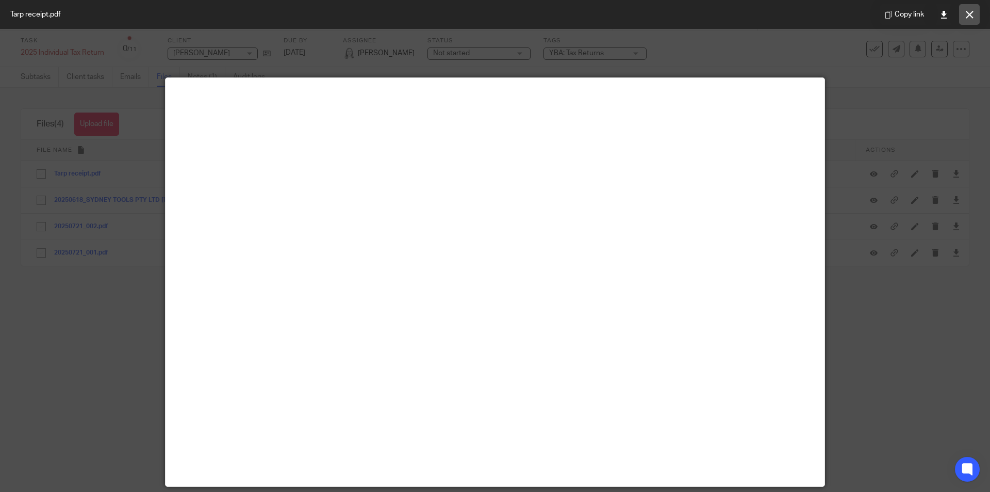
click at [969, 15] on icon at bounding box center [970, 15] width 8 height 8
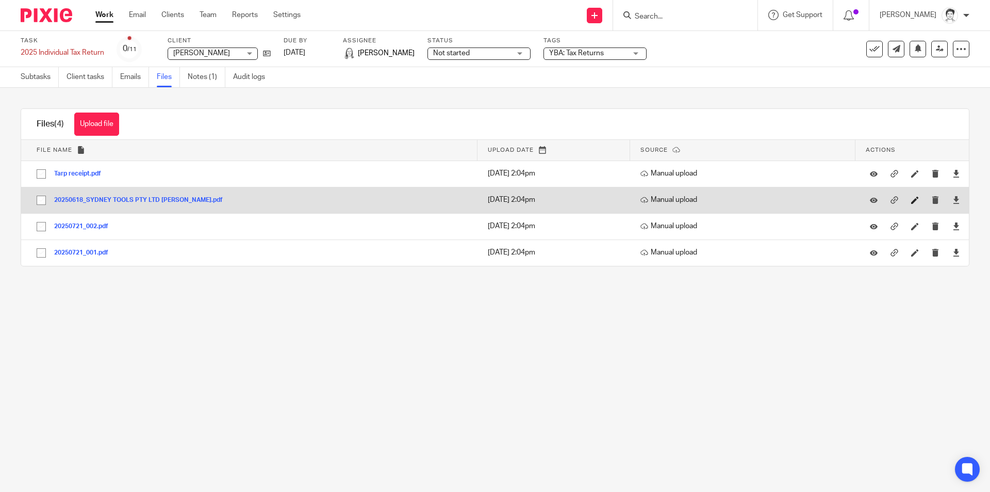
click at [911, 201] on icon at bounding box center [915, 200] width 8 height 8
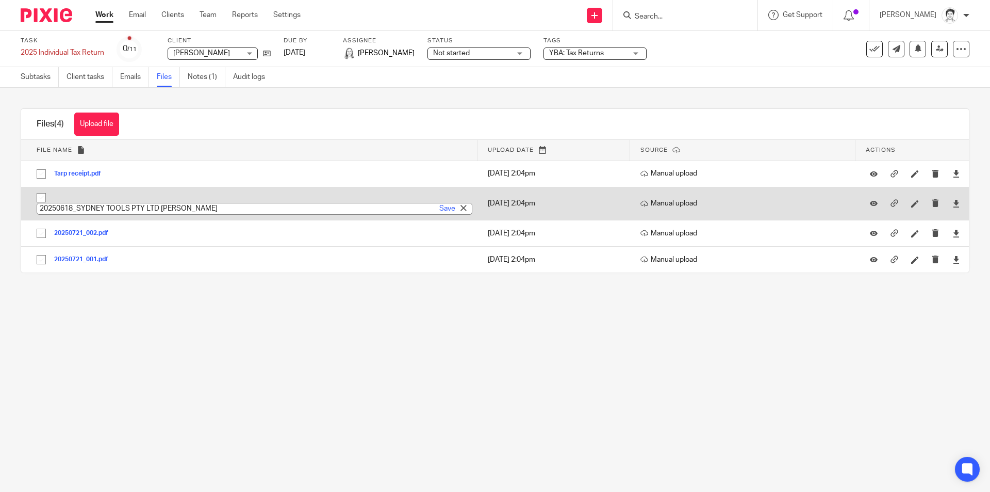
click at [218, 208] on input "20250618_SYDNEY TOOLS PTY LTD BUTLER" at bounding box center [255, 209] width 436 height 12
type input "20250618_SYDNEY TOOLS PTY LTD BUTLER - Protective Clothing"
click at [447, 207] on div "Save" at bounding box center [454, 208] width 35 height 10
click at [439, 209] on link "Save" at bounding box center [447, 208] width 16 height 10
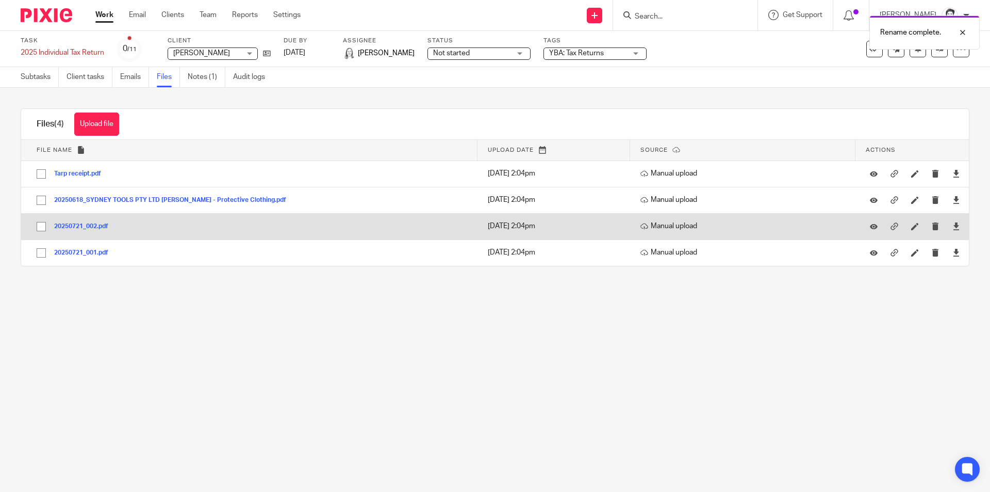
click at [76, 227] on button "20250721_002.pdf" at bounding box center [85, 226] width 62 height 7
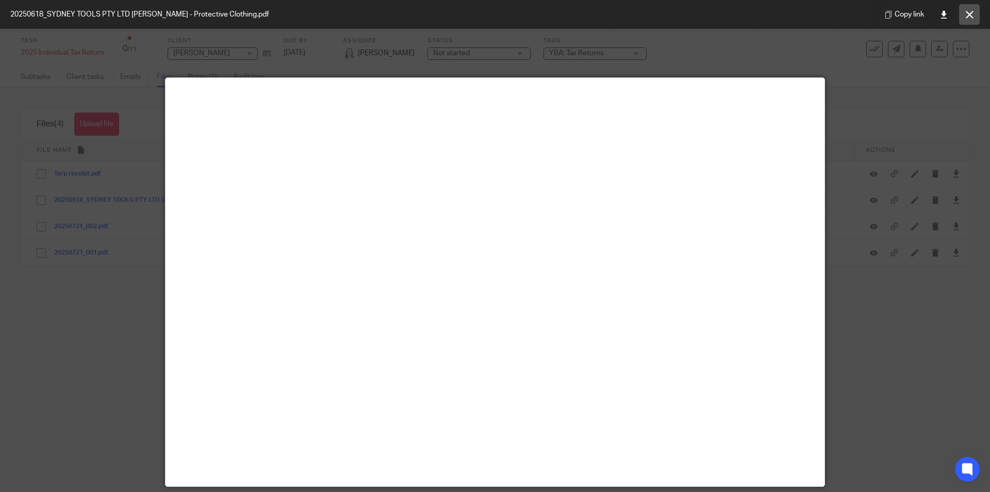
click at [968, 17] on icon at bounding box center [970, 15] width 8 height 8
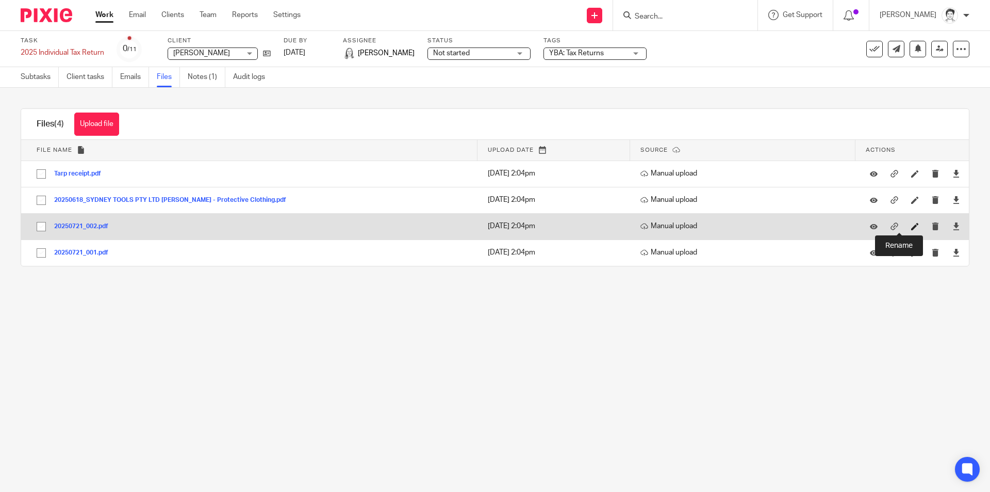
click at [911, 225] on icon at bounding box center [915, 226] width 8 height 8
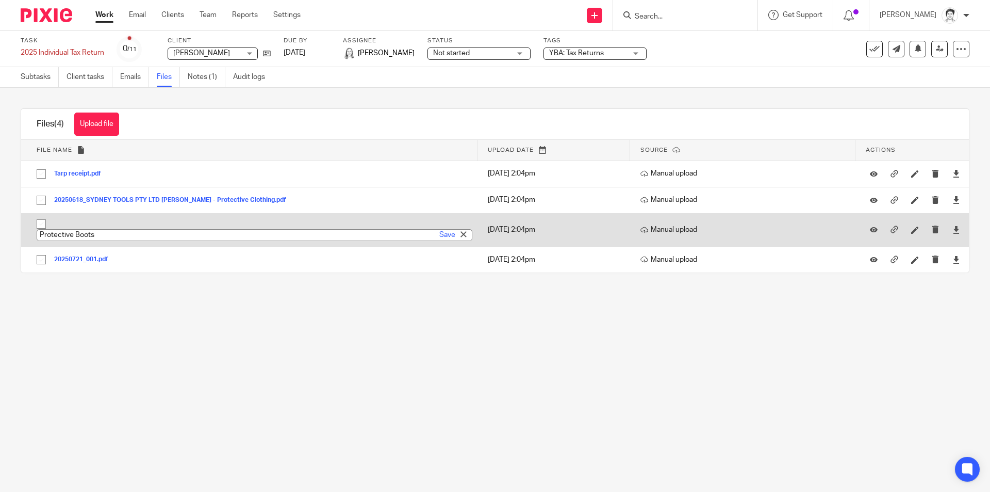
type input "Protective Boots"
click at [437, 237] on div "Save" at bounding box center [454, 235] width 35 height 10
click at [452, 223] on td "20250721_002.pdf Protective Boots Save" at bounding box center [249, 229] width 457 height 33
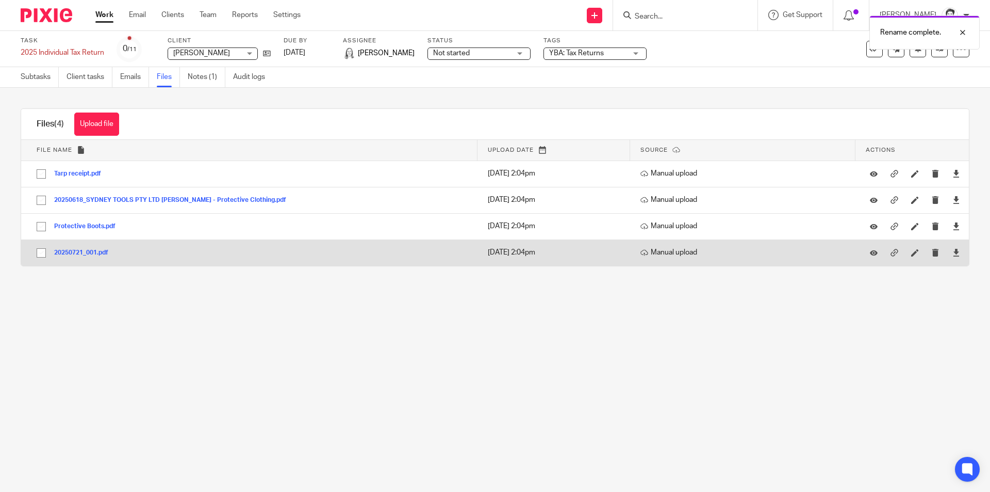
click at [86, 253] on button "20250721_001.pdf" at bounding box center [85, 252] width 62 height 7
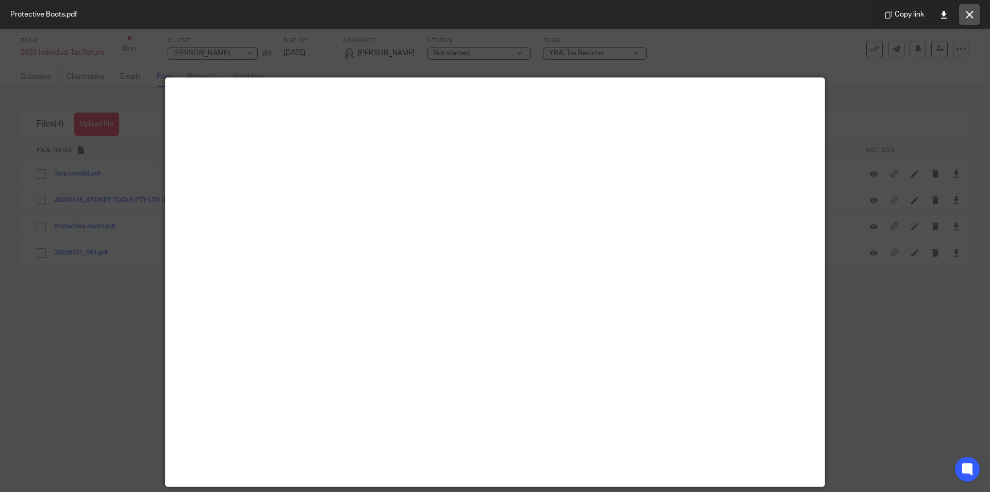
click at [970, 15] on icon at bounding box center [970, 15] width 8 height 8
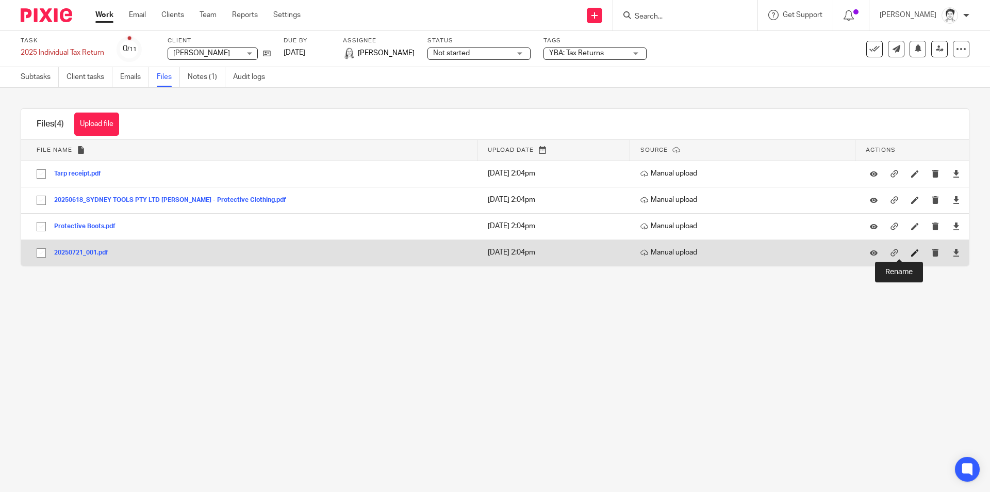
click at [911, 253] on icon at bounding box center [915, 253] width 8 height 8
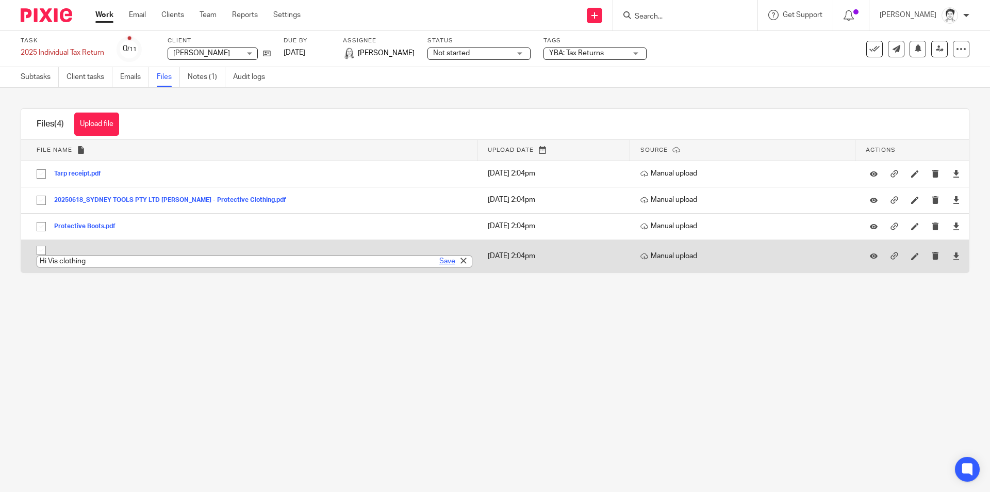
type input "Hi Vis clothing"
click at [445, 260] on link "Save" at bounding box center [447, 261] width 16 height 10
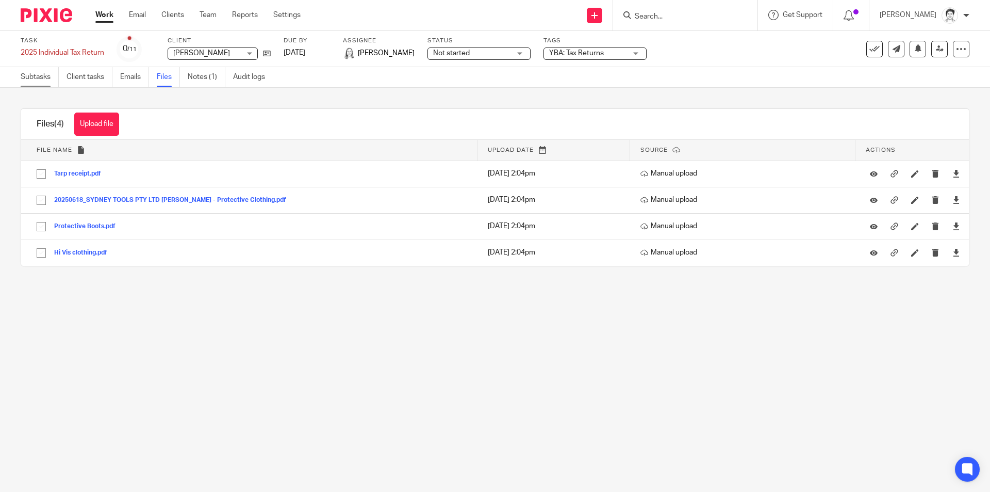
drag, startPoint x: 35, startPoint y: 80, endPoint x: 43, endPoint y: 81, distance: 8.3
click at [35, 80] on link "Subtasks" at bounding box center [40, 77] width 38 height 20
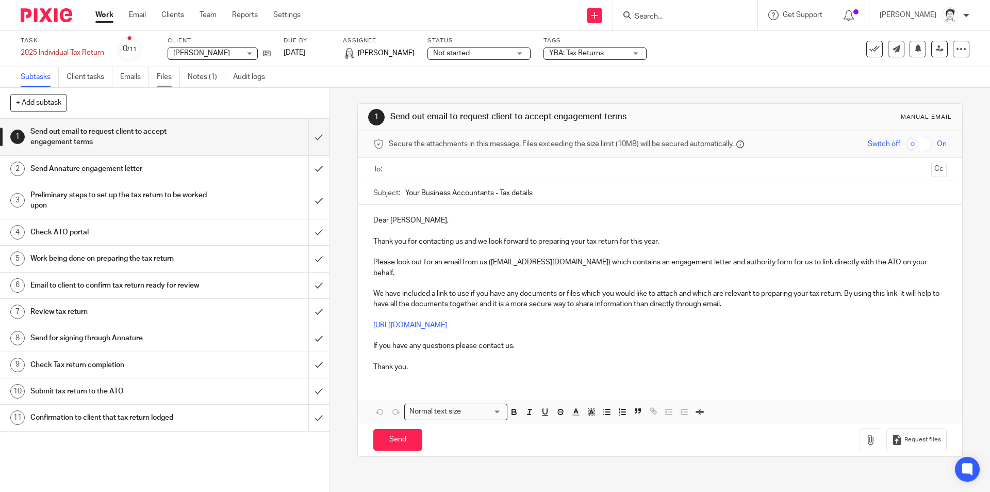
click at [174, 81] on link "Files" at bounding box center [168, 77] width 23 height 20
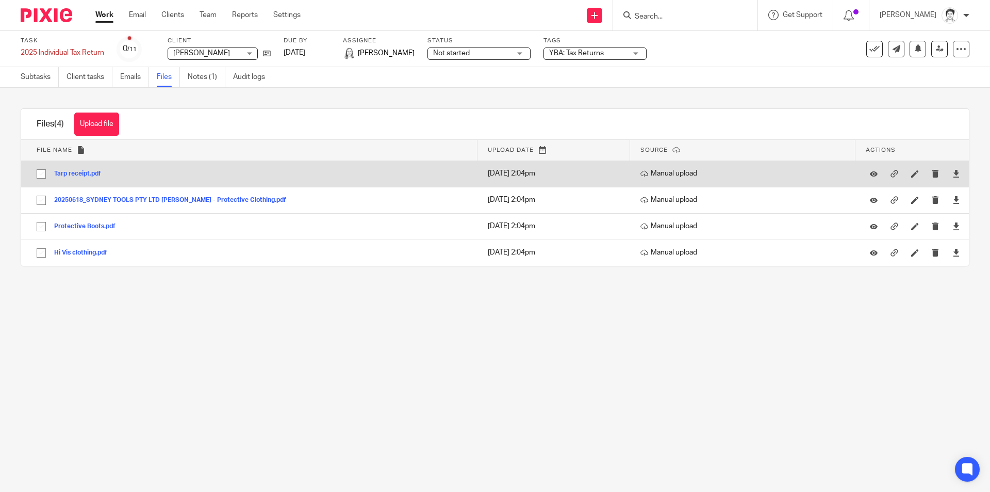
click at [79, 172] on button "Tarp receipt.pdf" at bounding box center [81, 173] width 55 height 7
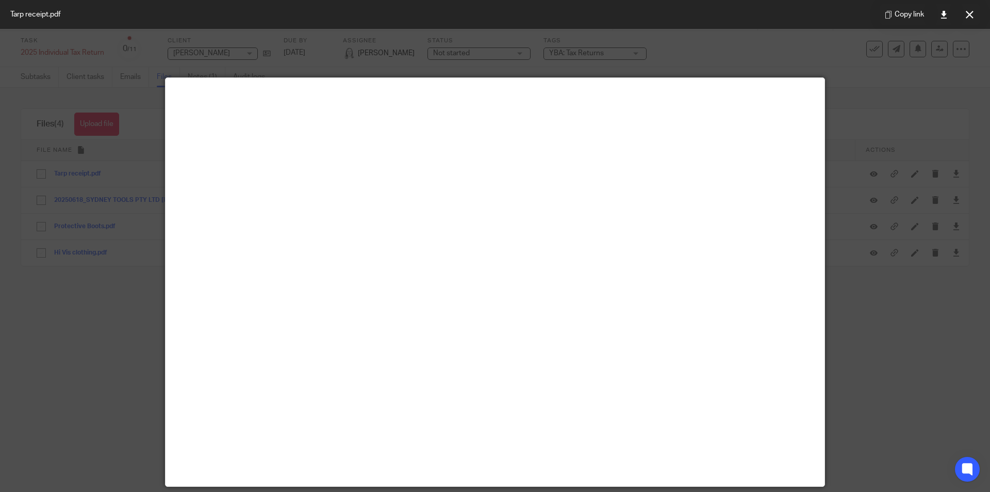
click at [972, 21] on button at bounding box center [969, 14] width 21 height 21
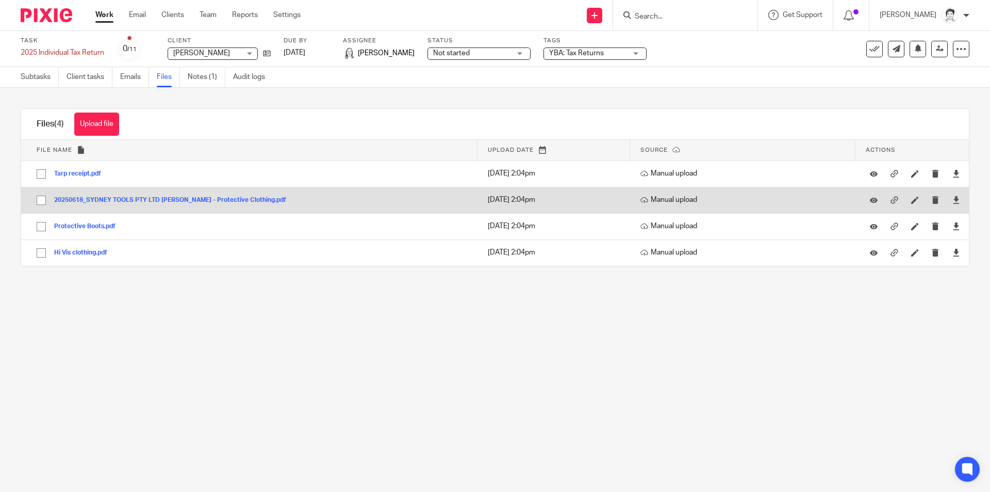
click at [79, 201] on button "20250618_SYDNEY TOOLS PTY LTD [PERSON_NAME] - Protective Clothing.pdf" at bounding box center [174, 200] width 240 height 7
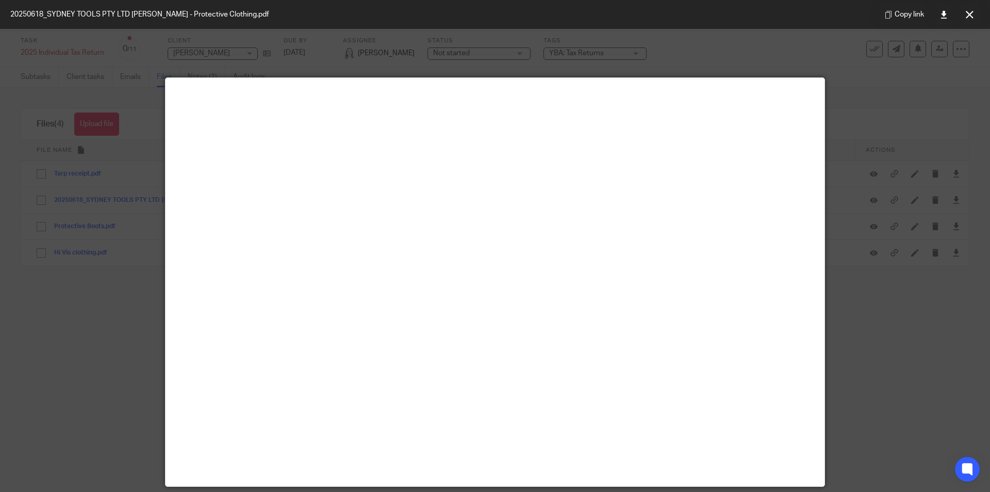
click at [966, 17] on icon at bounding box center [970, 15] width 8 height 8
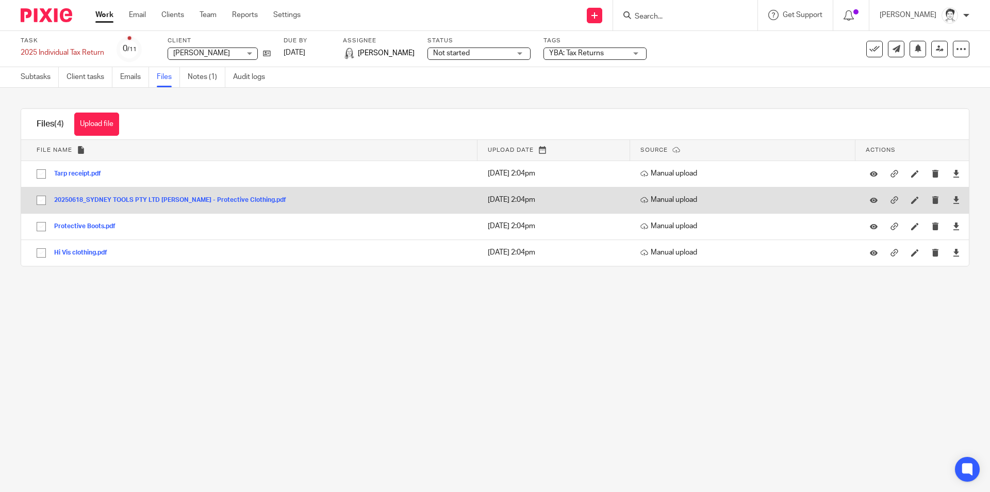
click at [95, 199] on button "20250618_SYDNEY TOOLS PTY LTD BUTLER - Protective Clothing.pdf" at bounding box center [174, 200] width 240 height 7
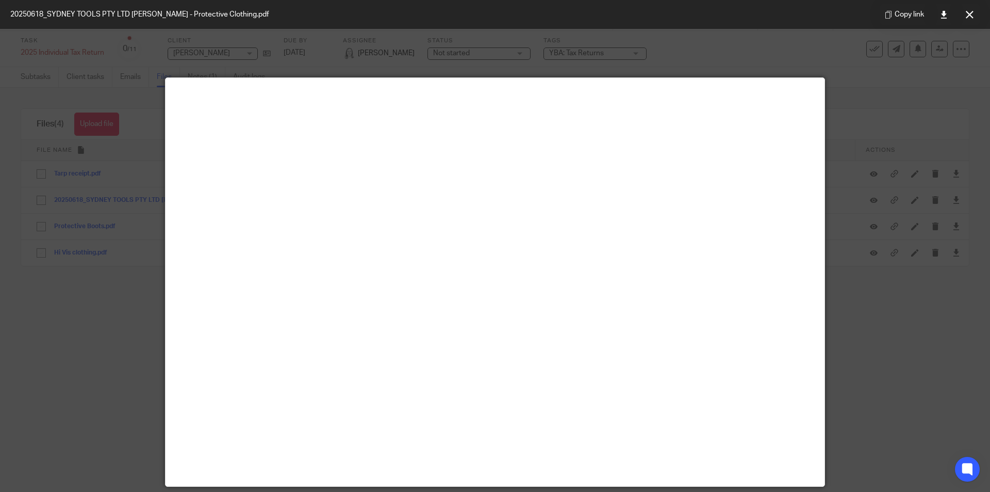
click at [974, 11] on button at bounding box center [969, 14] width 21 height 21
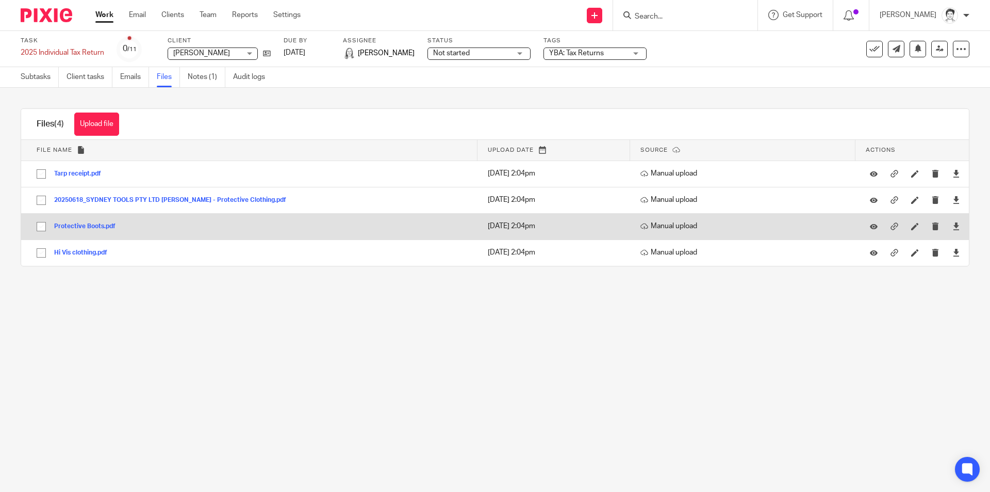
click at [95, 227] on button "Protective Boots.pdf" at bounding box center [88, 226] width 69 height 7
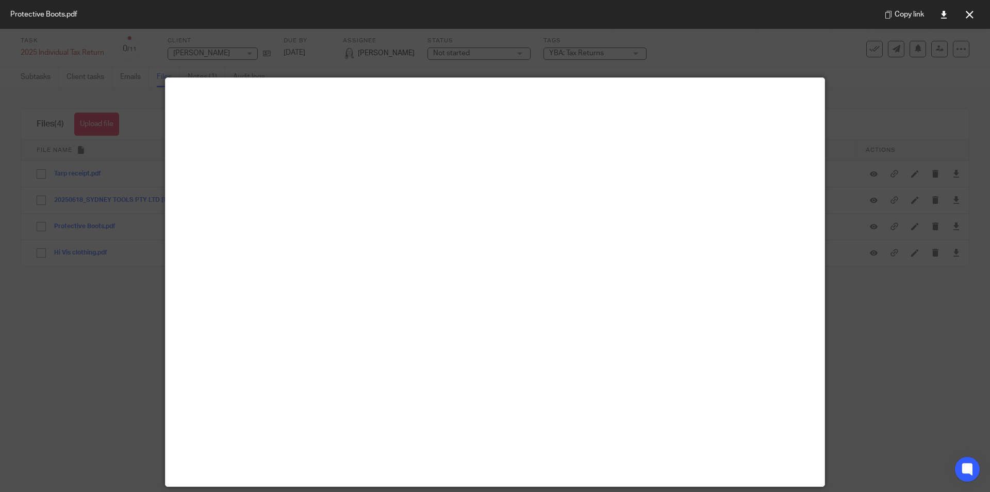
drag, startPoint x: 971, startPoint y: 18, endPoint x: 846, endPoint y: 53, distance: 129.3
click at [971, 18] on icon at bounding box center [970, 15] width 8 height 8
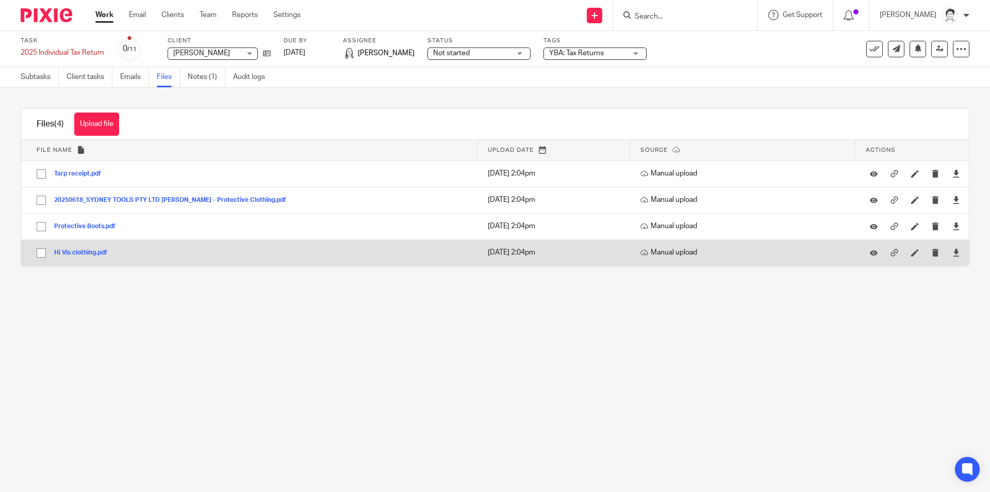
click at [88, 251] on button "Hi Vis clothing.pdf" at bounding box center [84, 252] width 61 height 7
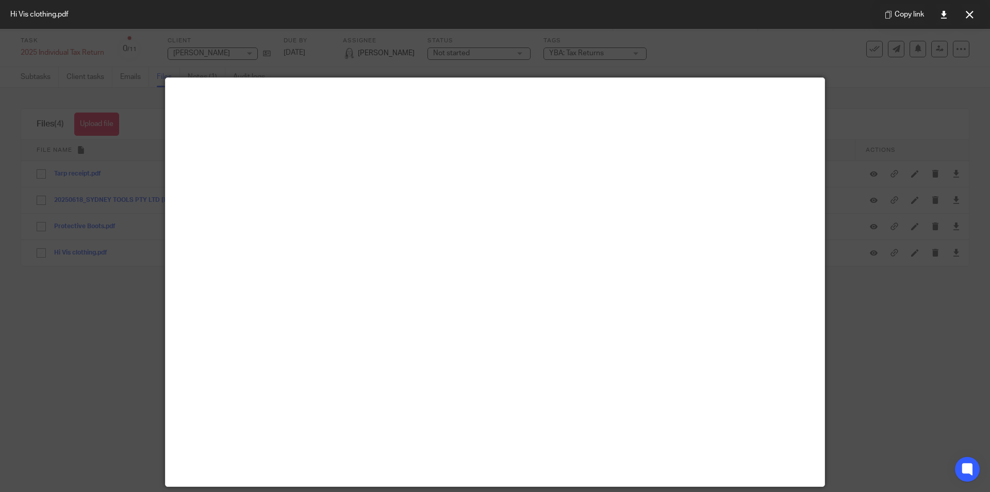
drag, startPoint x: 973, startPoint y: 20, endPoint x: 892, endPoint y: 39, distance: 82.7
click at [973, 20] on button at bounding box center [969, 14] width 21 height 21
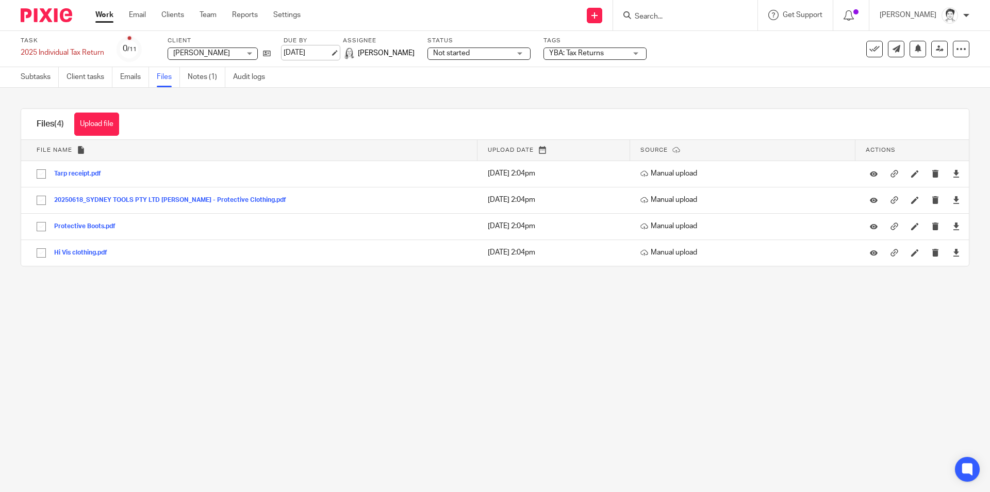
click at [294, 54] on link "4 Aug 2025" at bounding box center [307, 52] width 46 height 11
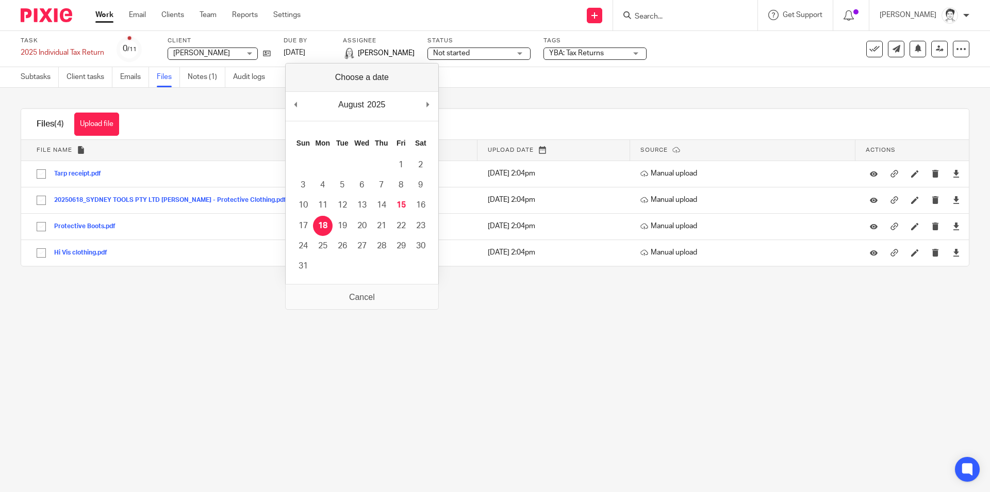
drag, startPoint x: 327, startPoint y: 226, endPoint x: 372, endPoint y: 151, distance: 87.7
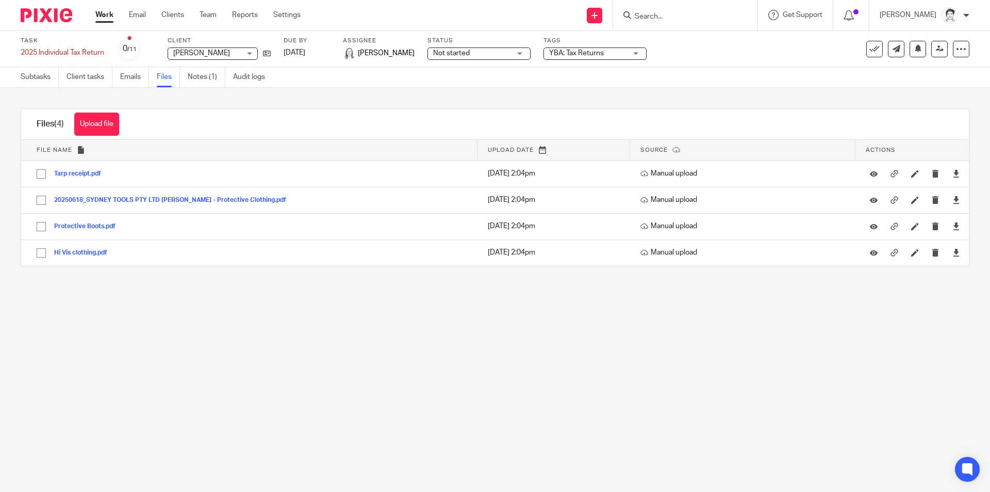
click at [319, 111] on div "Files (4) Upload file Download selected Delete selected" at bounding box center [495, 124] width 948 height 31
click at [25, 78] on link "Subtasks" at bounding box center [40, 77] width 38 height 20
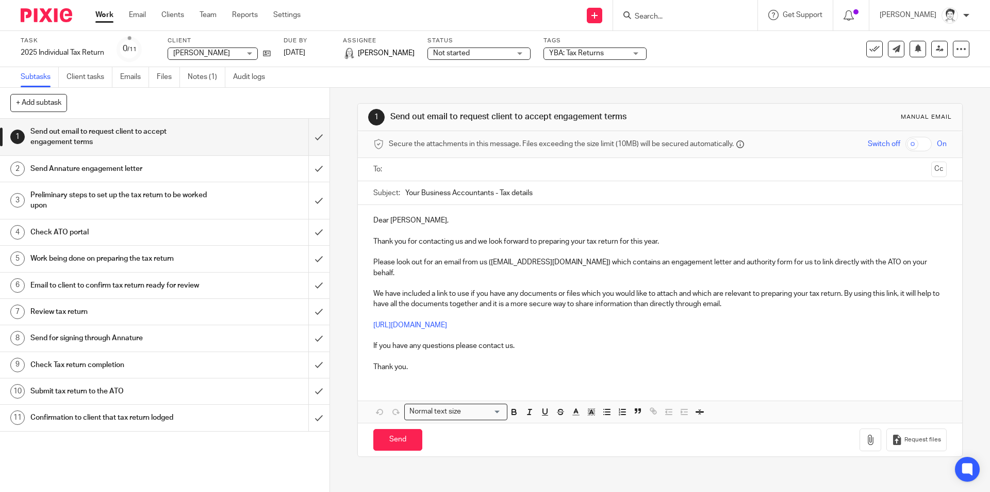
click at [99, 196] on h1 "Preliminary steps to set up the tax return to be worked upon" at bounding box center [119, 200] width 178 height 26
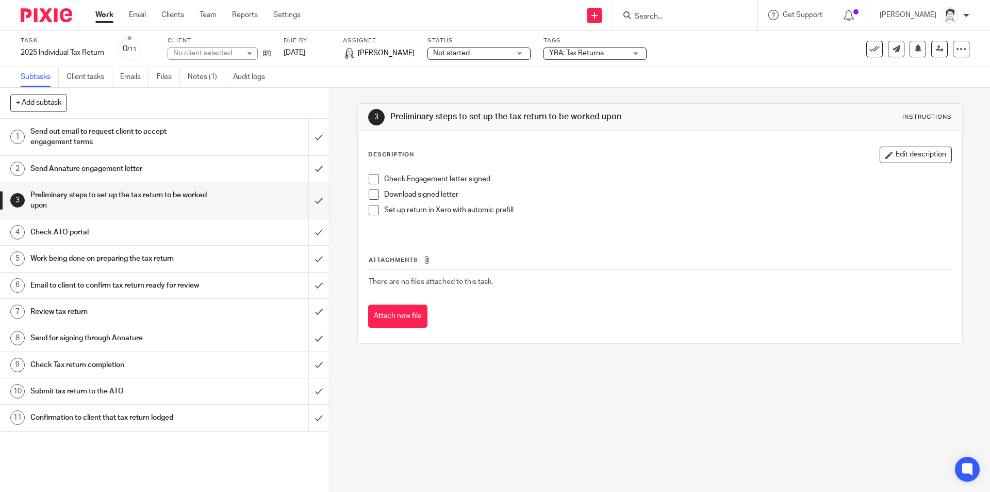
click at [373, 215] on li "Set up return in Xero with automic prefill" at bounding box center [660, 215] width 582 height 21
click at [373, 210] on span at bounding box center [374, 210] width 10 height 10
click at [53, 234] on h1 "Check ATO portal" at bounding box center [119, 231] width 178 height 15
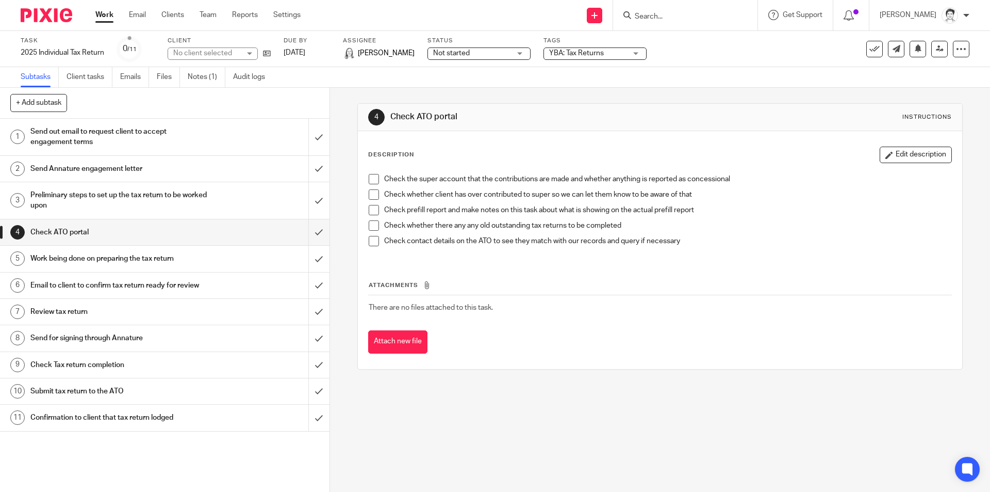
click at [371, 177] on span at bounding box center [374, 179] width 10 height 10
click at [371, 195] on span at bounding box center [374, 194] width 10 height 10
click at [371, 208] on span at bounding box center [374, 210] width 10 height 10
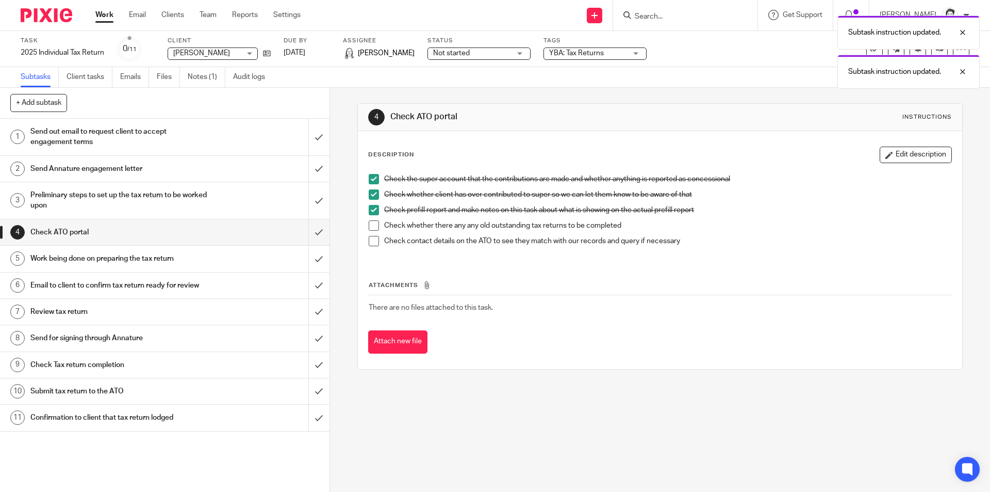
click at [373, 222] on span at bounding box center [374, 225] width 10 height 10
click at [373, 243] on span at bounding box center [374, 241] width 10 height 10
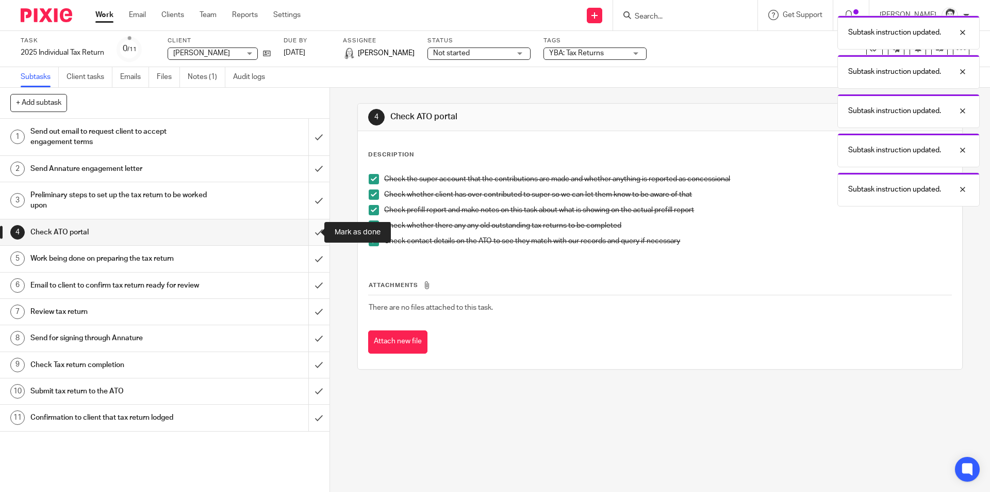
click at [307, 233] on input "submit" at bounding box center [165, 232] width 330 height 26
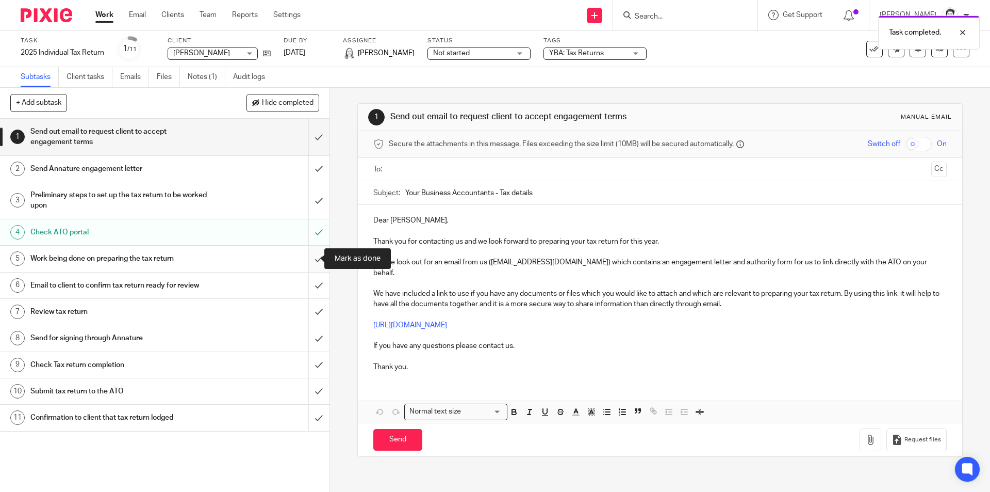
click at [307, 259] on input "submit" at bounding box center [165, 259] width 330 height 26
click at [640, 53] on div "YBA: Tax Returns" at bounding box center [595, 53] width 103 height 12
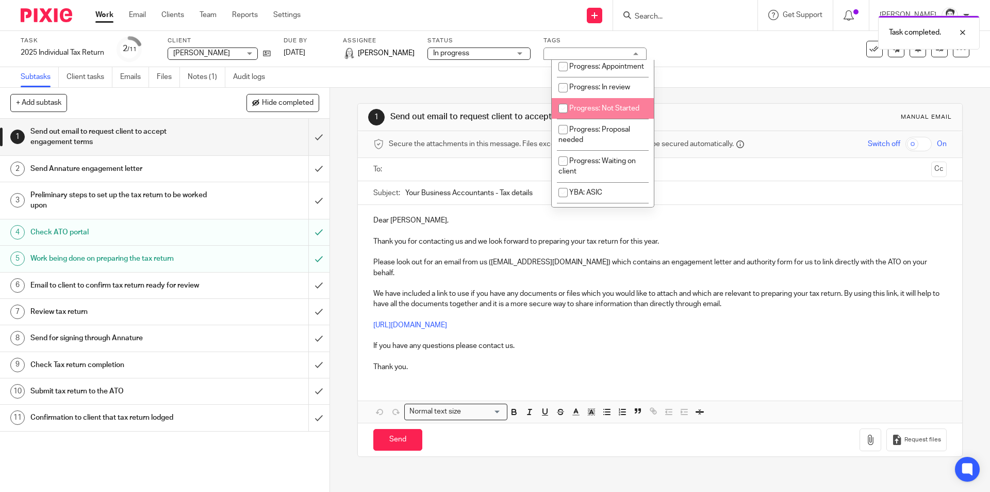
scroll to position [155, 0]
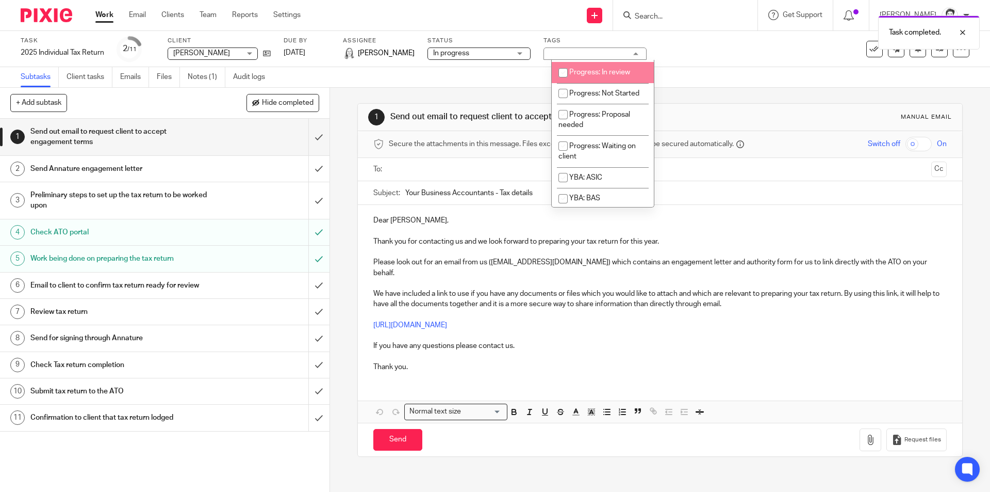
click at [620, 83] on li "Progress: In review" at bounding box center [603, 72] width 102 height 21
checkbox input "true"
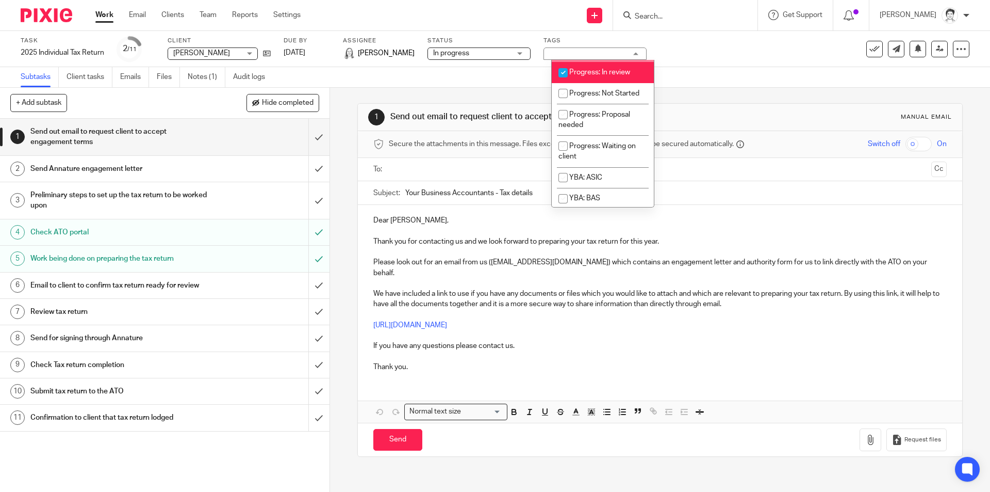
click at [343, 101] on div "1 Send out email to request client to accept engagement terms Manual email Secu…" at bounding box center [660, 290] width 660 height 404
